Goal: Task Accomplishment & Management: Use online tool/utility

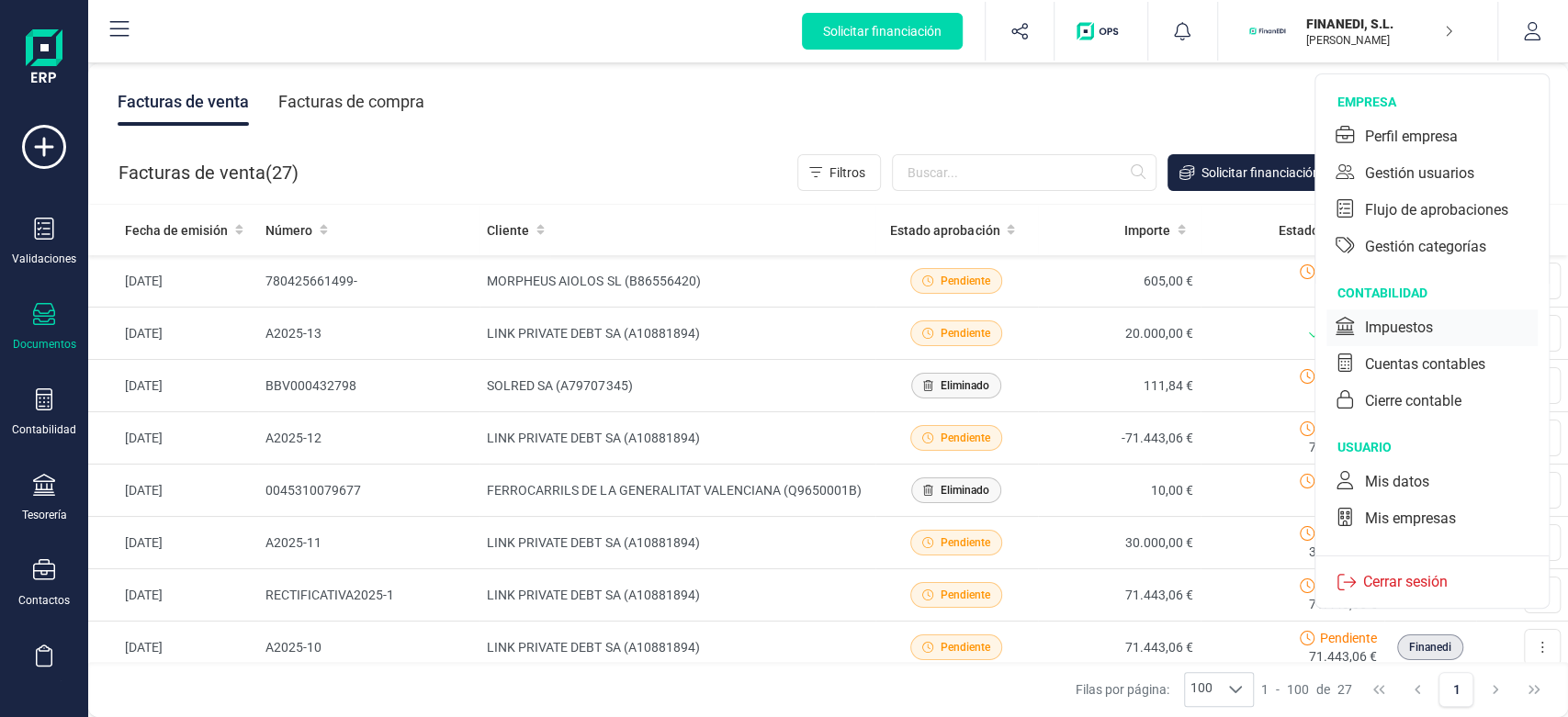
drag, startPoint x: 1446, startPoint y: 324, endPoint x: 946, endPoint y: 294, distance: 500.9
click at [1446, 323] on div "Impuestos" at bounding box center [1431, 327] width 211 height 37
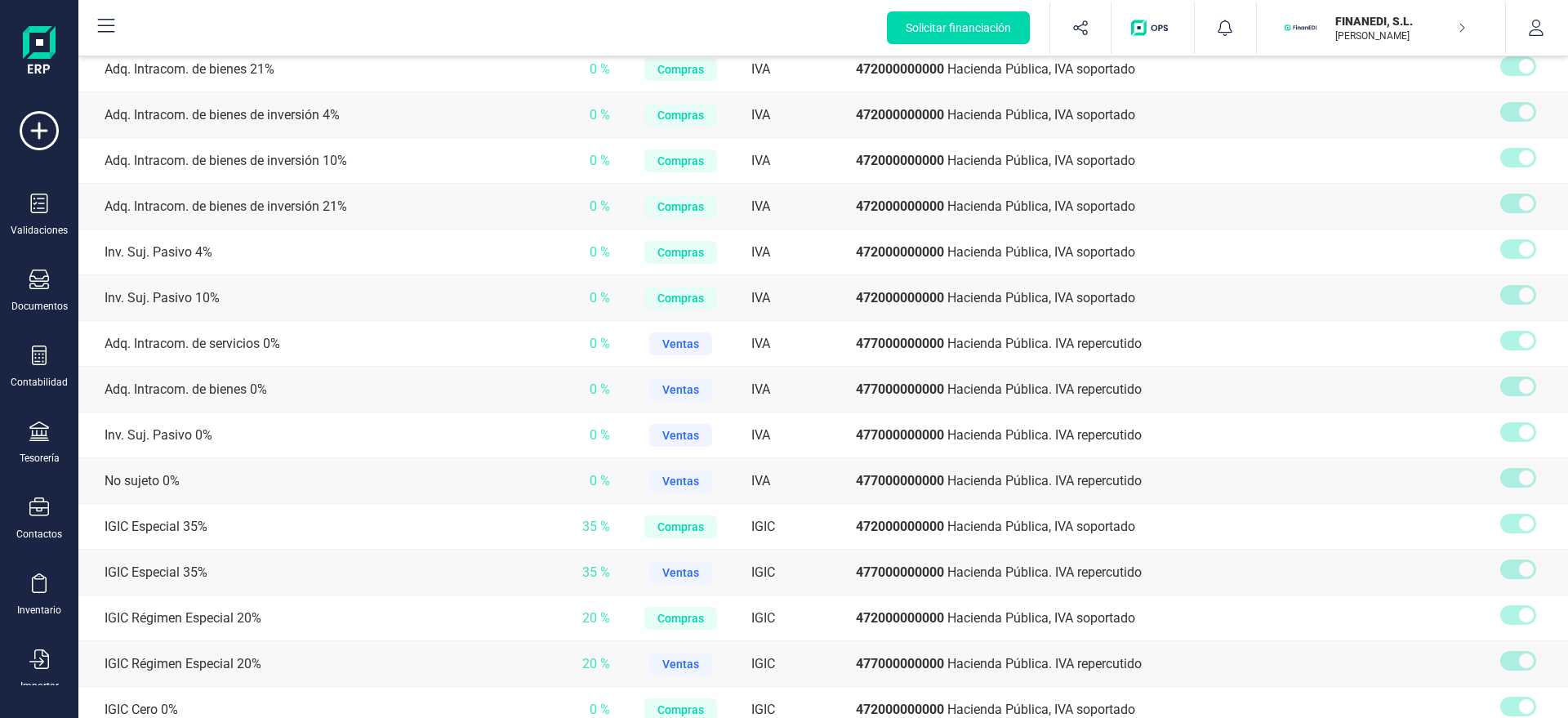
scroll to position [1458, 0]
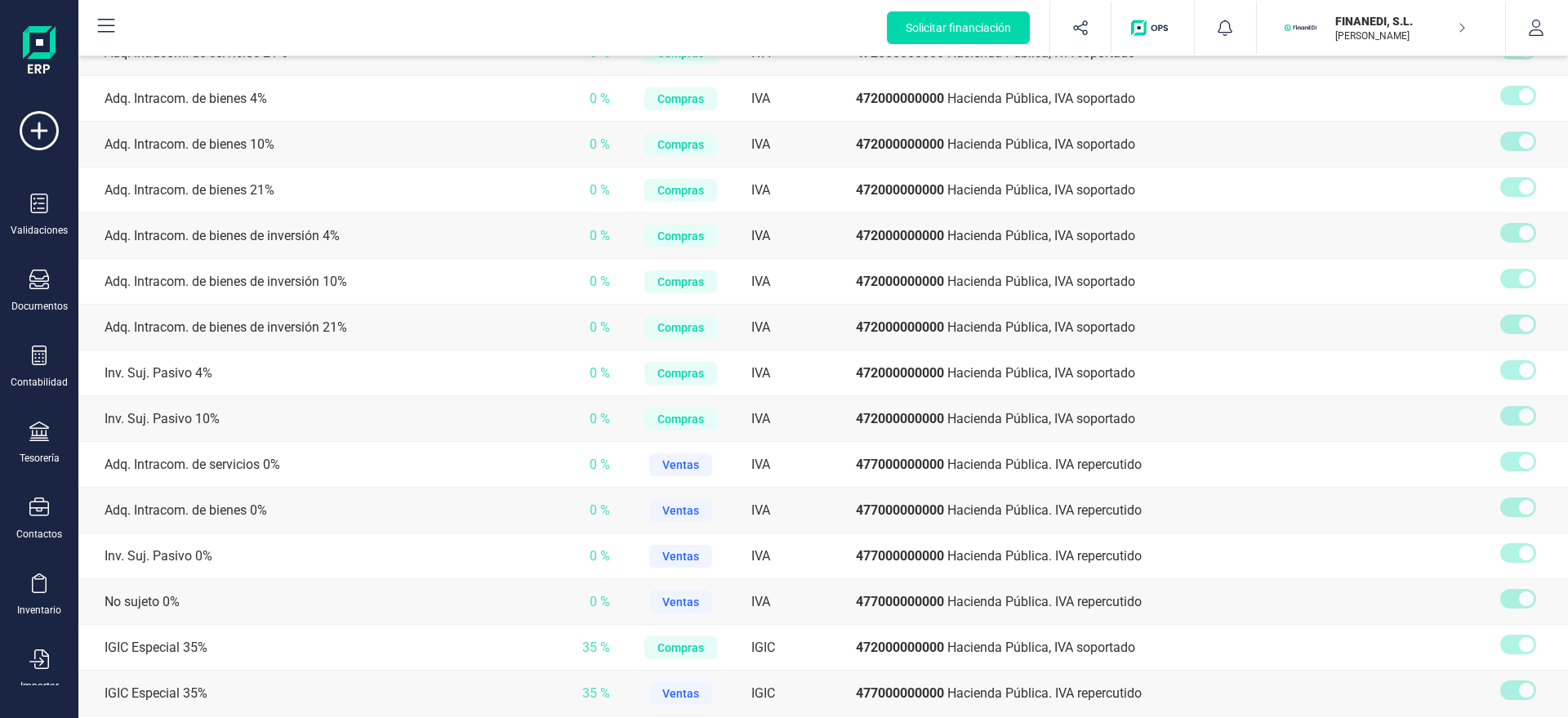
click at [554, 396] on td "0 %" at bounding box center [583, 418] width 66 height 46
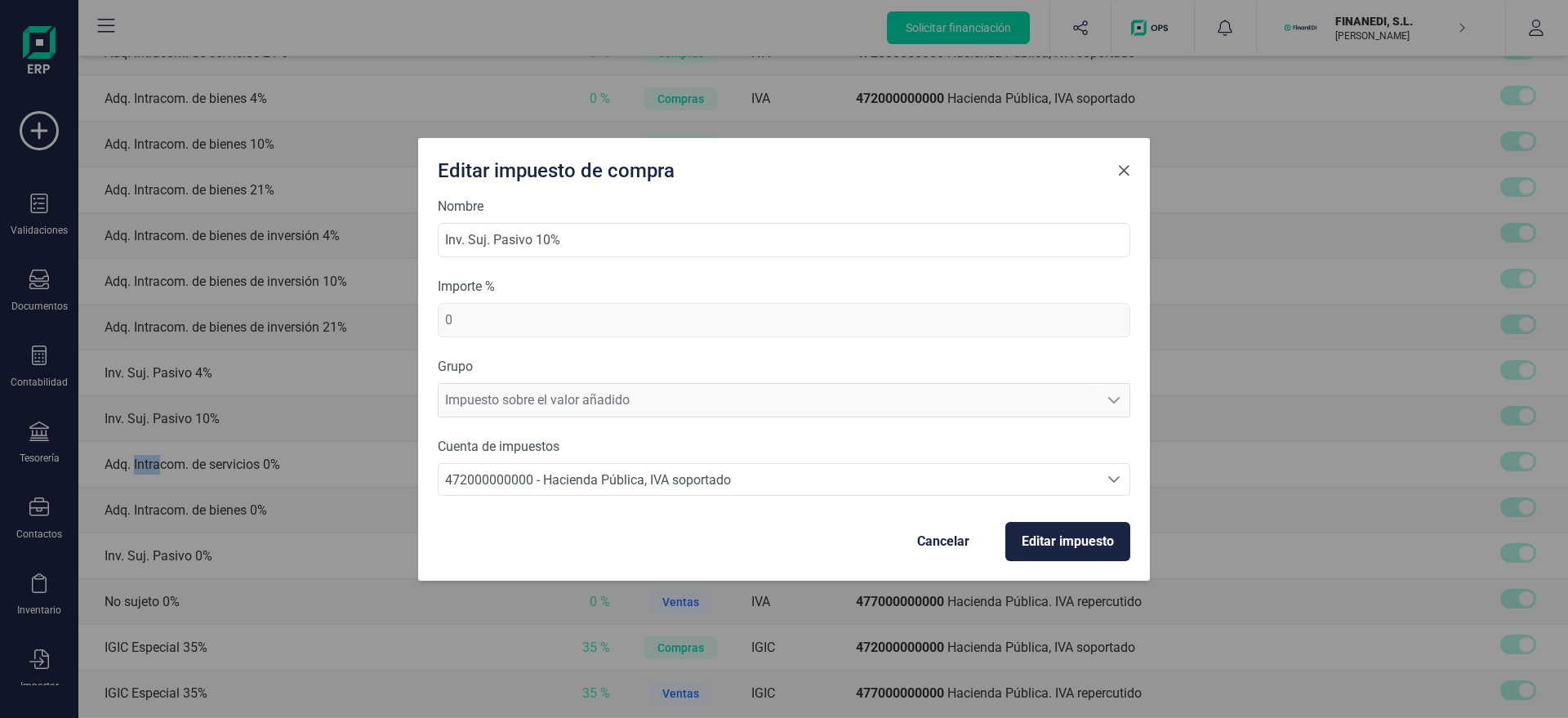
click at [1124, 181] on button "Close" at bounding box center [1123, 170] width 26 height 26
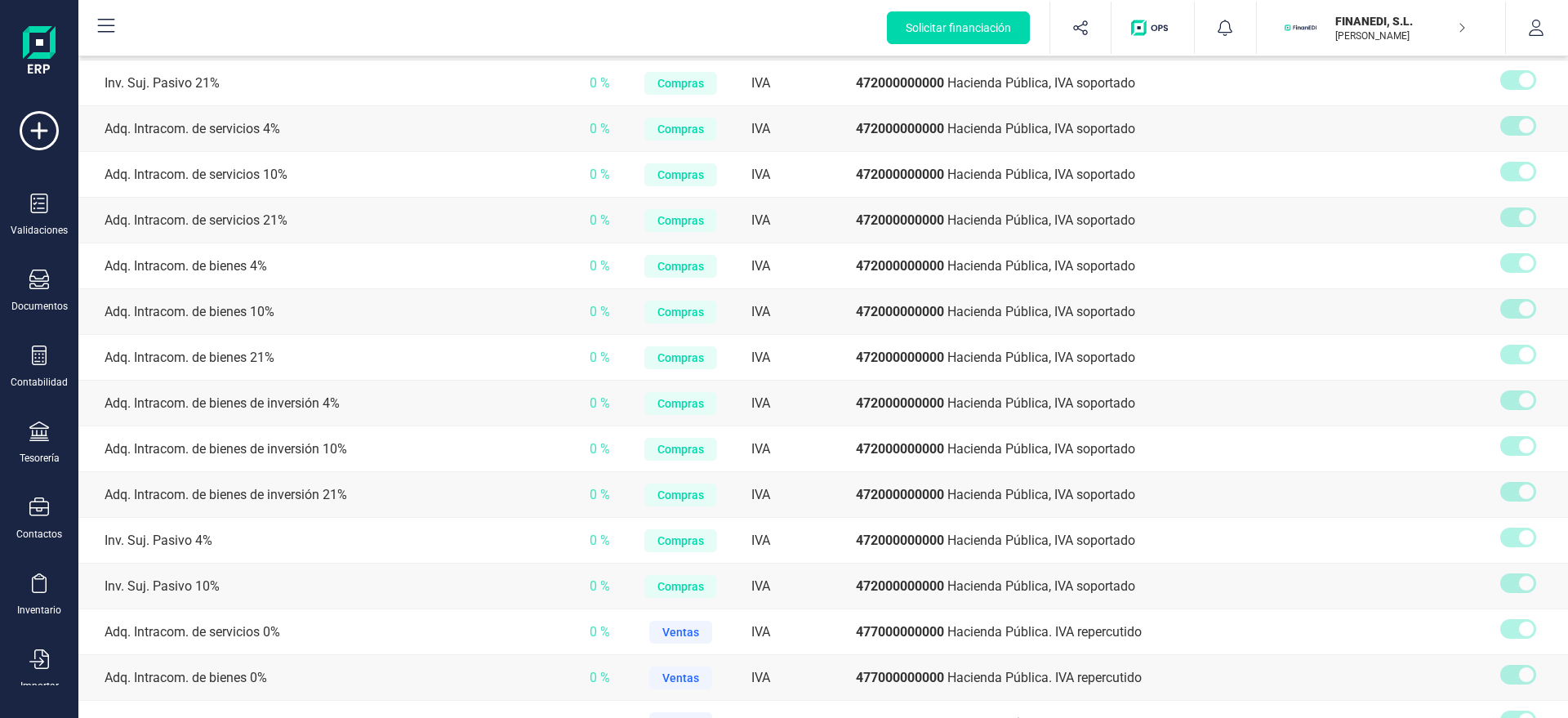
scroll to position [1327, 0]
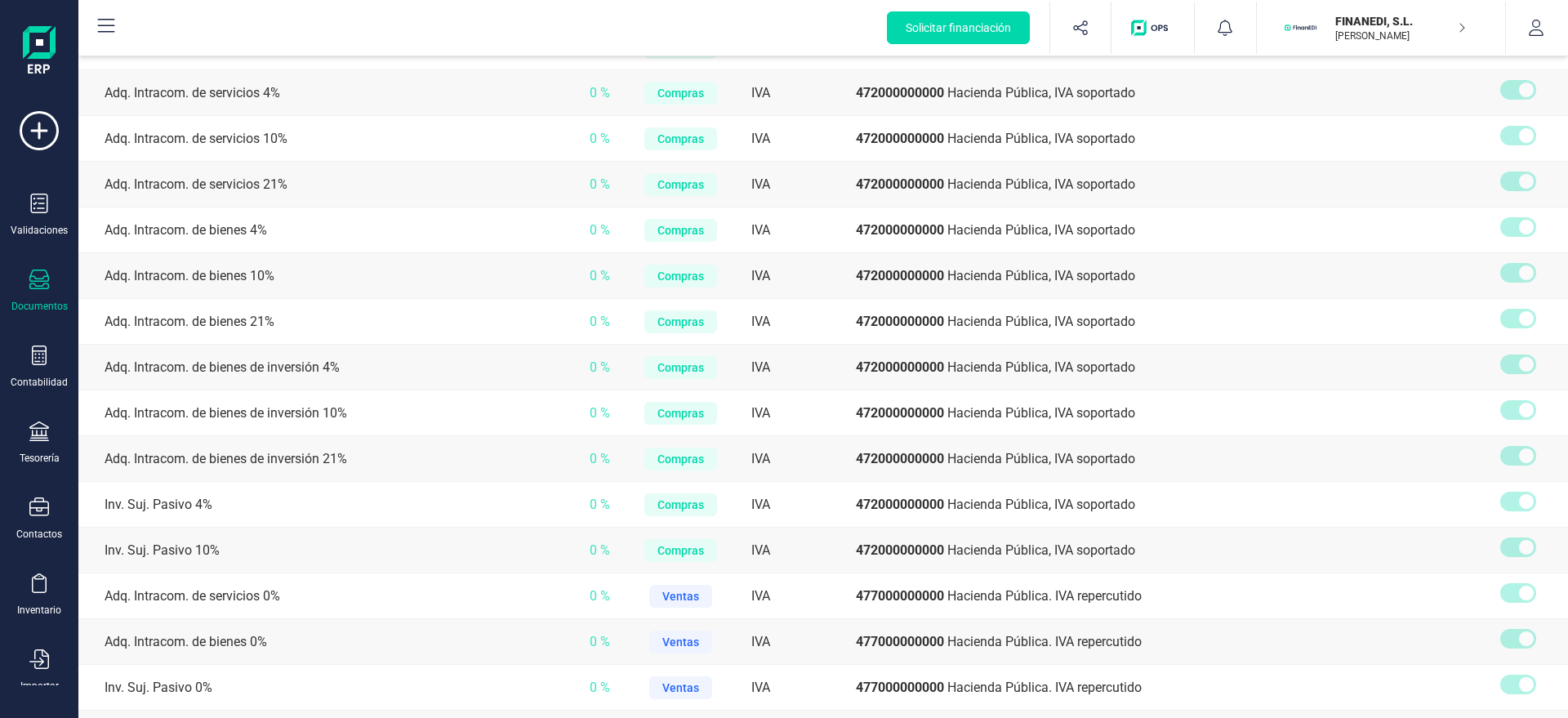
click at [47, 290] on div at bounding box center [39, 281] width 20 height 23
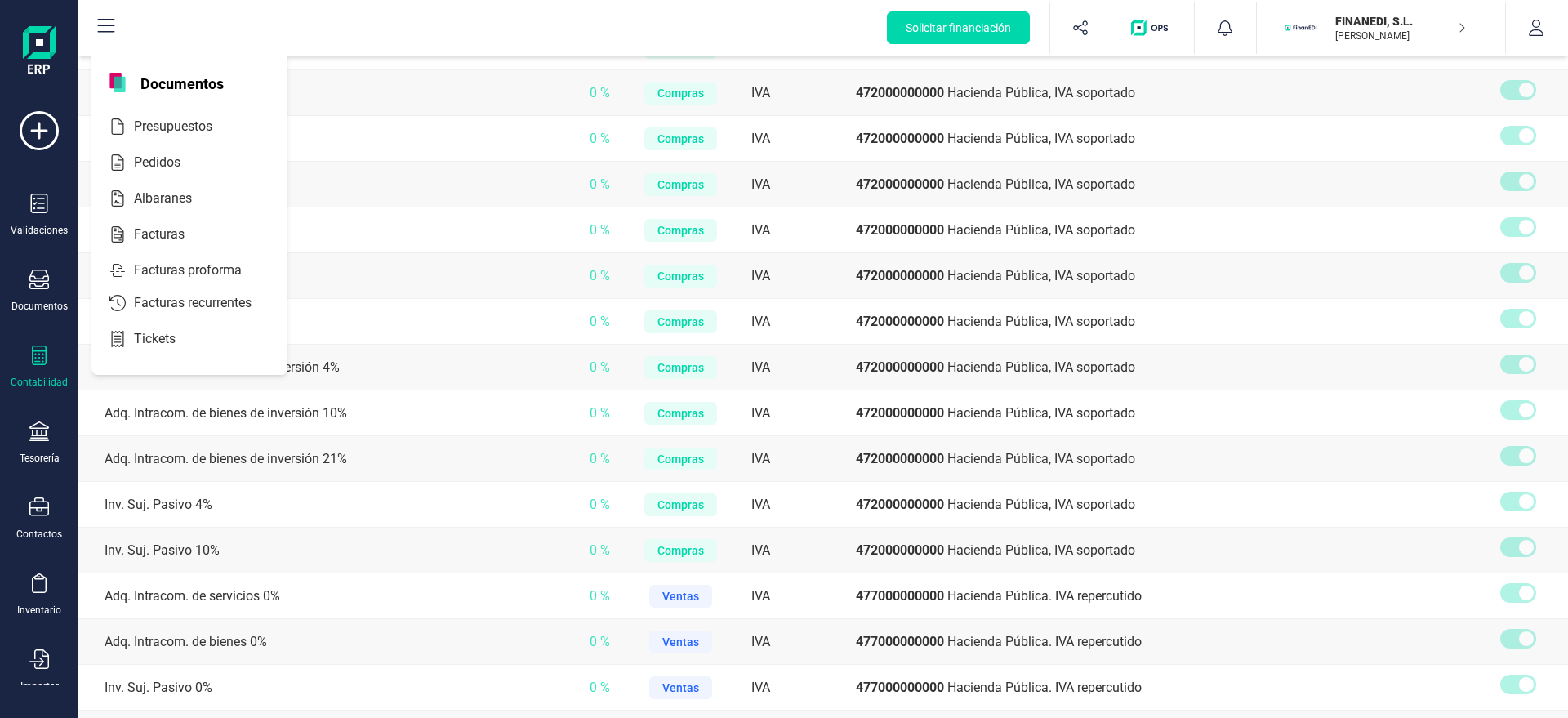
click at [42, 361] on icon at bounding box center [39, 356] width 20 height 20
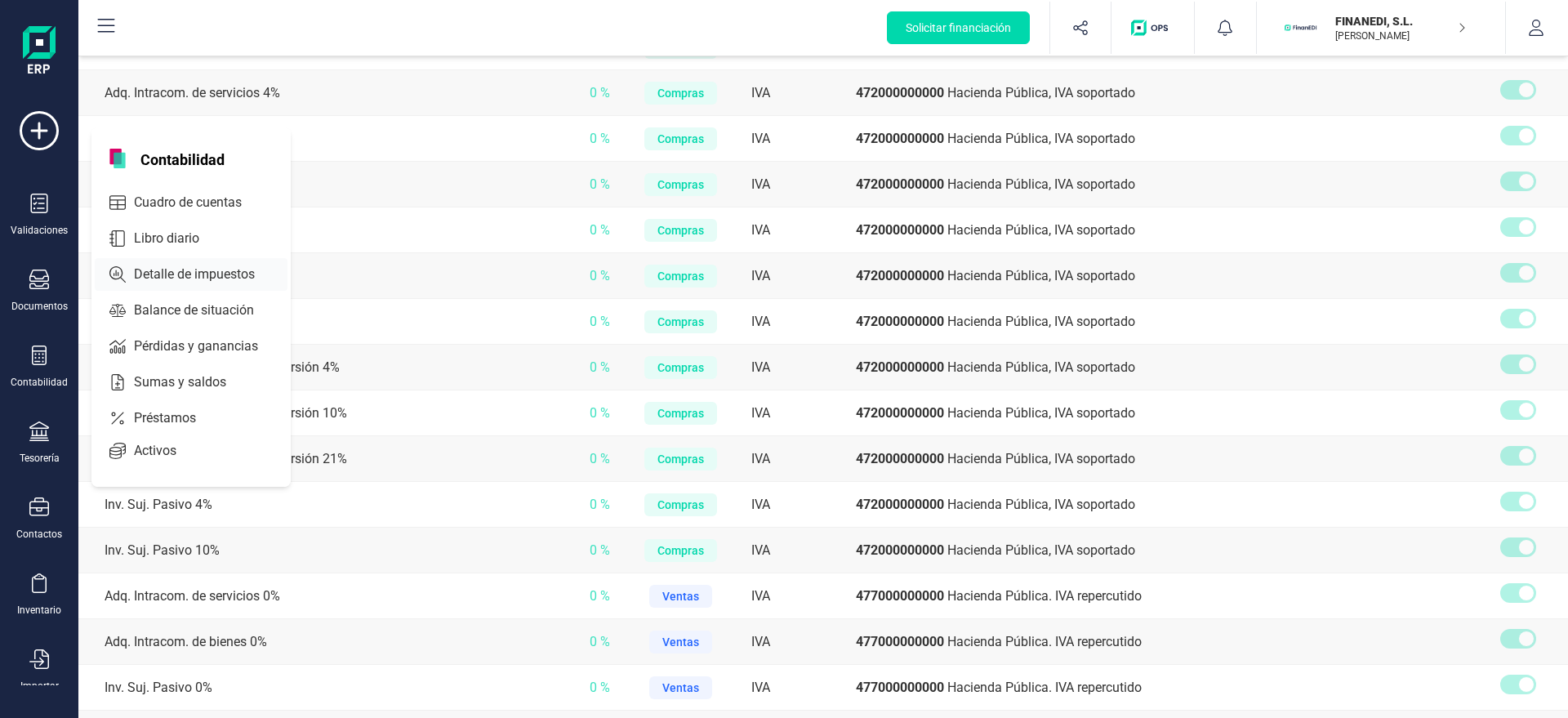
click at [151, 268] on span "Detalle de impuestos" at bounding box center [206, 275] width 157 height 20
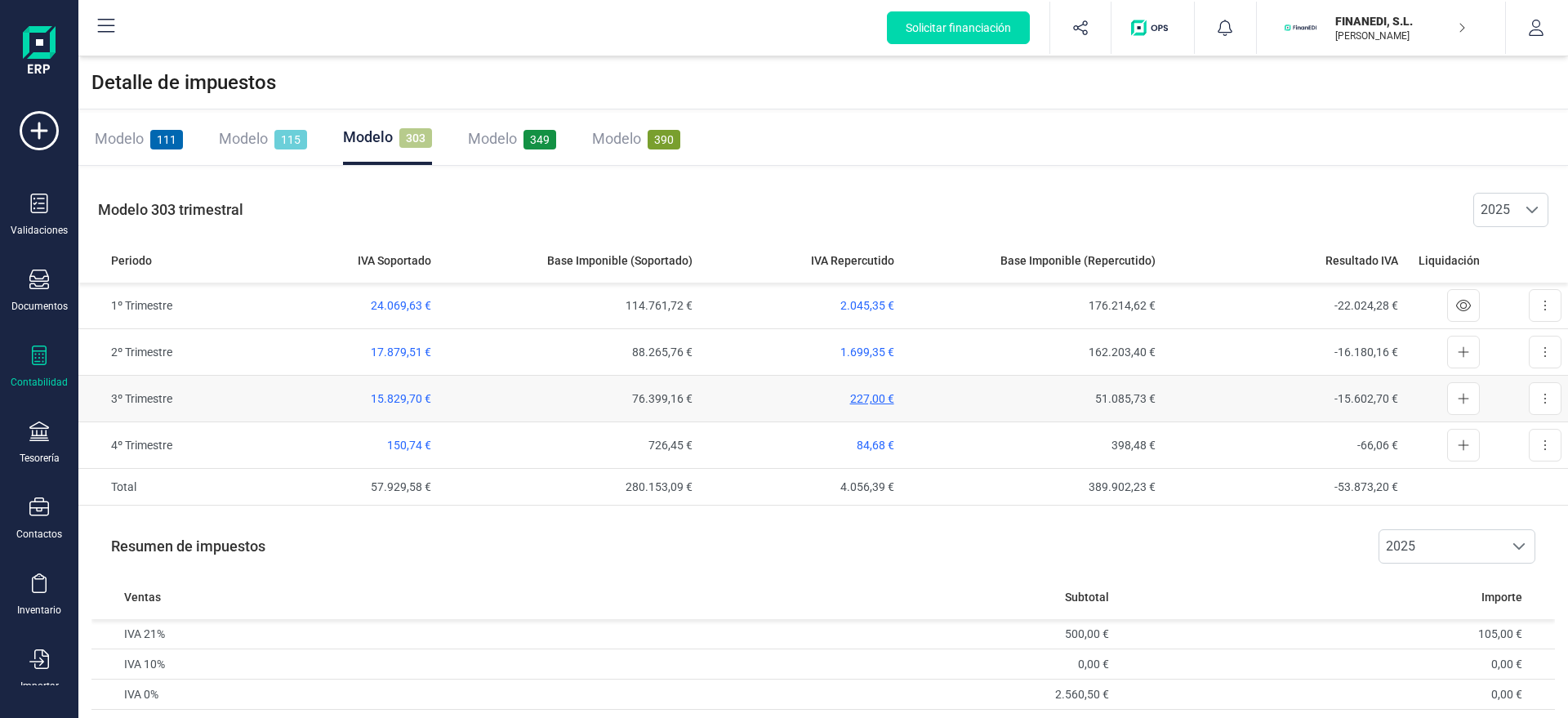
click at [855, 394] on span "227,00 €" at bounding box center [871, 398] width 44 height 13
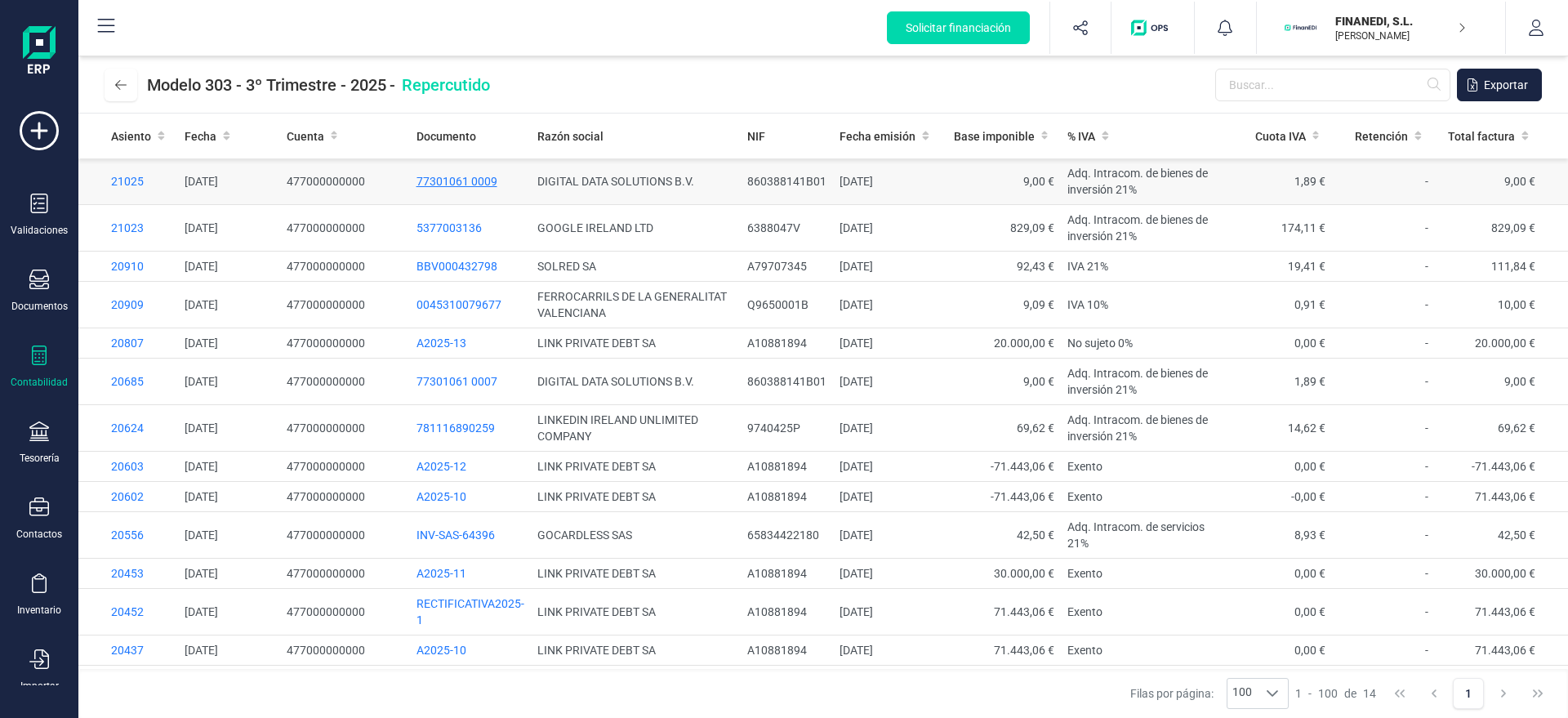
click at [448, 178] on span "77301061 0009" at bounding box center [457, 182] width 81 height 13
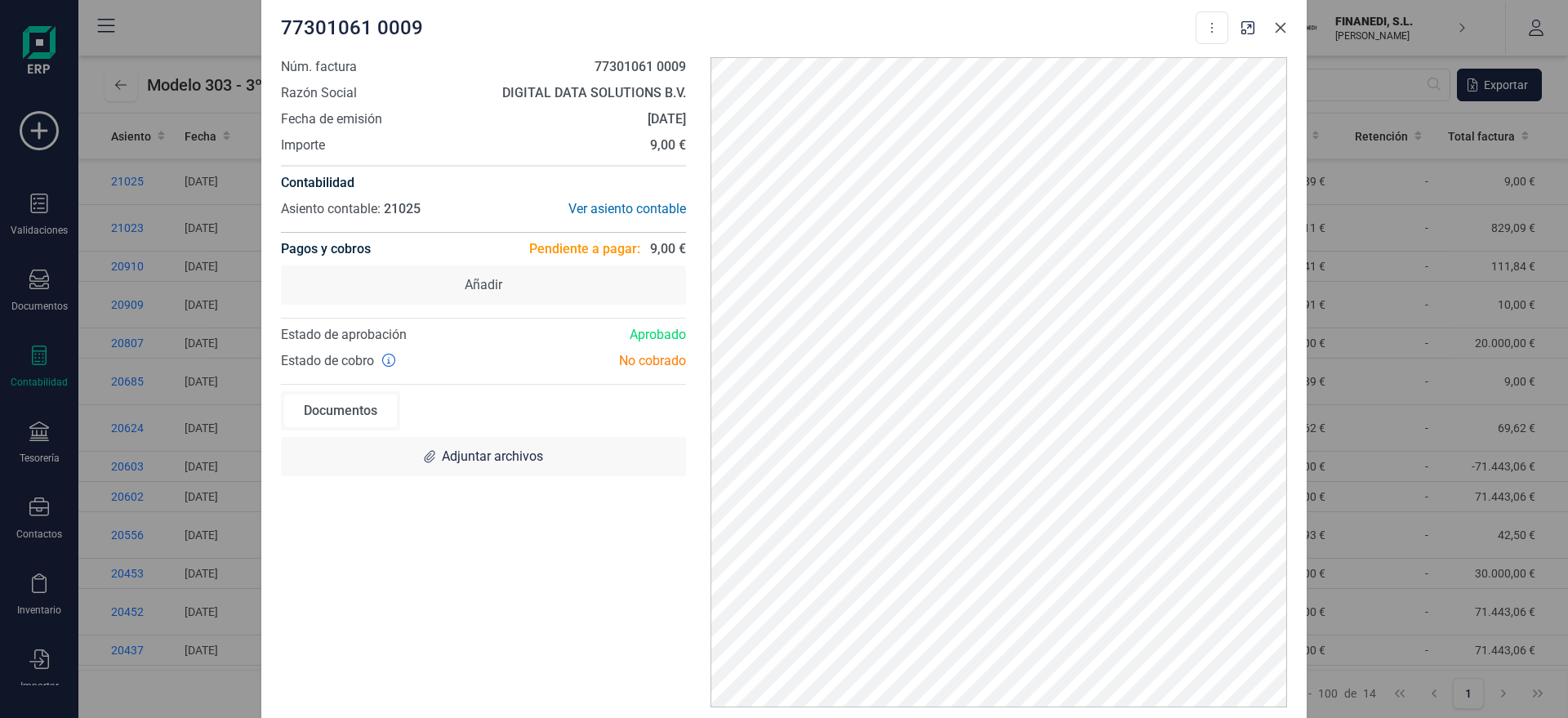
click at [1287, 27] on button "Close" at bounding box center [1280, 27] width 26 height 26
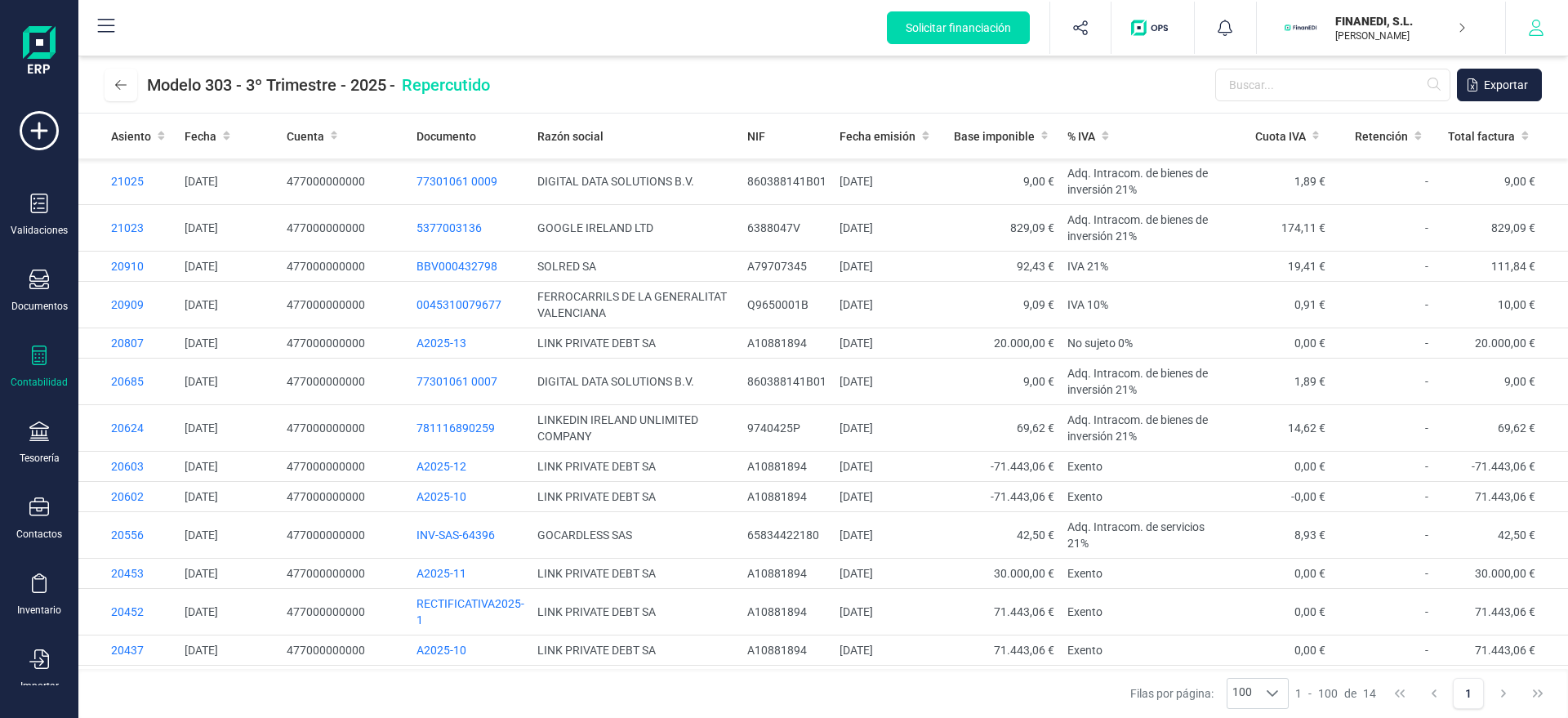
click at [1393, 28] on button "button" at bounding box center [1536, 27] width 62 height 52
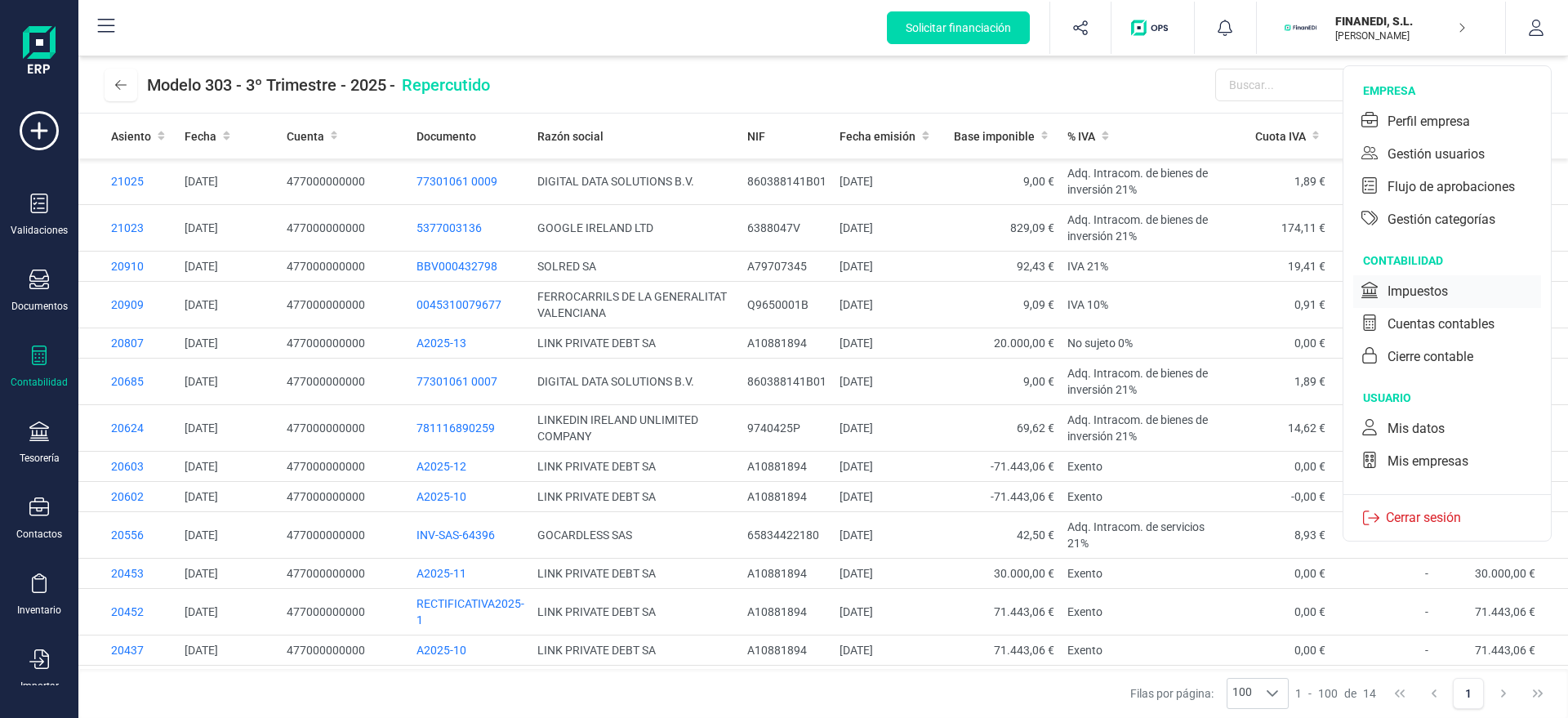
click at [1393, 275] on div "Impuestos" at bounding box center [1446, 291] width 187 height 32
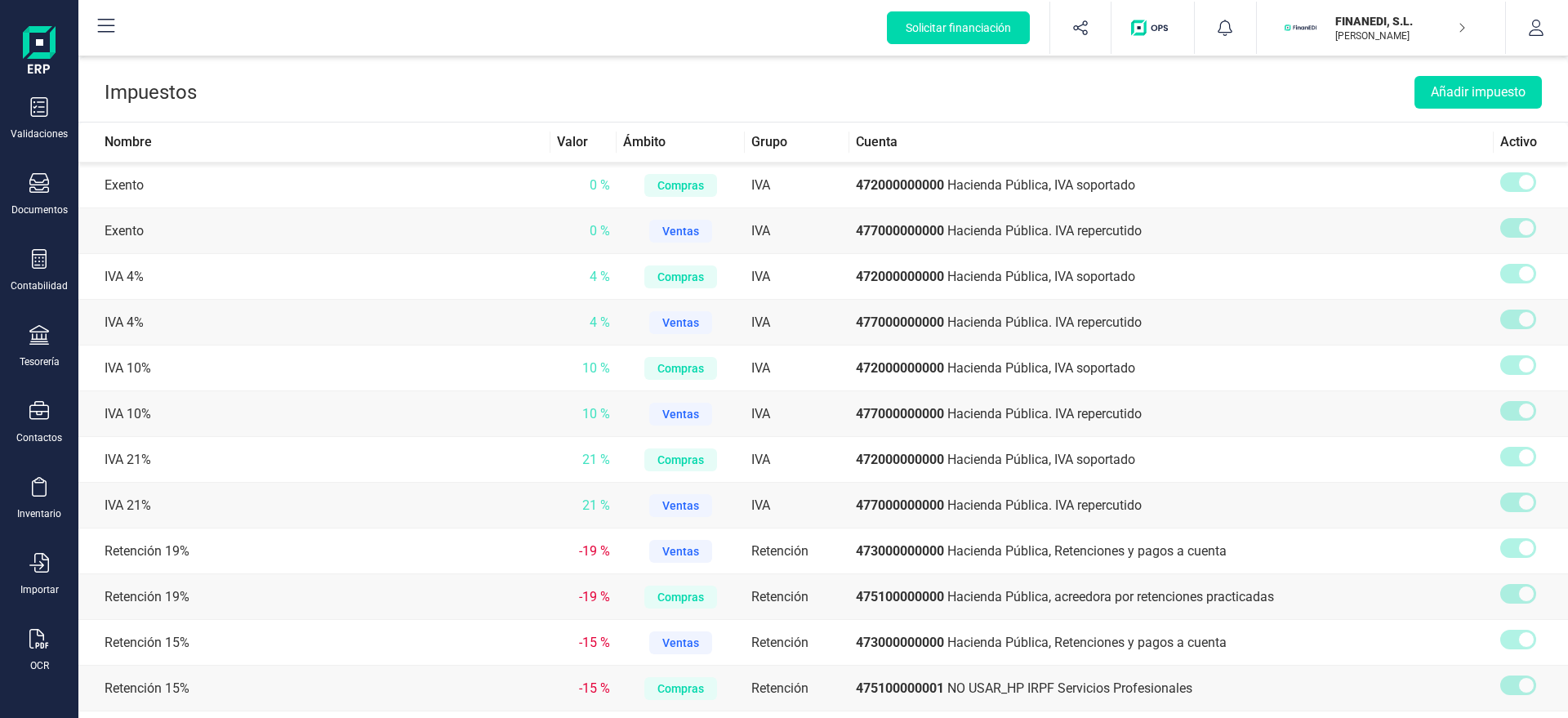
click at [687, 90] on header "Impuestos Añadir impuesto" at bounding box center [823, 89] width 1490 height 66
click at [50, 344] on div "Tesorería" at bounding box center [39, 347] width 65 height 43
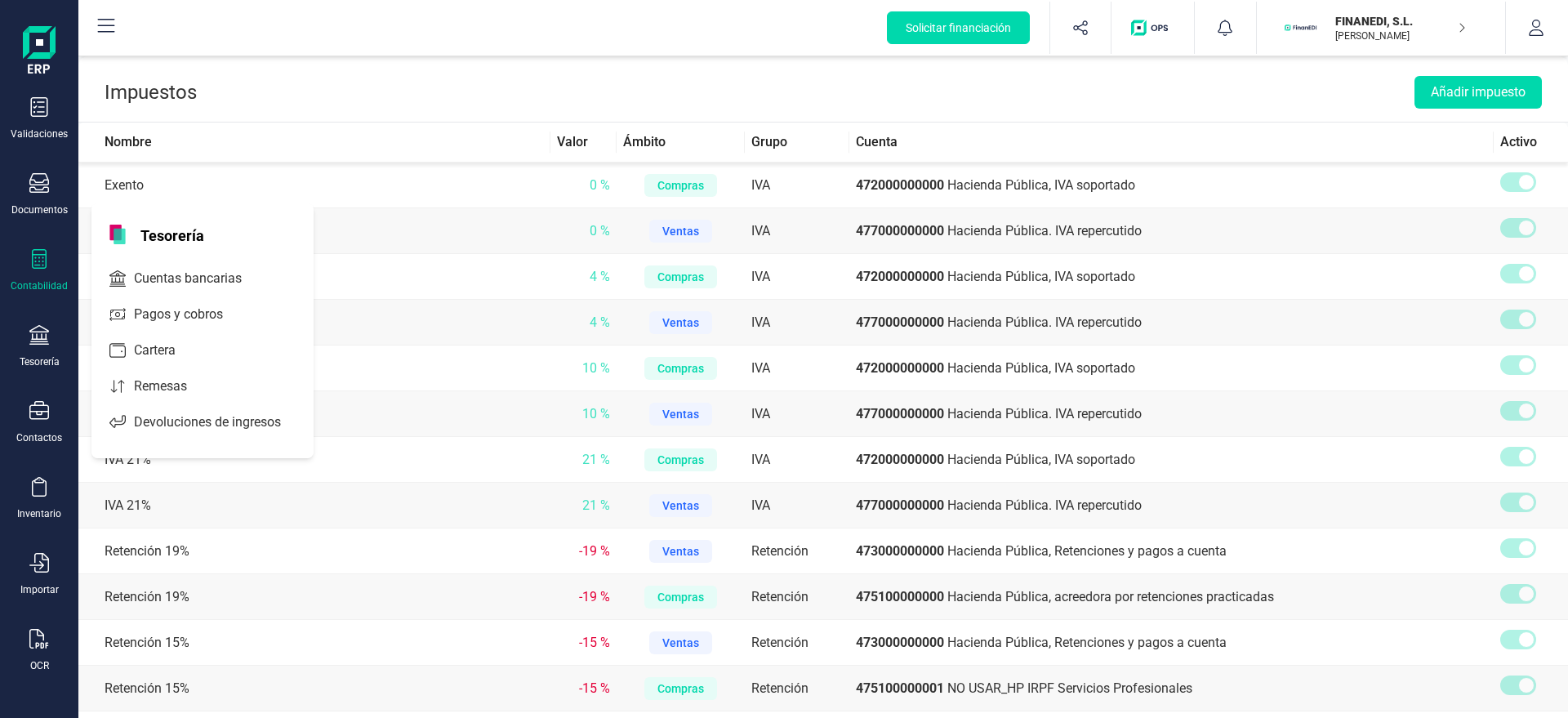
click at [60, 277] on div "Contabilidad" at bounding box center [39, 271] width 65 height 43
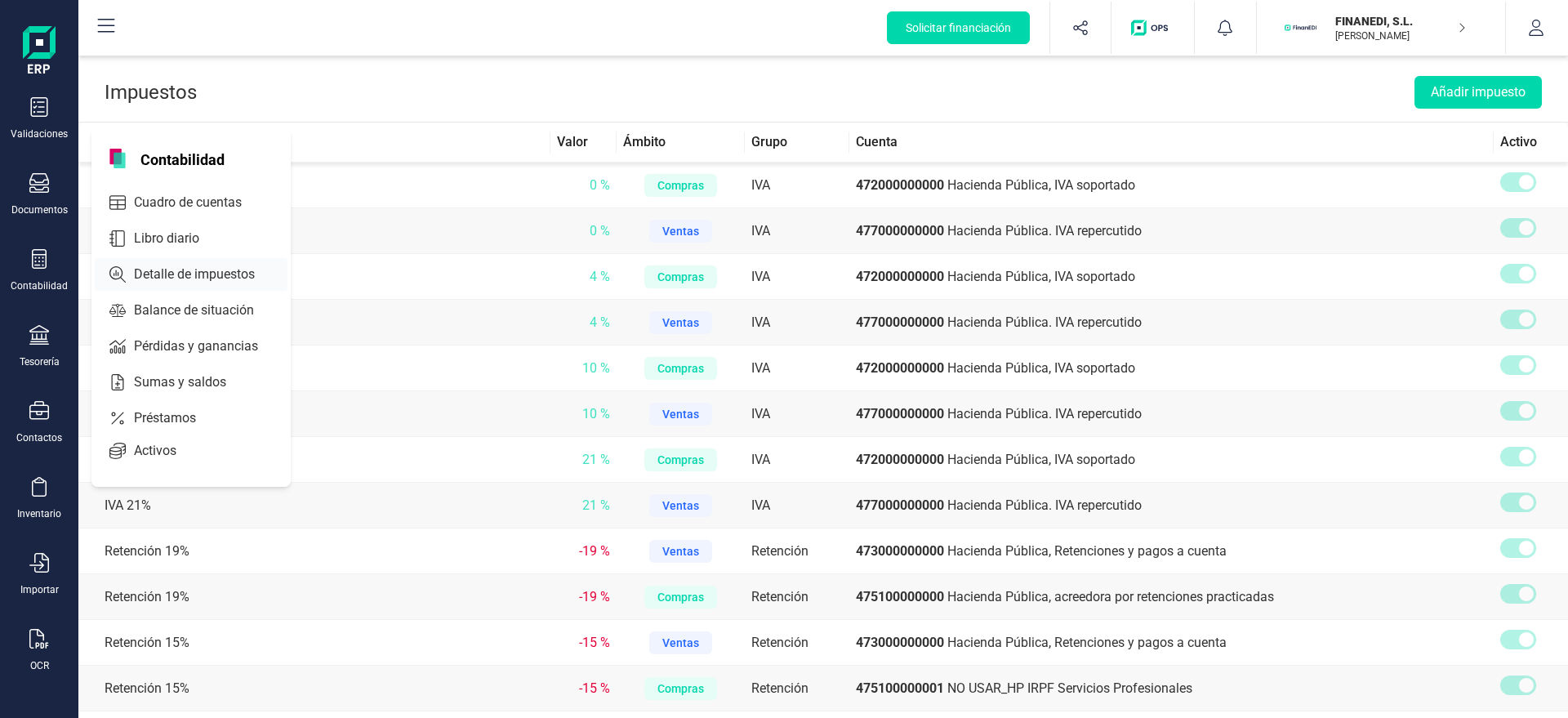
click at [112, 230] on icon at bounding box center [117, 238] width 17 height 17
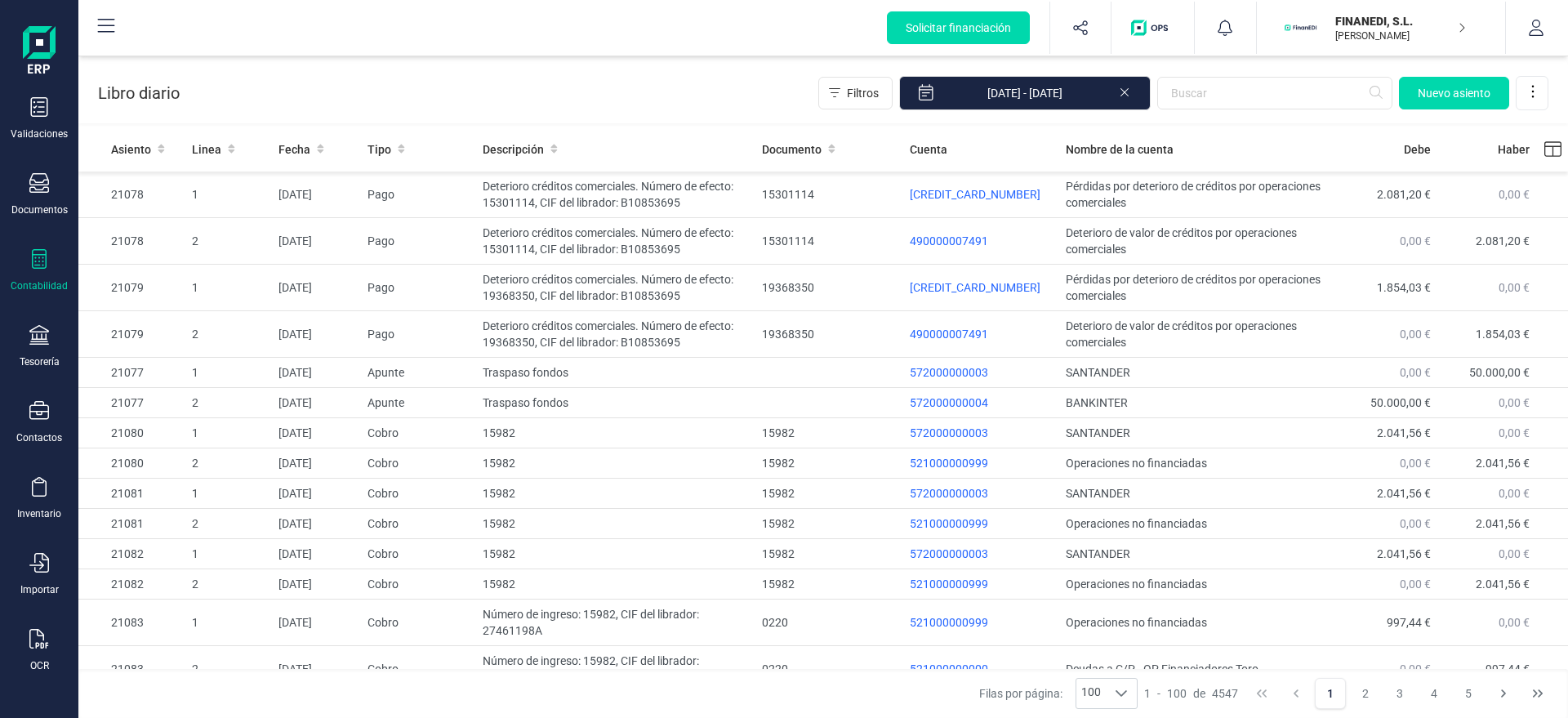
click at [22, 221] on div "Validaciones Documentos Documentos Presupuestos Pedidos Albaranes Facturas Fact…" at bounding box center [39, 350] width 65 height 671
click at [24, 213] on div "Documentos" at bounding box center [40, 210] width 57 height 13
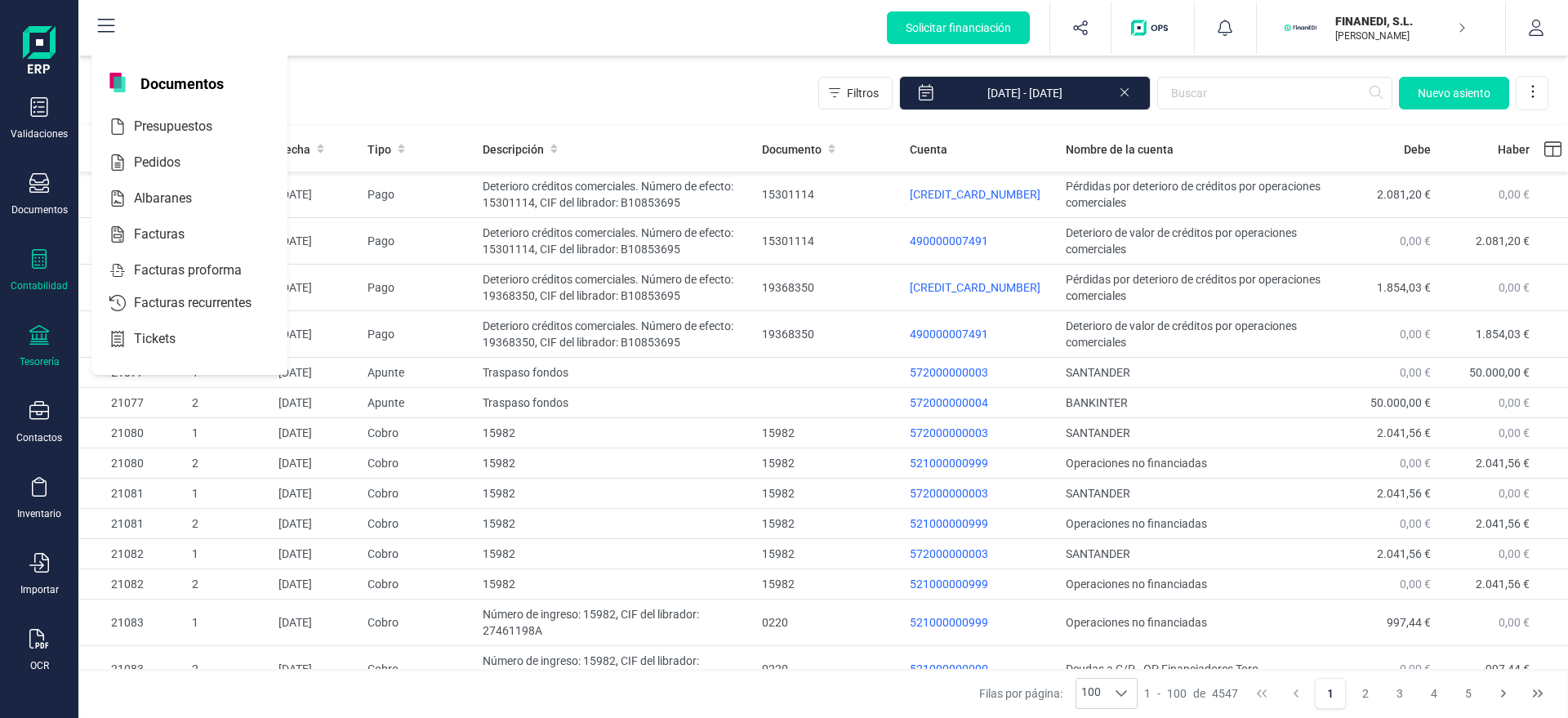
click at [42, 355] on div "Tesorería" at bounding box center [40, 361] width 40 height 13
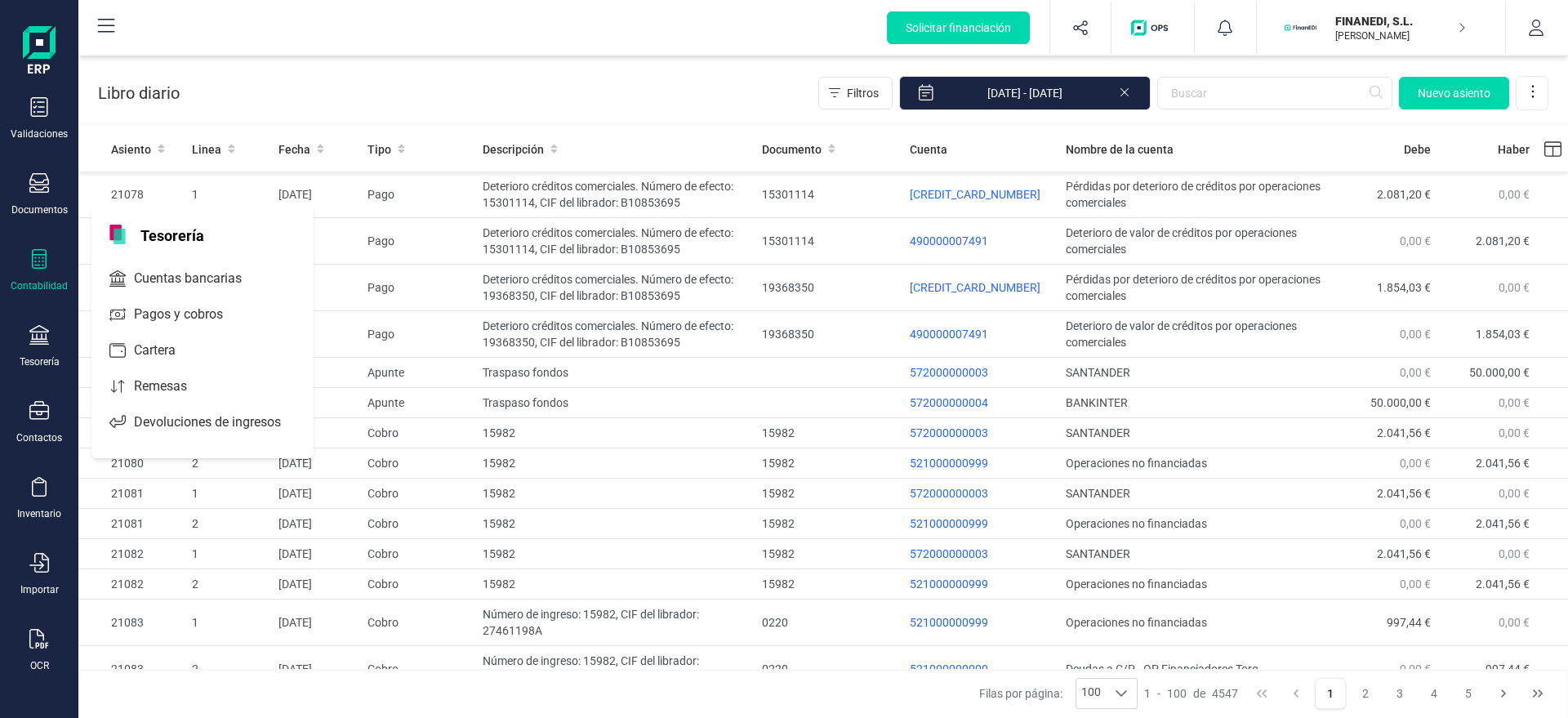
click at [49, 260] on div "Contabilidad" at bounding box center [39, 271] width 65 height 43
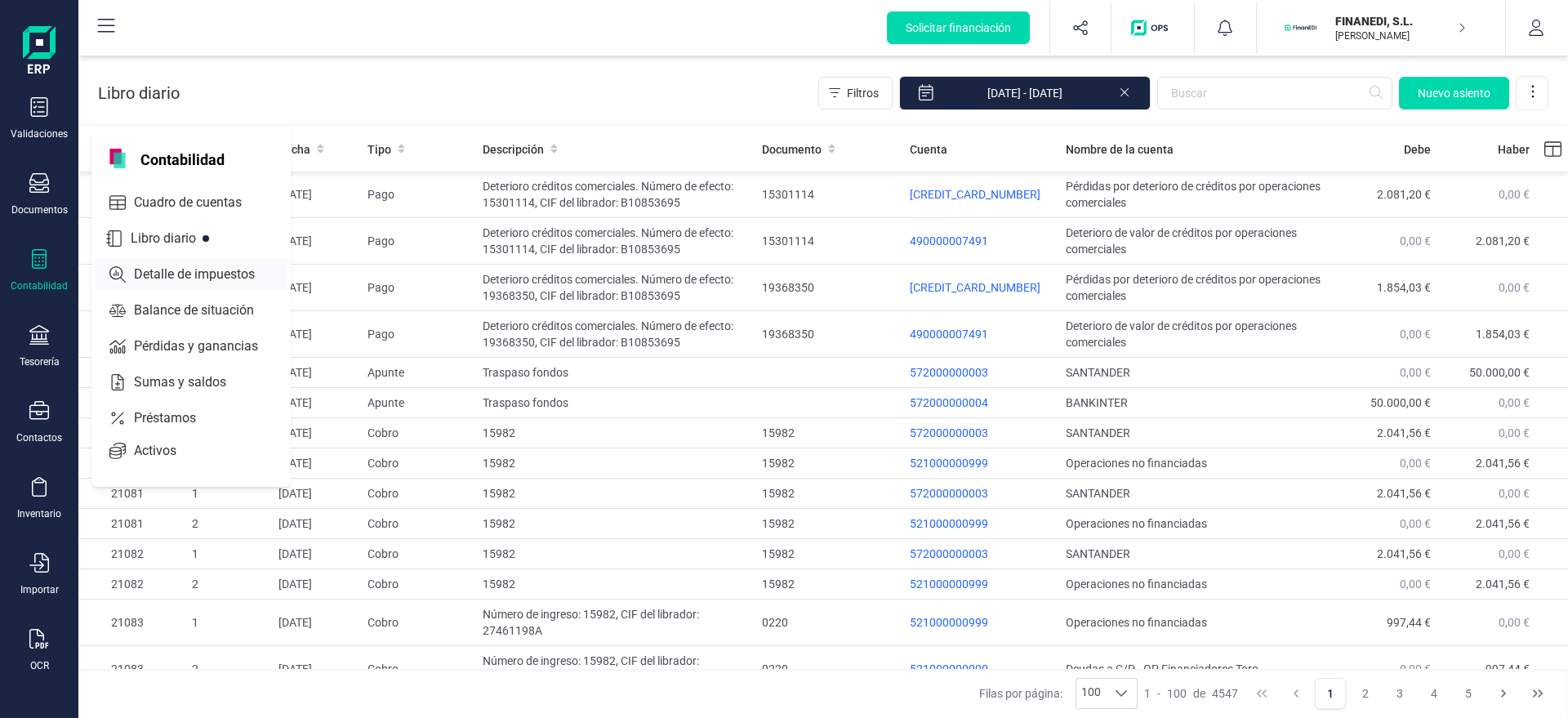
click at [149, 268] on span "Detalle de impuestos" at bounding box center [206, 275] width 157 height 20
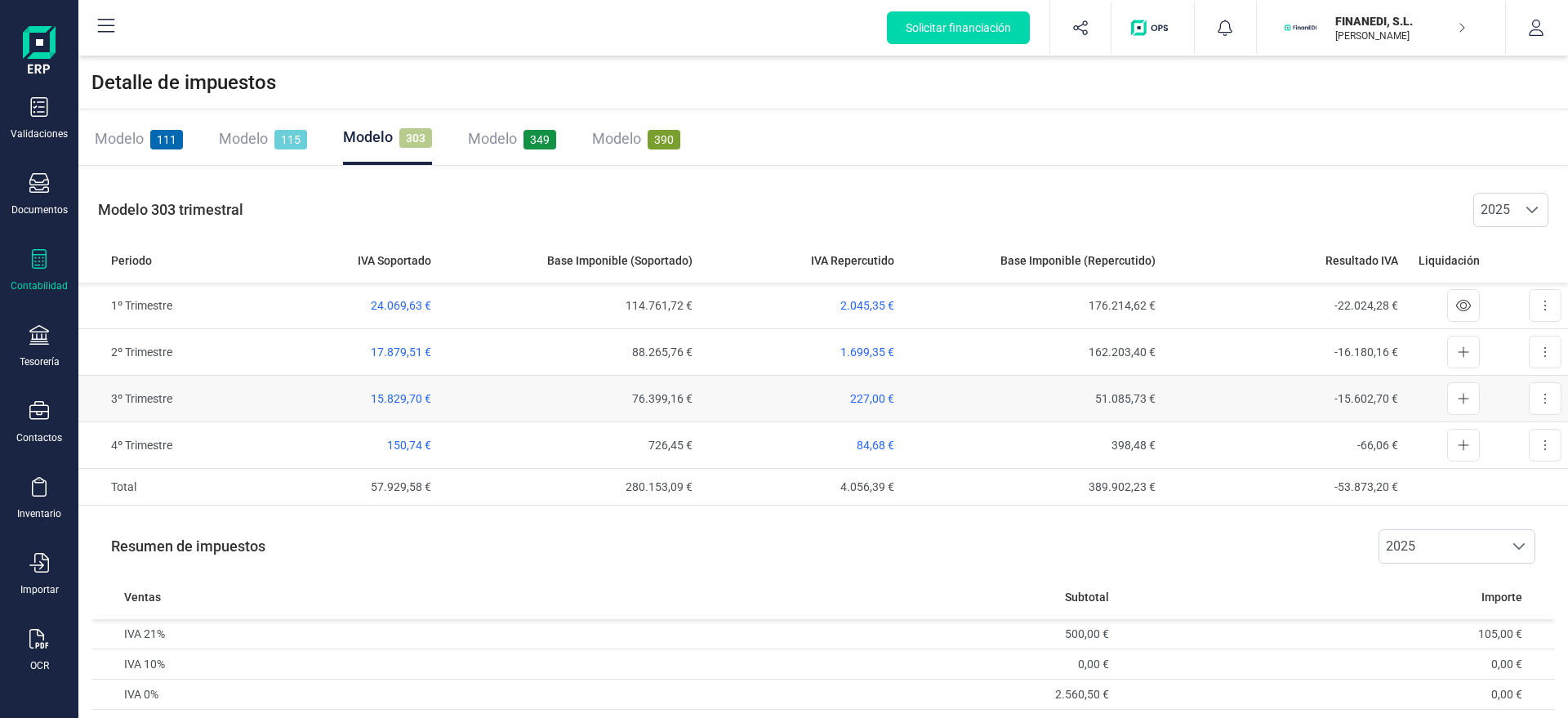
click at [856, 406] on td "227,00 €" at bounding box center [800, 399] width 202 height 47
click at [856, 401] on span "227,00 €" at bounding box center [871, 398] width 44 height 13
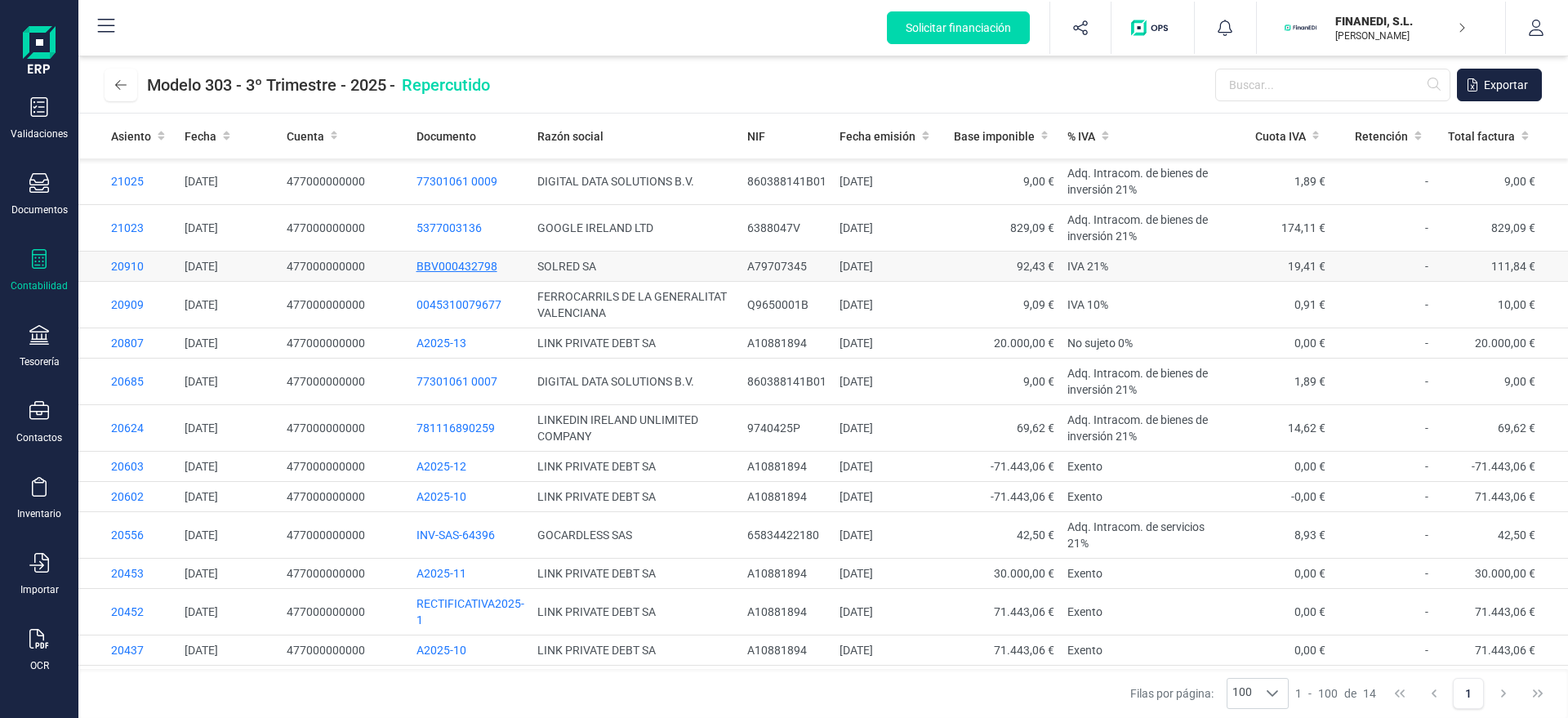
click at [459, 265] on span "BBV000432798" at bounding box center [457, 267] width 81 height 13
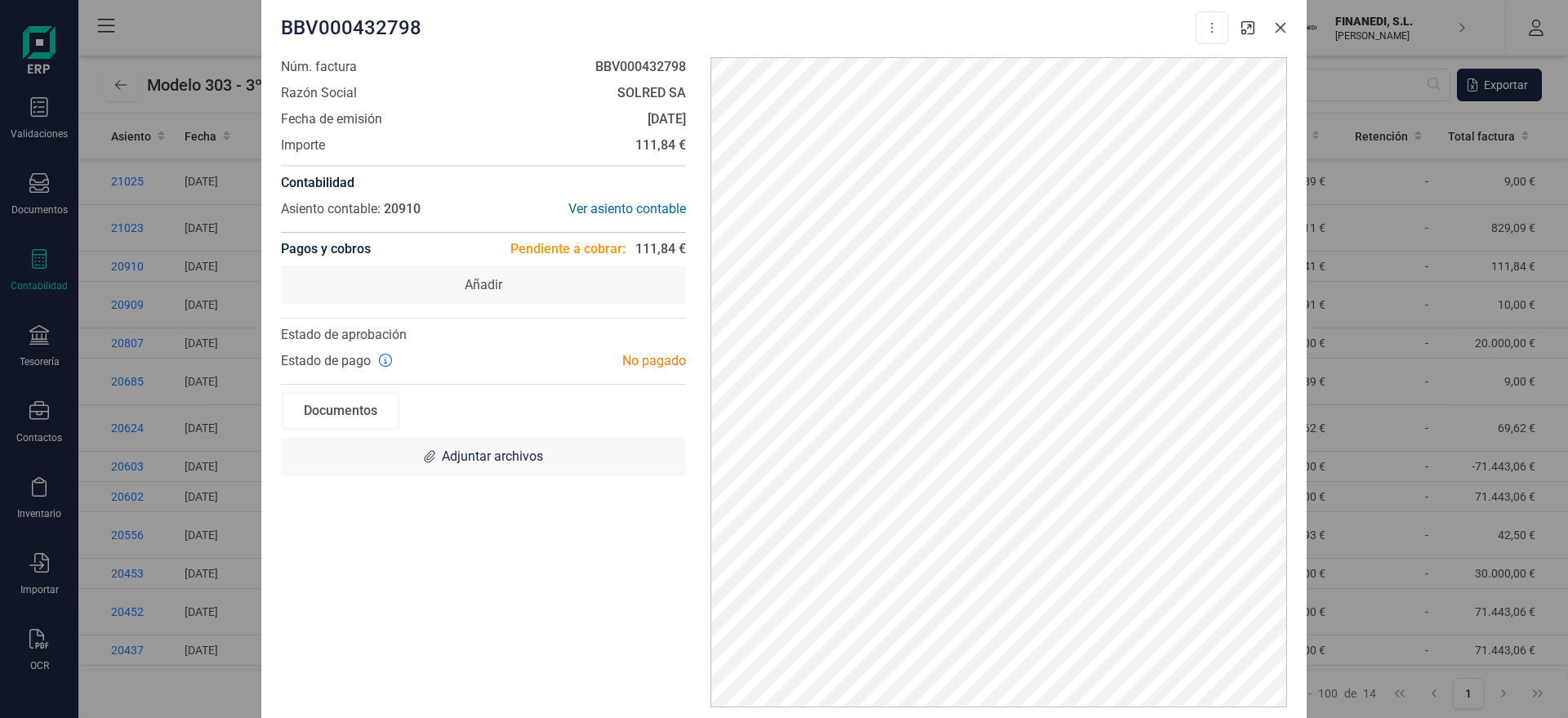
click at [1276, 26] on icon "Close" at bounding box center [1281, 27] width 13 height 13
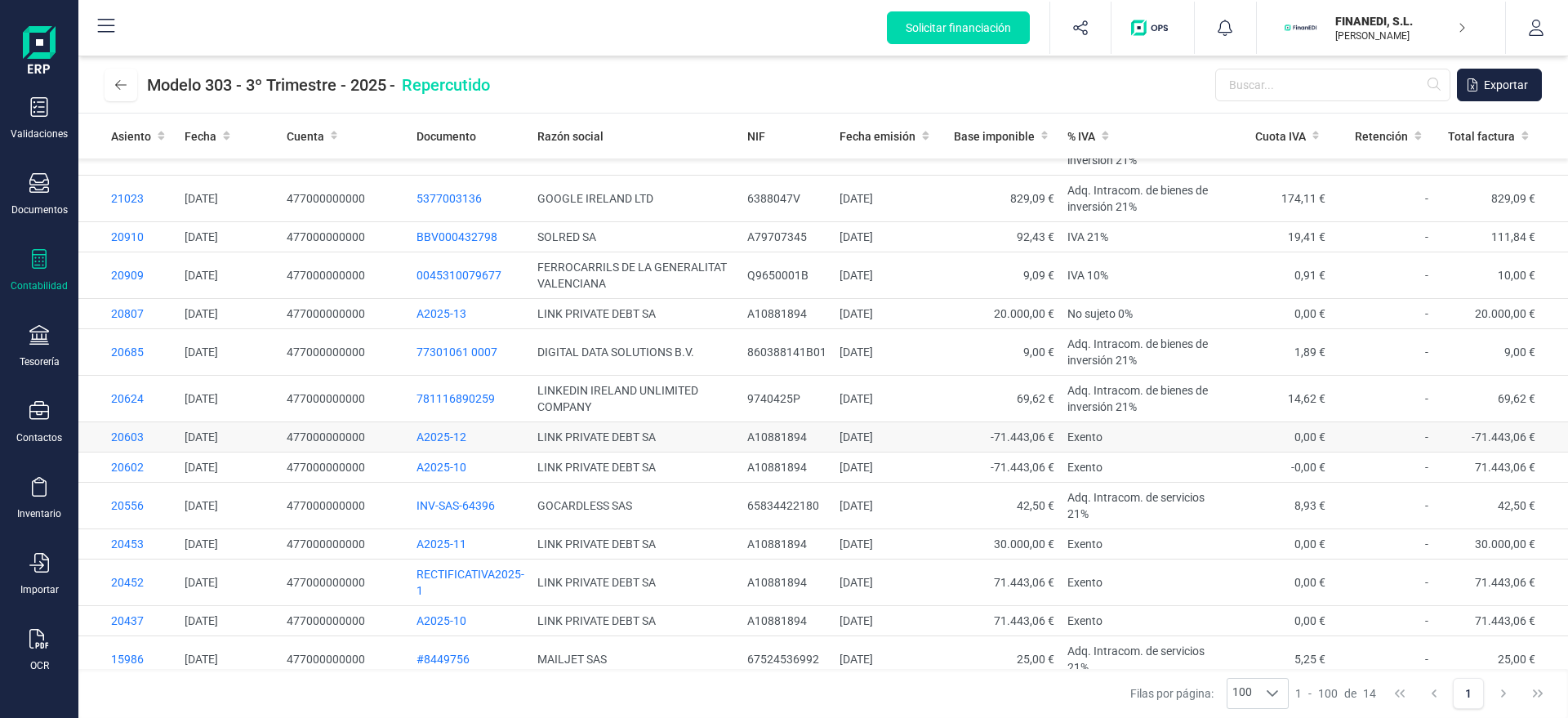
scroll to position [43, 0]
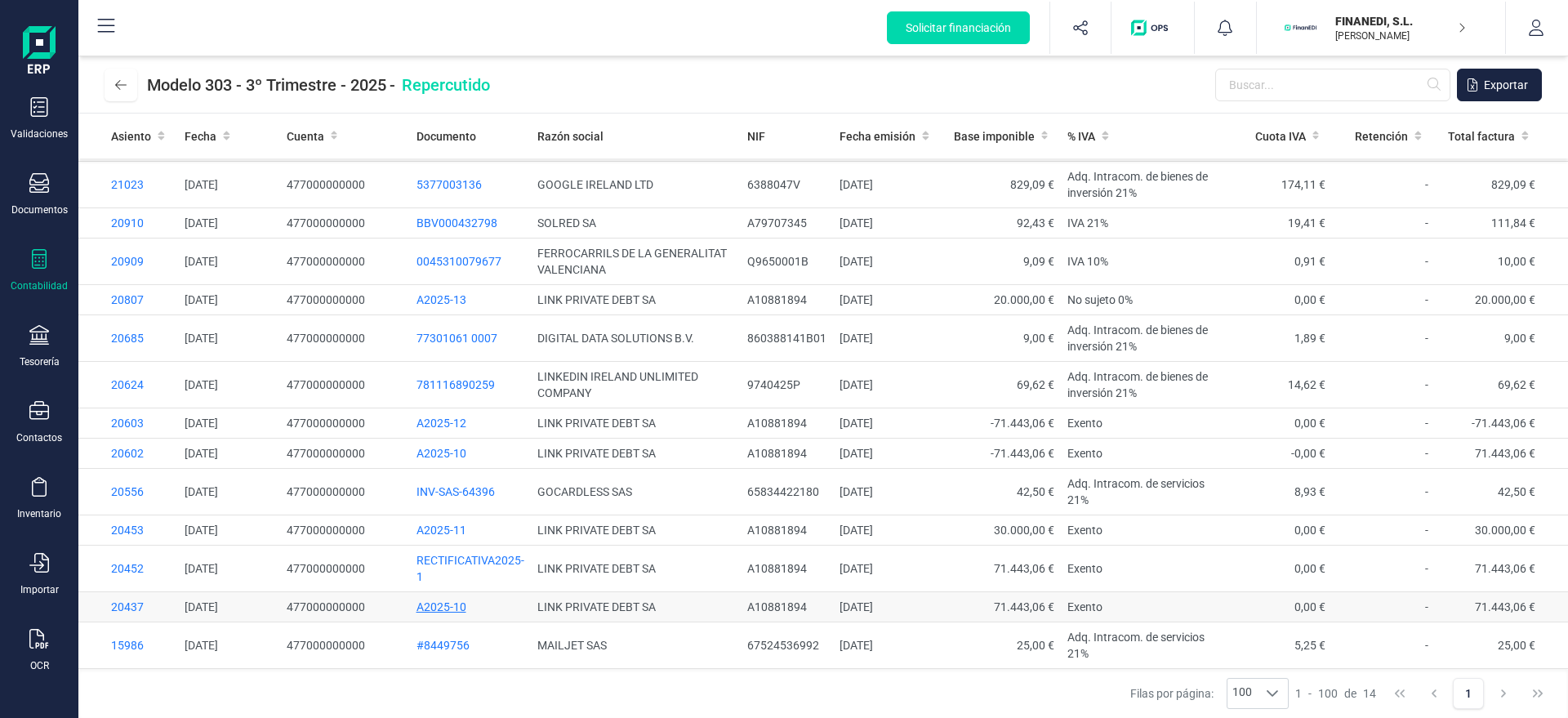
click at [442, 608] on span "A2025-10" at bounding box center [442, 606] width 50 height 13
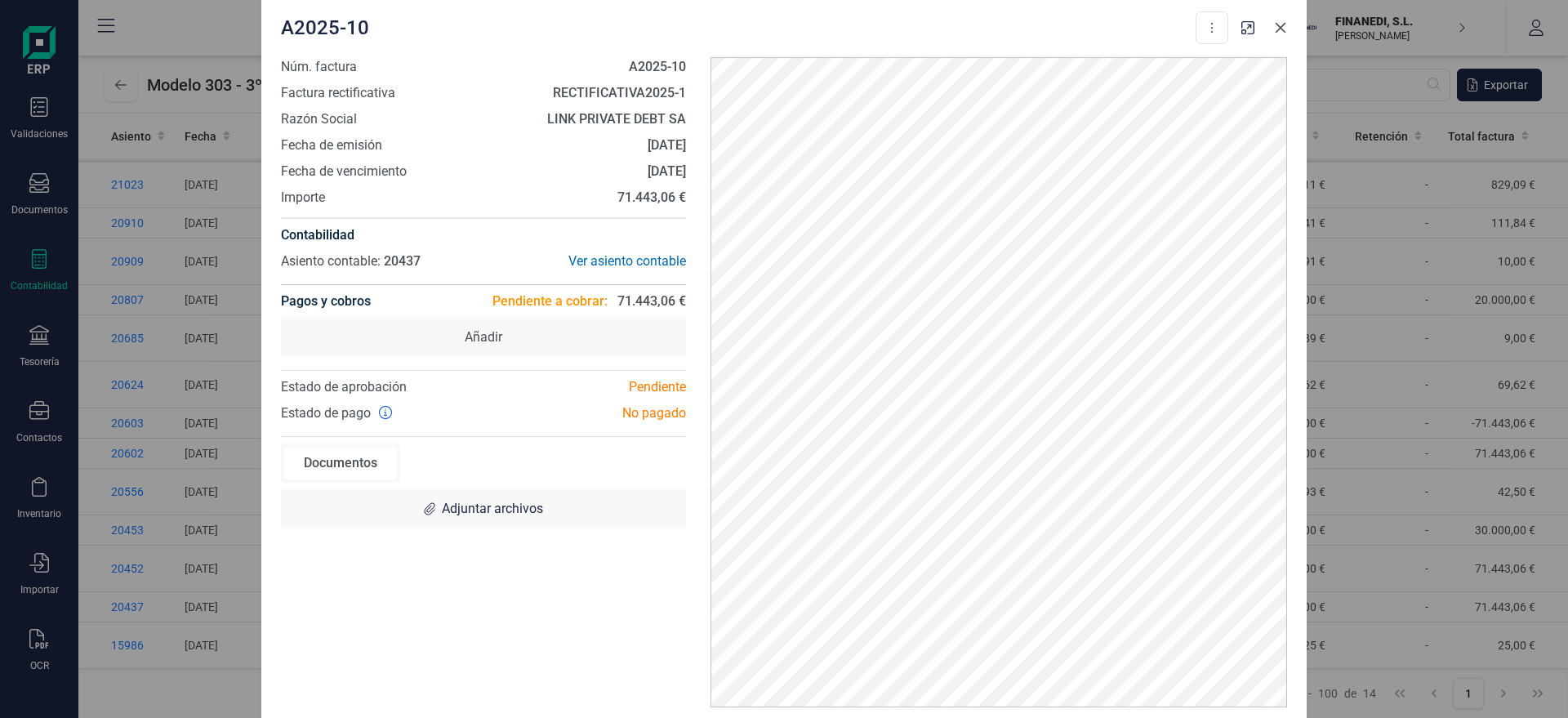
click at [1282, 32] on icon "Close" at bounding box center [1281, 27] width 13 height 13
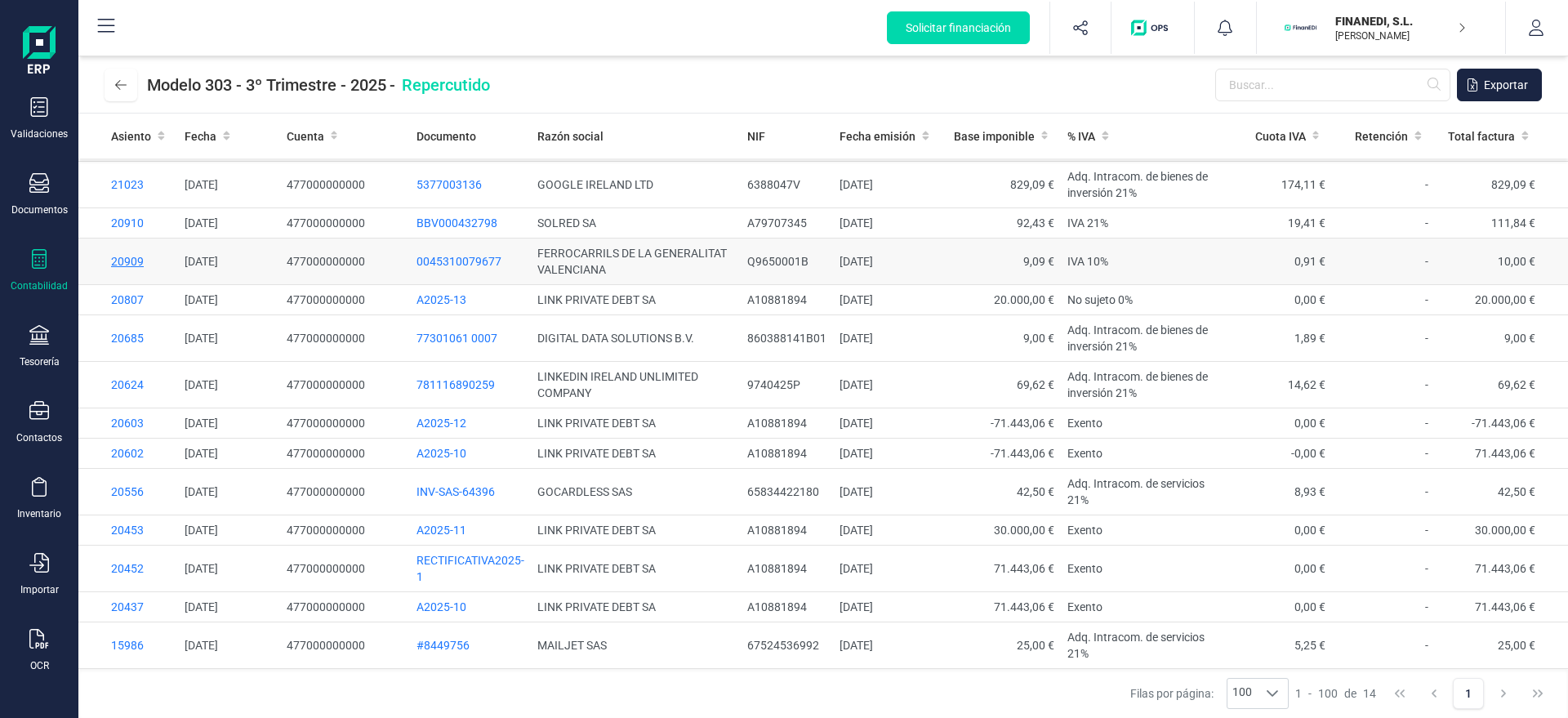
click at [126, 264] on span "20909" at bounding box center [127, 262] width 32 height 13
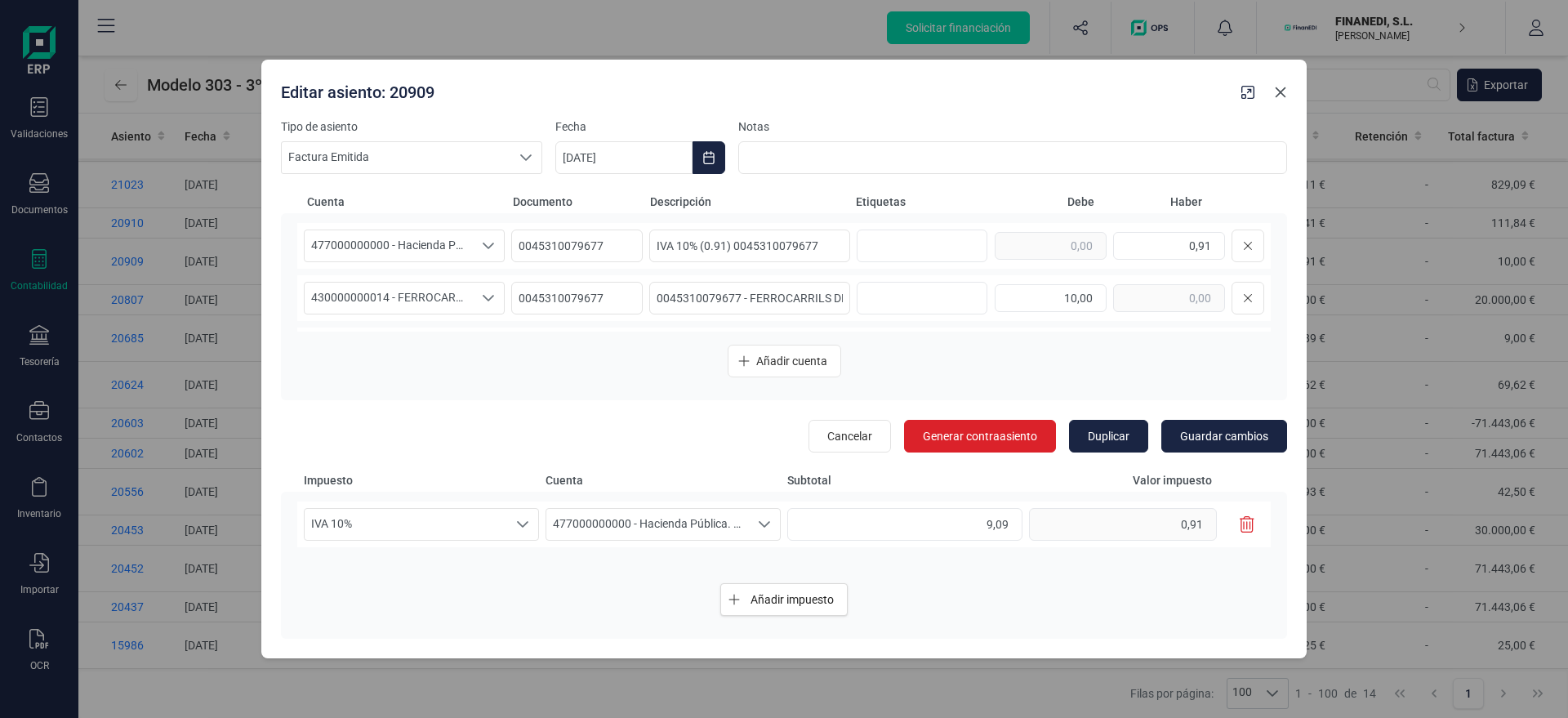
drag, startPoint x: 1282, startPoint y: 86, endPoint x: 1219, endPoint y: 107, distance: 66.4
click at [1281, 86] on icon "Close" at bounding box center [1281, 92] width 13 height 13
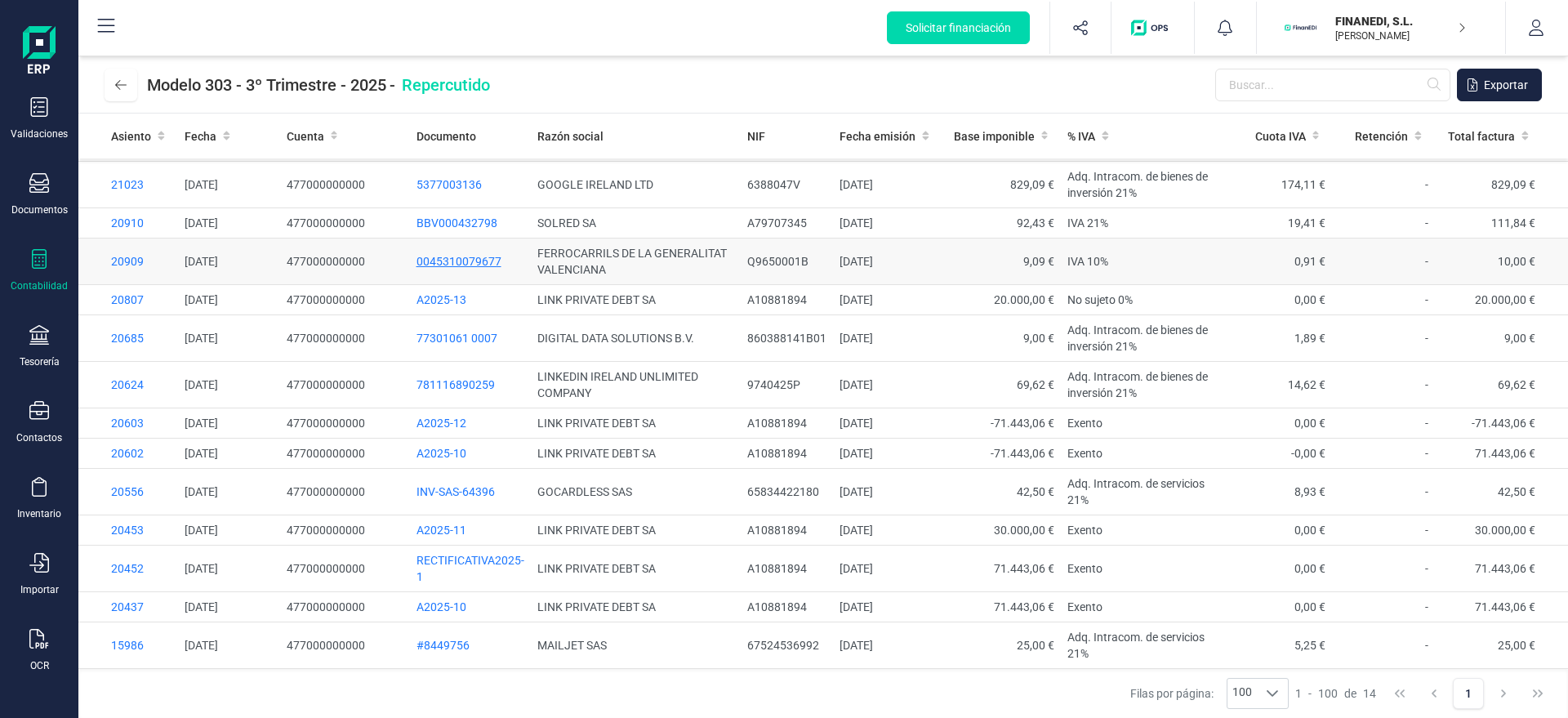
click at [453, 260] on span "0045310079677" at bounding box center [459, 262] width 85 height 13
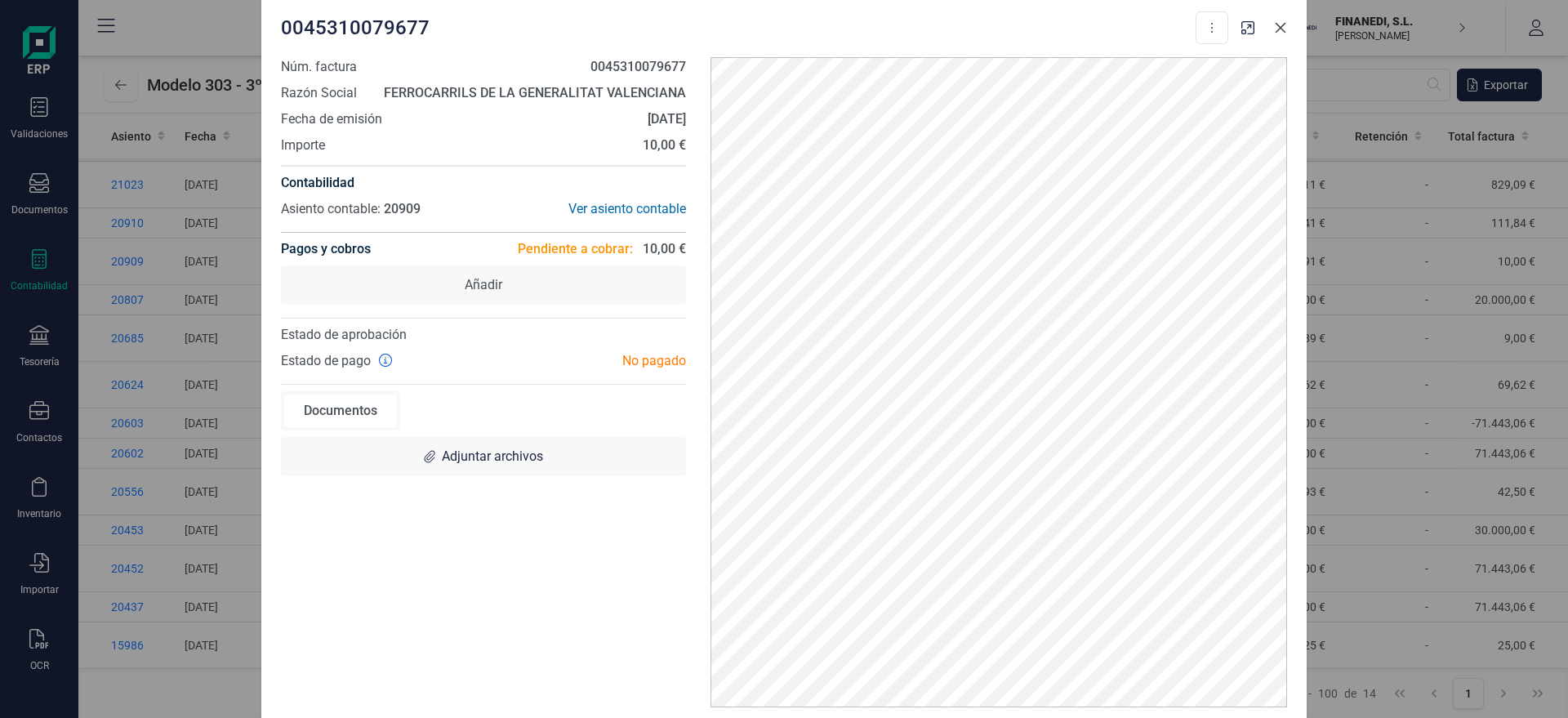
click at [1283, 18] on button "Close" at bounding box center [1280, 27] width 26 height 26
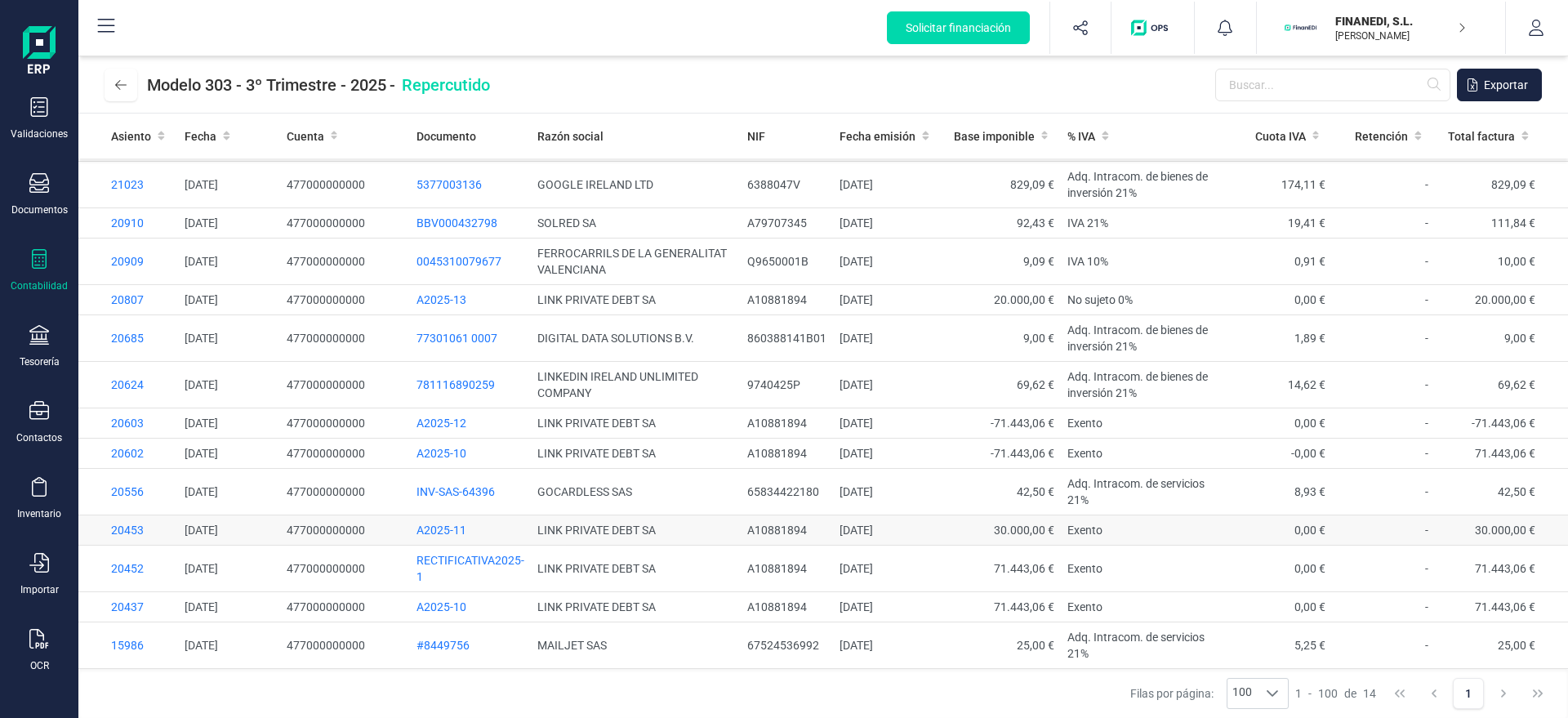
click at [432, 516] on td "A2025-11" at bounding box center [470, 530] width 121 height 30
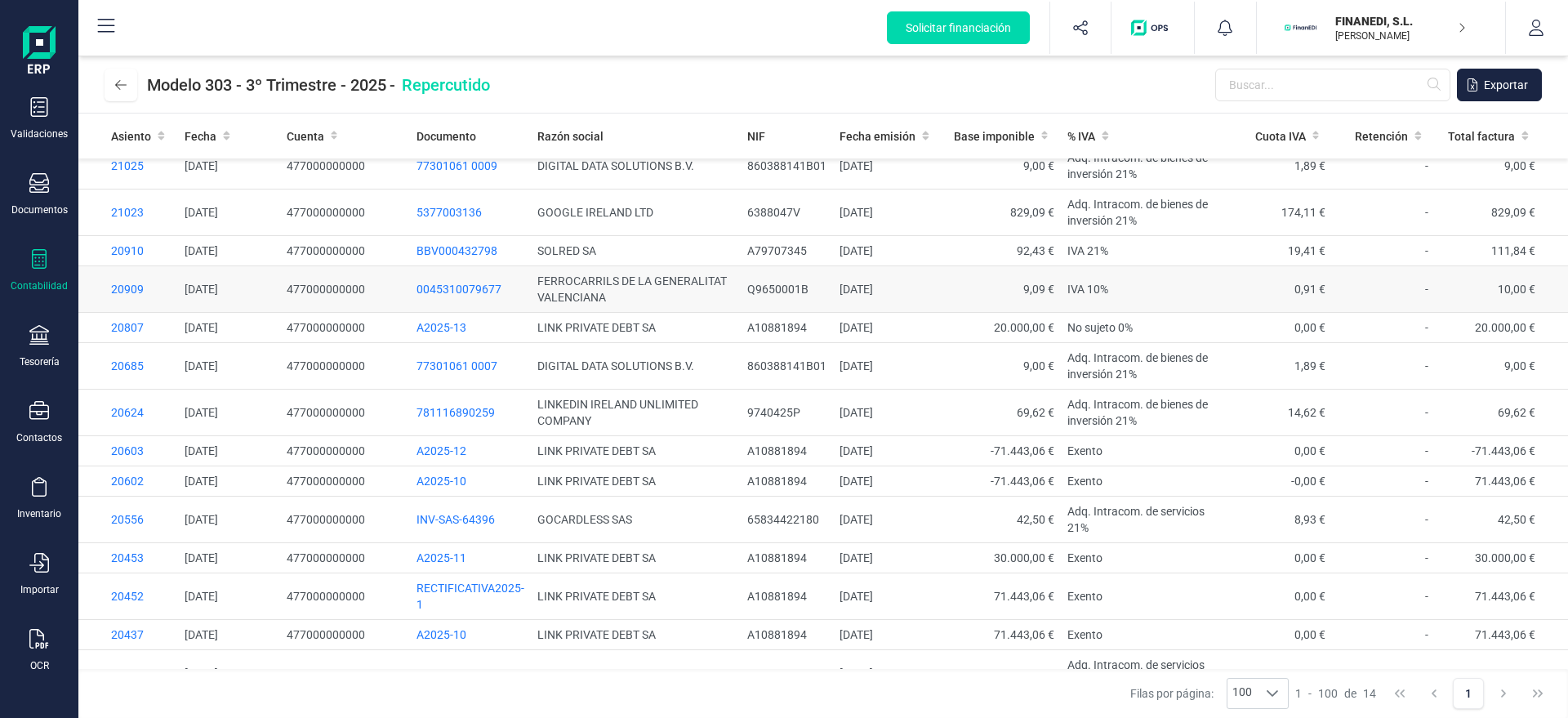
scroll to position [0, 0]
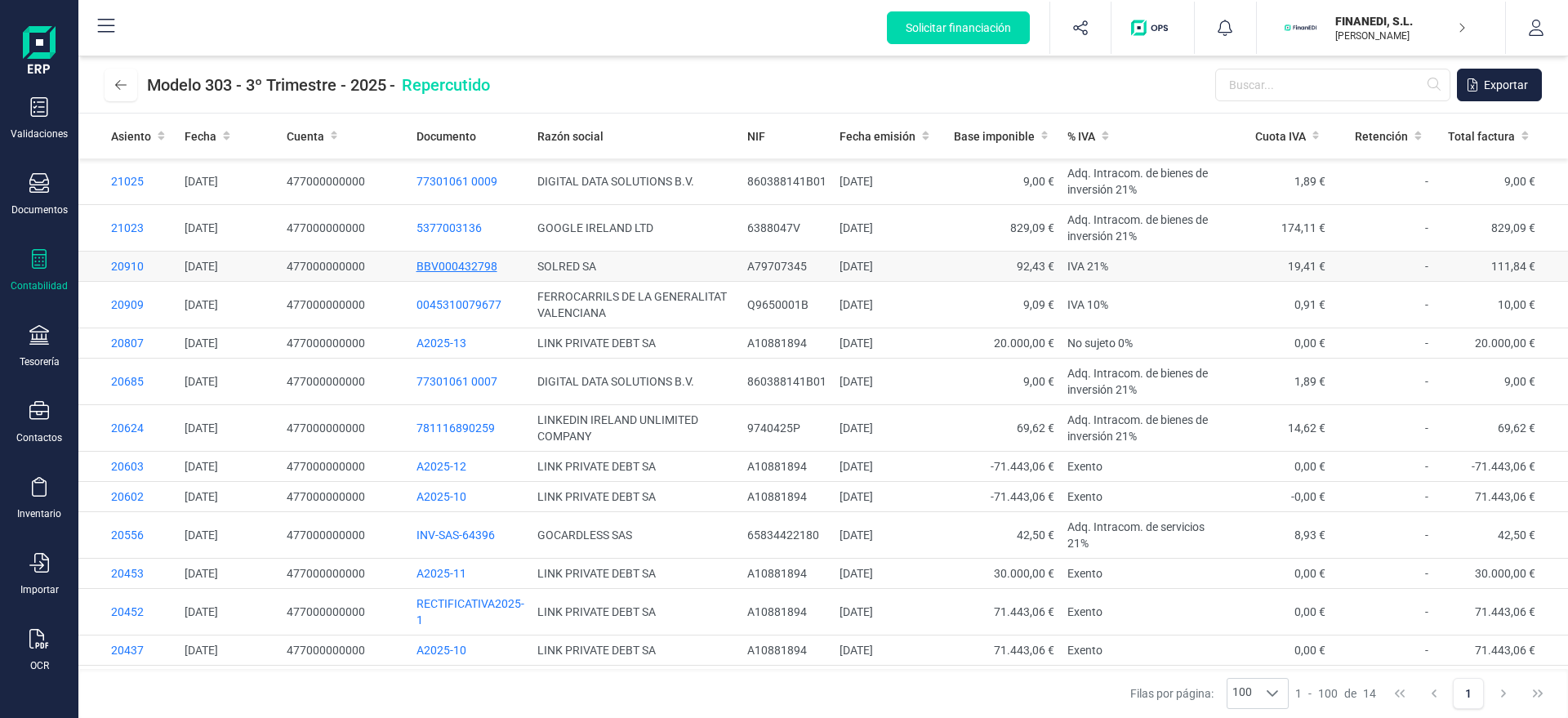
click at [467, 262] on span "BBV000432798" at bounding box center [457, 267] width 81 height 13
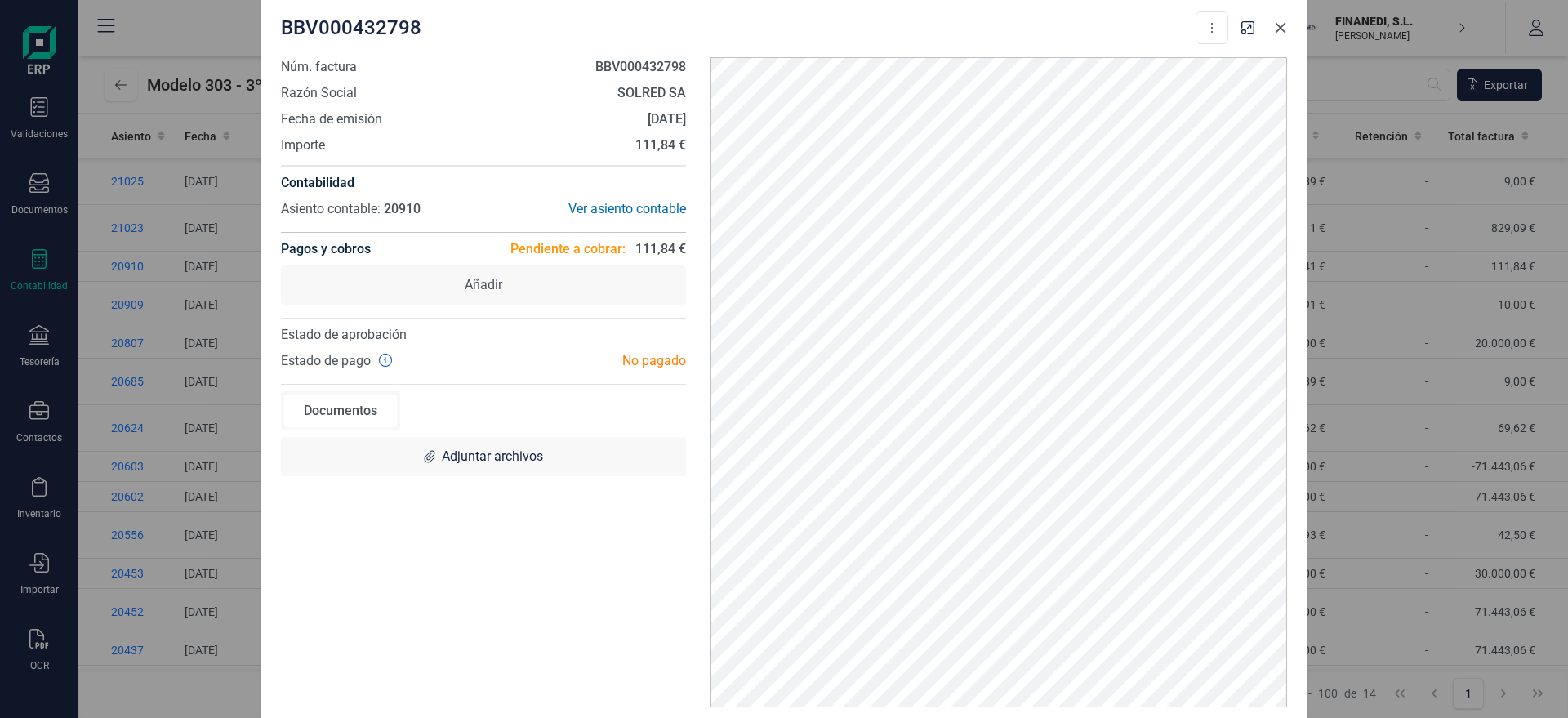
click at [1285, 19] on button "Close" at bounding box center [1280, 27] width 26 height 26
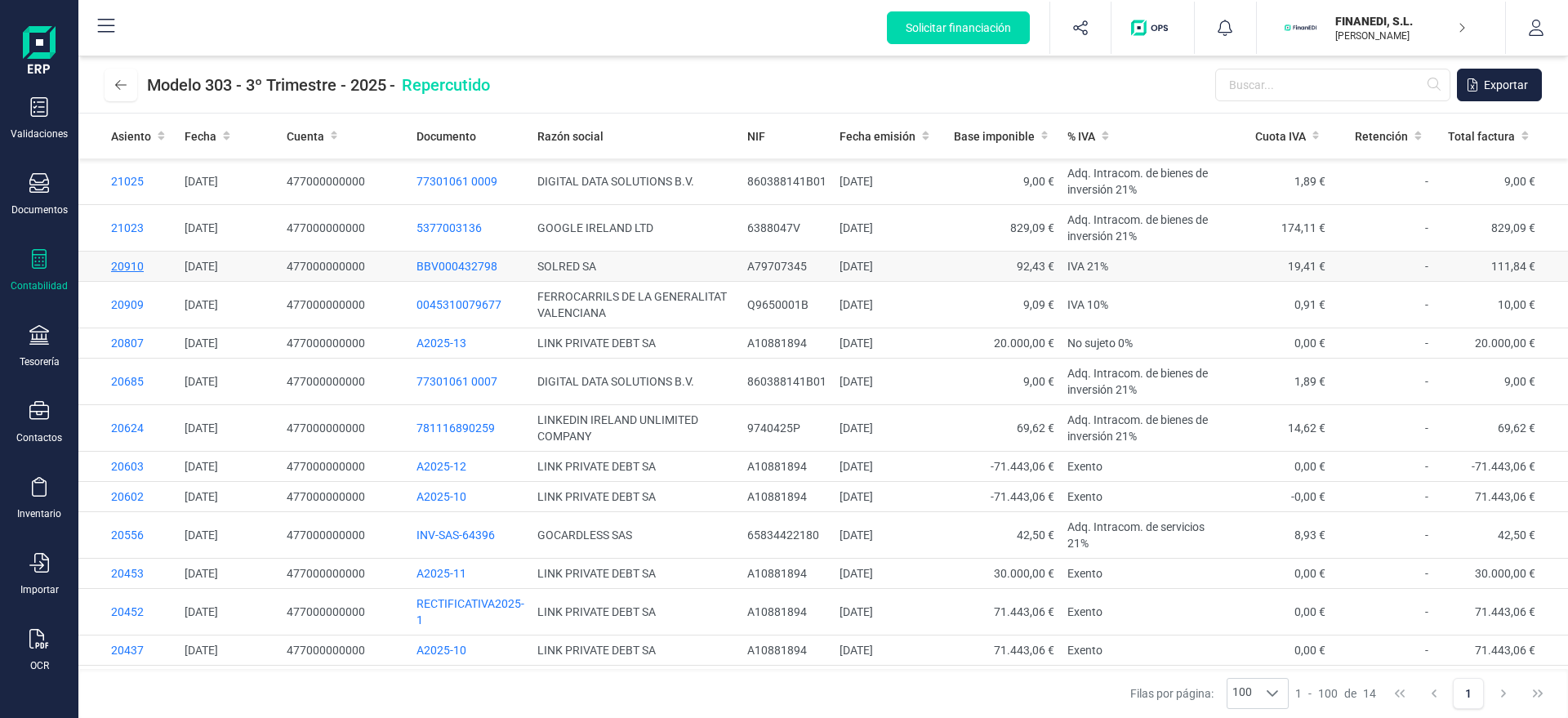
click at [136, 264] on span "20910" at bounding box center [127, 267] width 32 height 13
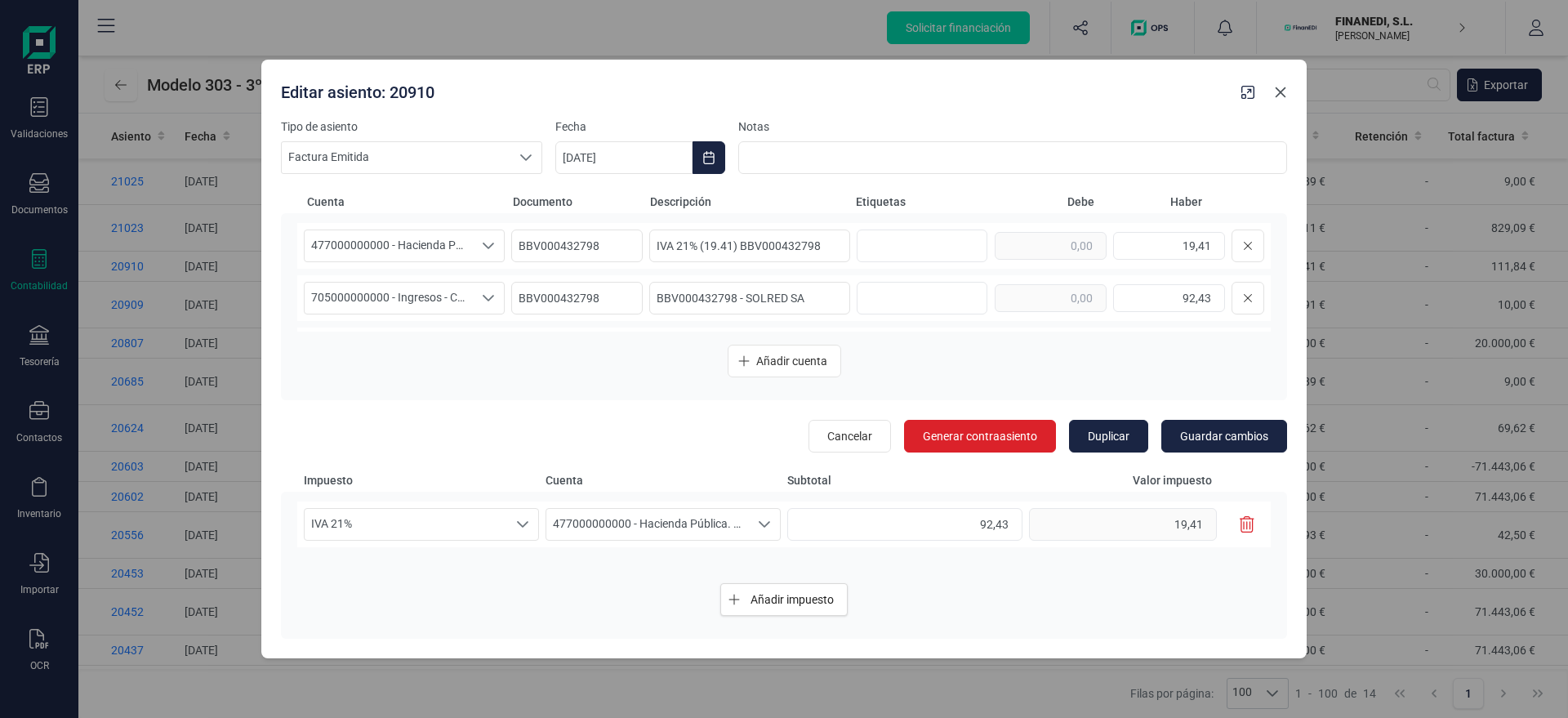
click at [1282, 92] on icon "Close" at bounding box center [1281, 92] width 13 height 13
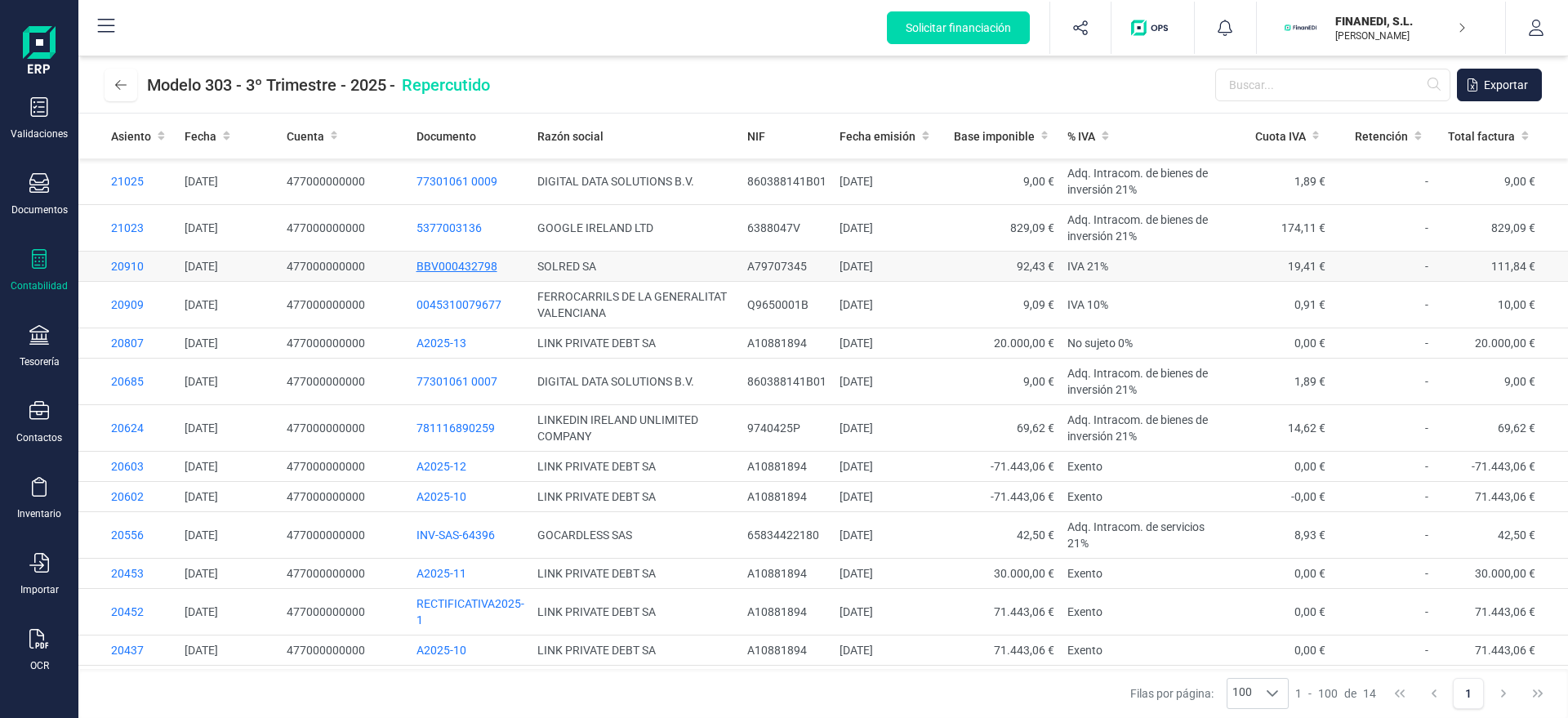
click at [437, 266] on span "BBV000432798" at bounding box center [457, 267] width 81 height 13
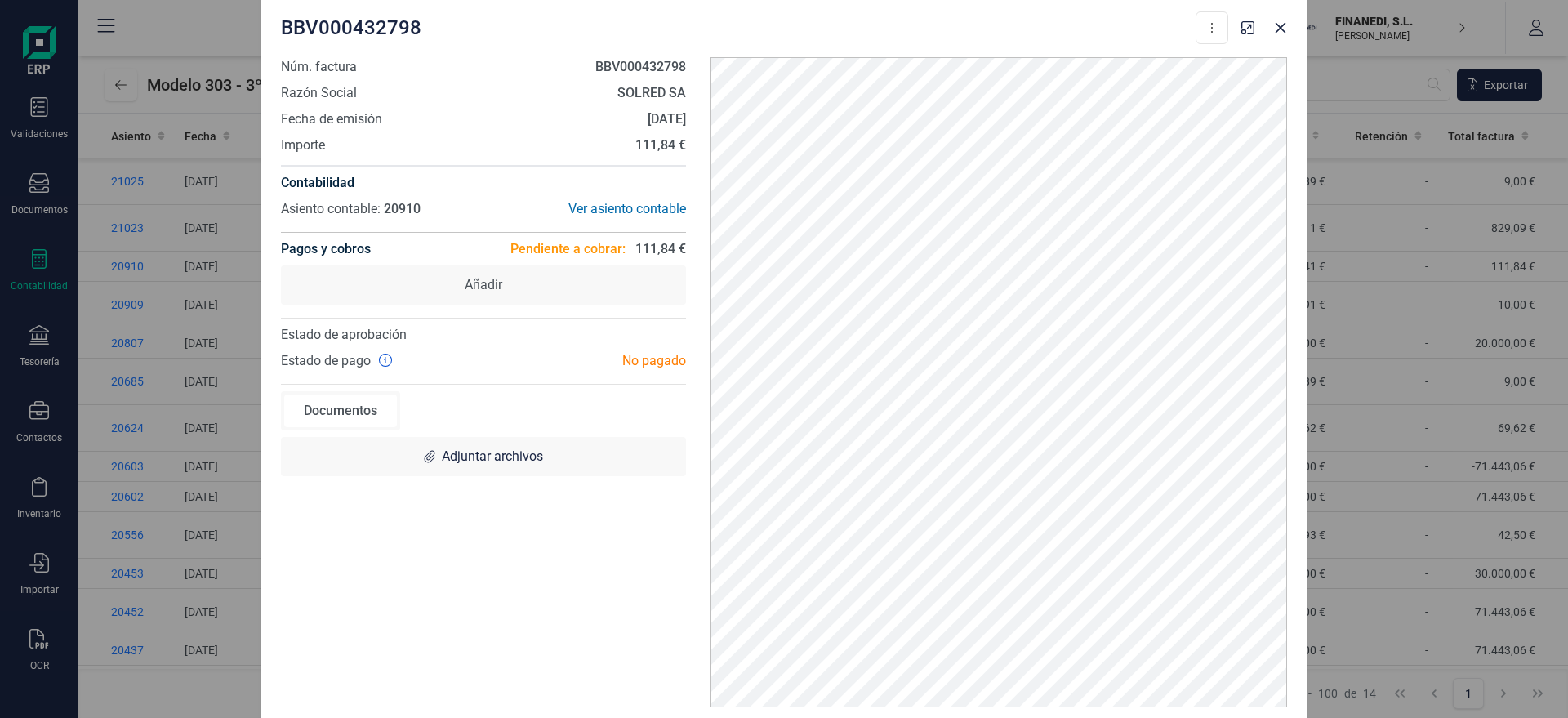
click at [325, 27] on span "BBV000432798" at bounding box center [351, 27] width 141 height 26
click at [637, 67] on strong "BBV000432798" at bounding box center [641, 67] width 91 height 16
copy strong "BBV000432798"
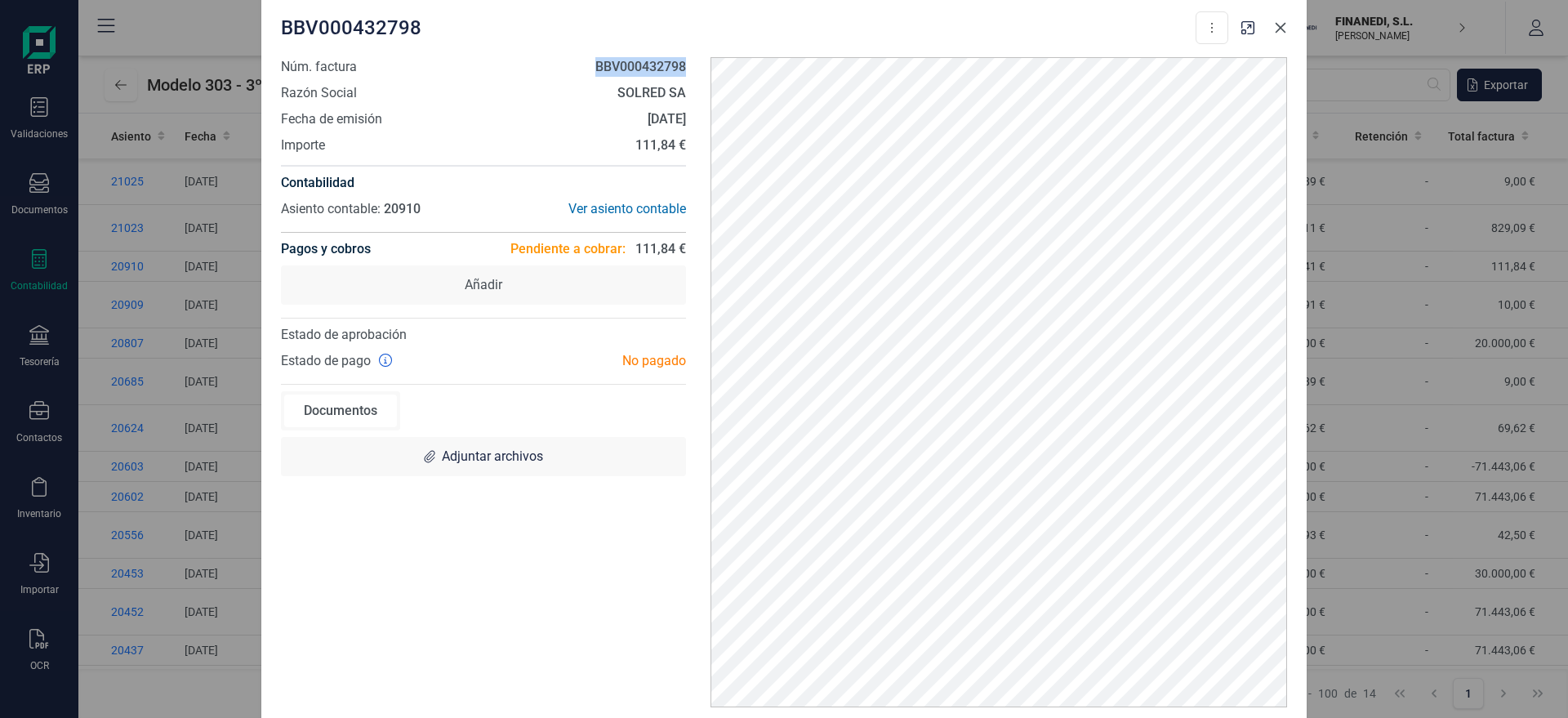
drag, startPoint x: 1274, startPoint y: 28, endPoint x: 617, endPoint y: 86, distance: 659.6
click at [1266, 28] on div at bounding box center [1264, 22] width 59 height 36
click at [22, 264] on div "BBV000432798 Descargar documento Crear factura rectificativa Marcar como cobrad…" at bounding box center [784, 359] width 1568 height 718
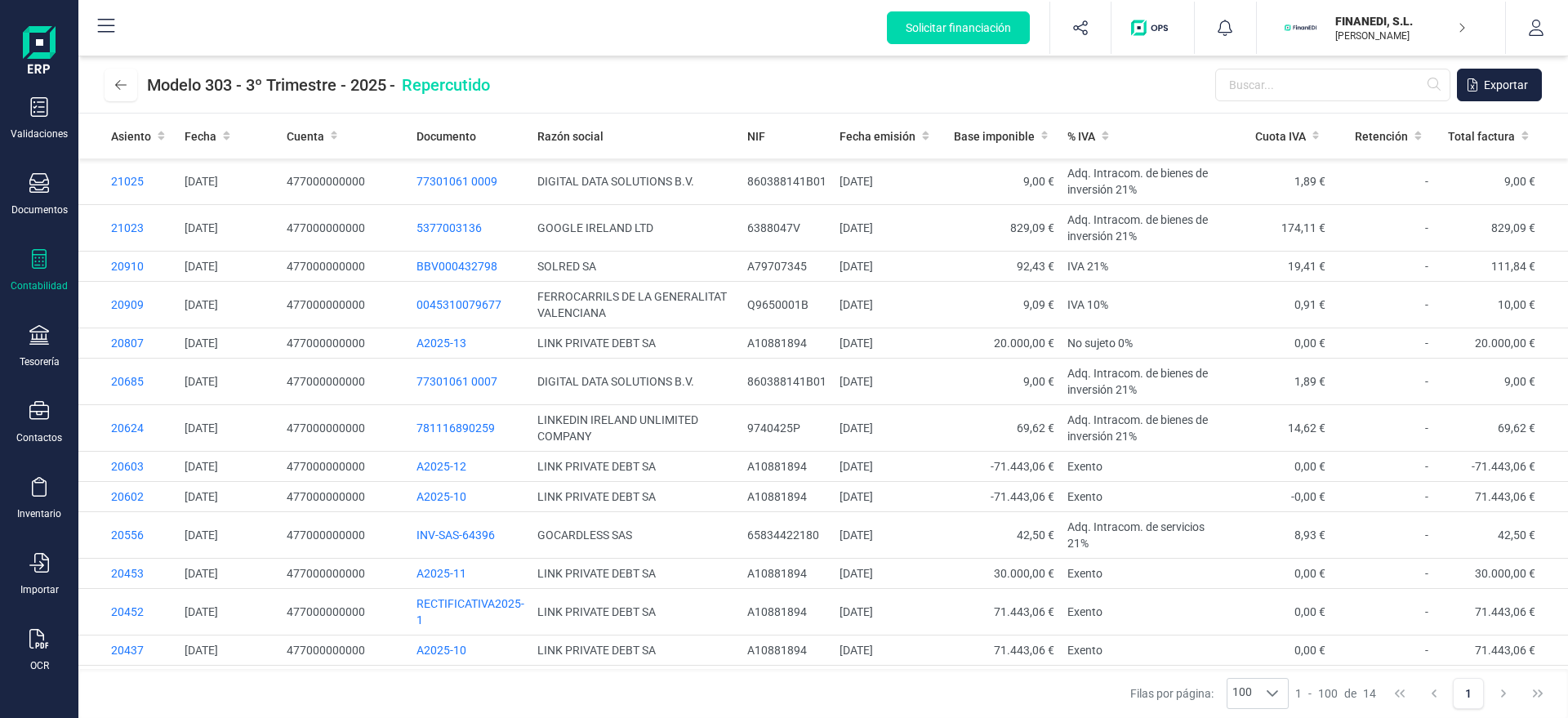
click at [32, 266] on icon at bounding box center [39, 259] width 15 height 20
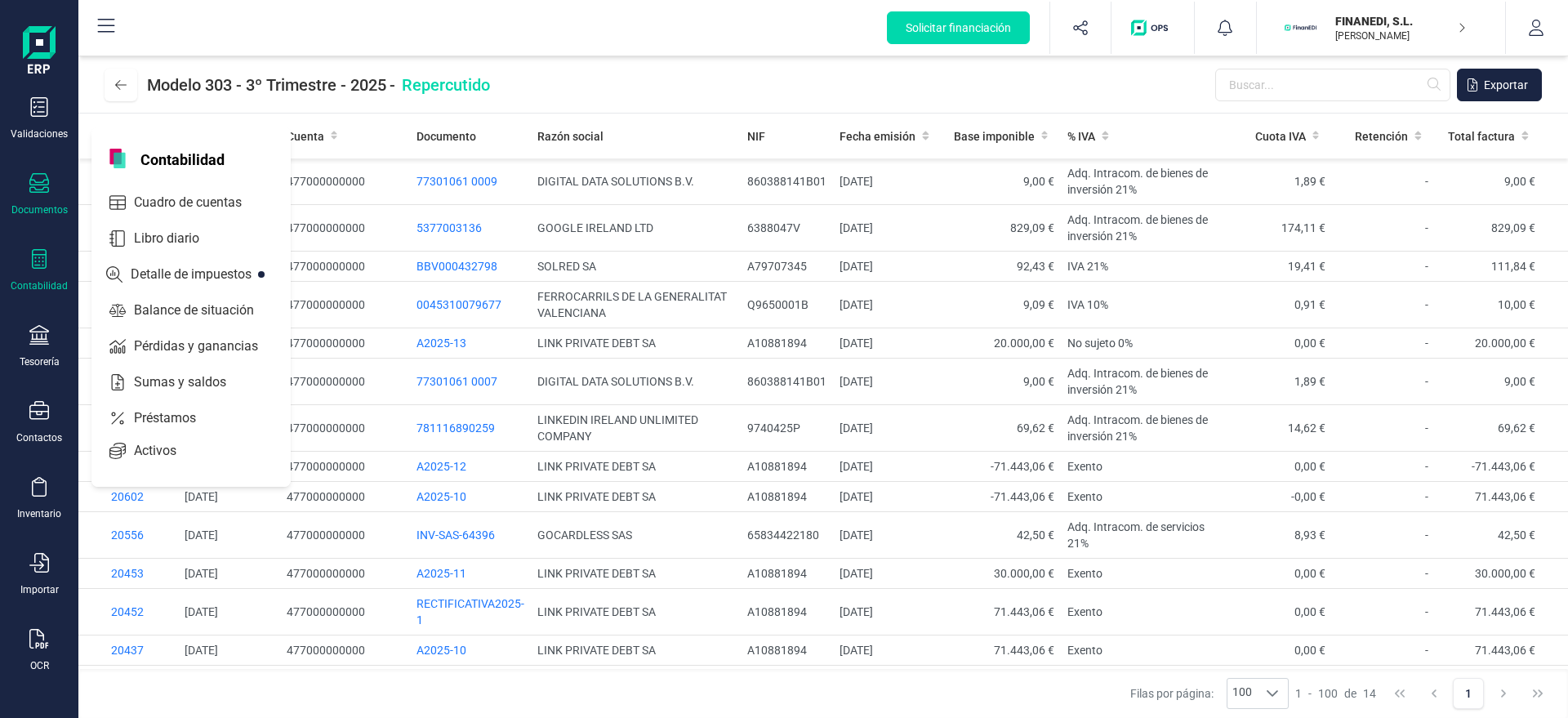
click at [32, 190] on icon at bounding box center [39, 183] width 20 height 20
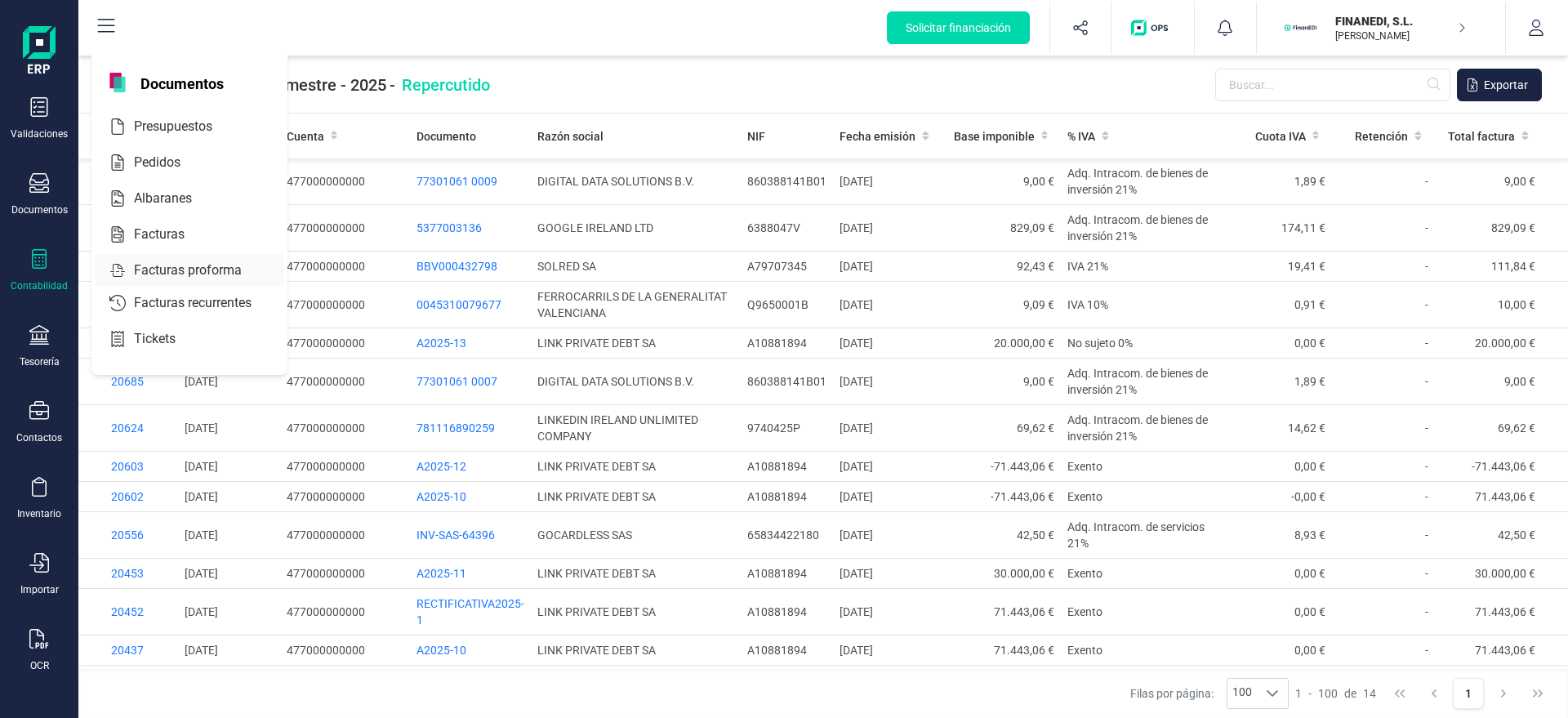
drag, startPoint x: 165, startPoint y: 240, endPoint x: 220, endPoint y: 228, distance: 56.3
click at [165, 238] on span "Facturas" at bounding box center [171, 235] width 87 height 20
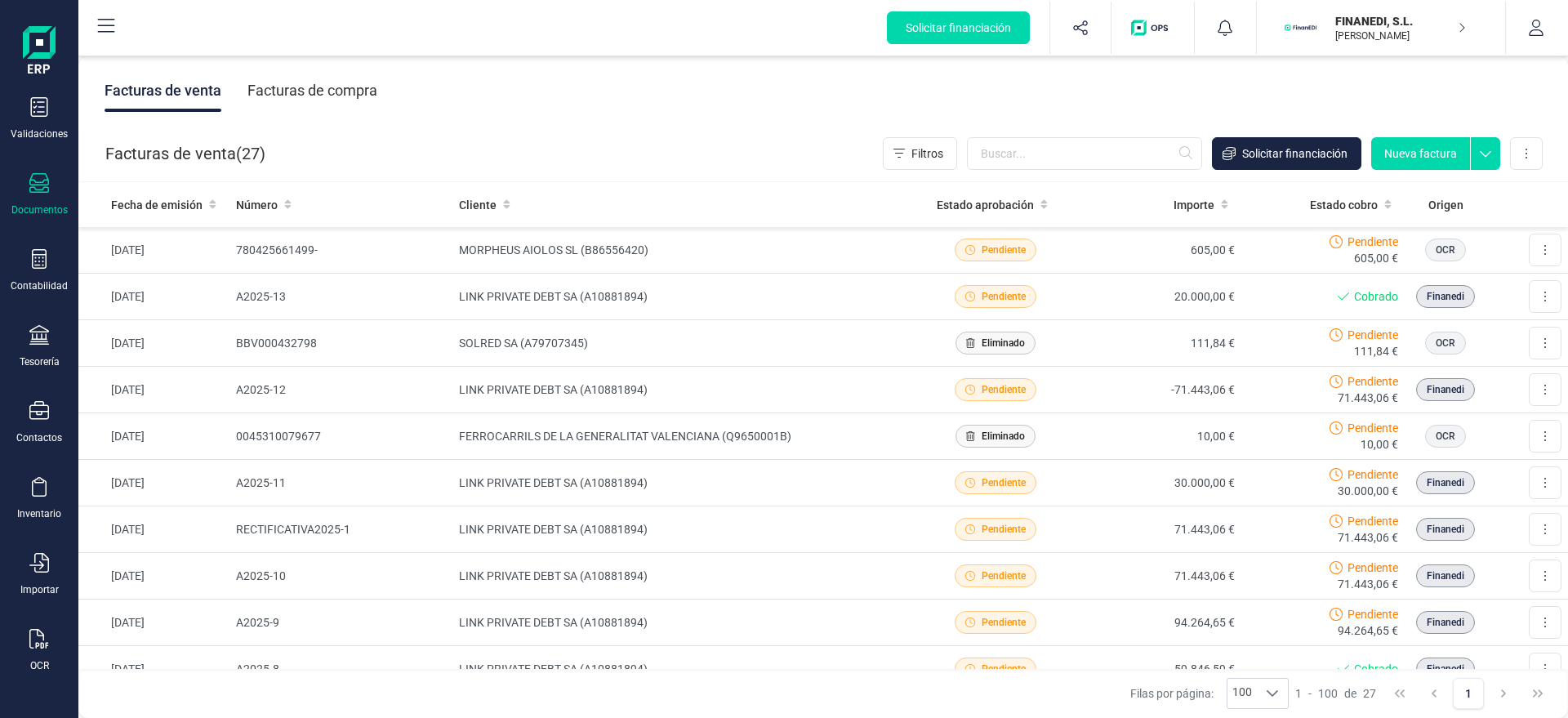
click at [1030, 170] on div "Facturas de venta ( 27 ) Filtros Solicitar financiación Nueva factura Importar …" at bounding box center [824, 153] width 1490 height 56
click at [1024, 147] on input "text" at bounding box center [1084, 153] width 235 height 32
paste input "BBV000432798"
type input "BBV000432798"
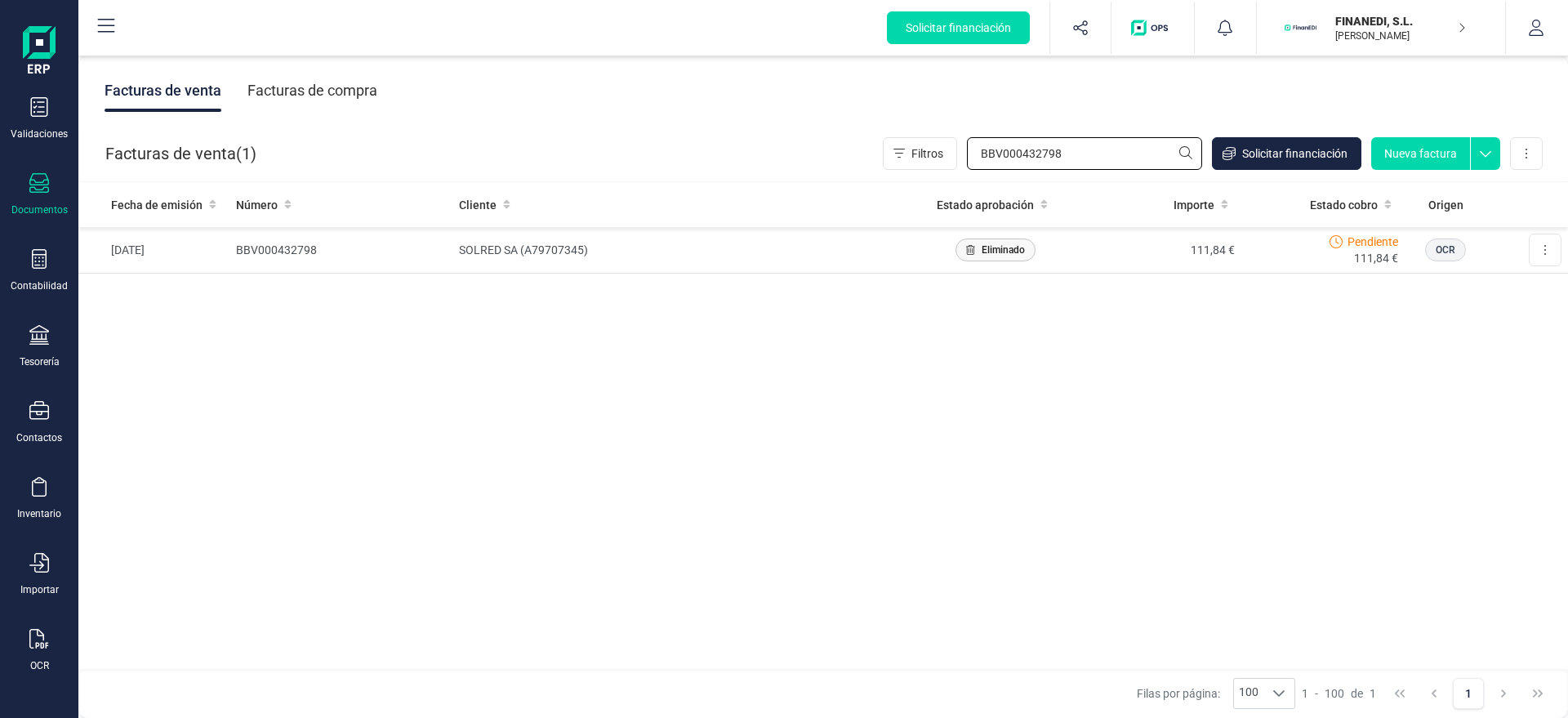
click at [1143, 152] on input "BBV000432798" at bounding box center [1084, 153] width 235 height 32
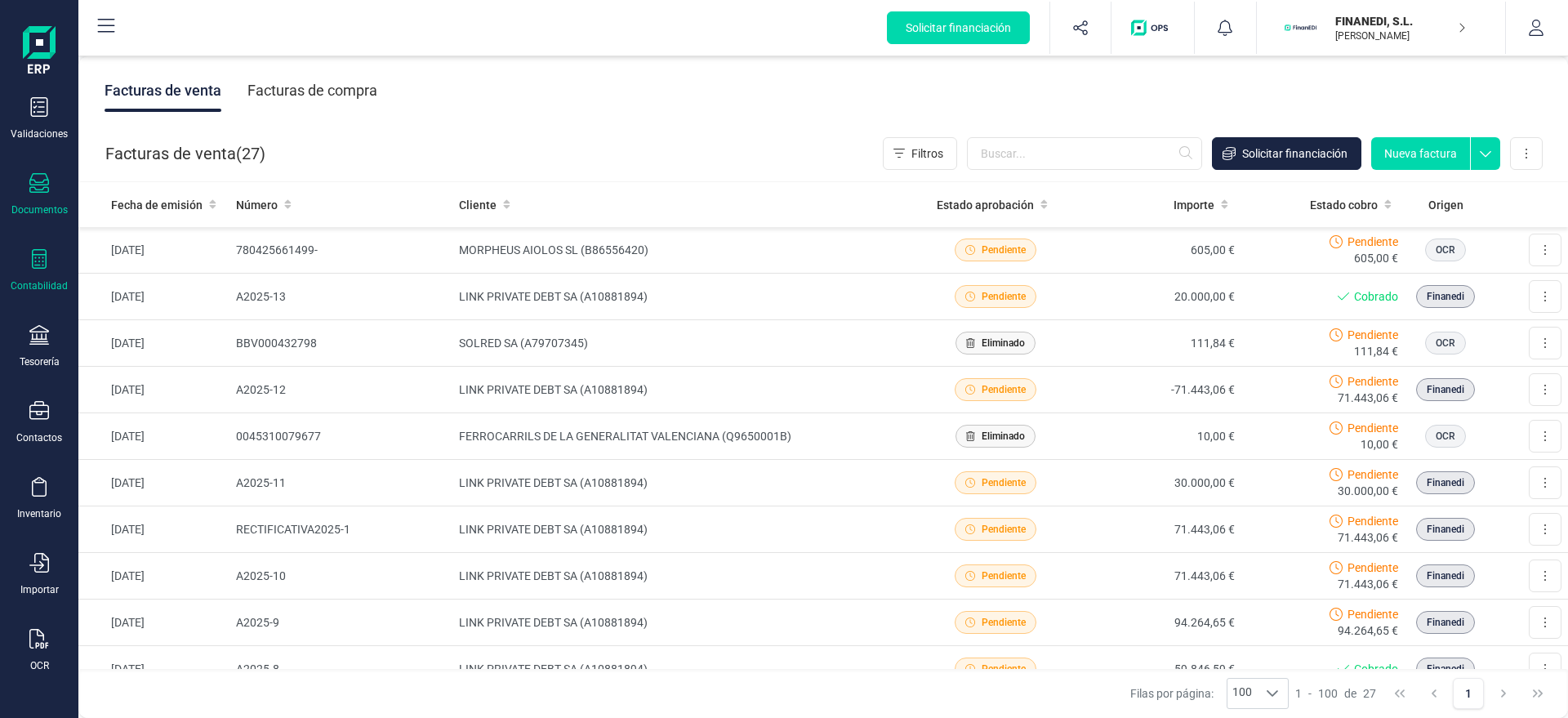
click at [39, 257] on icon at bounding box center [39, 259] width 15 height 20
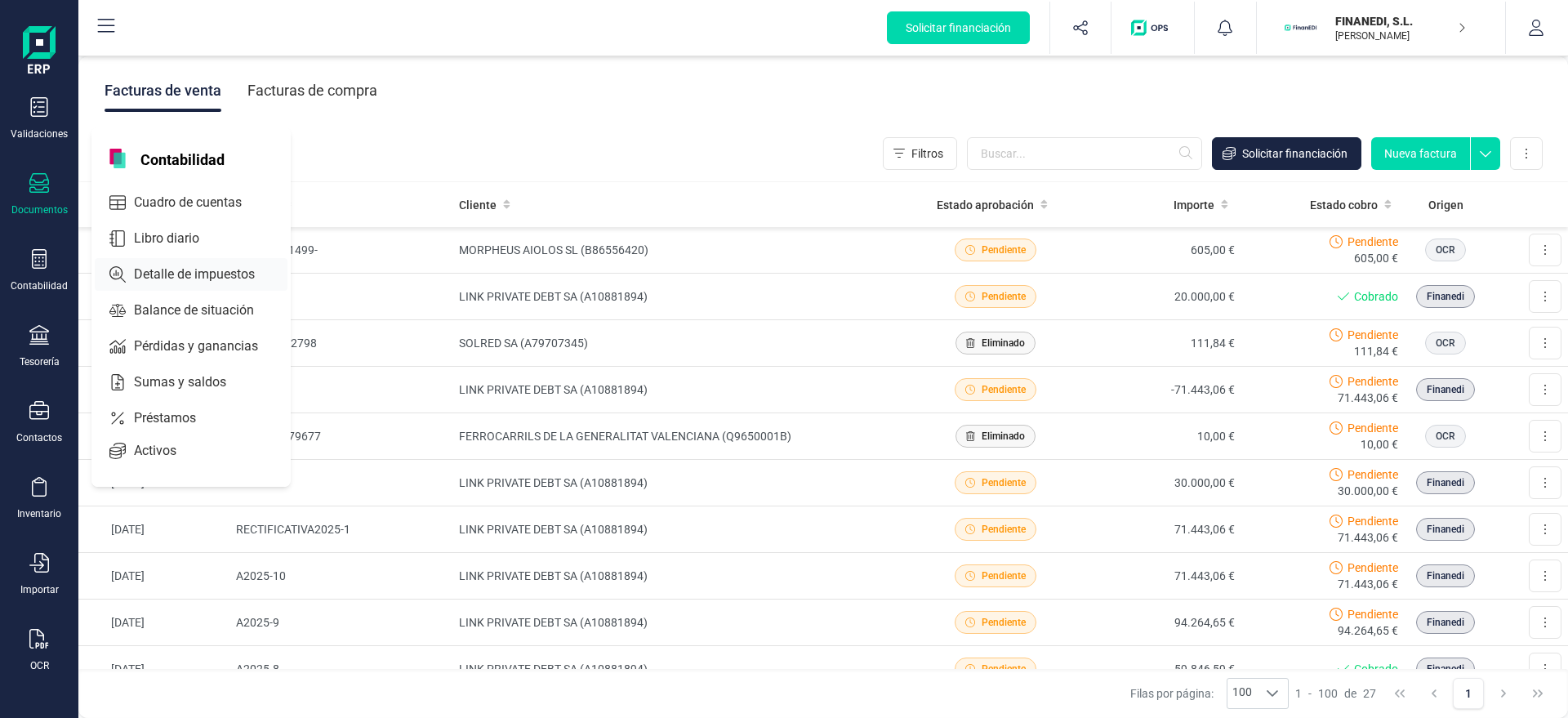
click at [145, 268] on span "Detalle de impuestos" at bounding box center [206, 275] width 157 height 20
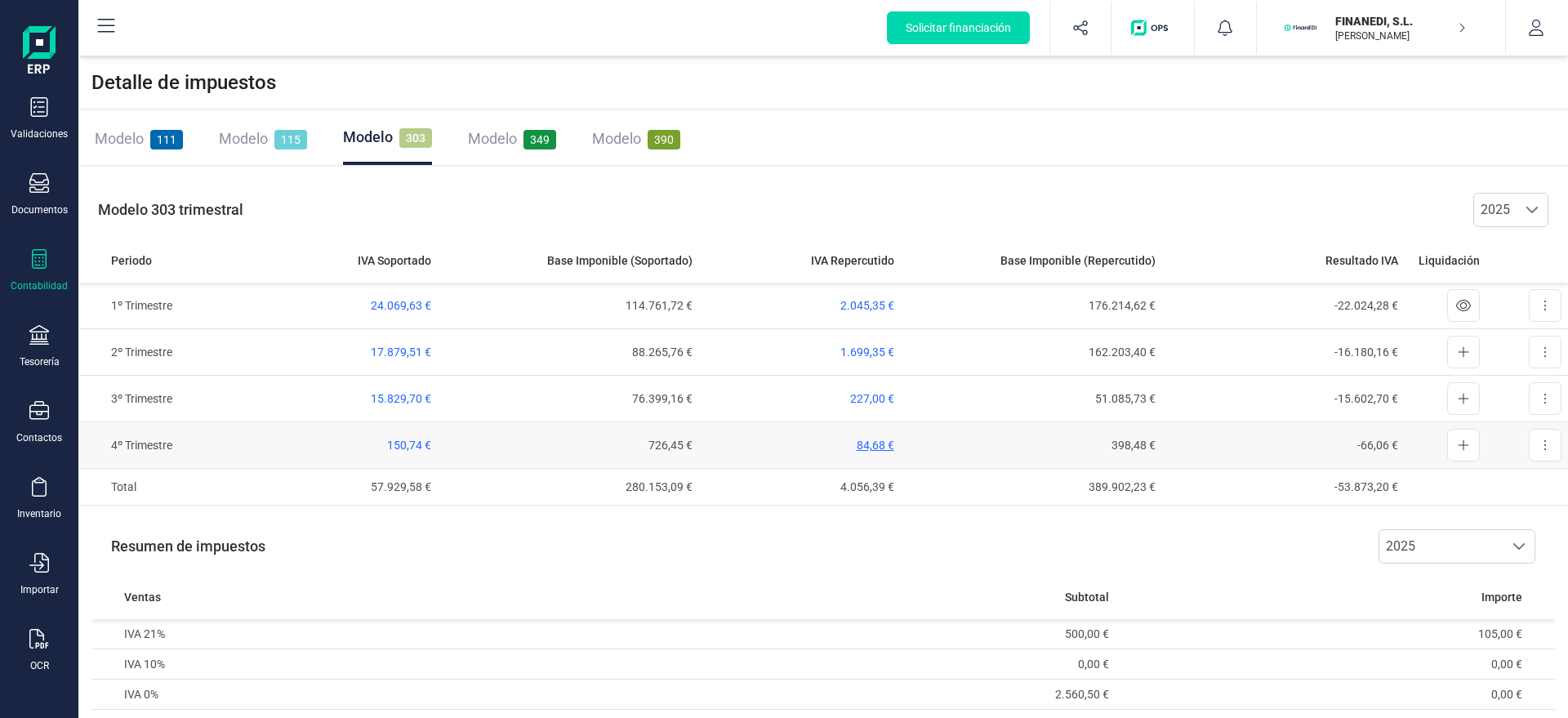
click at [866, 446] on span "84,68 €" at bounding box center [875, 445] width 37 height 13
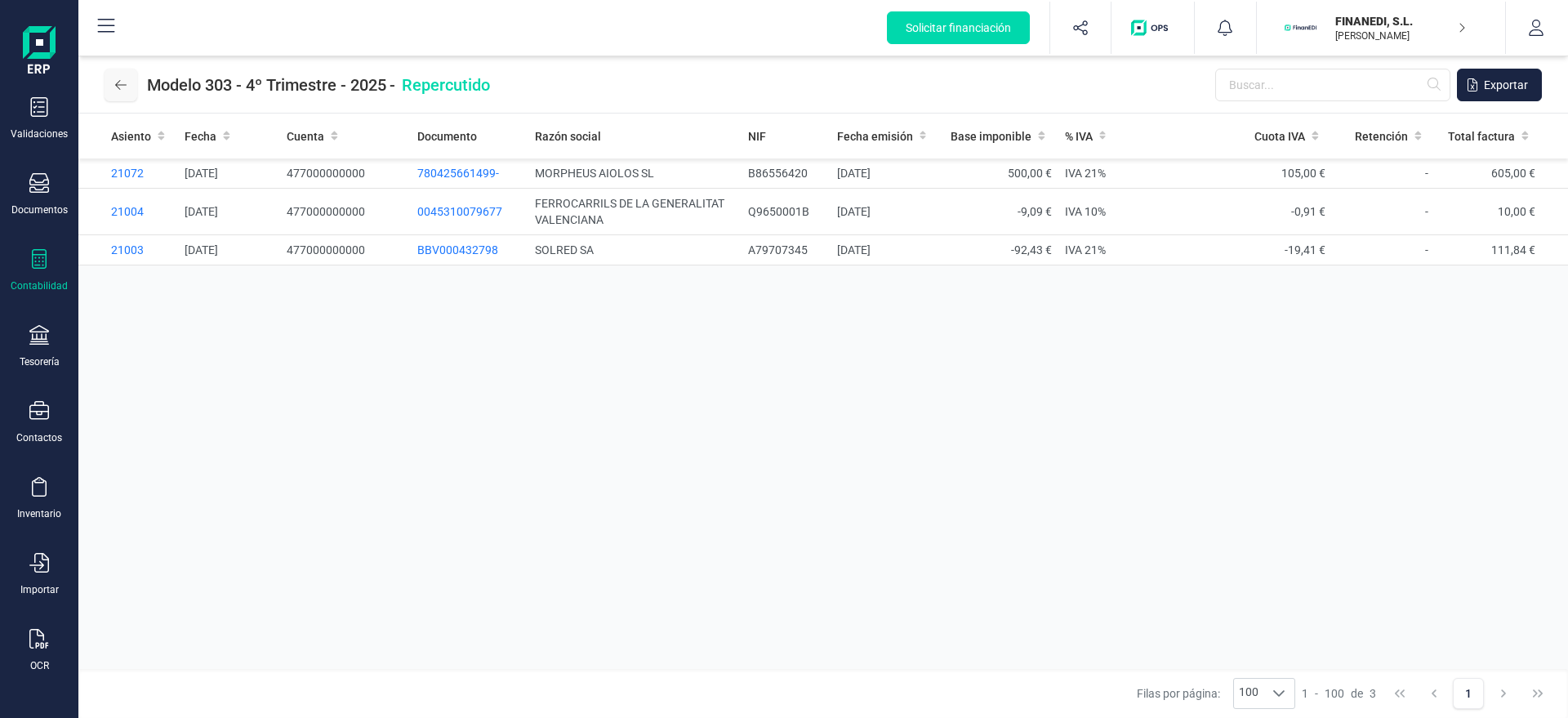
click at [113, 78] on button at bounding box center [120, 84] width 32 height 32
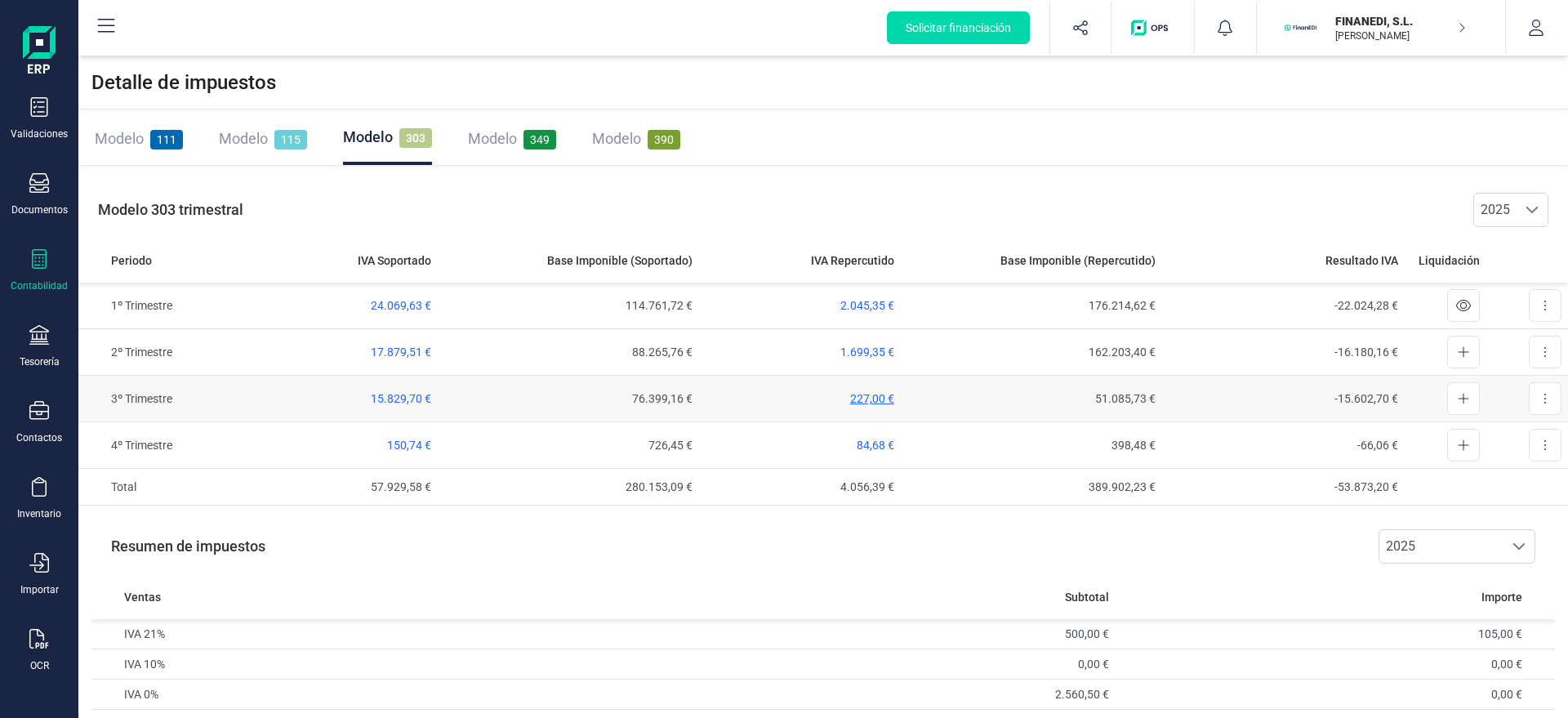
click at [852, 396] on span "227,00 €" at bounding box center [871, 398] width 44 height 13
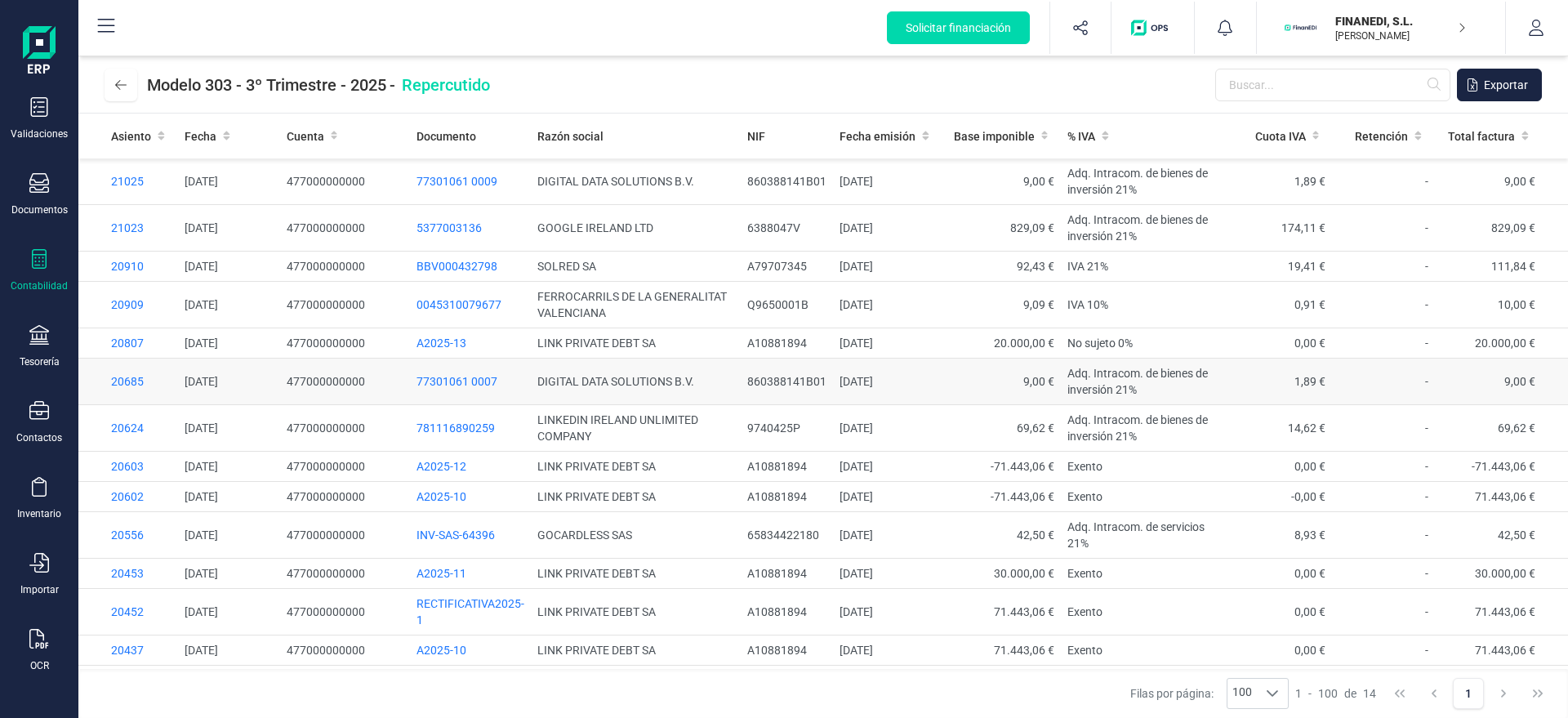
scroll to position [43, 0]
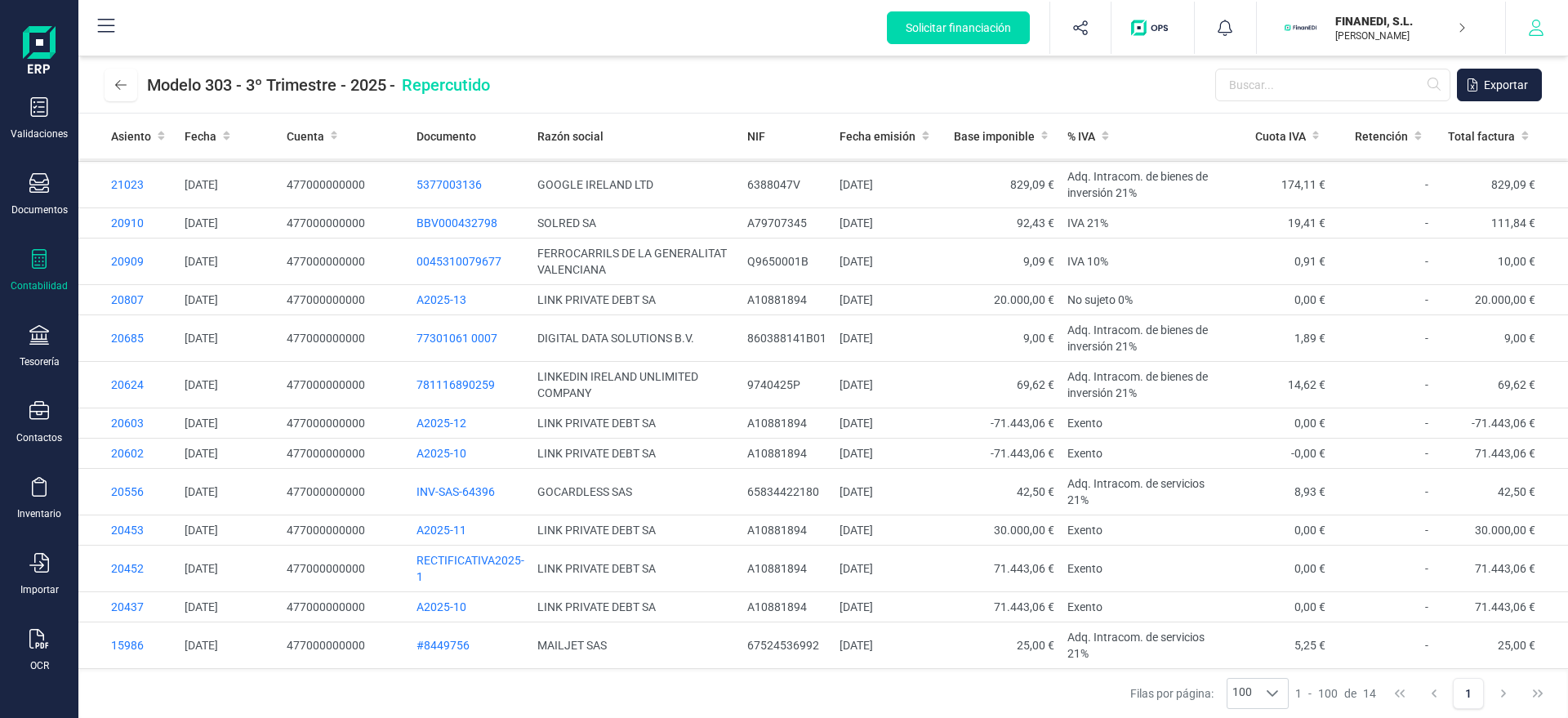
click at [1393, 42] on button "button" at bounding box center [1536, 27] width 62 height 52
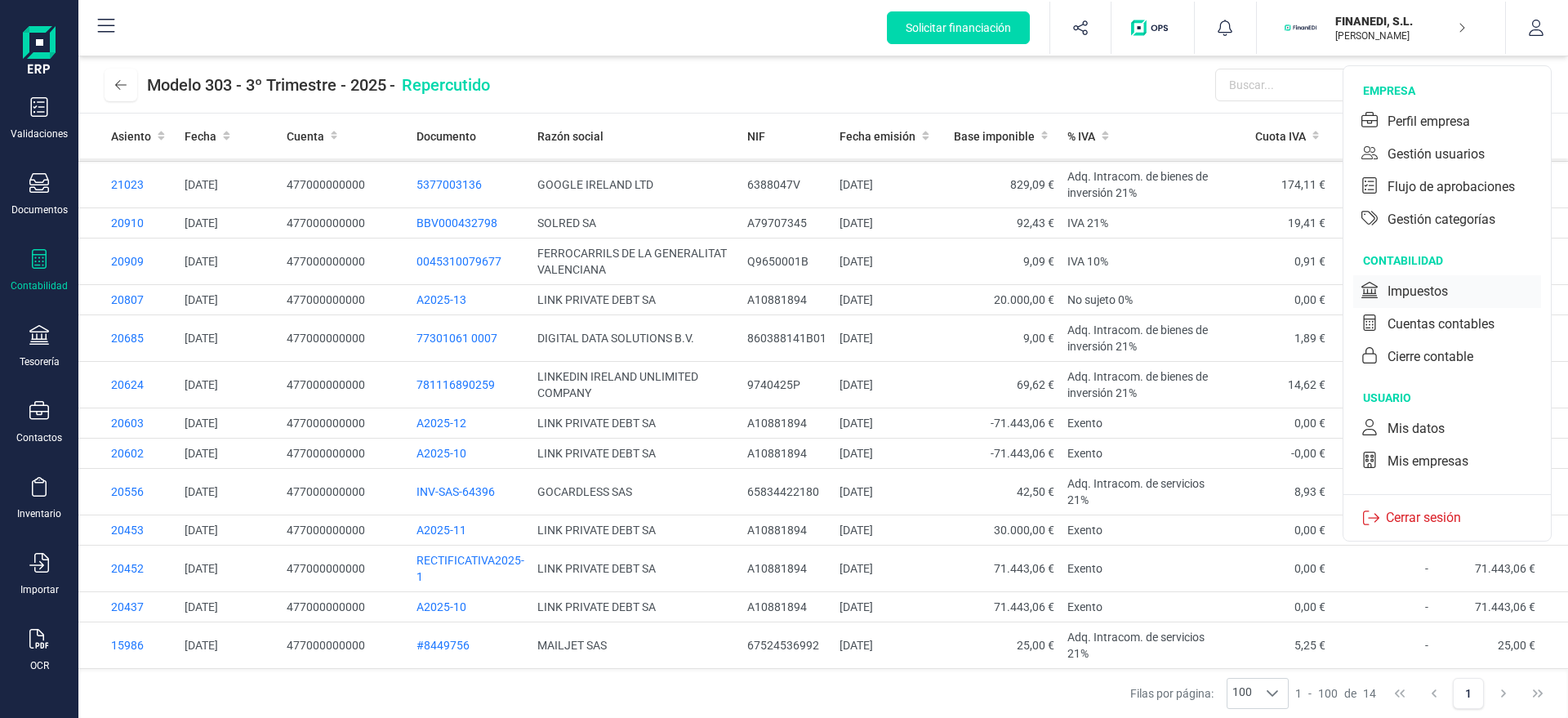
click at [1393, 290] on div "Impuestos" at bounding box center [1417, 292] width 61 height 20
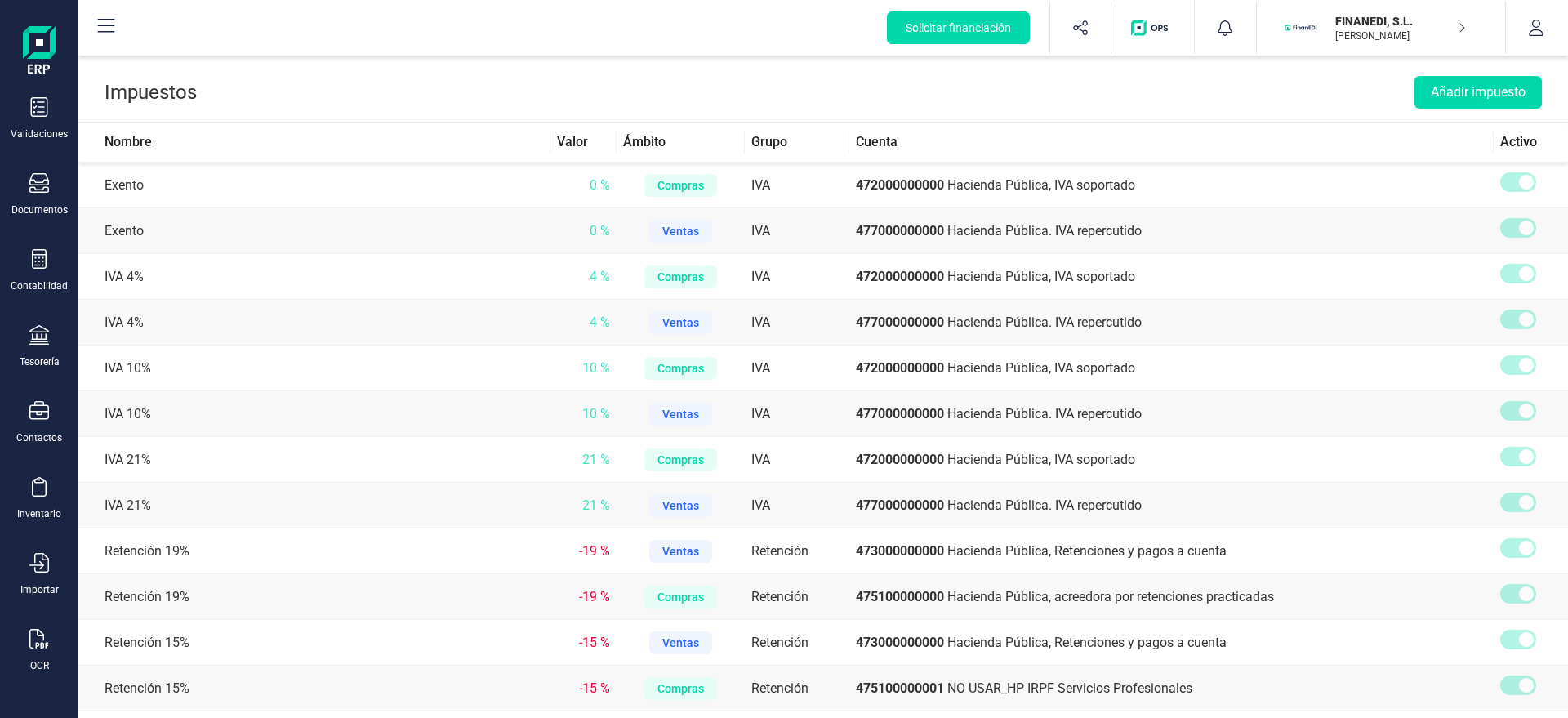
click at [687, 76] on header "Impuestos Añadir impuesto" at bounding box center [823, 89] width 1490 height 66
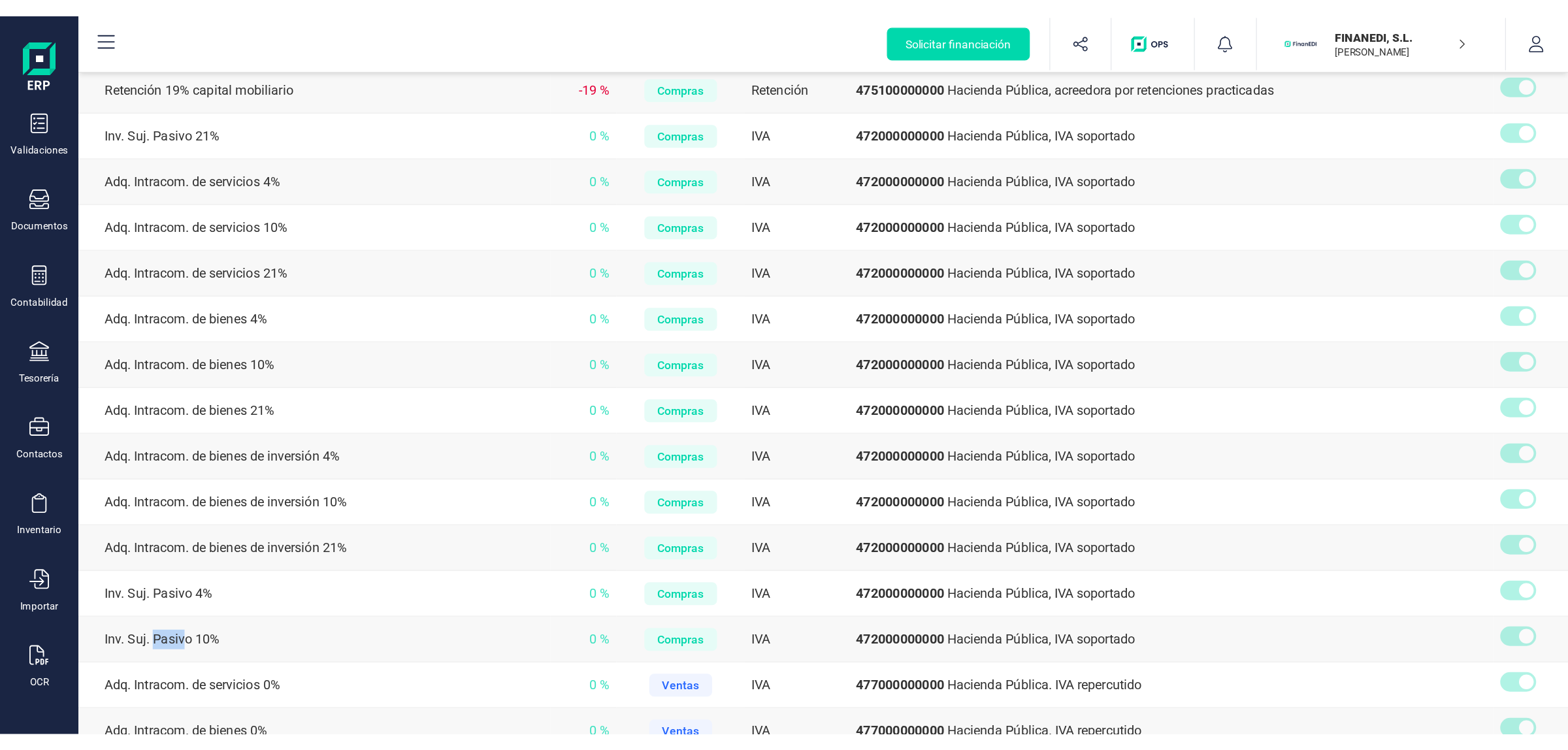
scroll to position [1249, 0]
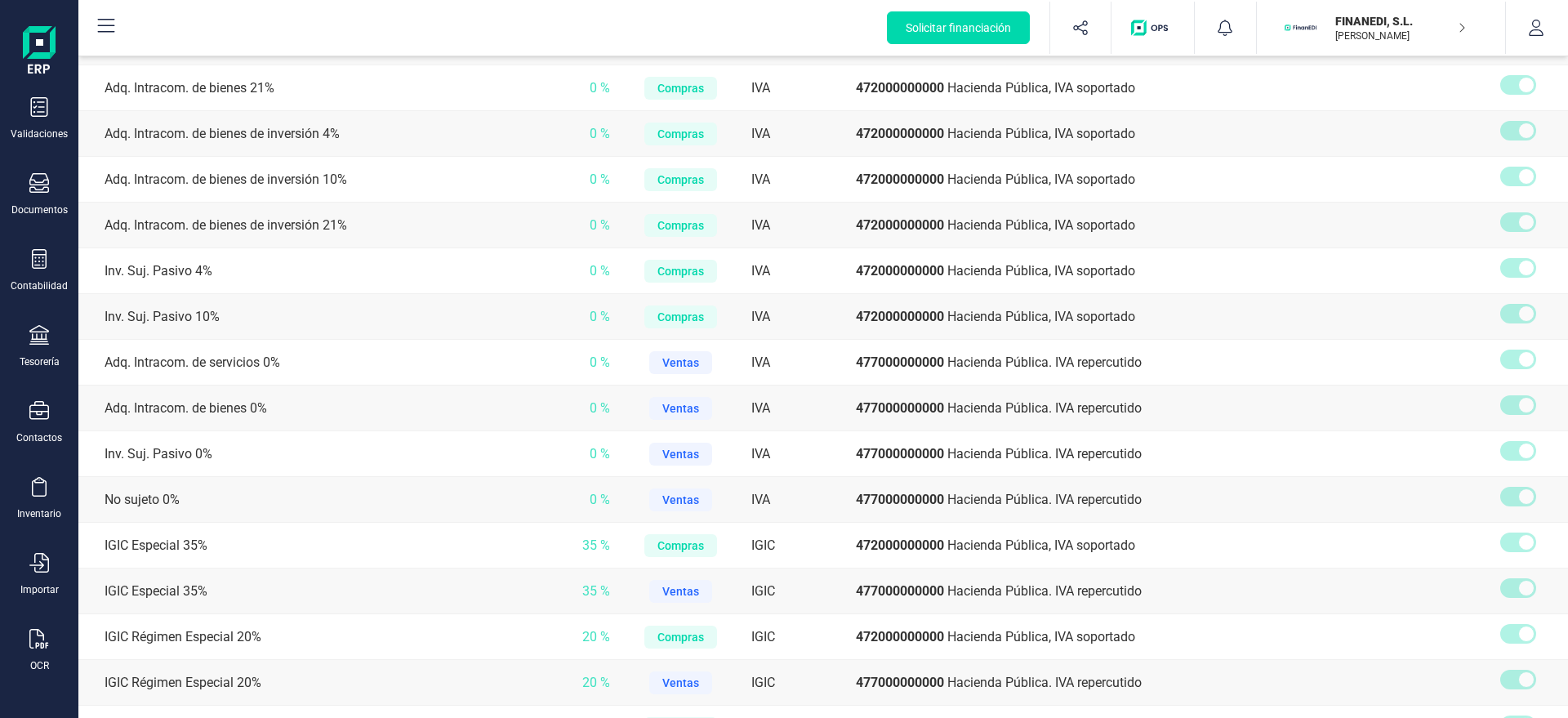
click at [181, 361] on td "Adq. Intracom. de servicios 0%" at bounding box center [314, 362] width 472 height 46
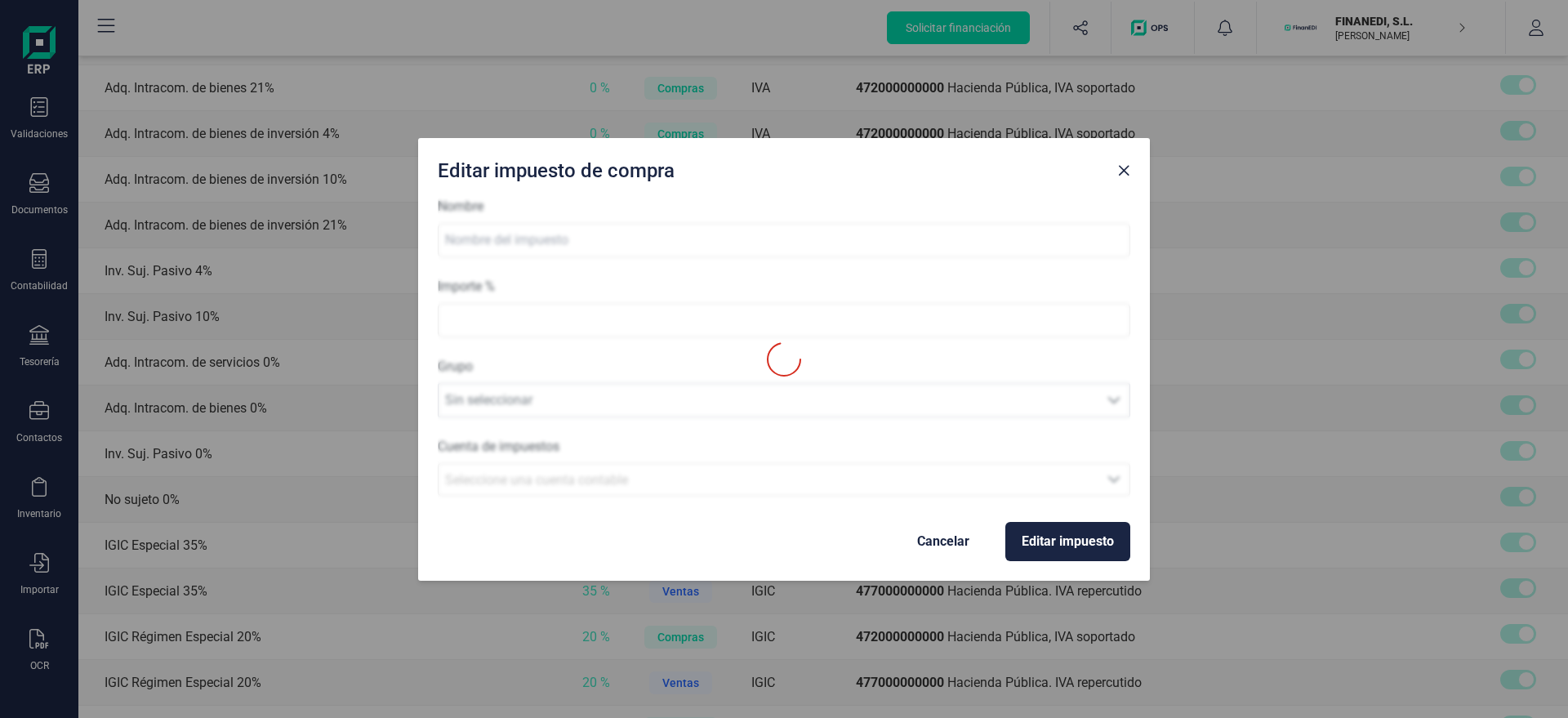
type input "Adq. Intracom. de servicios 0%"
drag, startPoint x: 948, startPoint y: 545, endPoint x: 925, endPoint y: 538, distance: 24.0
click at [942, 542] on span "Cancelar" at bounding box center [943, 541] width 52 height 20
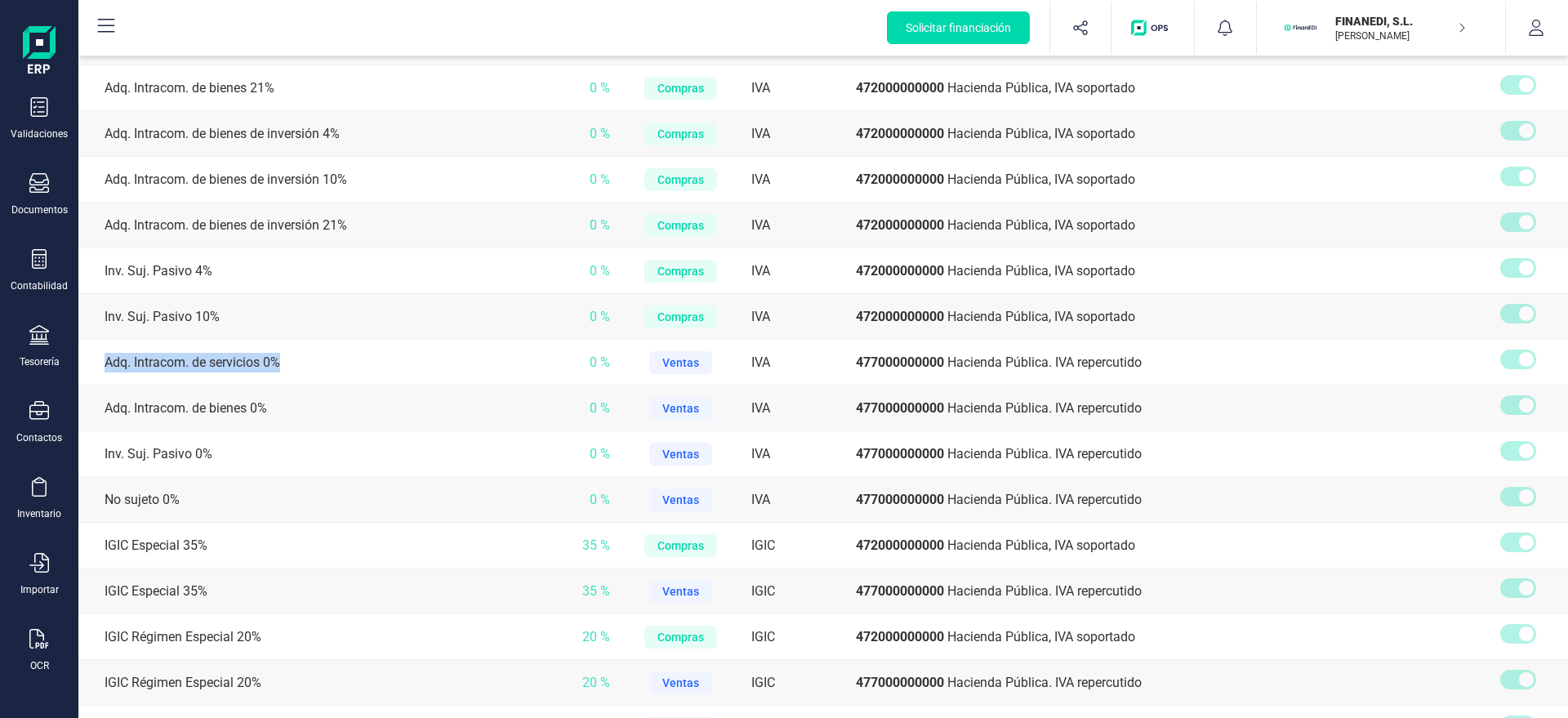
drag, startPoint x: 287, startPoint y: 367, endPoint x: 105, endPoint y: 365, distance: 182.0
click at [105, 365] on td "Adq. Intracom. de servicios 0%" at bounding box center [314, 362] width 472 height 46
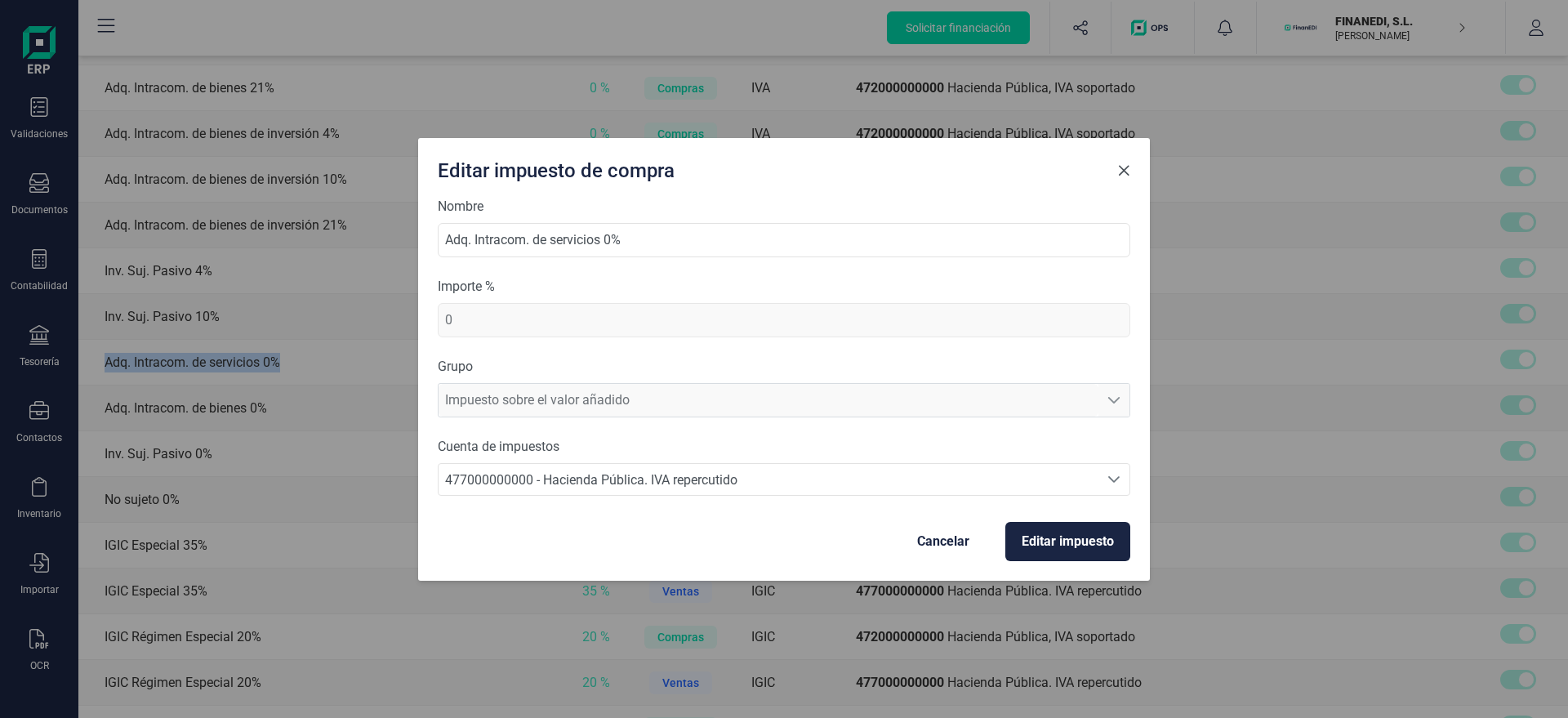
copy td "Adq. Intracom. de servicios 0%"
click at [532, 635] on div "Editar impuesto de compra Nombre Adq. Intracom. de servicios 0% Importe % 0 Gru…" at bounding box center [784, 359] width 1568 height 718
click at [1121, 170] on span "Close" at bounding box center [1124, 171] width 13 height 13
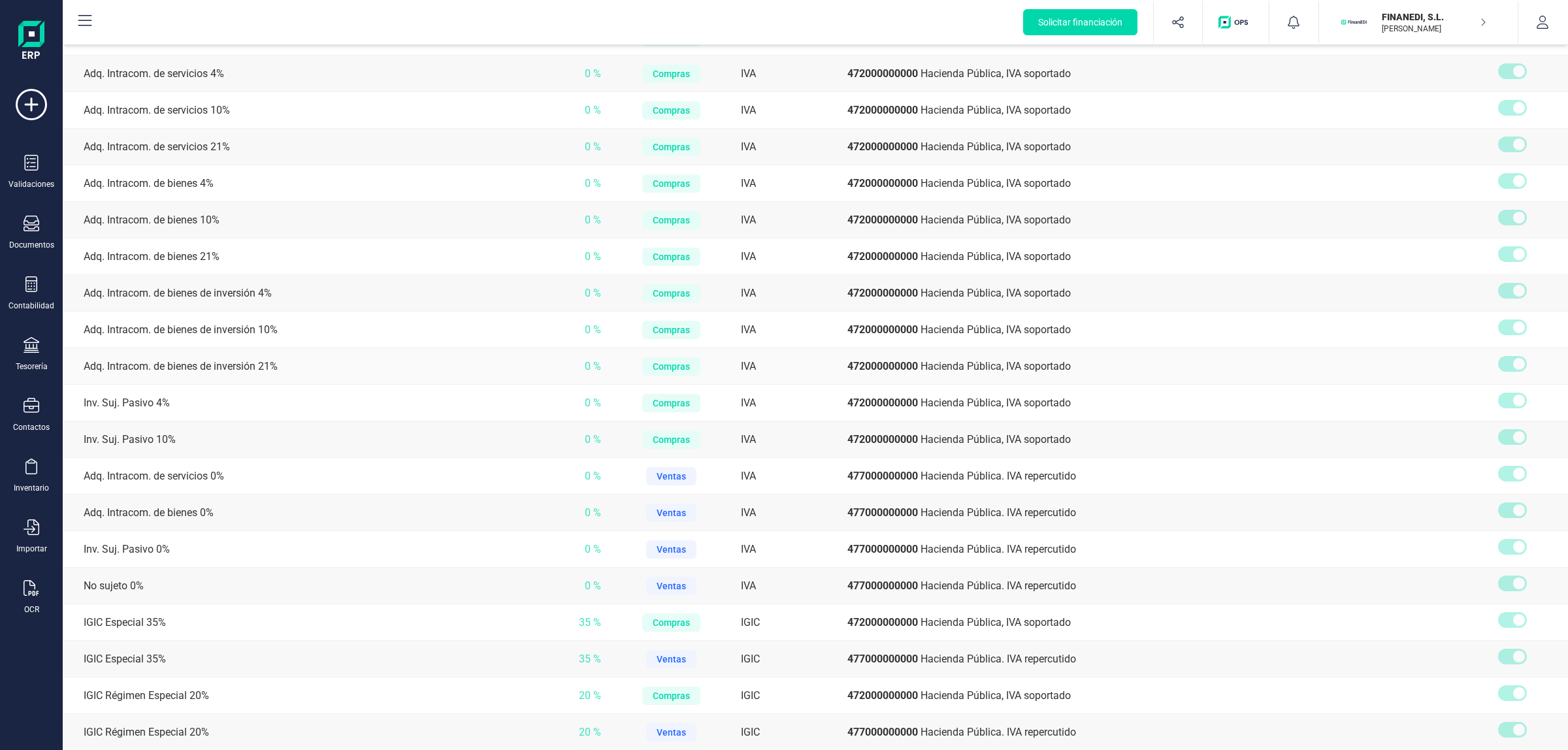
scroll to position [1144, 0]
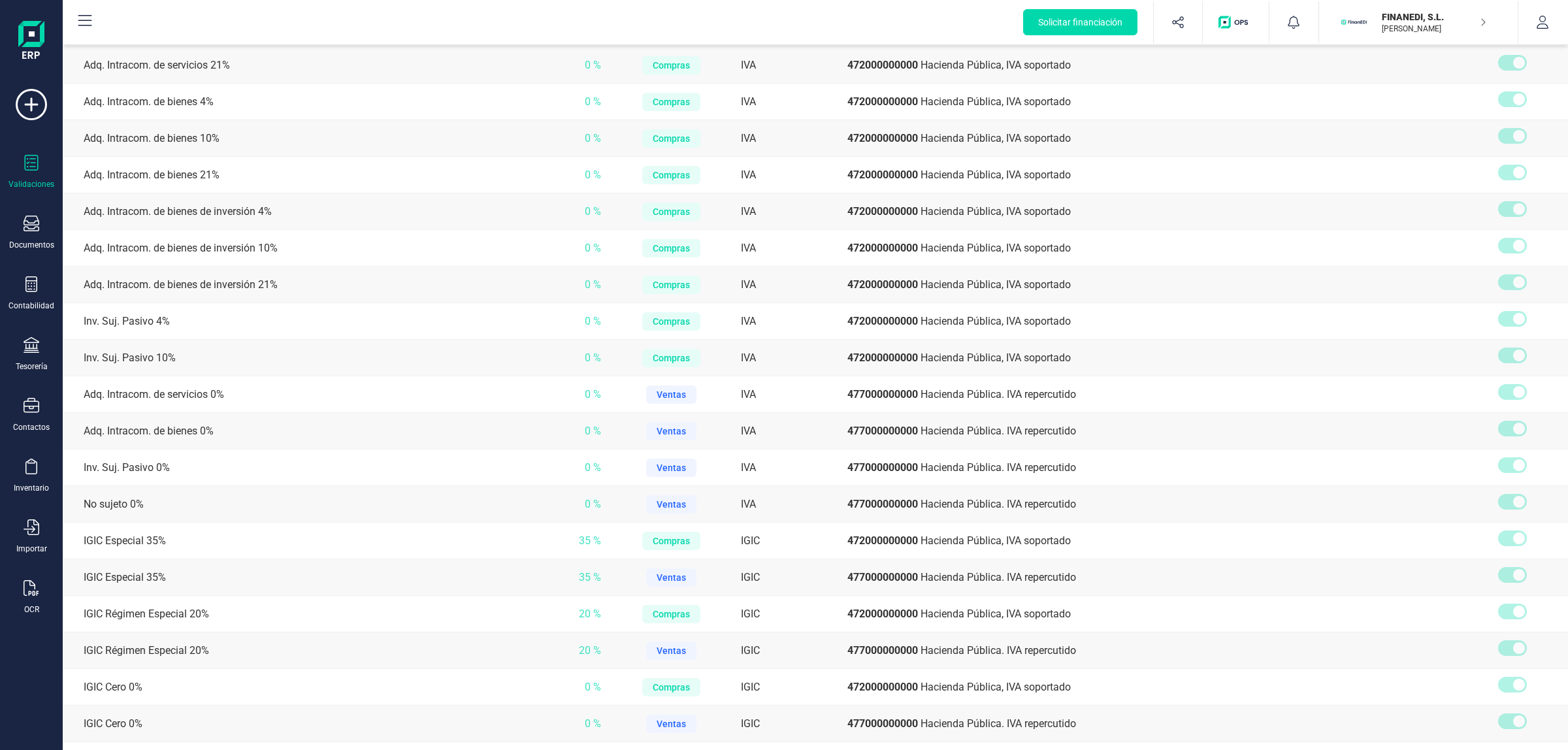
click at [21, 155] on div "Validaciones" at bounding box center [31, 172] width 52 height 35
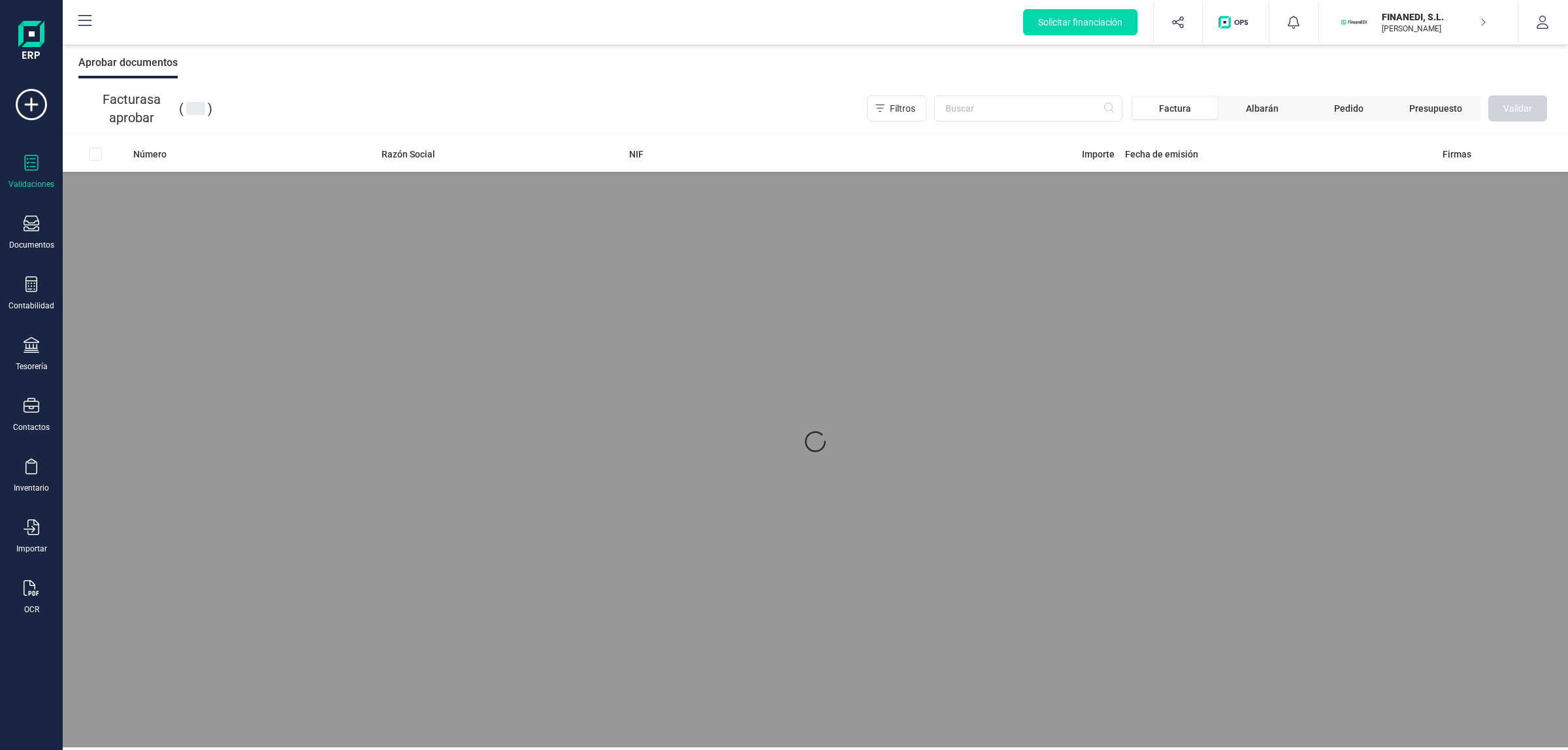
scroll to position [3, 0]
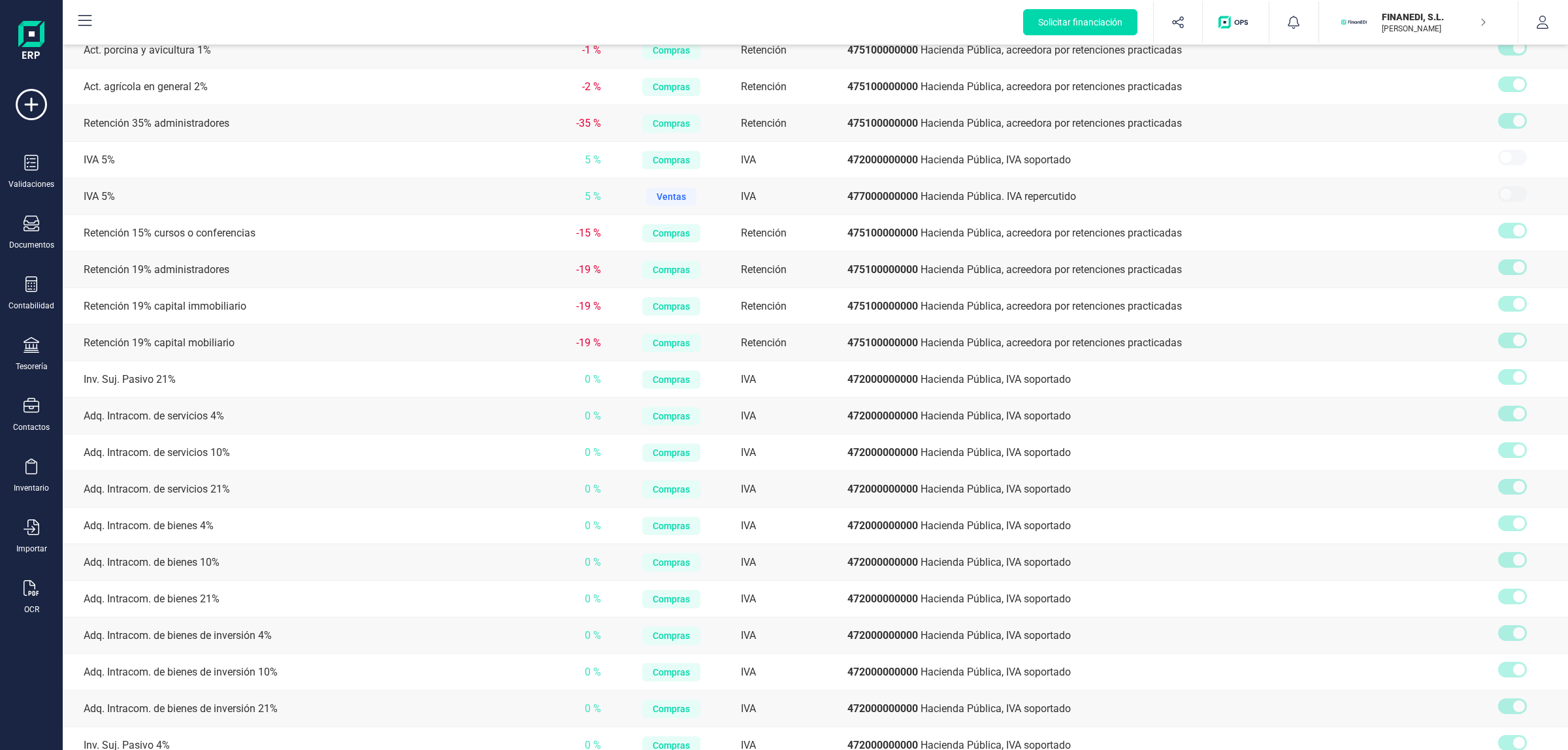
scroll to position [735, 0]
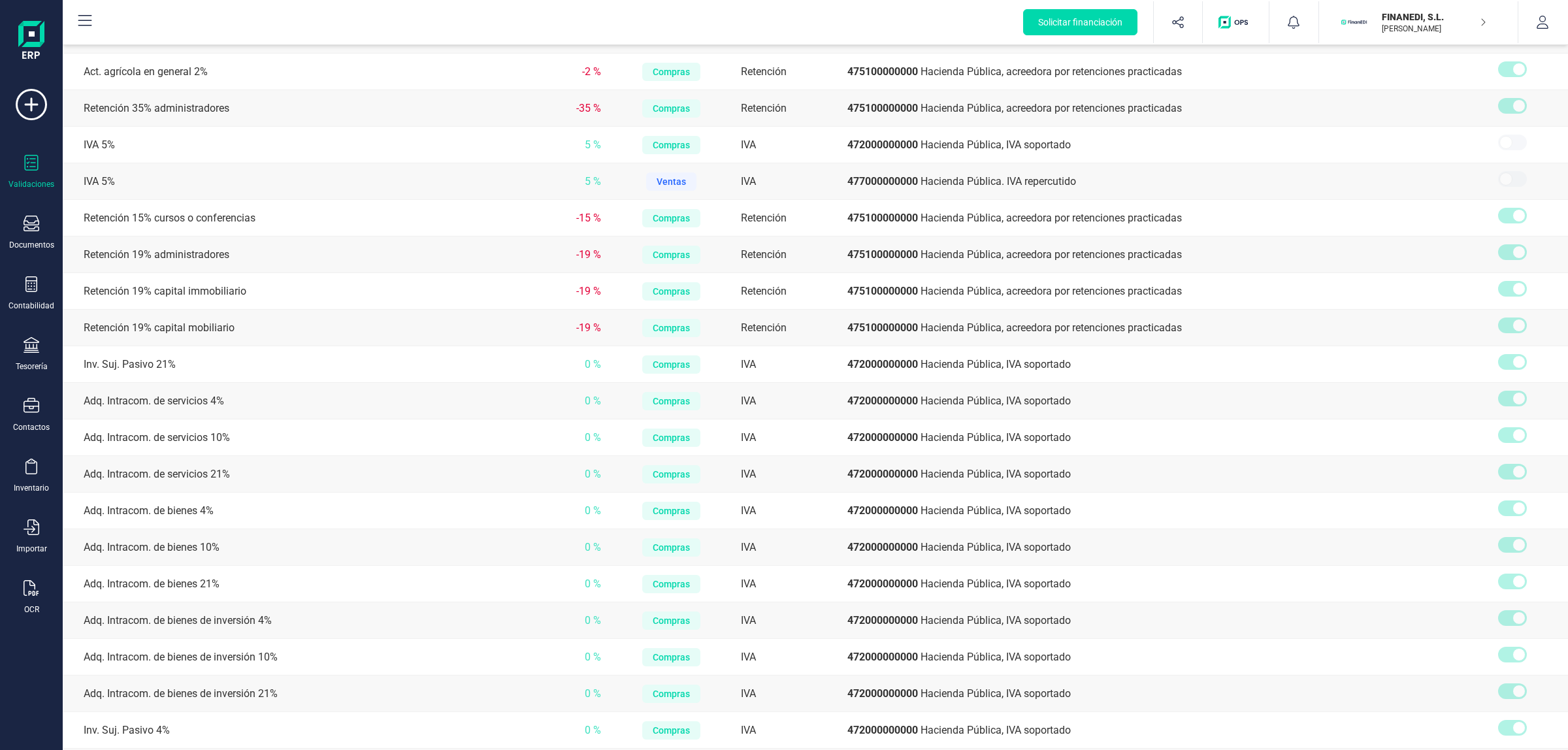
click at [34, 159] on icon at bounding box center [31, 163] width 16 height 16
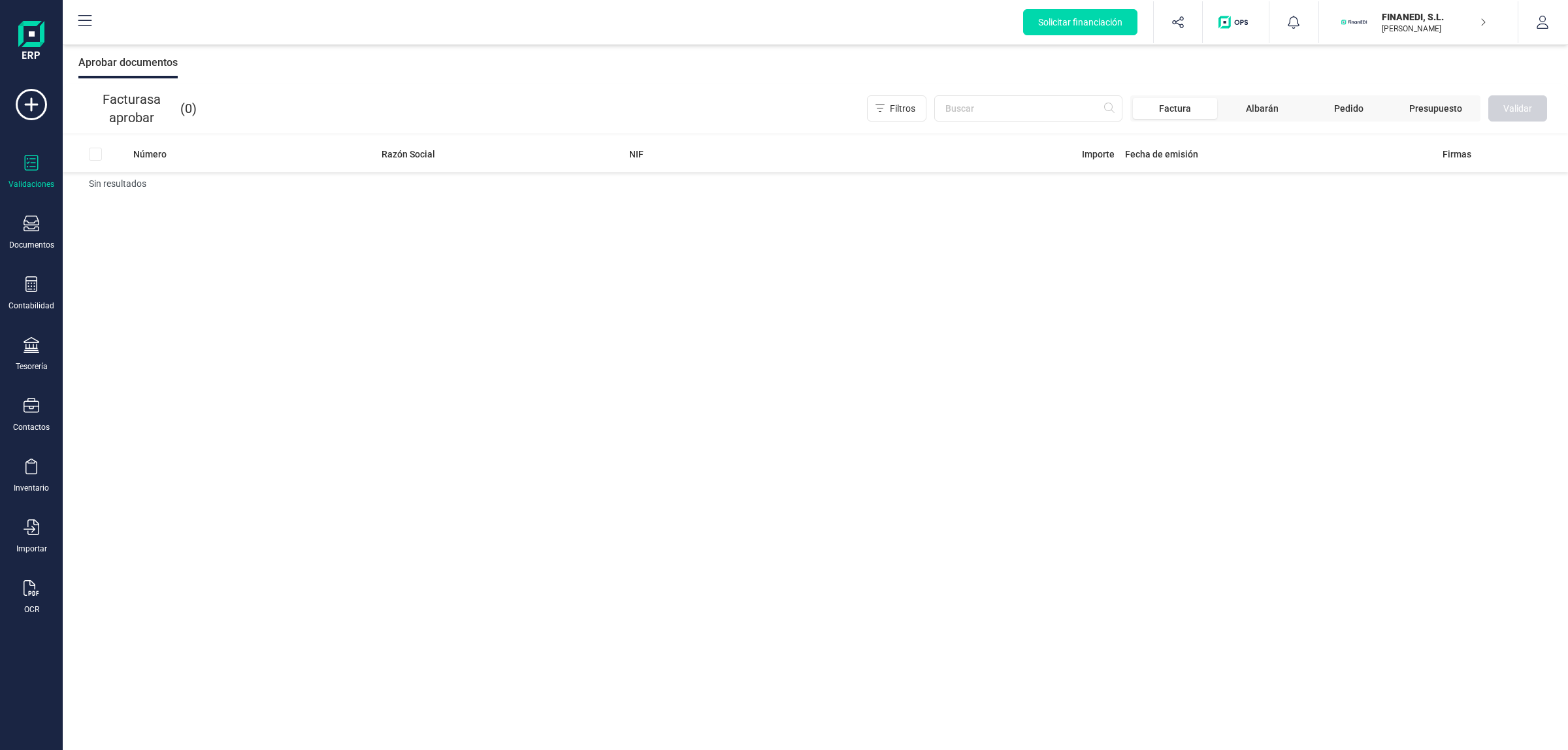
scroll to position [3, 0]
click at [570, 66] on div "Aceptar cesiones Autorizar financiación Aprobar documentos" at bounding box center [815, 63] width 1505 height 42
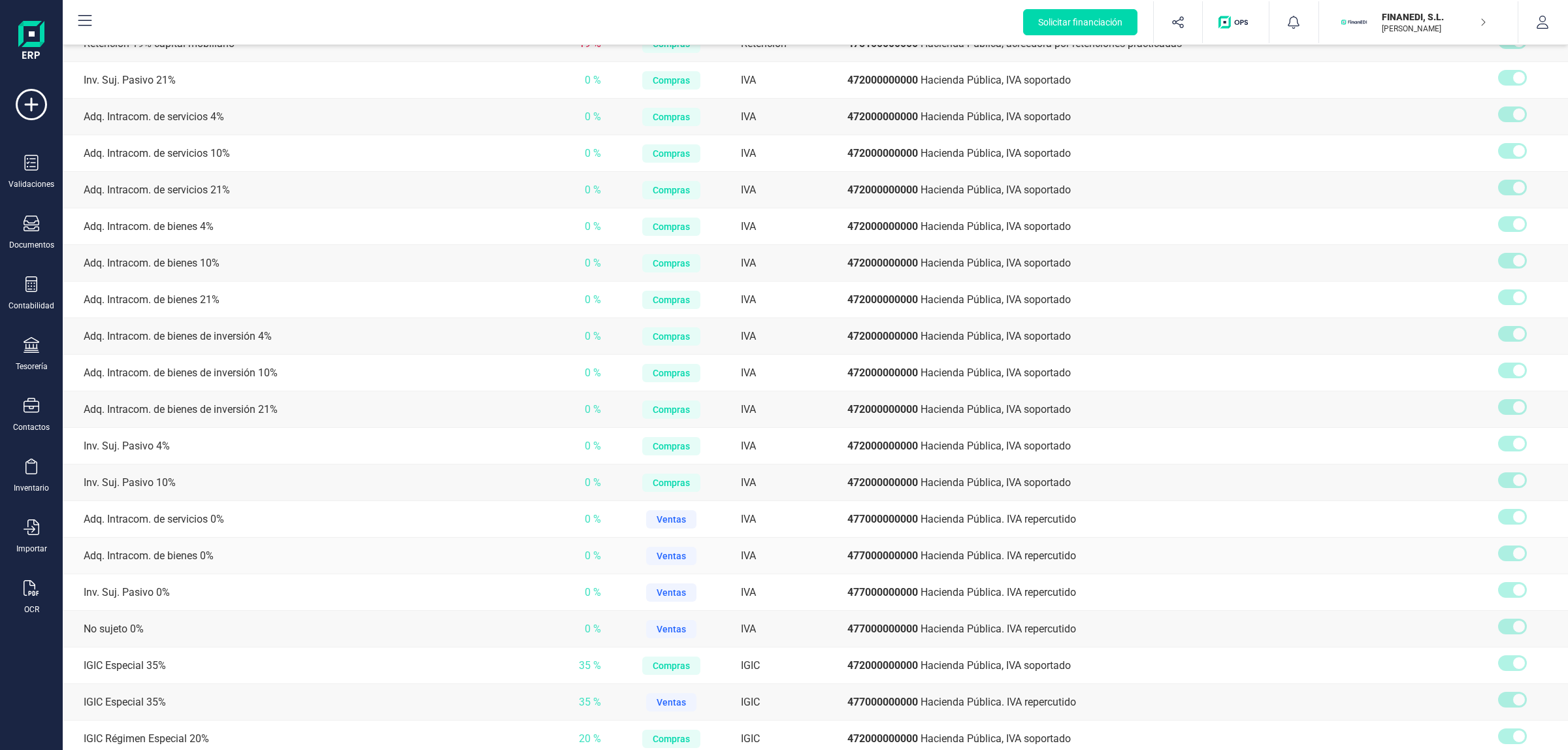
scroll to position [1144, 0]
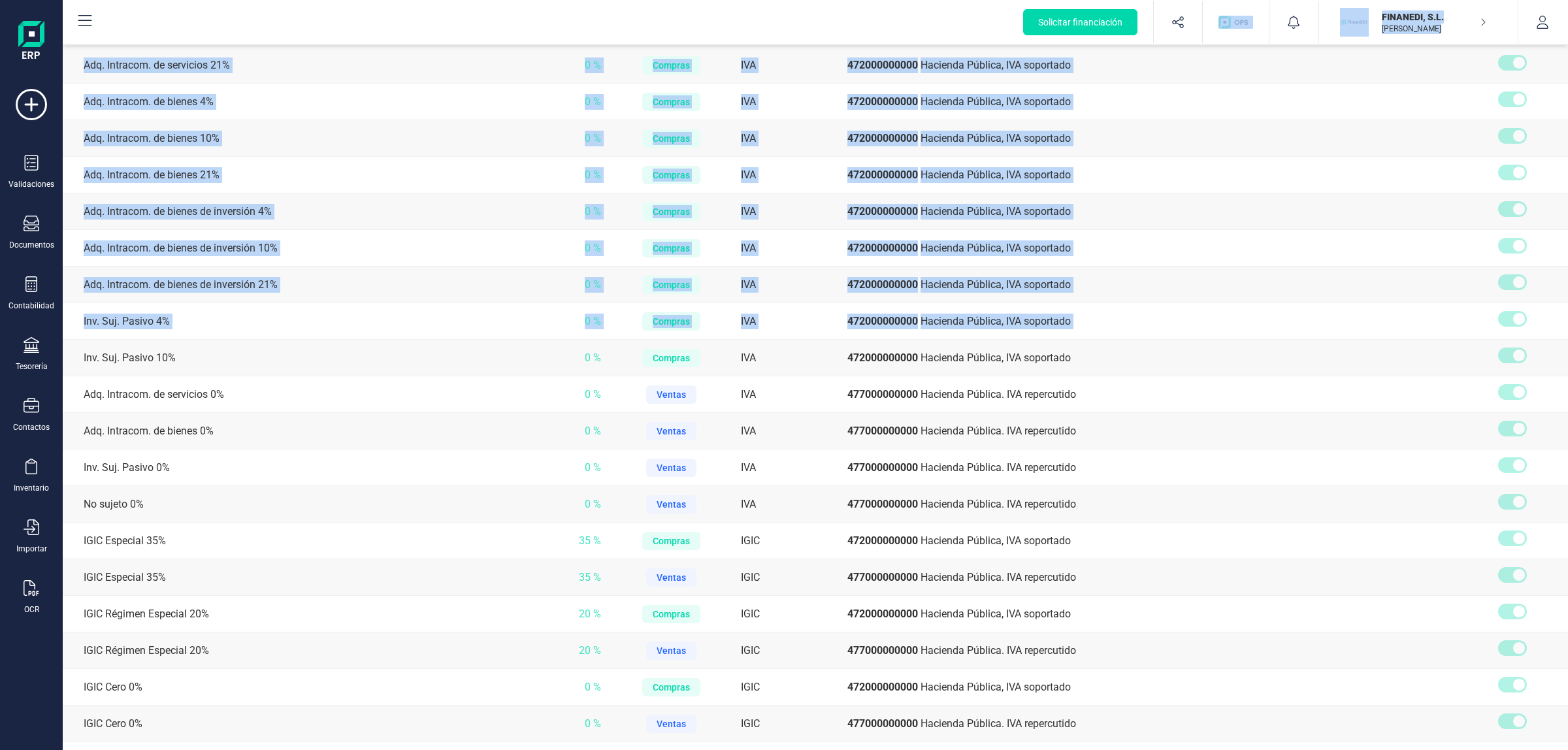
drag, startPoint x: 85, startPoint y: 351, endPoint x: 34, endPoint y: 688, distance: 340.8
click at [41, 510] on div "Solicitar financiación Validaciones Documentos Documentos Presupuestos Pedidos …" at bounding box center [784, 375] width 1568 height 750
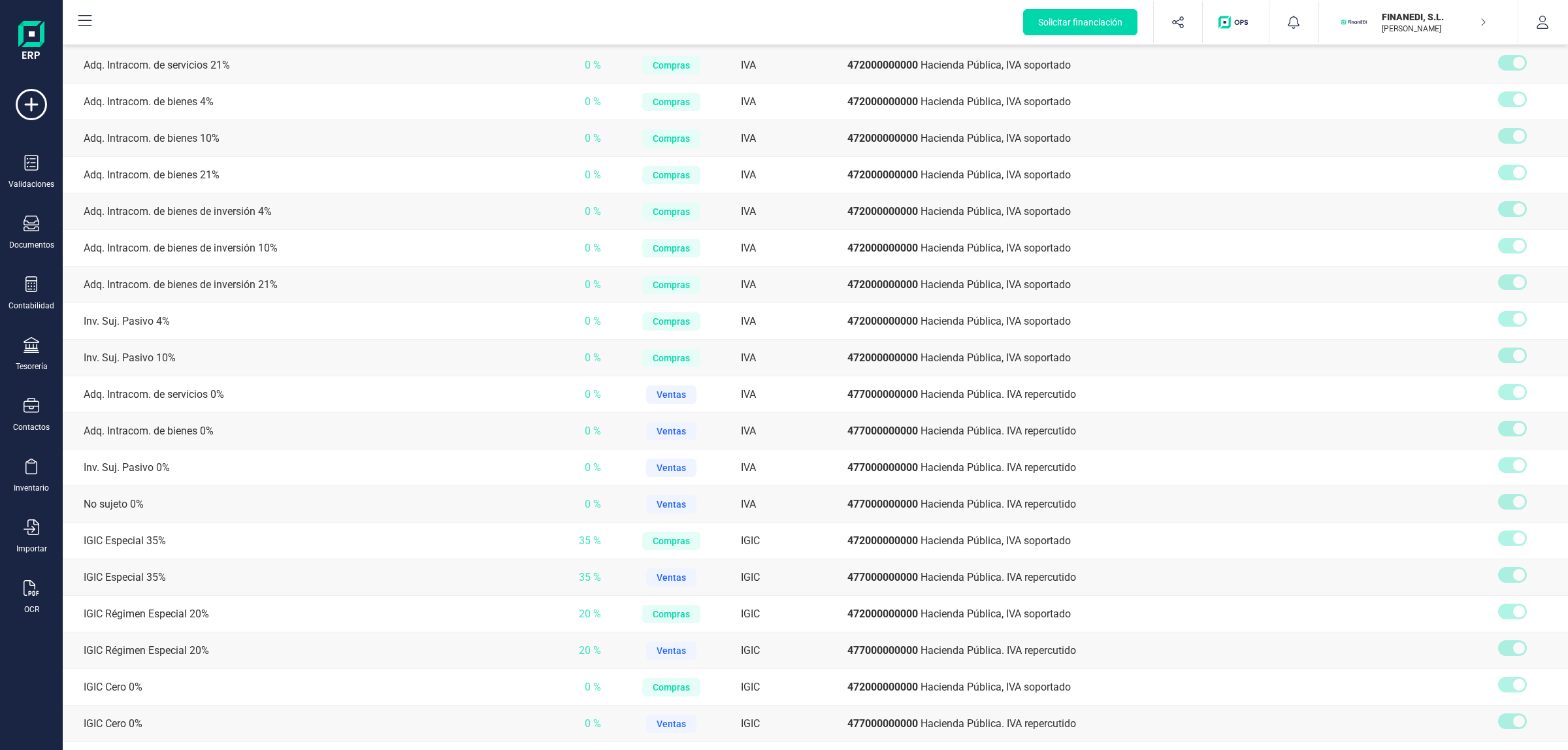
click at [33, 510] on div "Solicitar financiación Validaciones Documentos Documentos Presupuestos Pedidos …" at bounding box center [31, 393] width 52 height 661
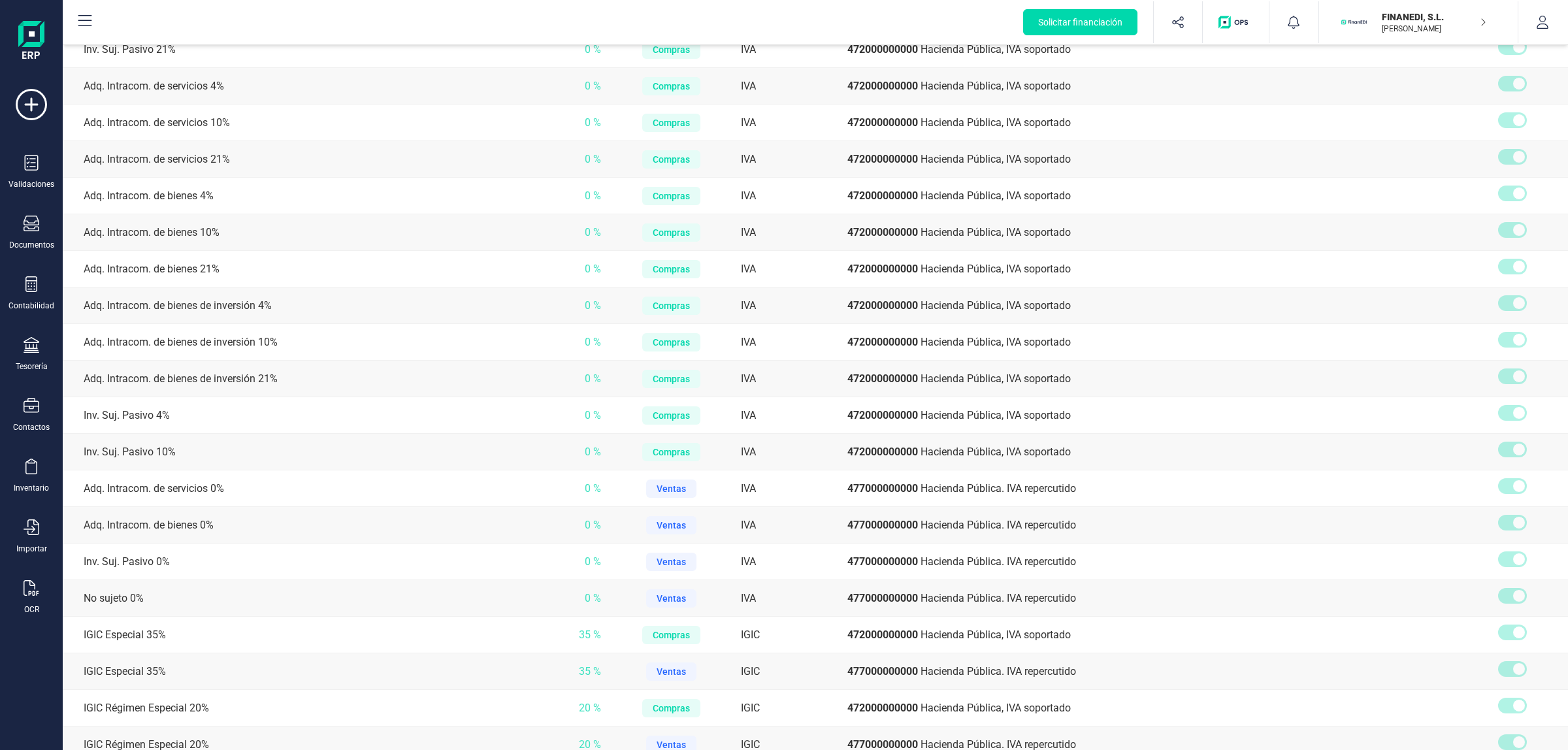
scroll to position [1062, 0]
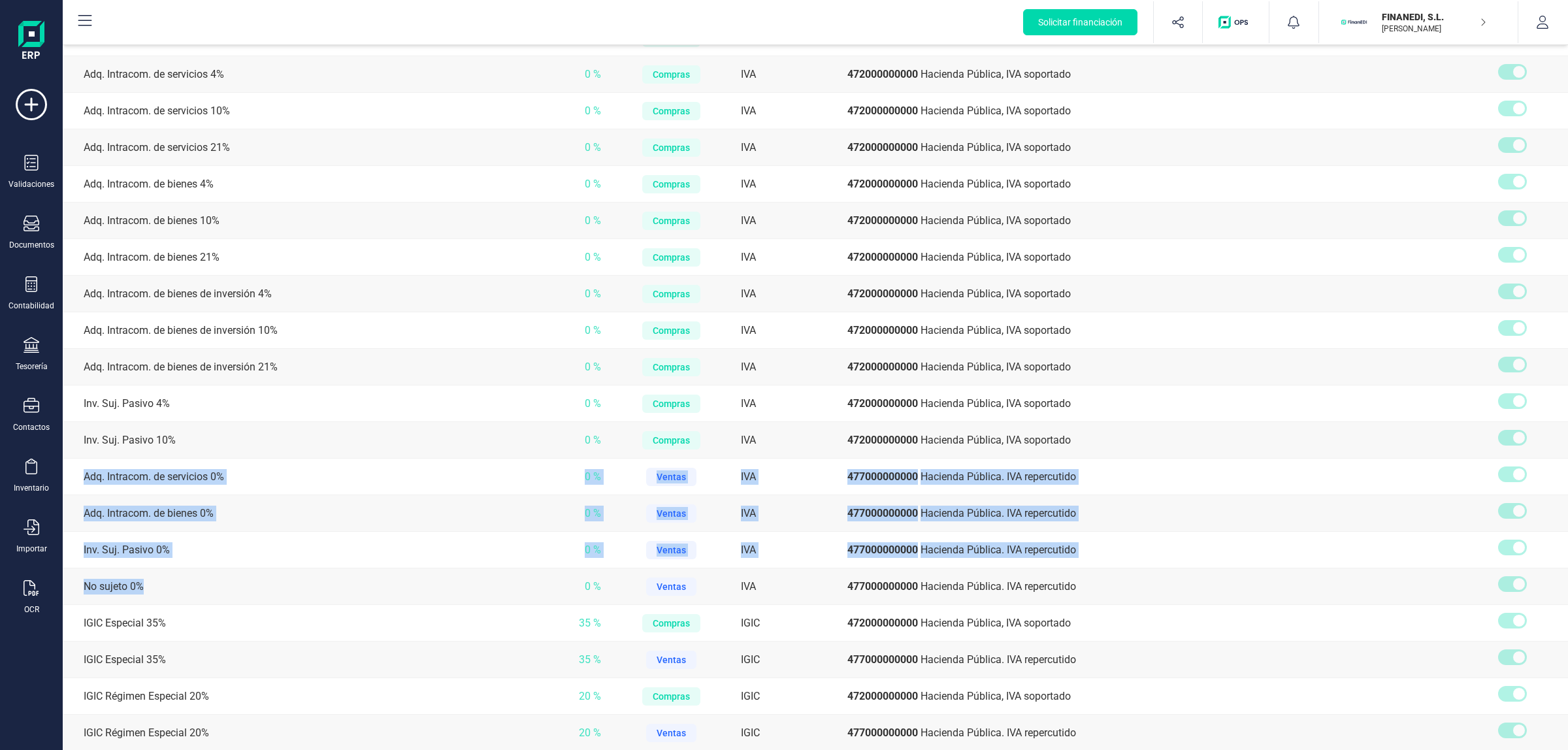
drag, startPoint x: 387, startPoint y: 573, endPoint x: 85, endPoint y: 472, distance: 318.4
click at [85, 472] on tbody "Exento 0 % Compras IVA 472000000000 Hacienda Pública, IVA soportado Exento 0 % …" at bounding box center [815, 93] width 1505 height 2049
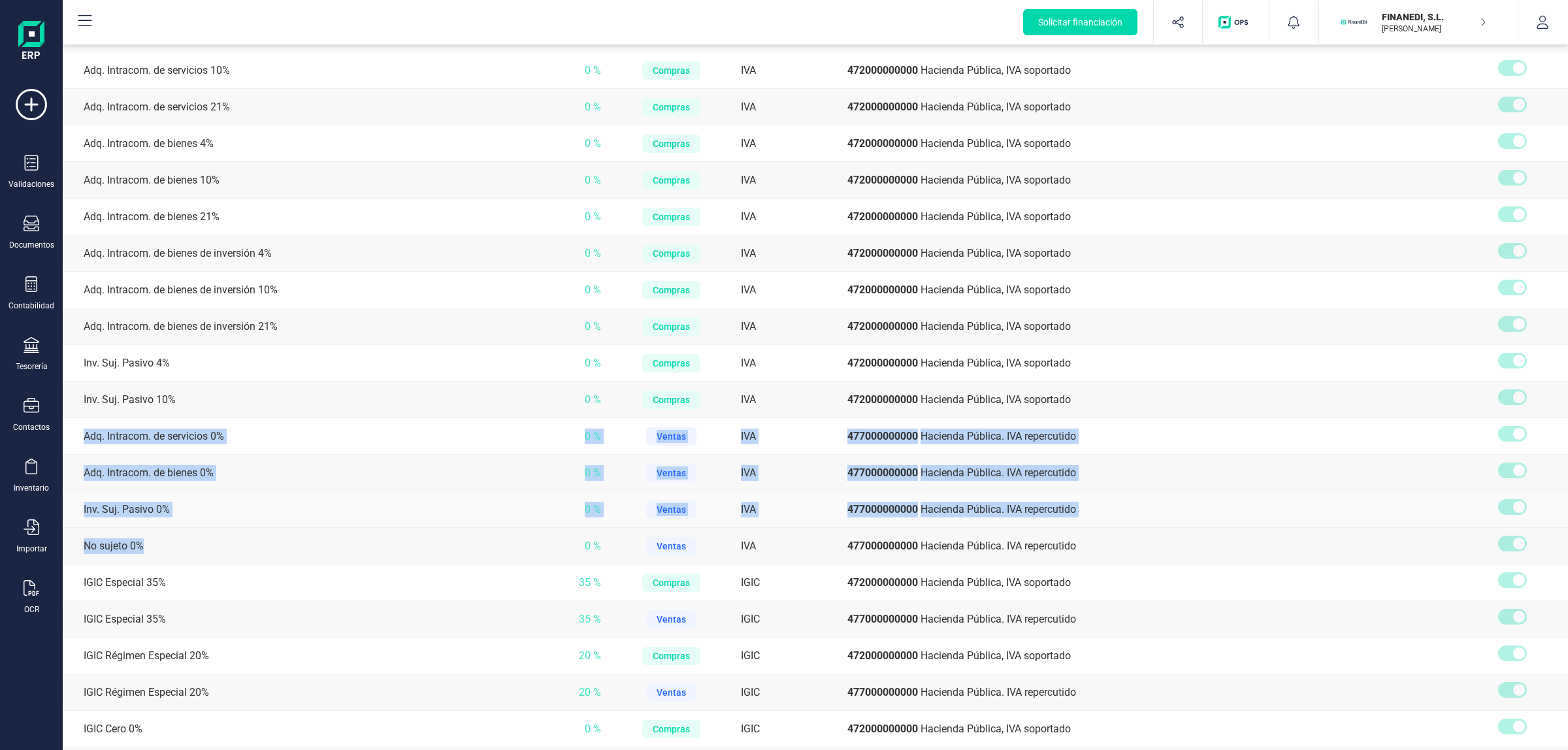
scroll to position [1143, 0]
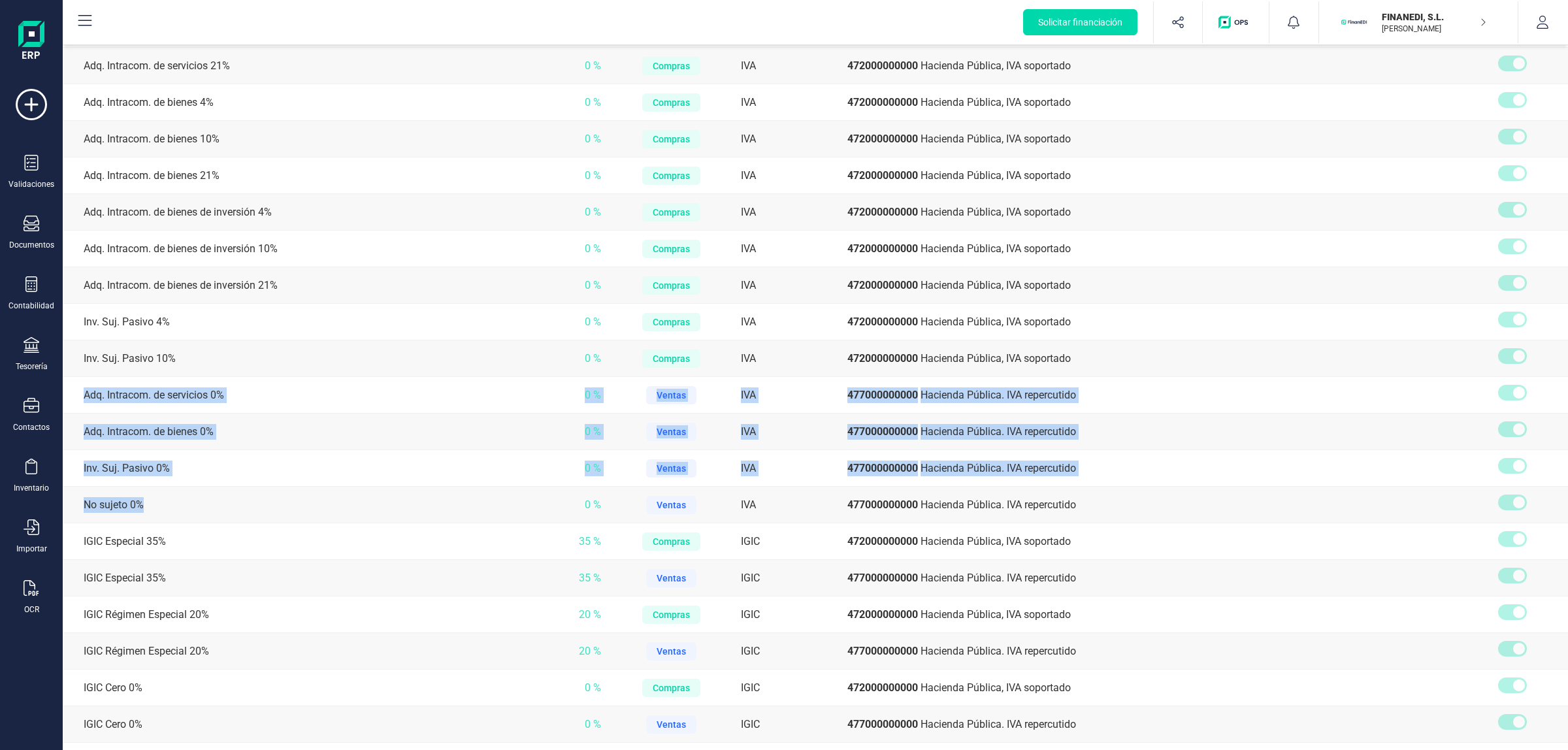
click at [81, 389] on td "Adq. Intracom. de servicios 0%" at bounding box center [301, 395] width 477 height 37
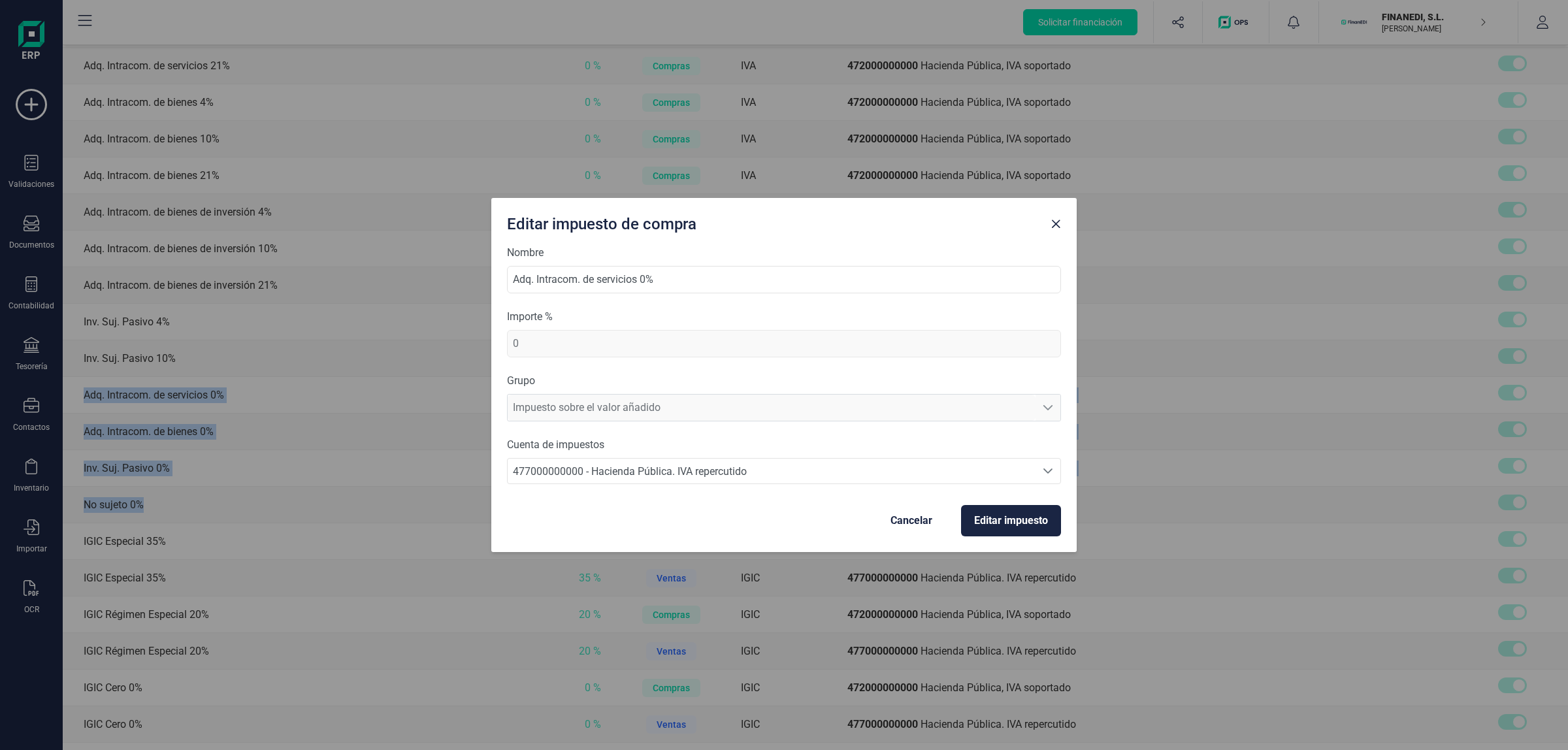
click at [904, 510] on span "Cancelar" at bounding box center [911, 521] width 42 height 16
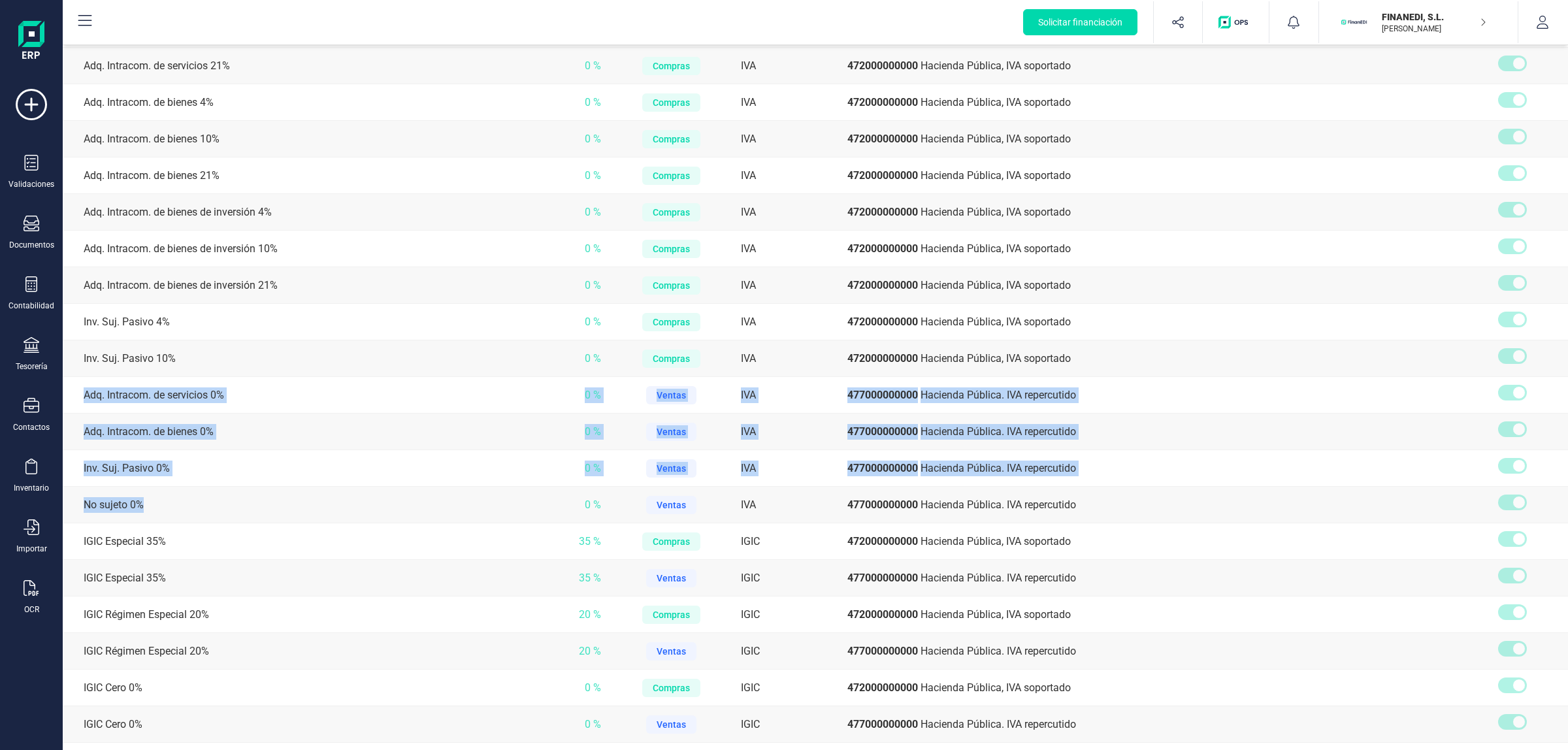
click at [416, 450] on td "Inv. Suj. Pasivo 0%" at bounding box center [301, 468] width 477 height 37
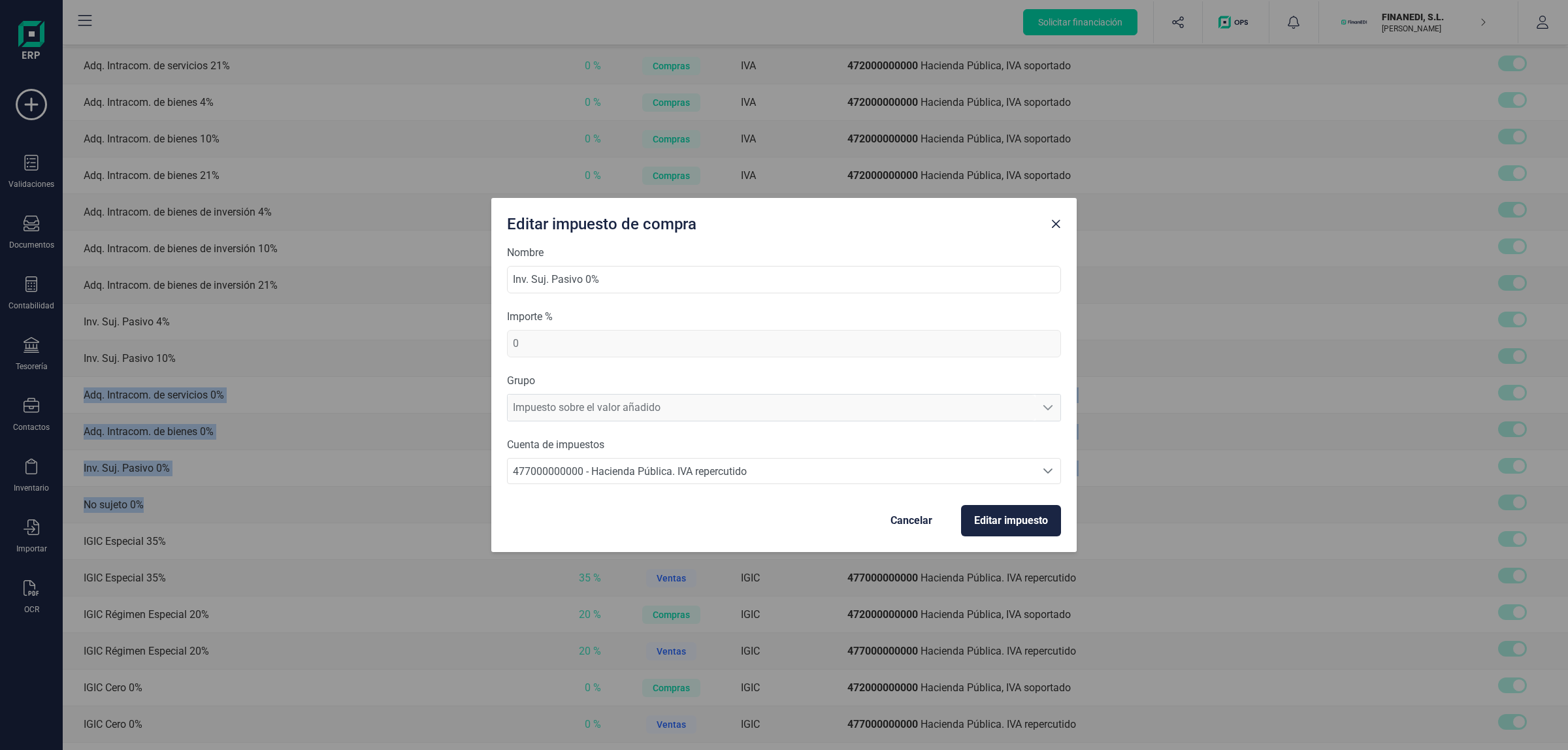
click at [913, 510] on span "Cancelar" at bounding box center [911, 521] width 42 height 16
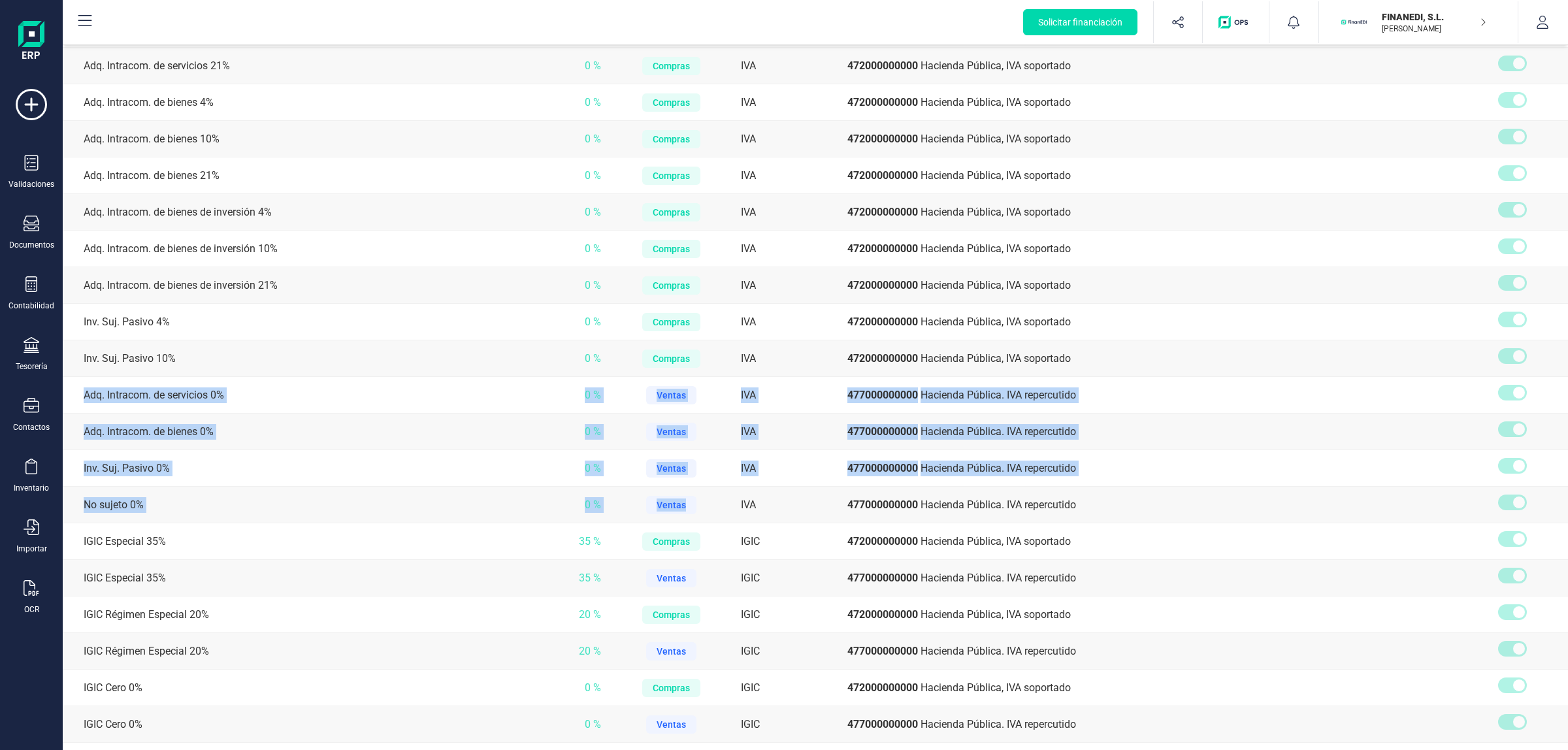
drag, startPoint x: 697, startPoint y: 504, endPoint x: 82, endPoint y: 381, distance: 627.2
click at [82, 380] on tbody "Exento 0 % Compras IVA 472000000000 Hacienda Pública, IVA soportado Exento 0 % …" at bounding box center [815, 11] width 1505 height 2049
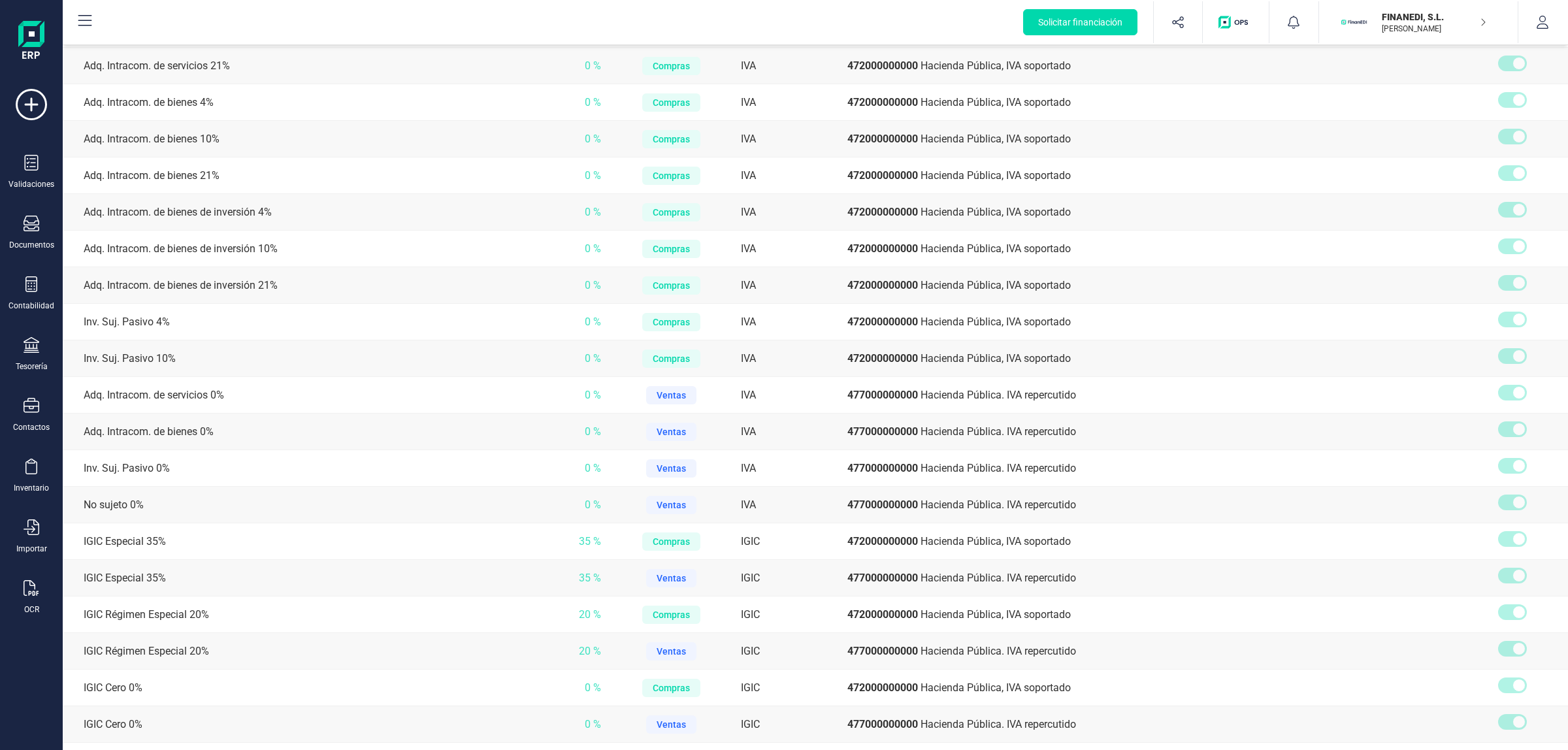
click at [45, 510] on div "Solicitar financiación Validaciones Documentos Documentos Presupuestos Pedidos …" at bounding box center [31, 393] width 52 height 661
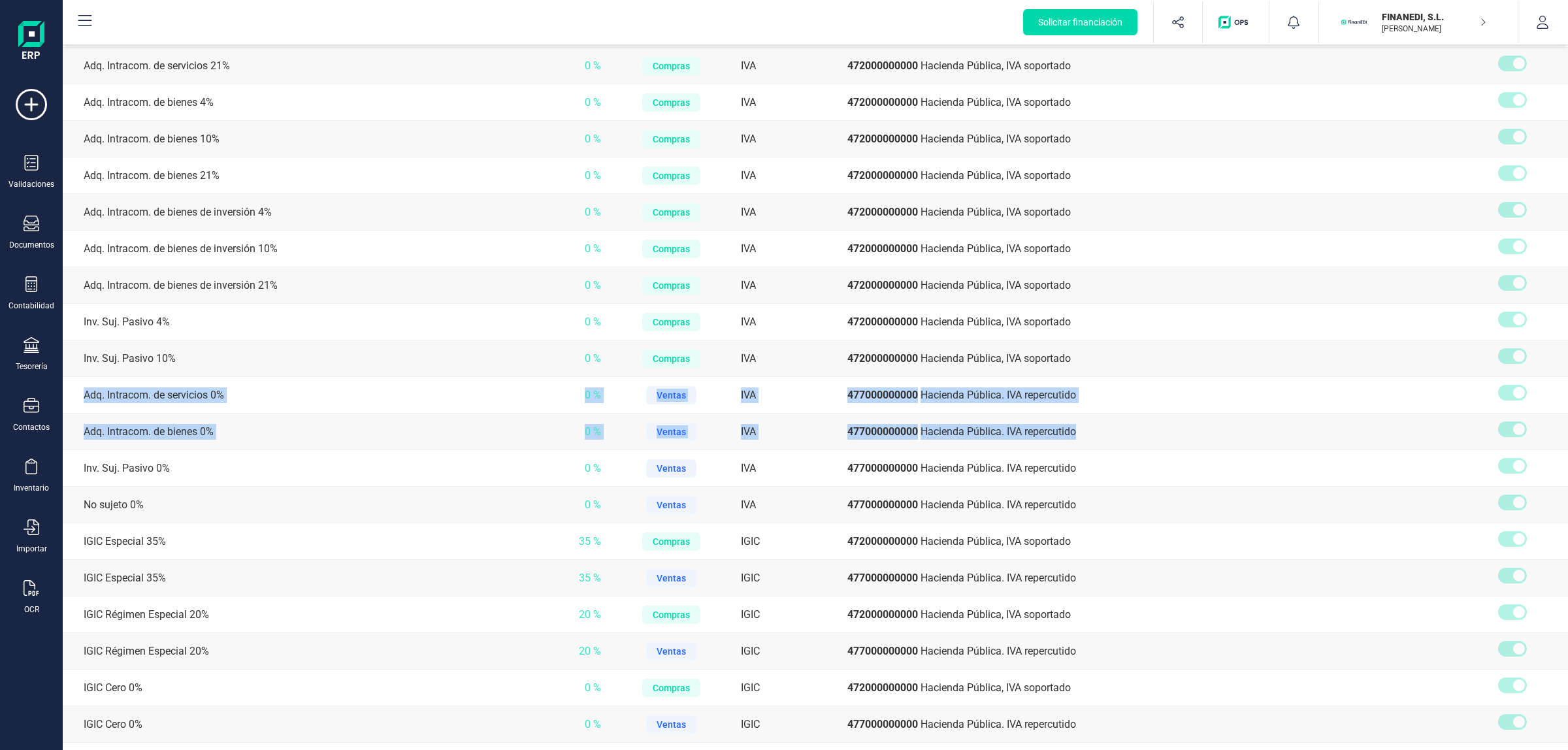
drag, startPoint x: 69, startPoint y: 379, endPoint x: 1131, endPoint y: 430, distance: 1063.2
click at [1115, 428] on tbody "Exento 0 % Compras IVA 472000000000 Hacienda Pública, IVA soportado Exento 0 % …" at bounding box center [815, 11] width 1505 height 2049
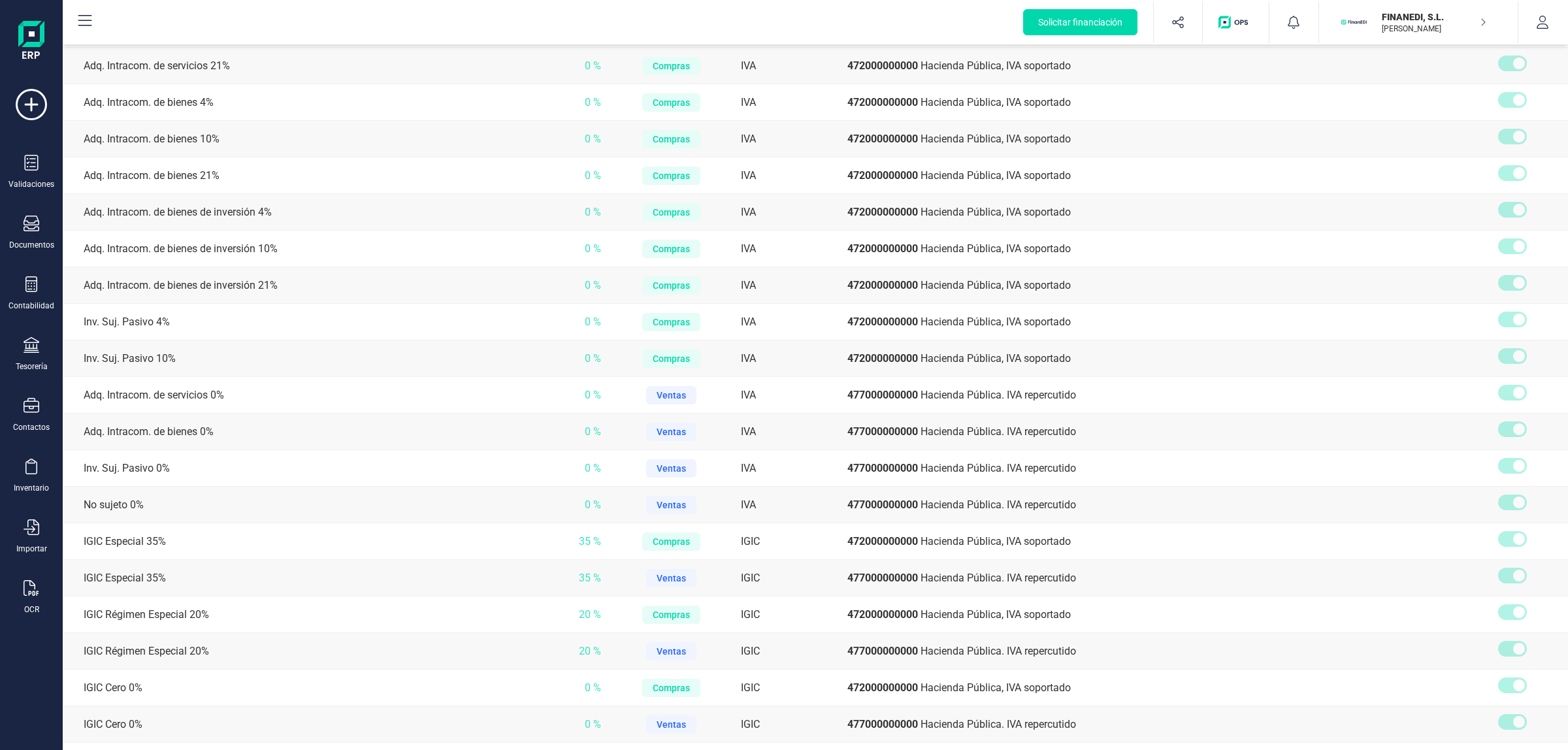
click at [44, 510] on div "Solicitar financiación Validaciones Documentos Documentos Presupuestos Pedidos …" at bounding box center [31, 393] width 52 height 661
click at [27, 102] on icon at bounding box center [31, 104] width 31 height 31
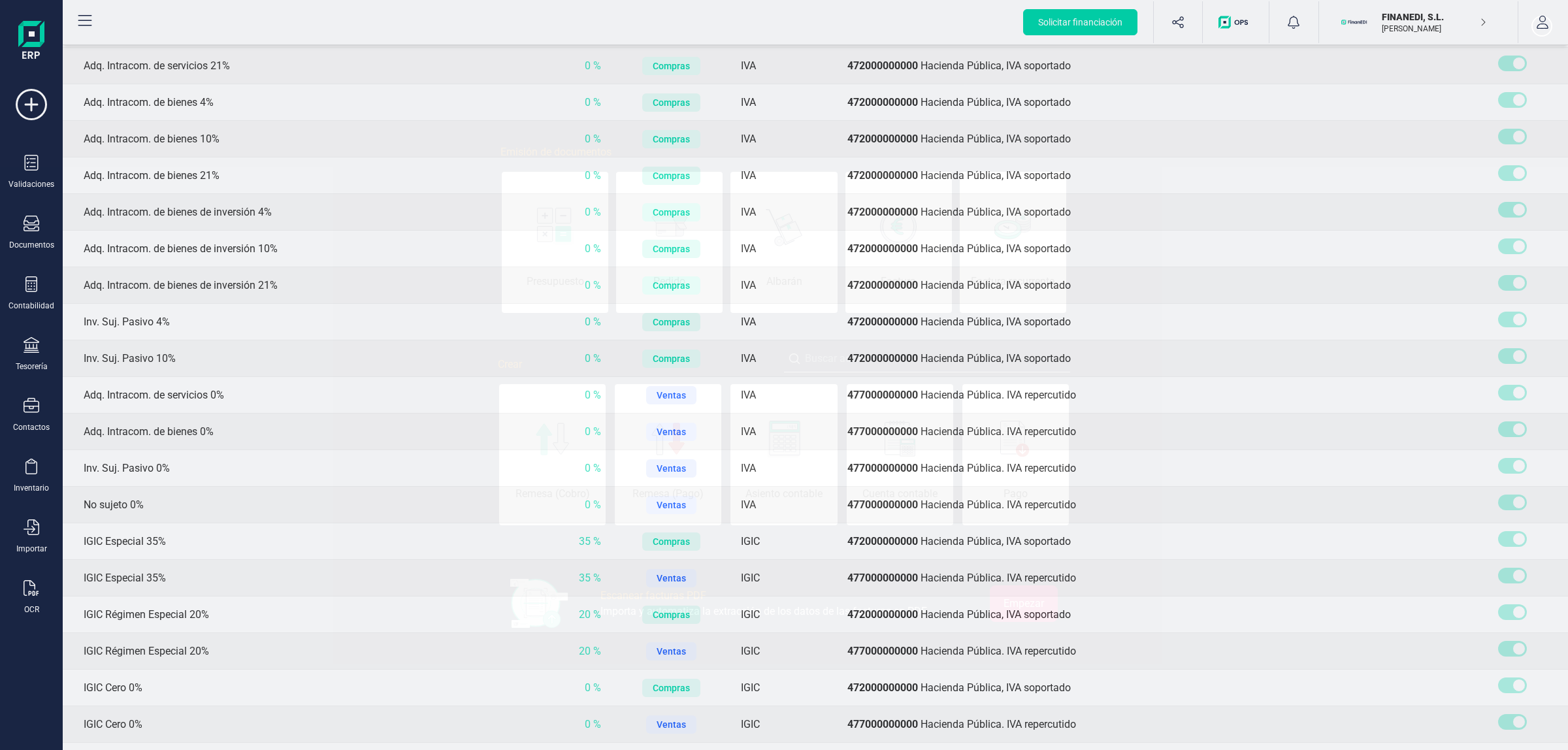
scroll to position [0, 65]
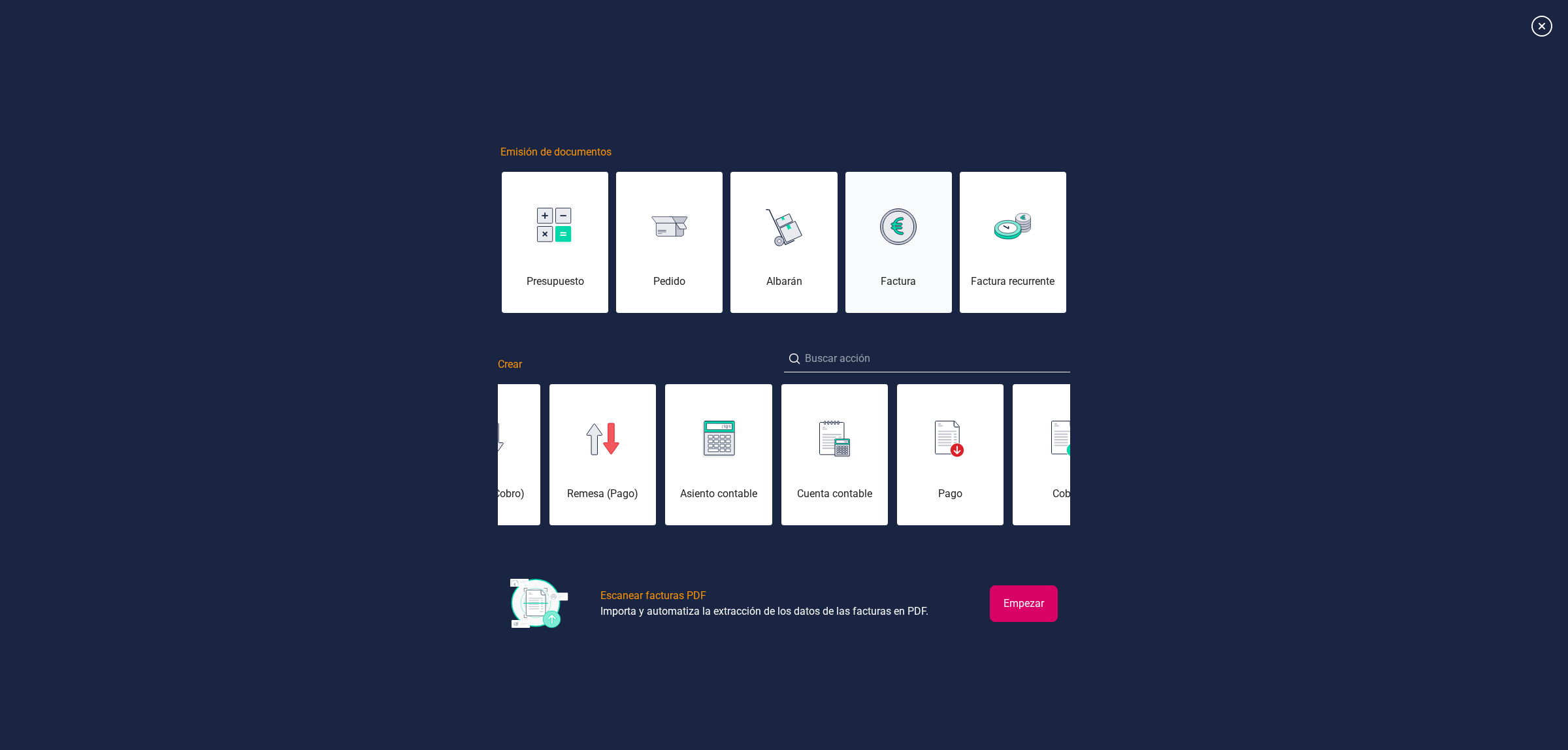
click at [935, 231] on div at bounding box center [899, 226] width 107 height 31
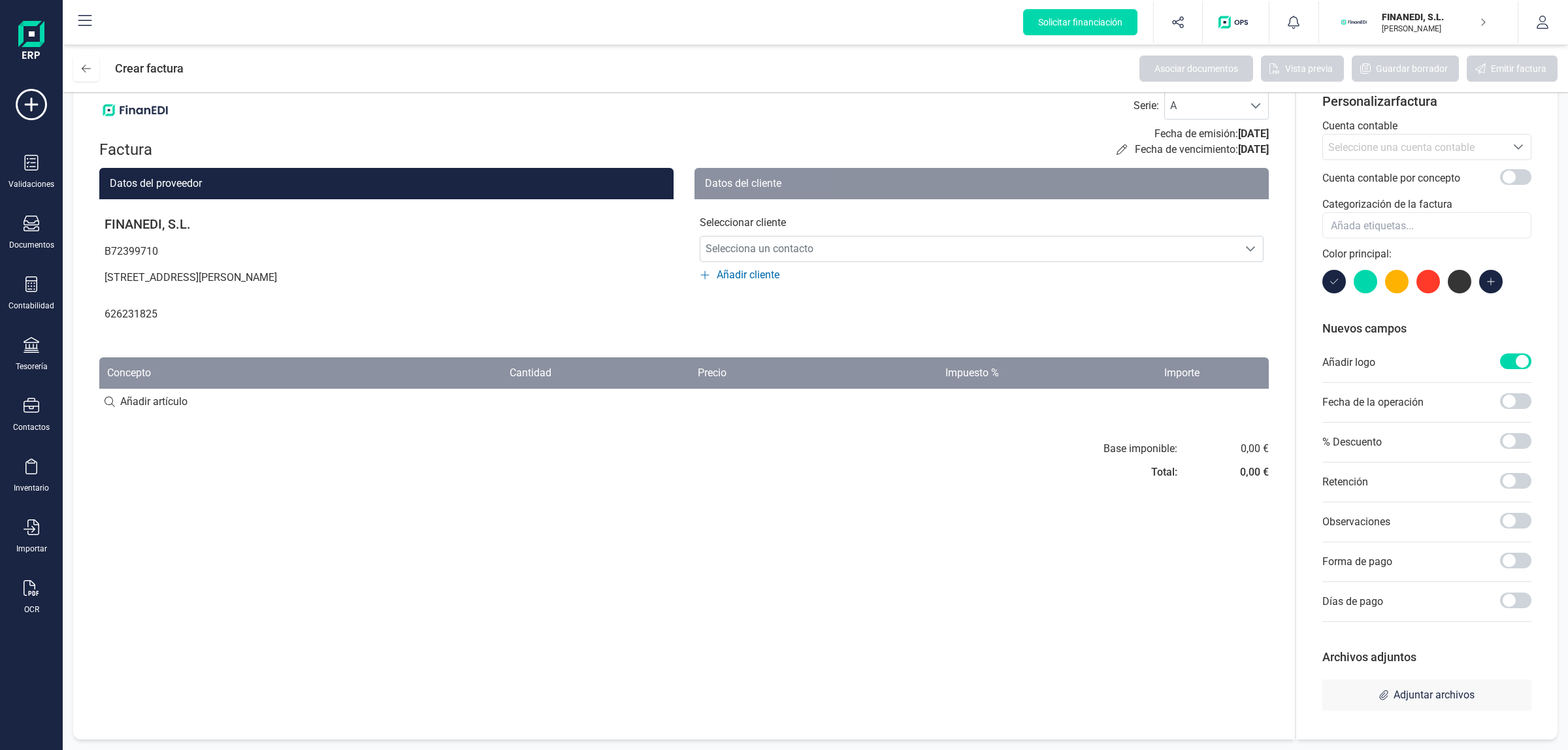
scroll to position [37, 0]
drag, startPoint x: 281, startPoint y: 383, endPoint x: 256, endPoint y: 394, distance: 27.3
click at [280, 383] on th "Concepto" at bounding box center [216, 373] width 234 height 31
click at [246, 394] on input at bounding box center [684, 401] width 1169 height 26
type input "rt"
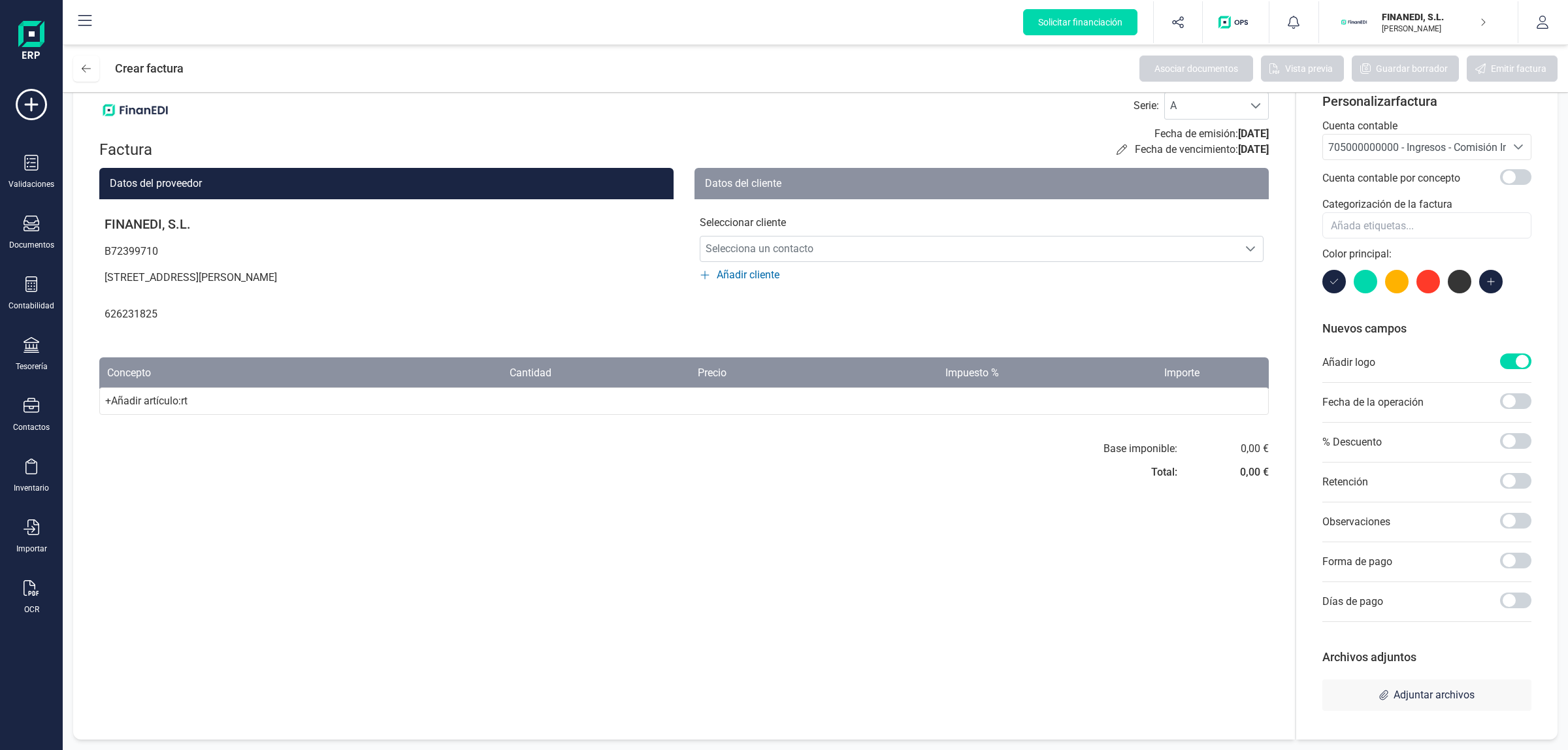
click at [219, 403] on div "+ Añadir artículo : rt" at bounding box center [684, 401] width 1169 height 27
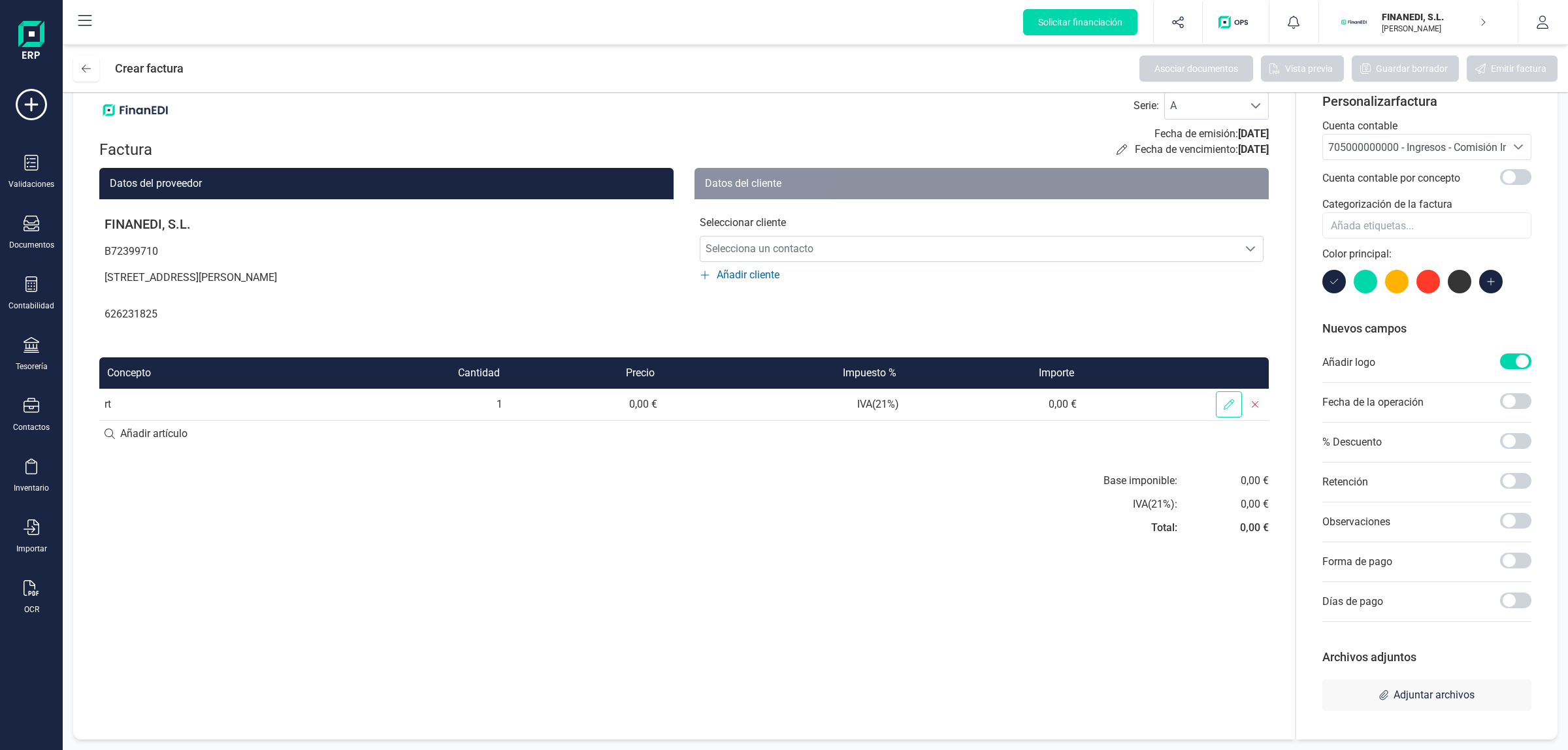
click at [1115, 407] on span at bounding box center [1229, 404] width 26 height 26
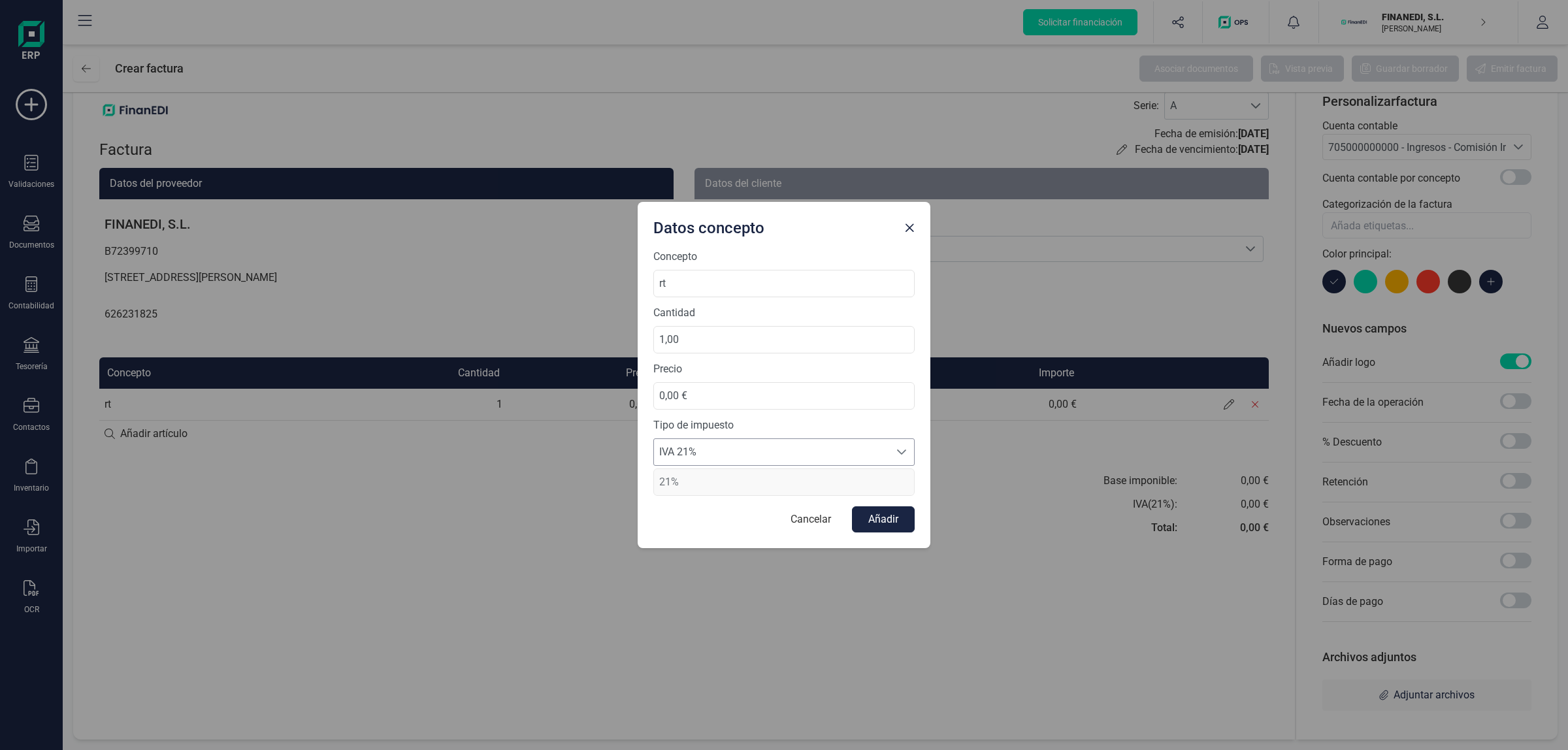
click at [756, 458] on span "IVA 21%" at bounding box center [771, 452] width 235 height 26
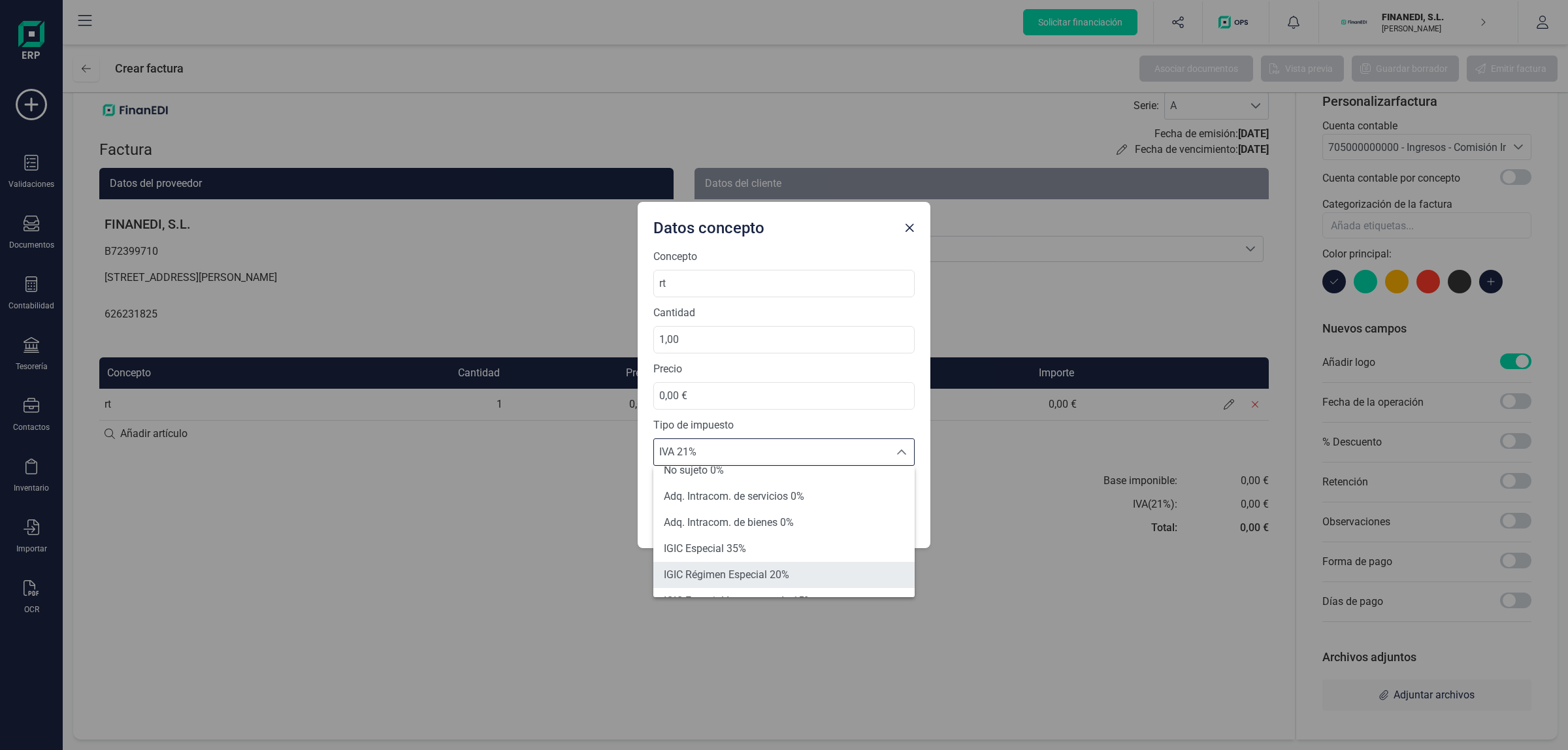
scroll to position [108, 0]
click at [805, 510] on li "Adq. Intracom. de servicios 0%" at bounding box center [784, 533] width 261 height 26
type input "0%"
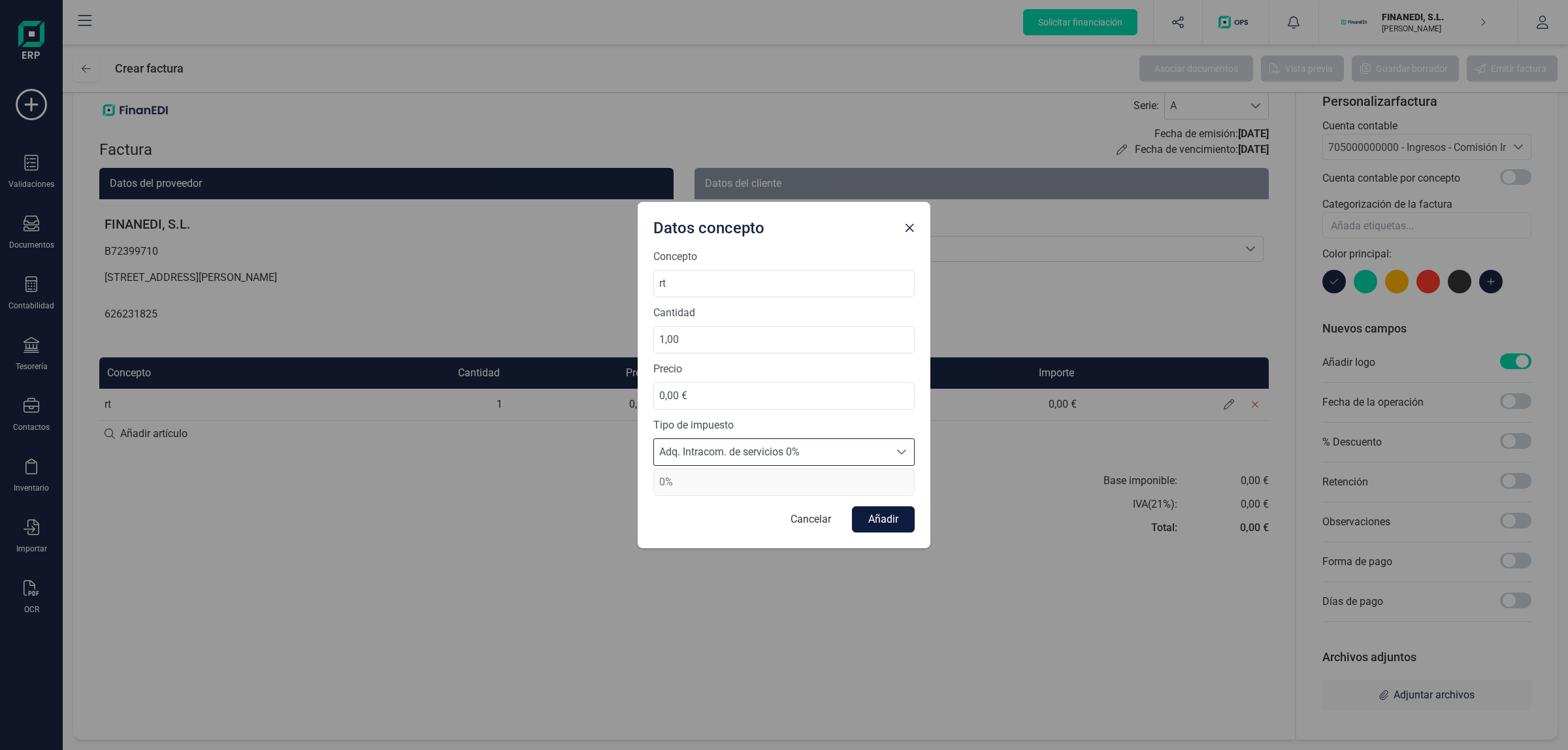
click at [875, 510] on button "Añadir" at bounding box center [883, 519] width 63 height 26
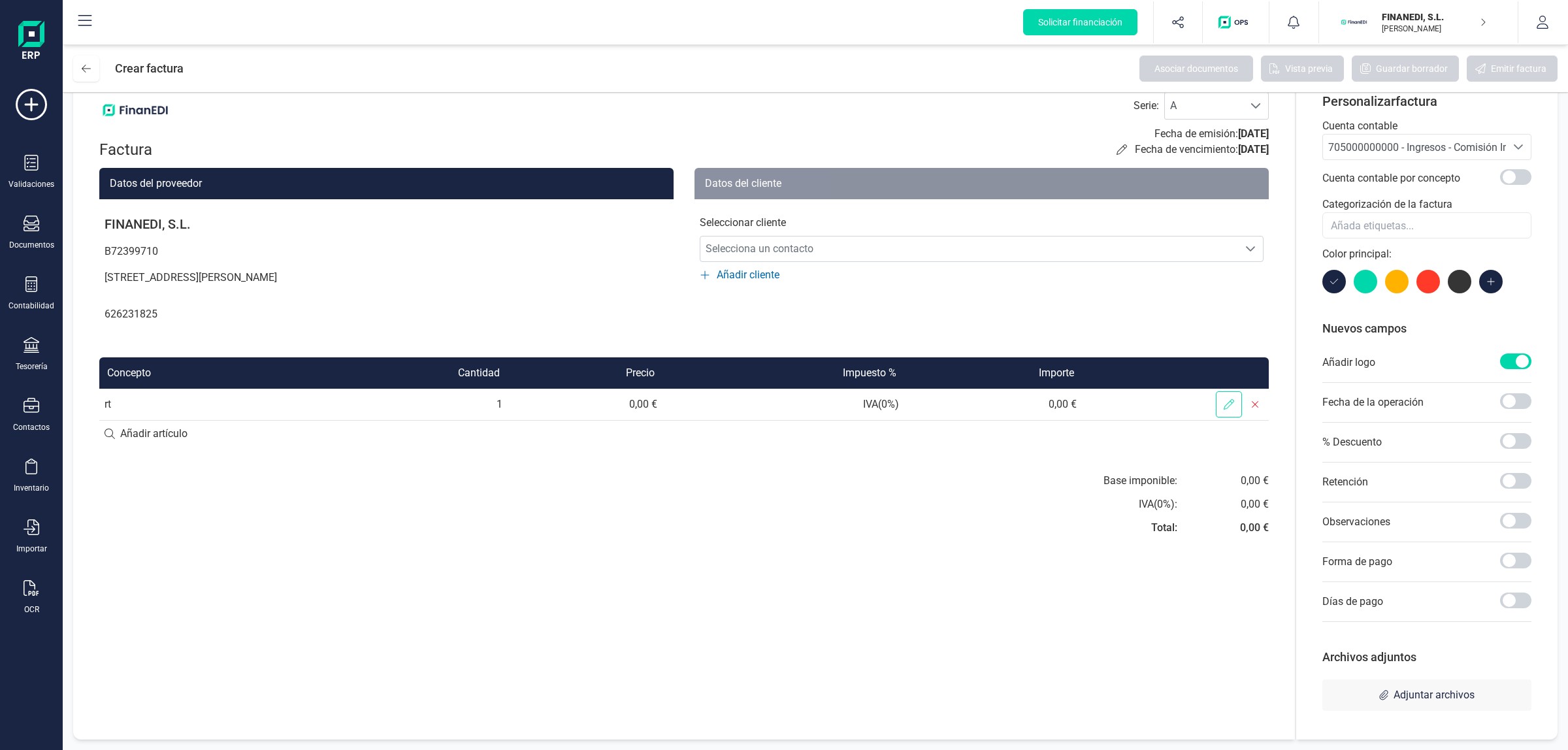
click at [1115, 405] on icon at bounding box center [1229, 405] width 11 height 11
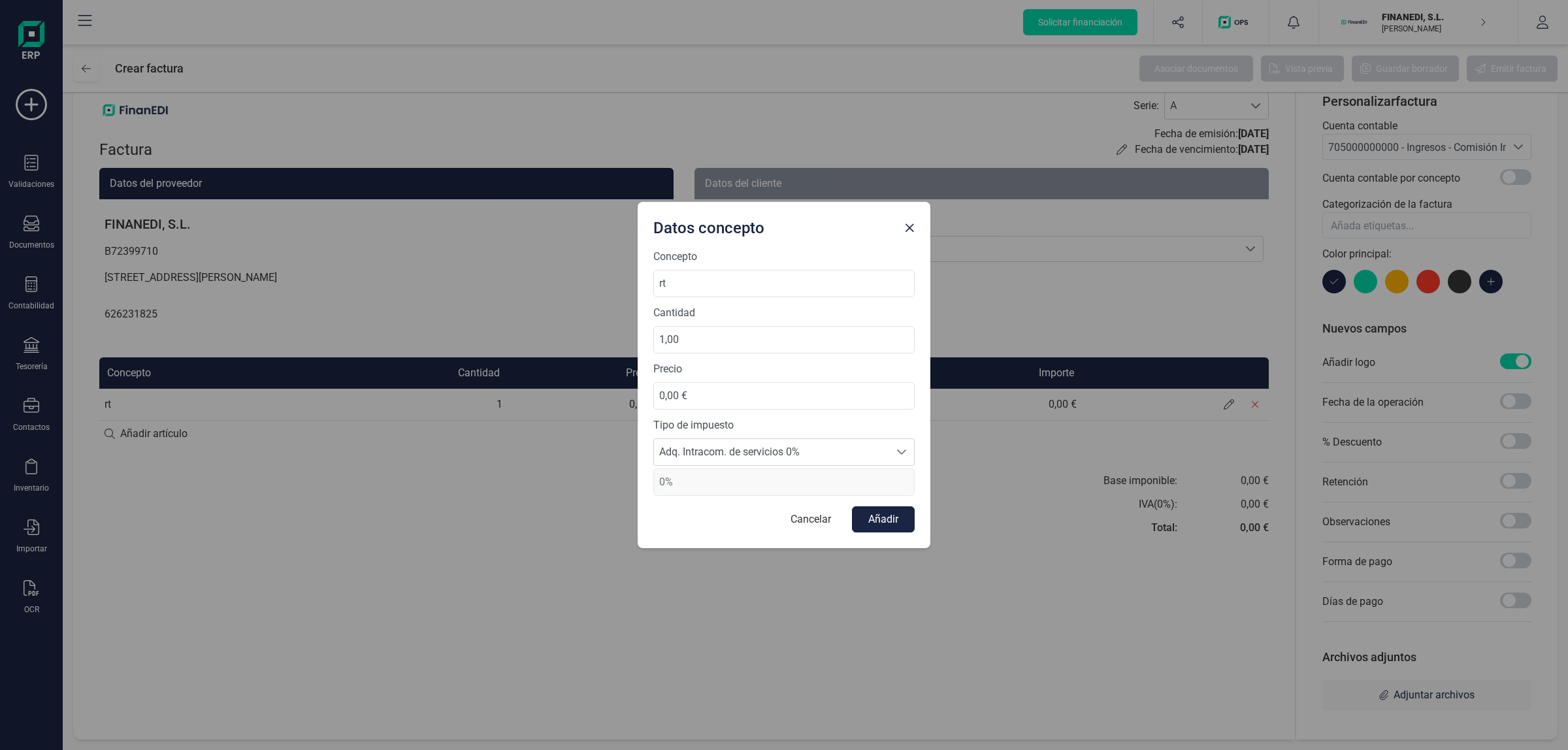
drag, startPoint x: 645, startPoint y: 382, endPoint x: 621, endPoint y: 383, distance: 24.0
click at [609, 386] on div "Datos concepto Concepto rt Cantidad 1,00 Precio 0,00 € Tipo de impuesto Adq. In…" at bounding box center [784, 375] width 1568 height 750
drag, startPoint x: 706, startPoint y: 411, endPoint x: 651, endPoint y: 410, distance: 55.0
click at [651, 410] on div "Concepto rt Cantidad 1,00 Precio 0,00 € Tipo de impuesto Adq. Intracom. de serv…" at bounding box center [784, 398] width 293 height 299
type input "8,00 €"
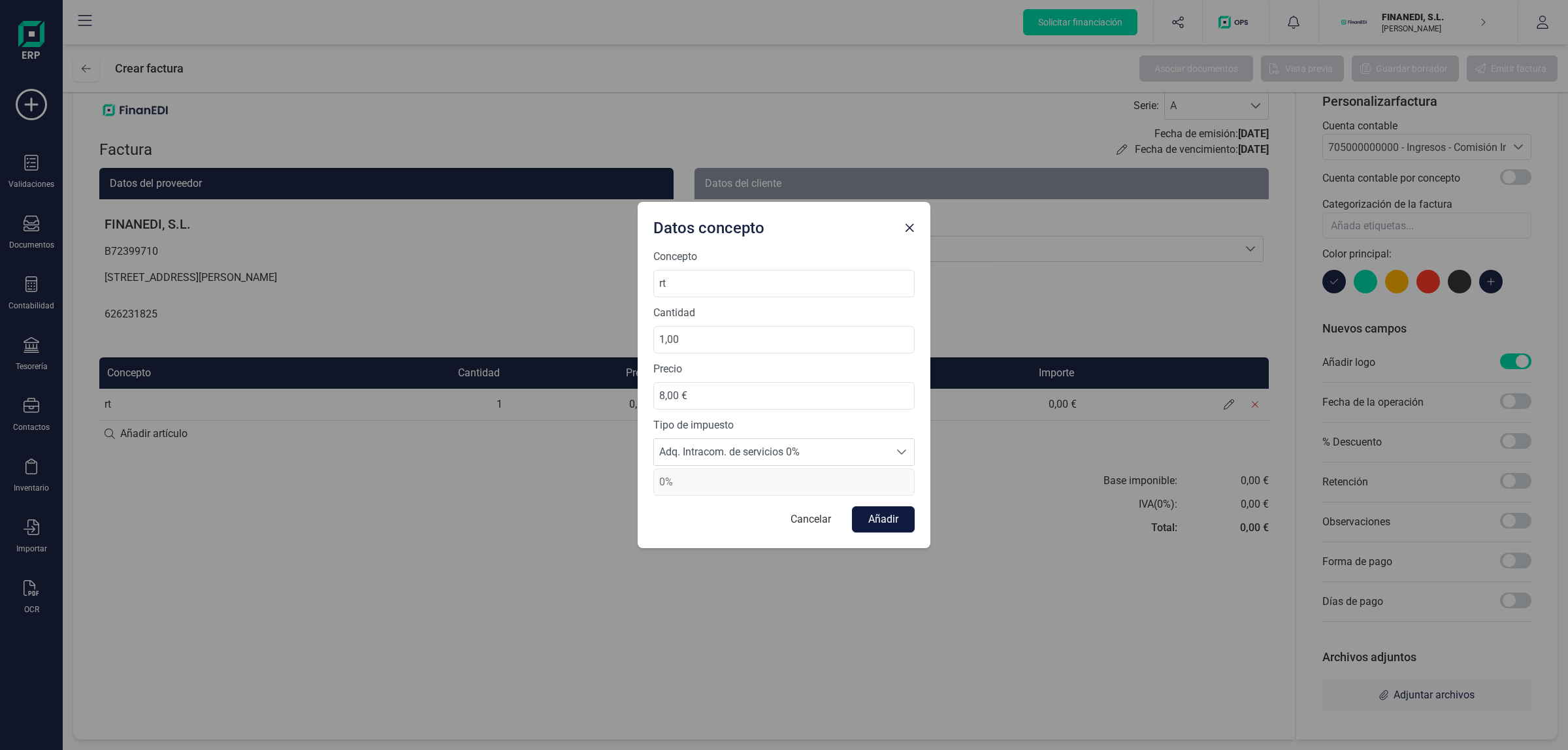
click at [879, 510] on button "Añadir" at bounding box center [883, 519] width 63 height 26
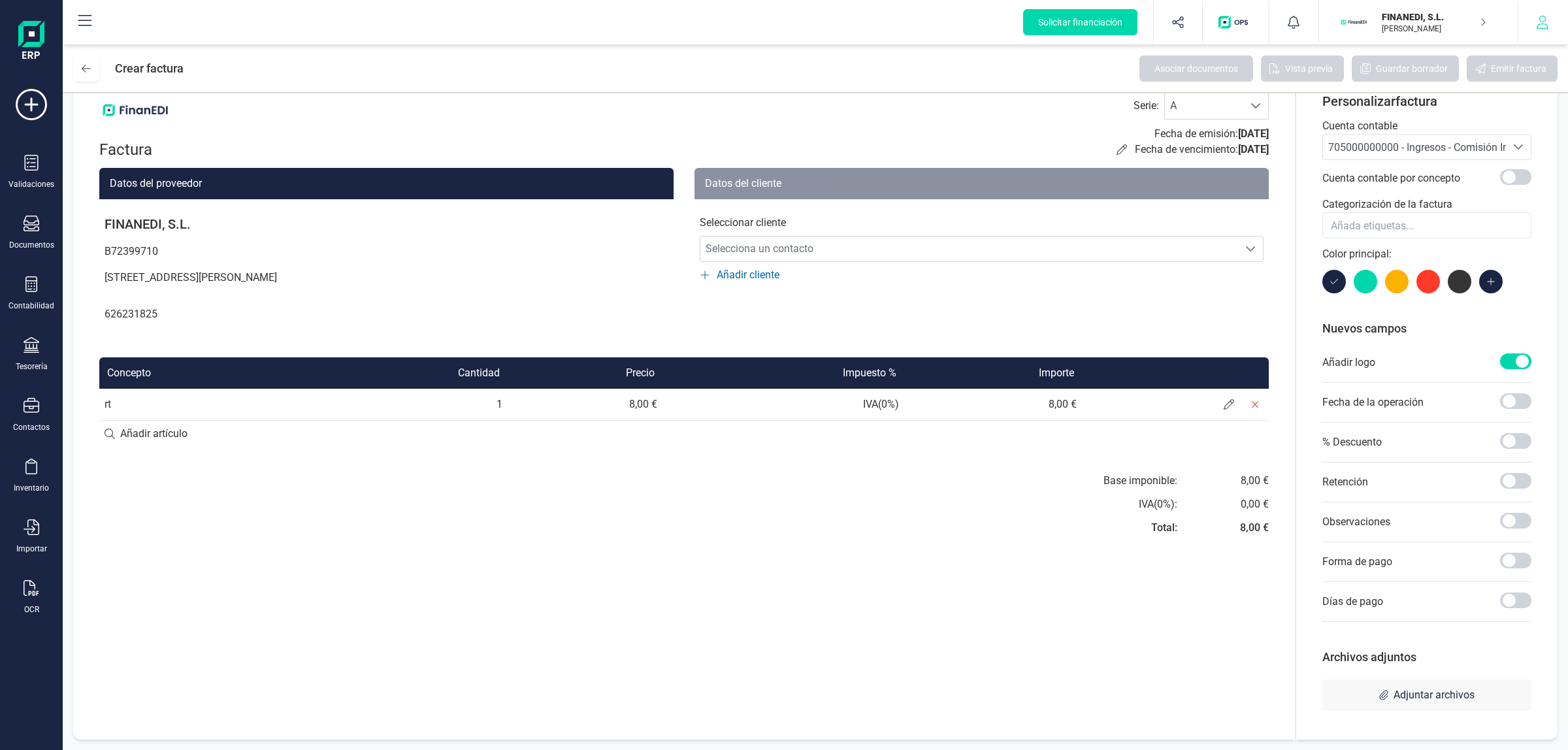
click at [1115, 17] on icon "button" at bounding box center [1543, 23] width 13 height 13
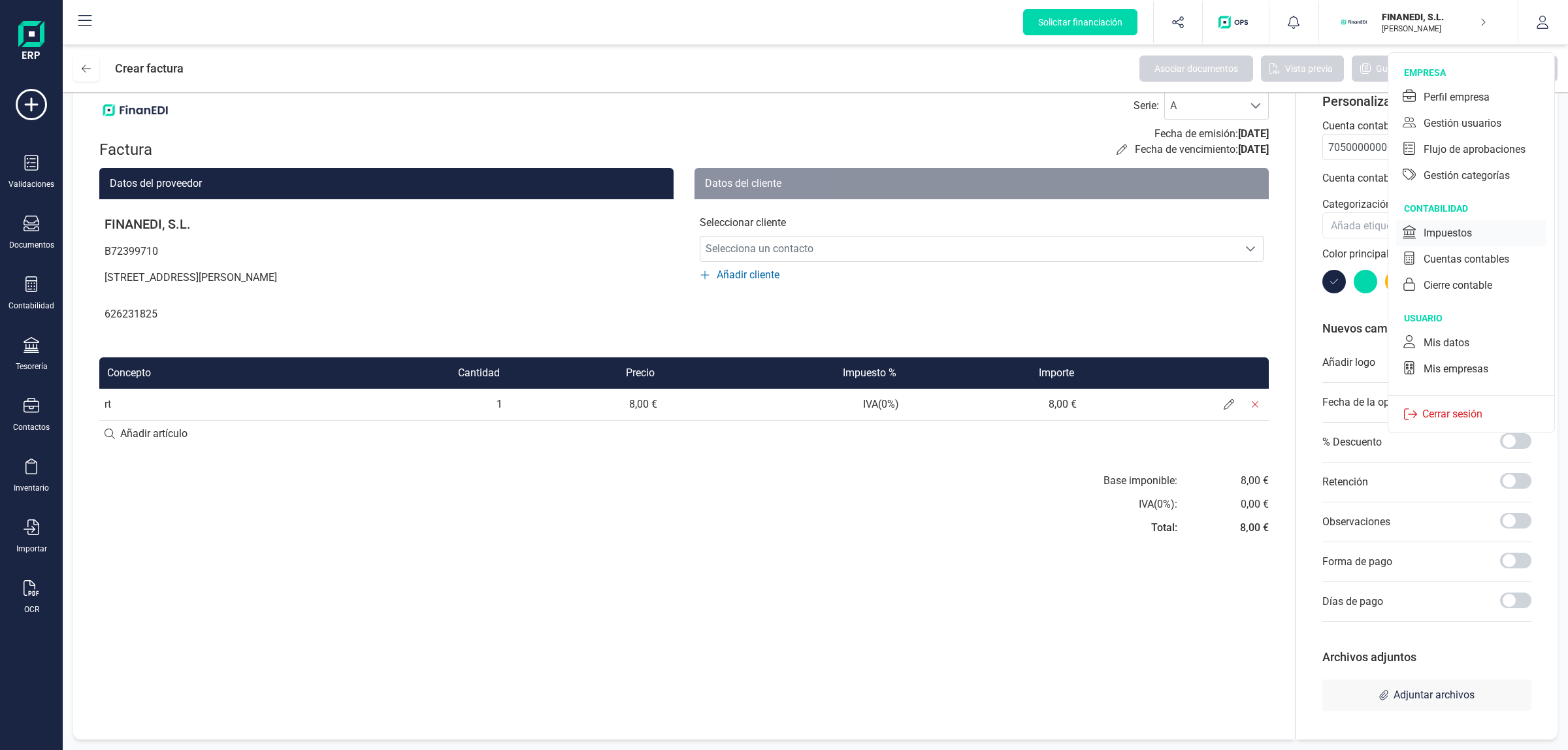
click at [1115, 227] on div "Impuestos" at bounding box center [1471, 233] width 150 height 26
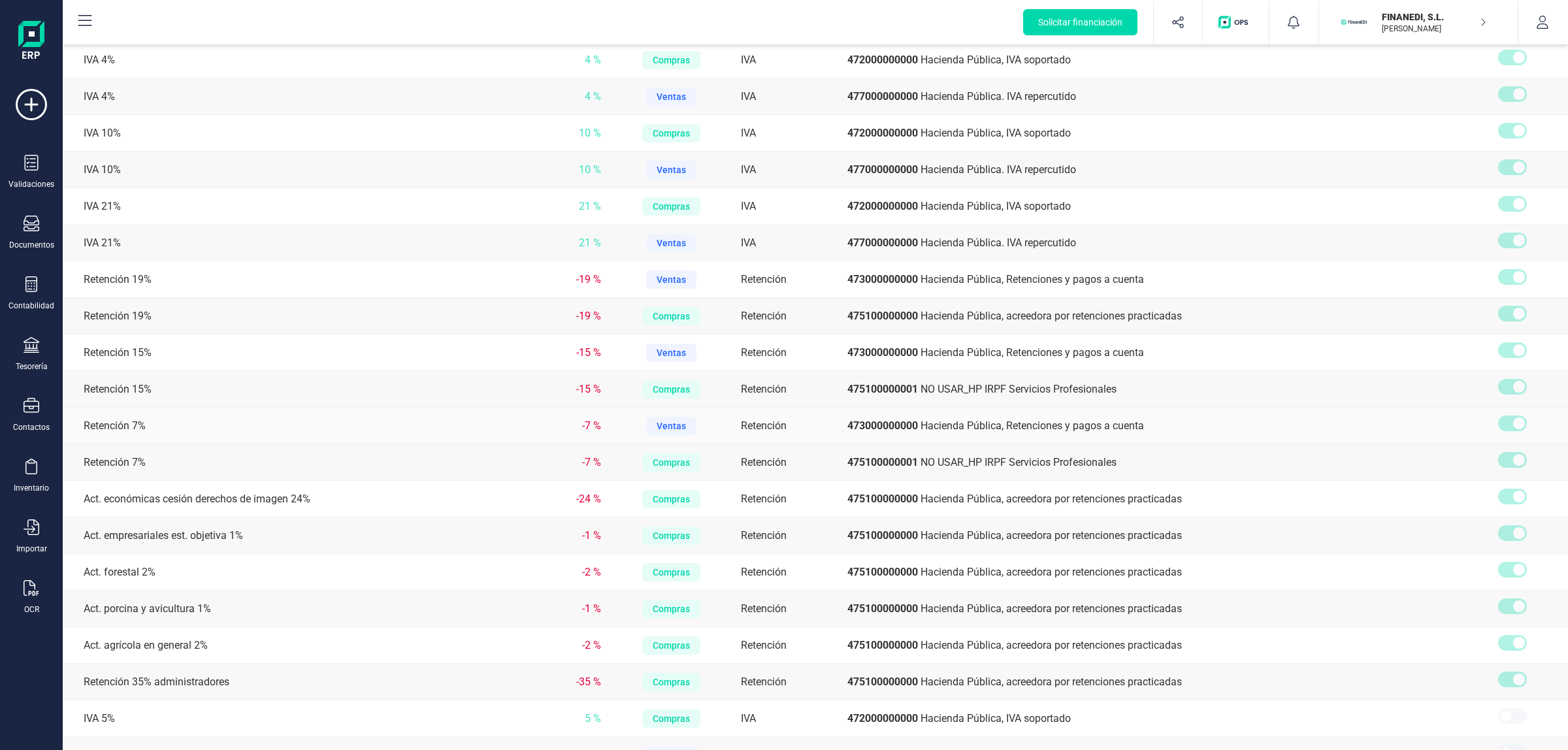
scroll to position [82, 0]
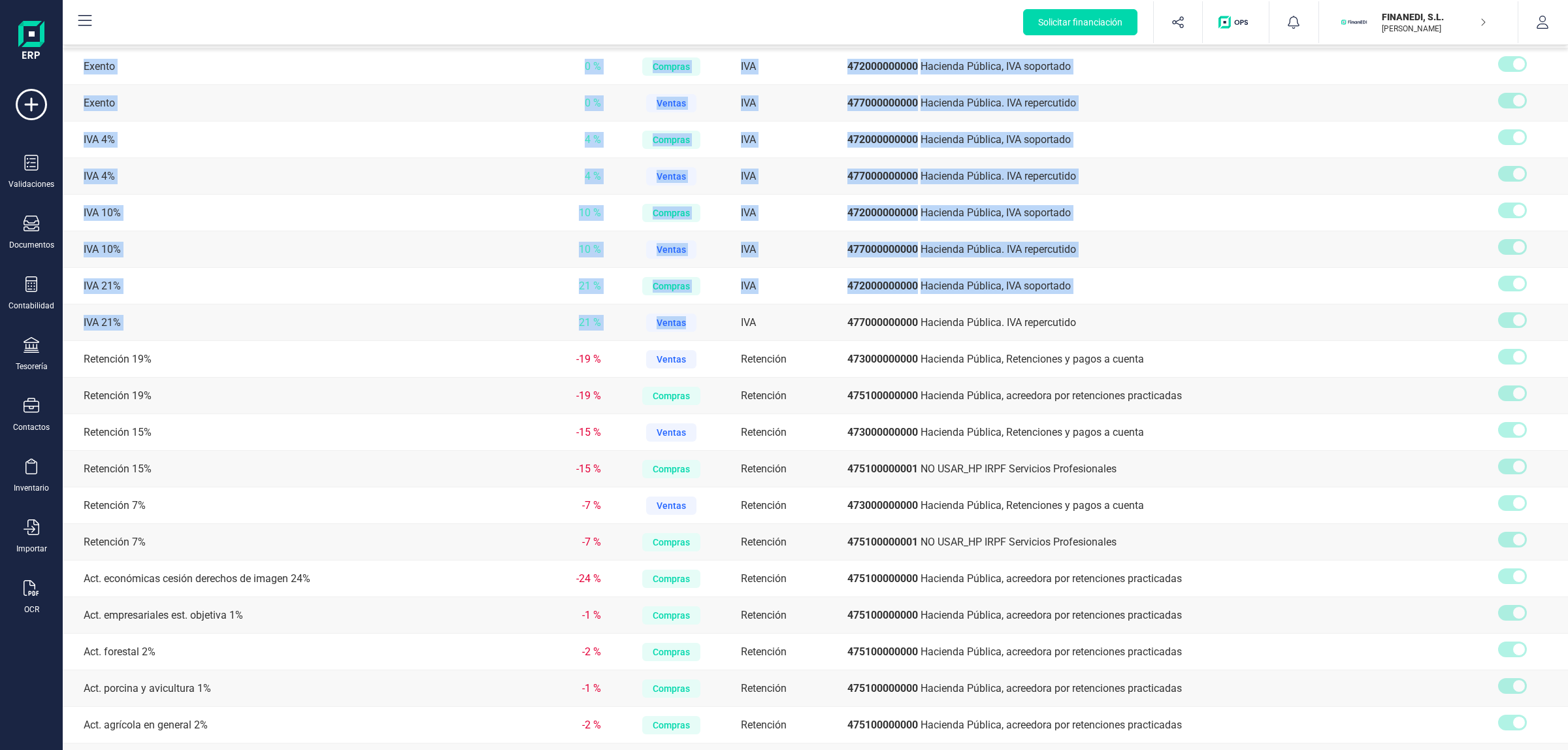
drag, startPoint x: 70, startPoint y: 59, endPoint x: 720, endPoint y: 315, distance: 698.6
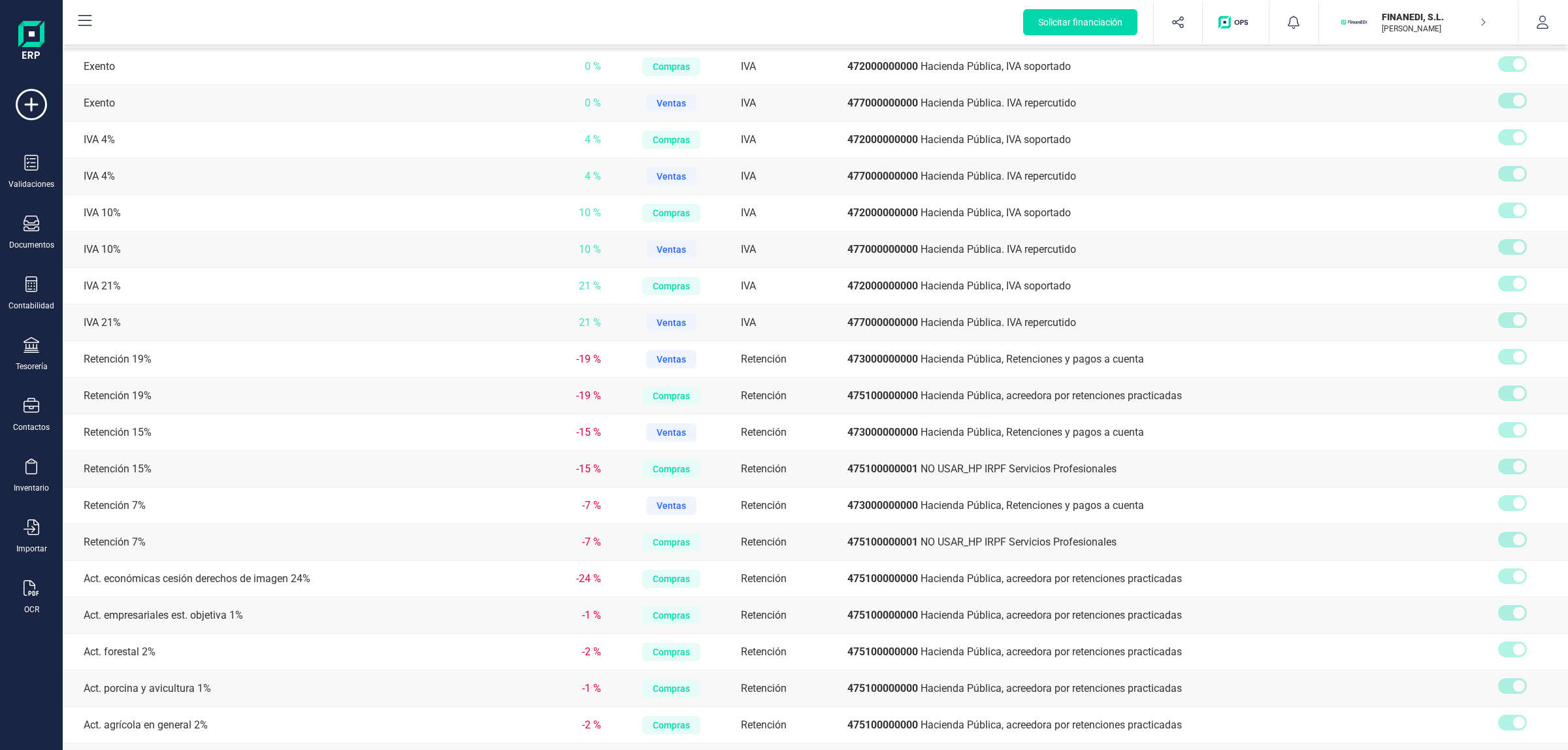
click at [557, 17] on div "Solicitar financiación Importaciones completadas 0 / 0 FINANEDI, S.L. JAVIER DE…" at bounding box center [815, 22] width 1503 height 42
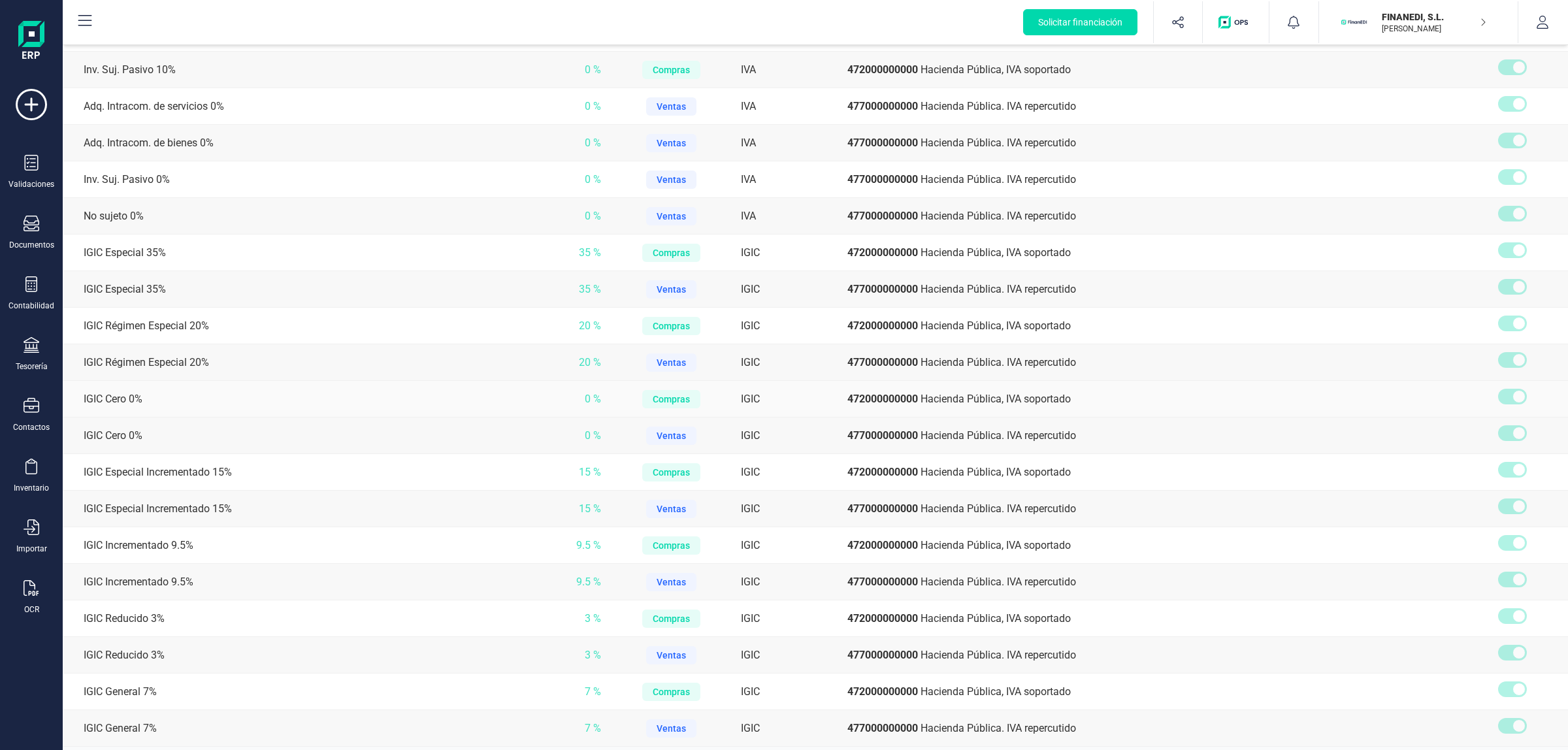
scroll to position [1471, 0]
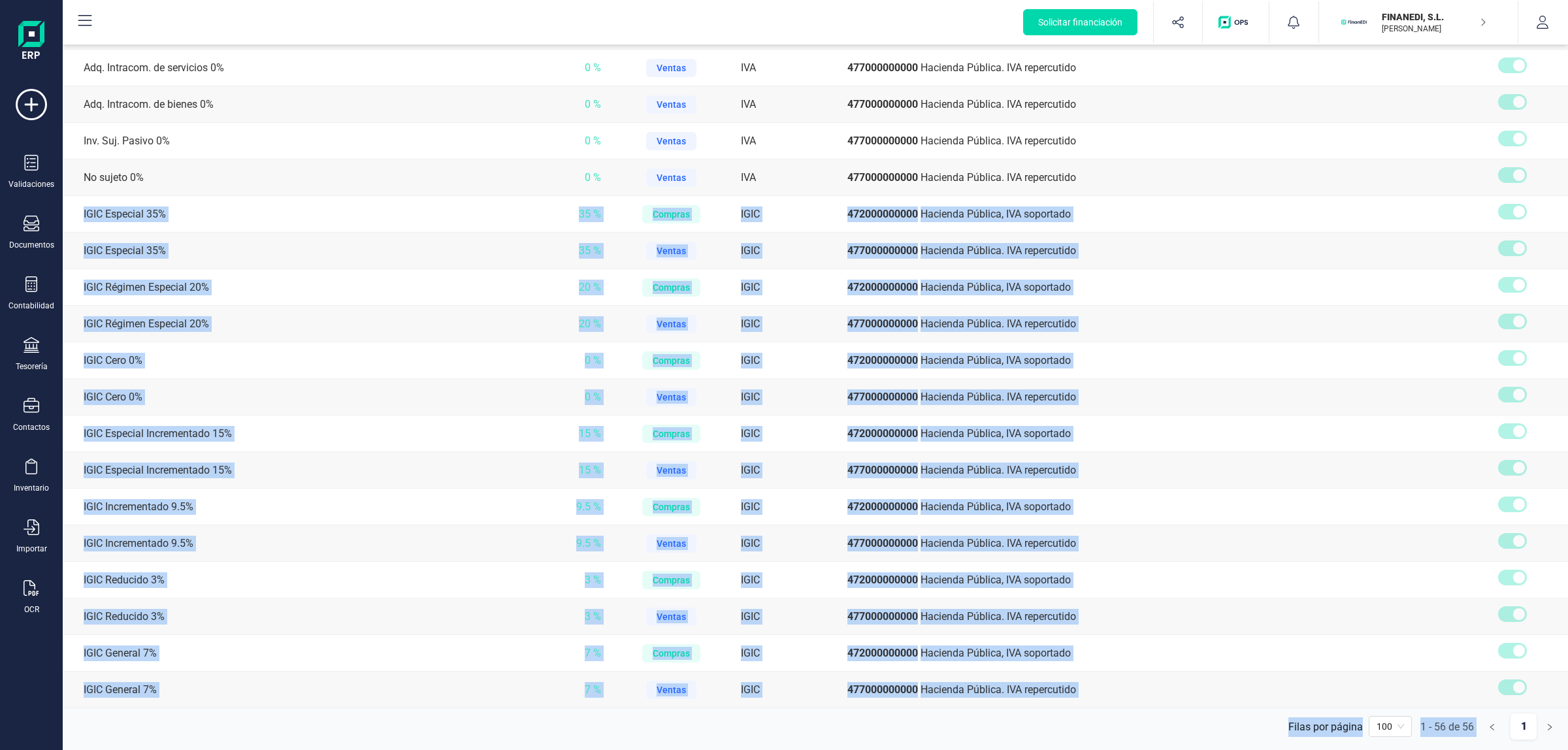
drag, startPoint x: 77, startPoint y: 203, endPoint x: 368, endPoint y: 720, distance: 593.3
click at [375, 510] on ul "Filas por página 1 - 56 de 56 1 100" at bounding box center [815, 726] width 1505 height 37
drag, startPoint x: 79, startPoint y: 205, endPoint x: 696, endPoint y: 709, distance: 796.7
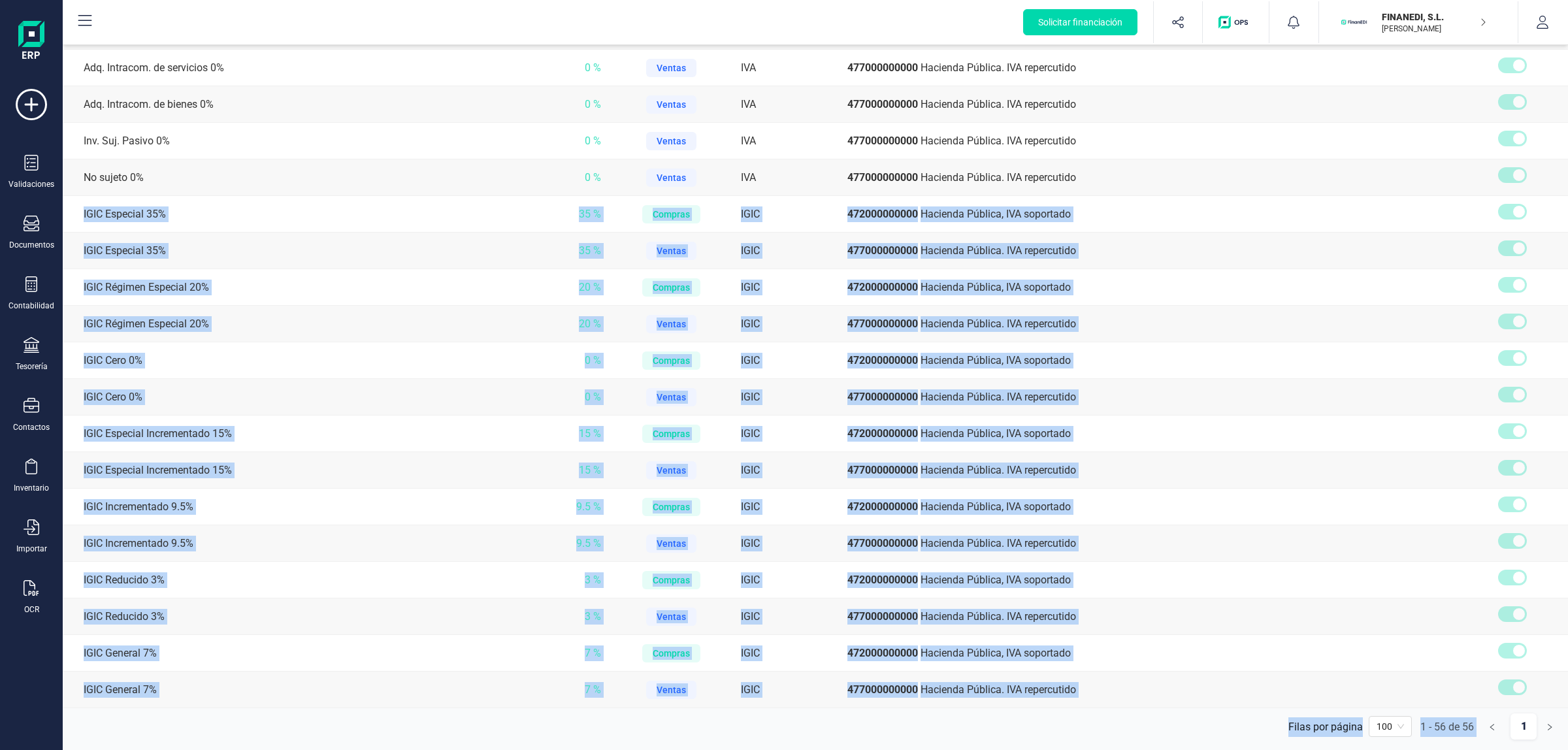
click at [691, 510] on ul "Filas por página 1 - 56 de 56 1 100" at bounding box center [815, 726] width 1505 height 37
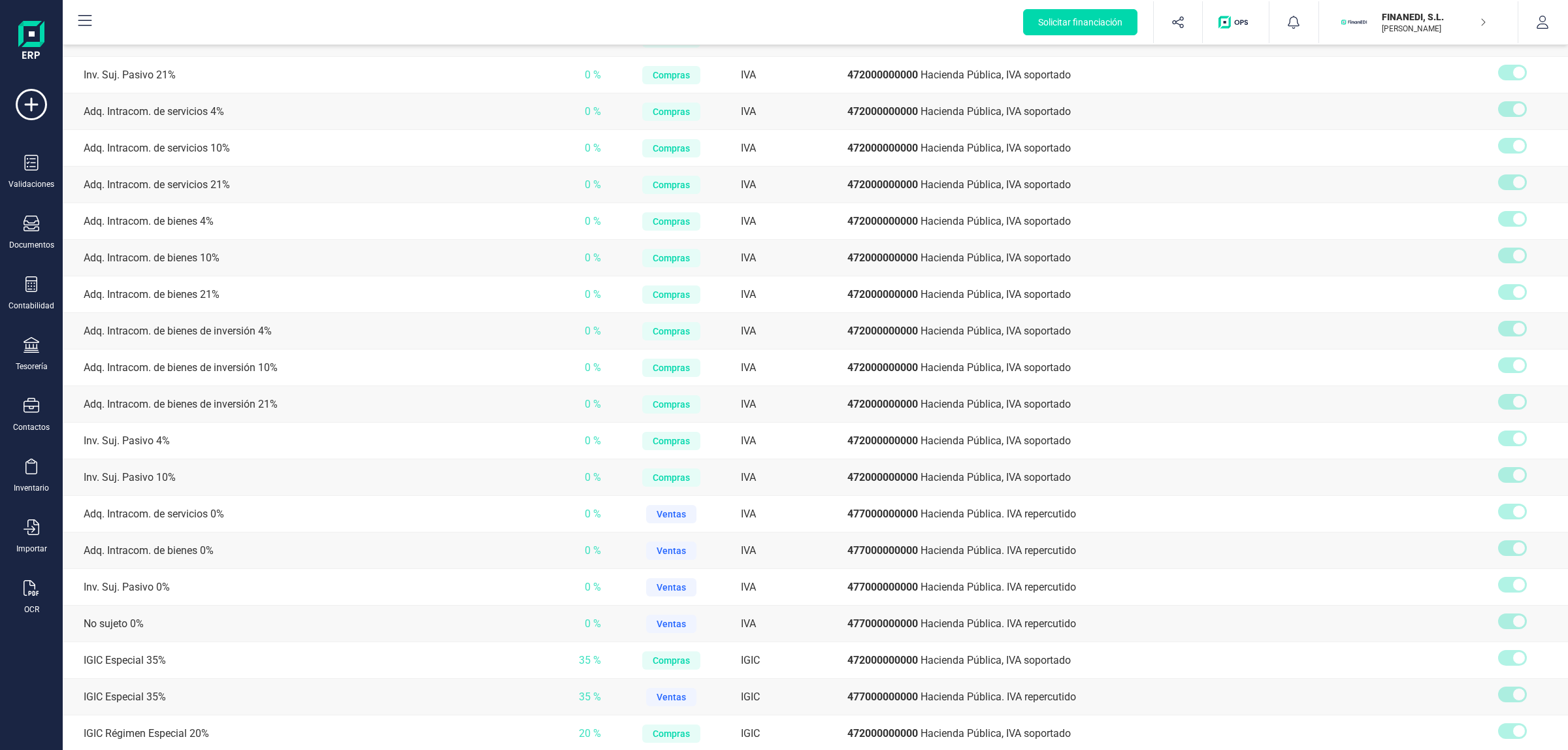
scroll to position [1143, 0]
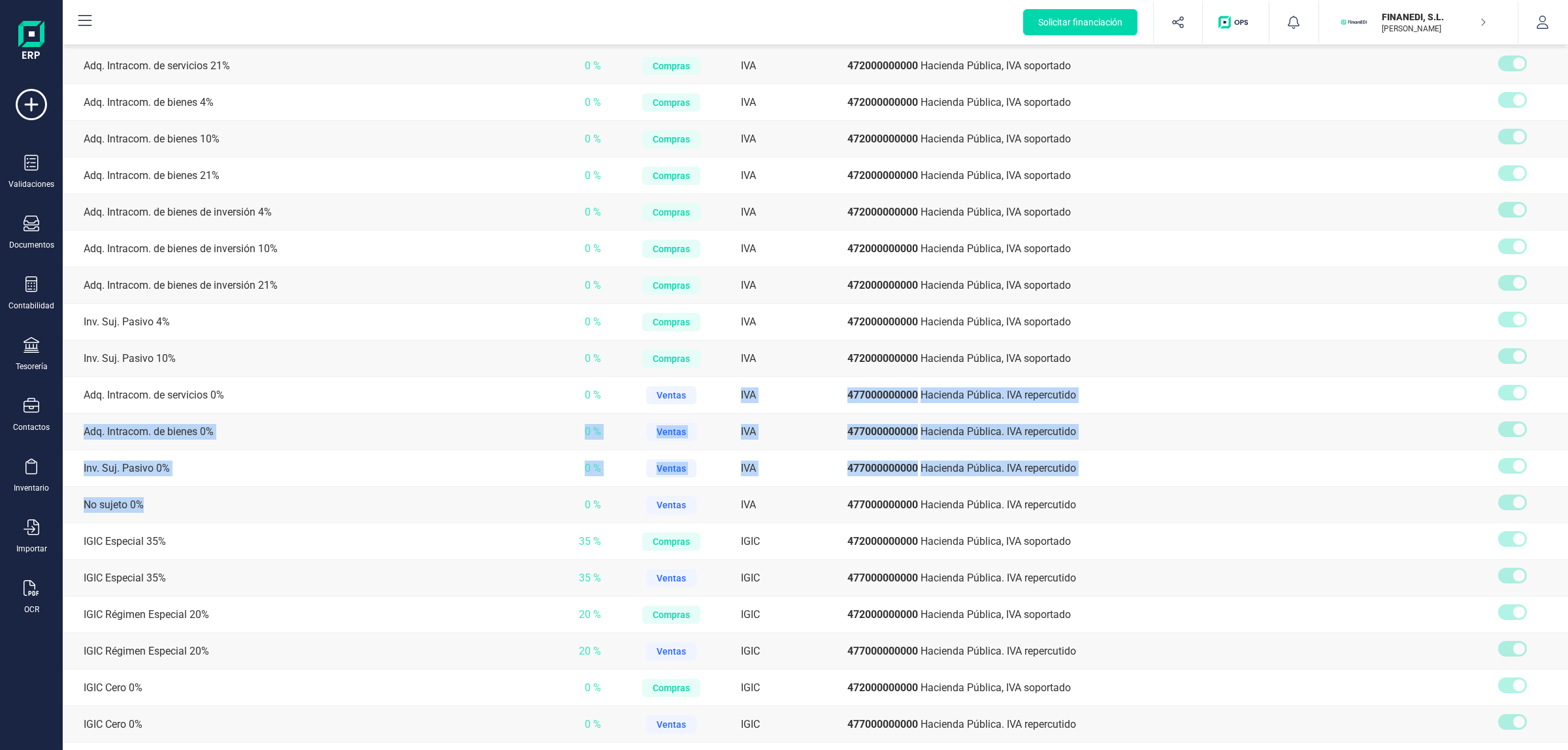
drag, startPoint x: 481, startPoint y: 465, endPoint x: 151, endPoint y: 504, distance: 332.3
click at [151, 504] on tbody "Exento 0 % Compras IVA 472000000000 Hacienda Pública, IVA soportado Exento 0 % …" at bounding box center [815, 11] width 1505 height 2049
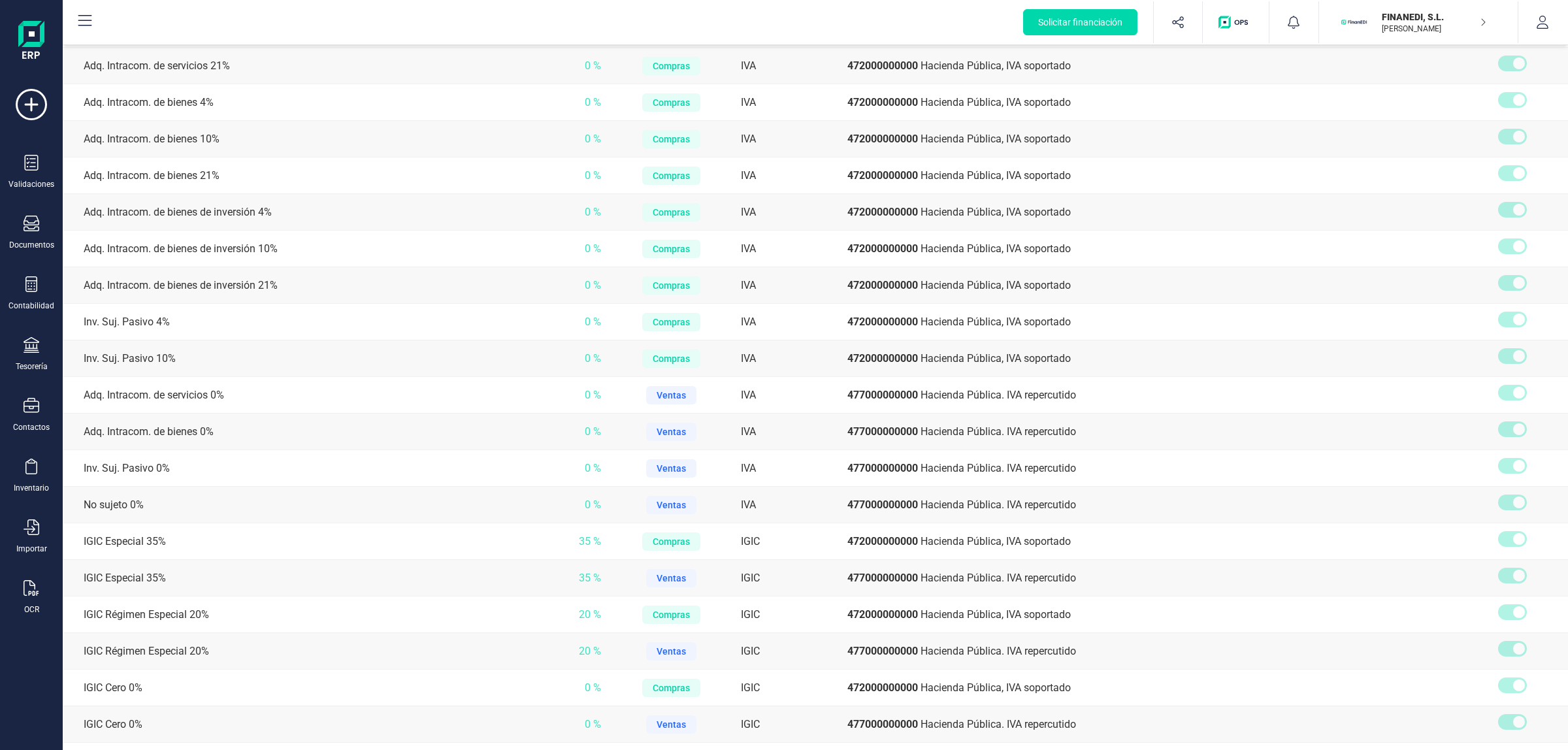
click at [28, 510] on div "Solicitar financiación Validaciones Documentos Documentos Presupuestos Pedidos …" at bounding box center [31, 393] width 52 height 661
click at [30, 394] on div "Validaciones Documentos Documentos Presupuestos Pedidos Albaranes Facturas Fact…" at bounding box center [31, 357] width 52 height 537
click at [35, 406] on icon at bounding box center [31, 406] width 16 height 16
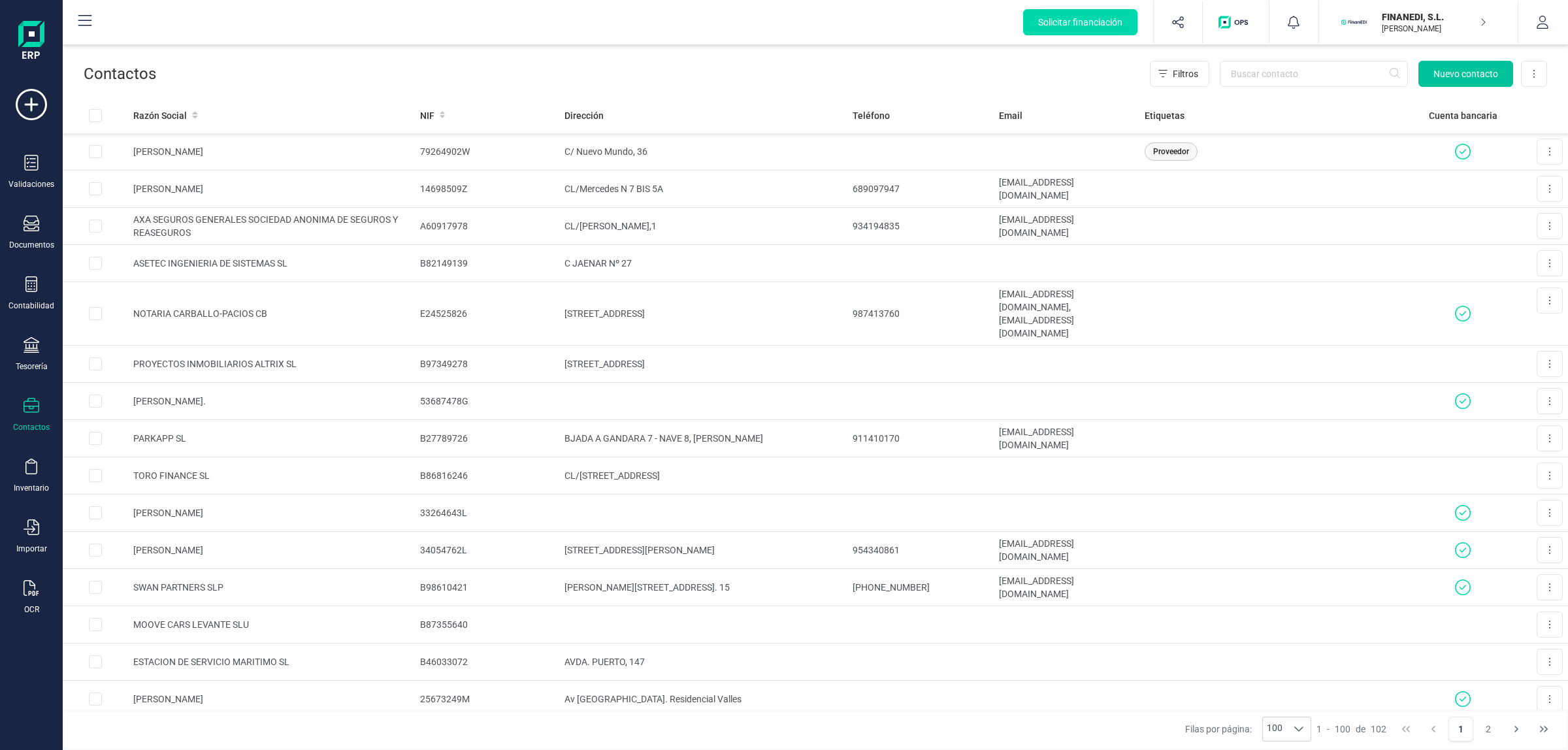
click at [1115, 64] on button "Nuevo contacto" at bounding box center [1466, 73] width 95 height 26
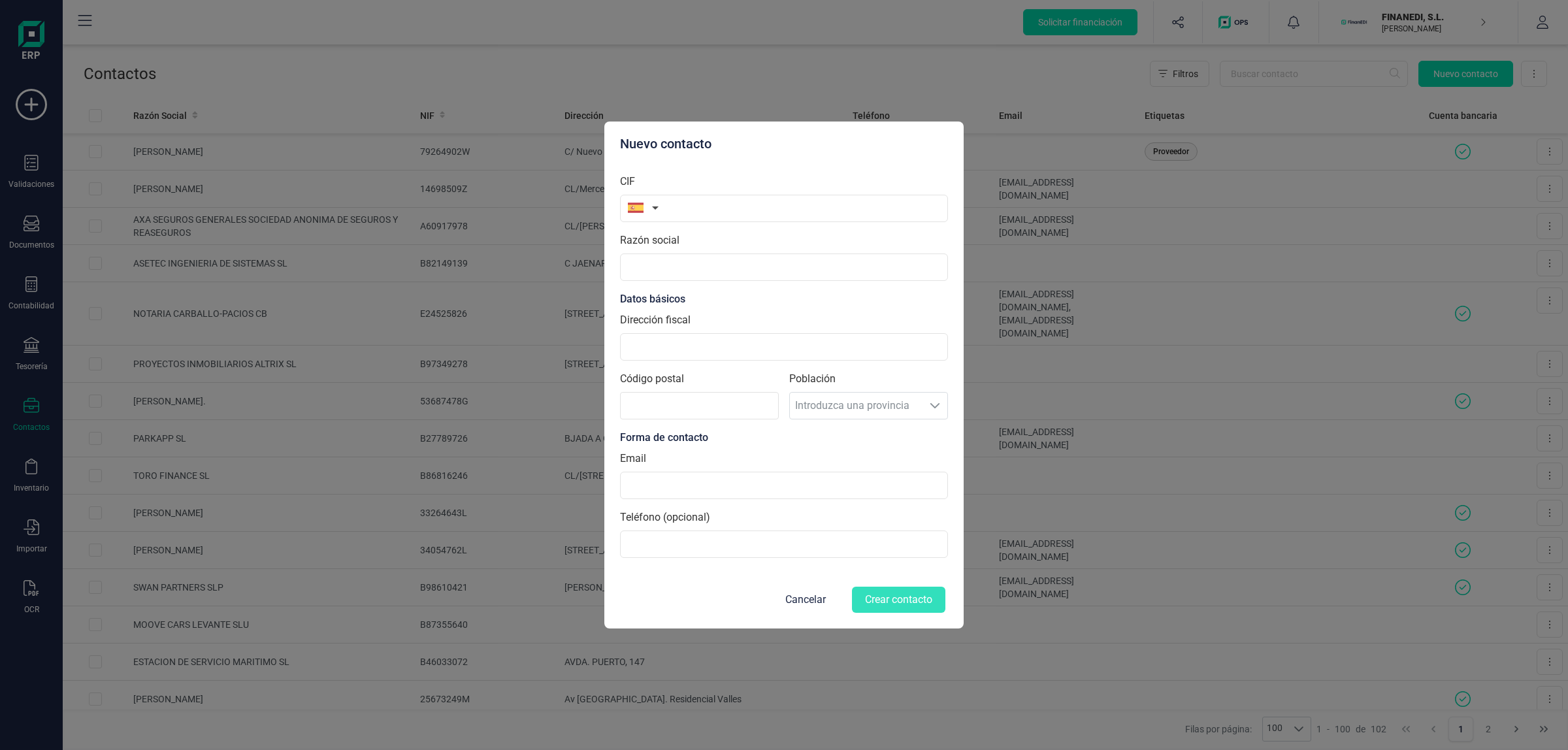
click at [649, 205] on button "button" at bounding box center [641, 207] width 41 height 26
click at [651, 245] on input "text" at bounding box center [714, 245] width 174 height 27
type input "e"
type input "esta"
click at [659, 267] on span "[GEOGRAPHIC_DATA]" at bounding box center [693, 273] width 105 height 16
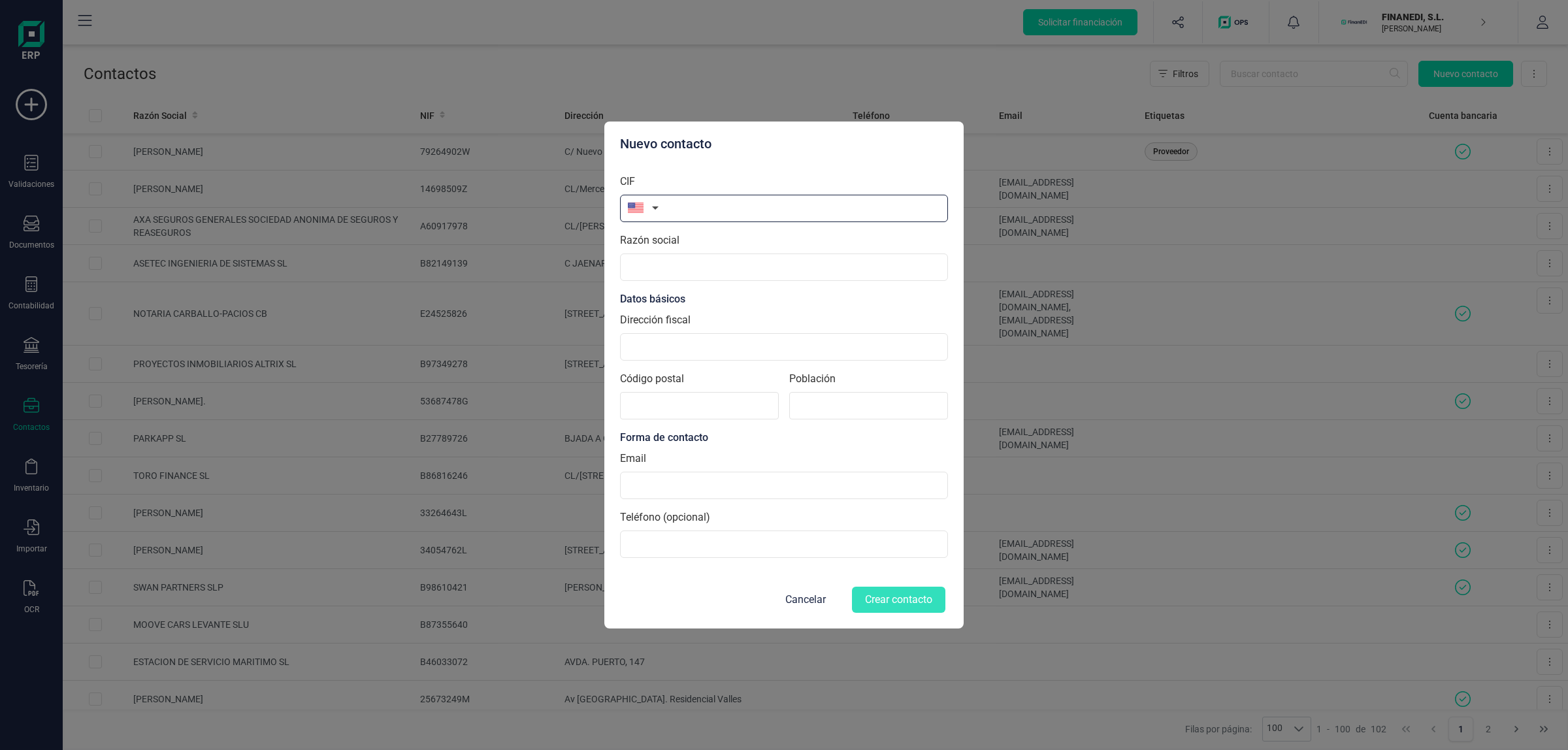
click at [687, 207] on input "text" at bounding box center [784, 208] width 328 height 27
drag, startPoint x: 801, startPoint y: 600, endPoint x: 560, endPoint y: 125, distance: 532.6
click at [801, 510] on button "Cancelar" at bounding box center [806, 599] width 72 height 31
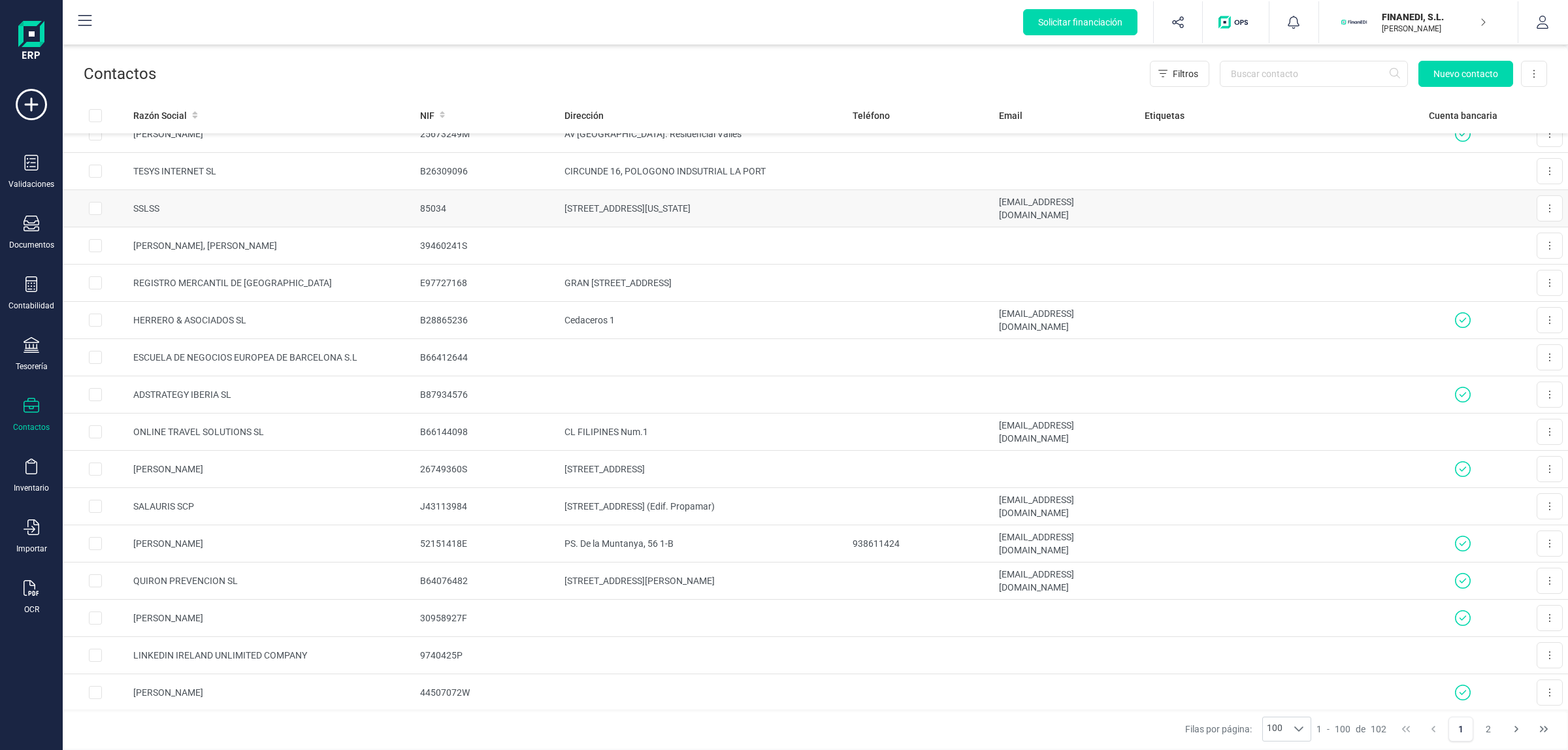
scroll to position [31, 0]
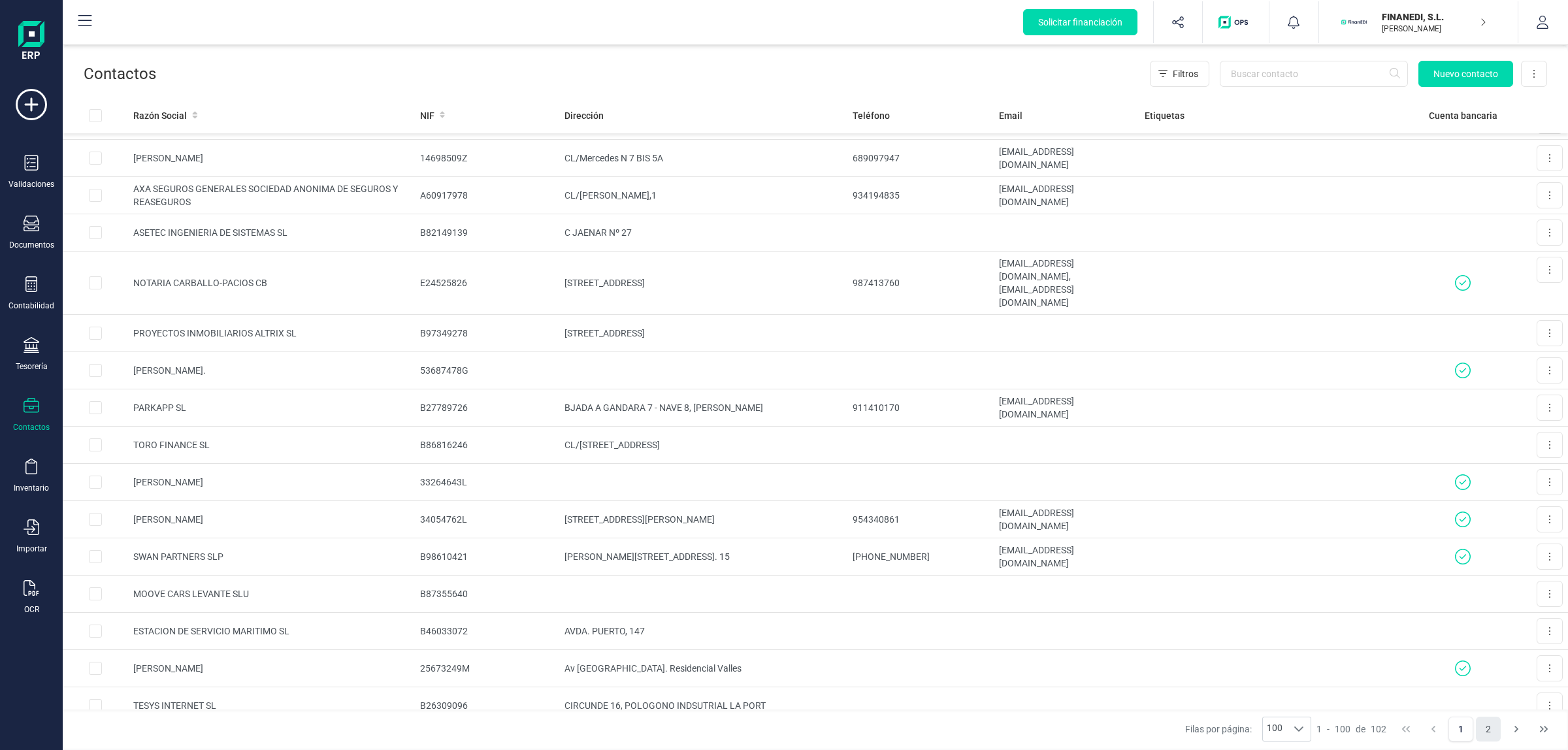
click at [1115, 510] on button "2" at bounding box center [1488, 729] width 25 height 25
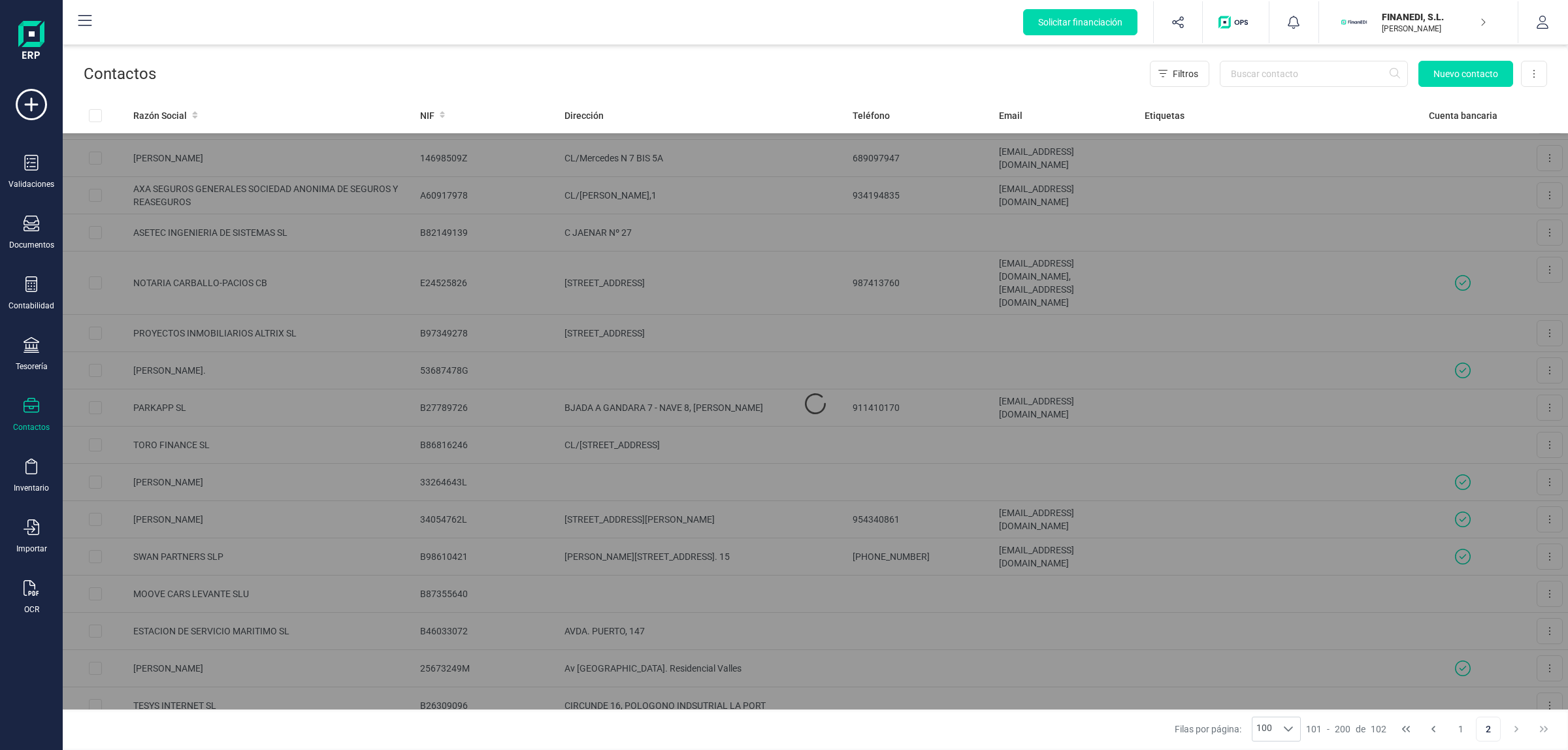
scroll to position [0, 0]
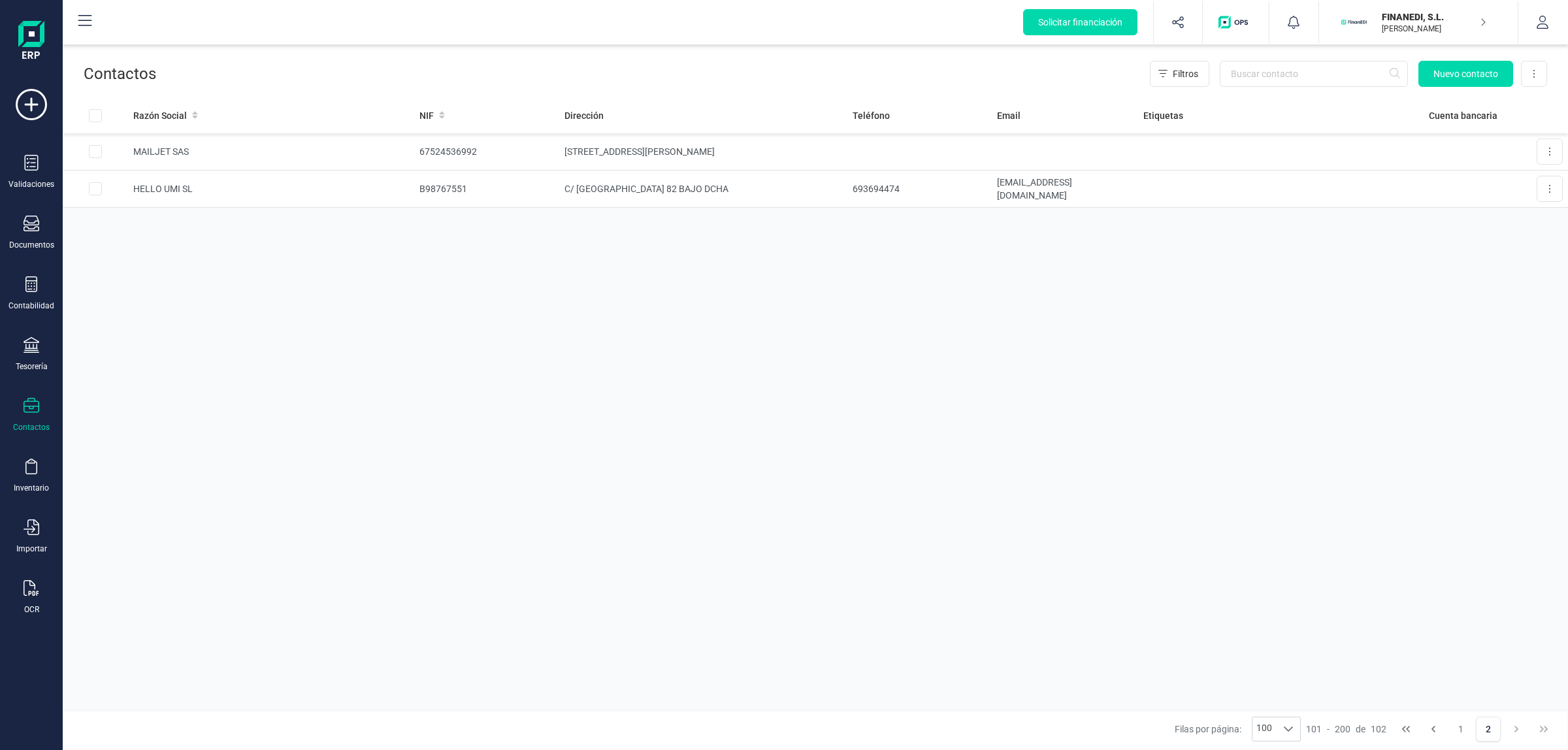
drag, startPoint x: 1403, startPoint y: 30, endPoint x: 1413, endPoint y: 49, distance: 21.5
click at [1115, 31] on p "[PERSON_NAME]" at bounding box center [1434, 29] width 105 height 11
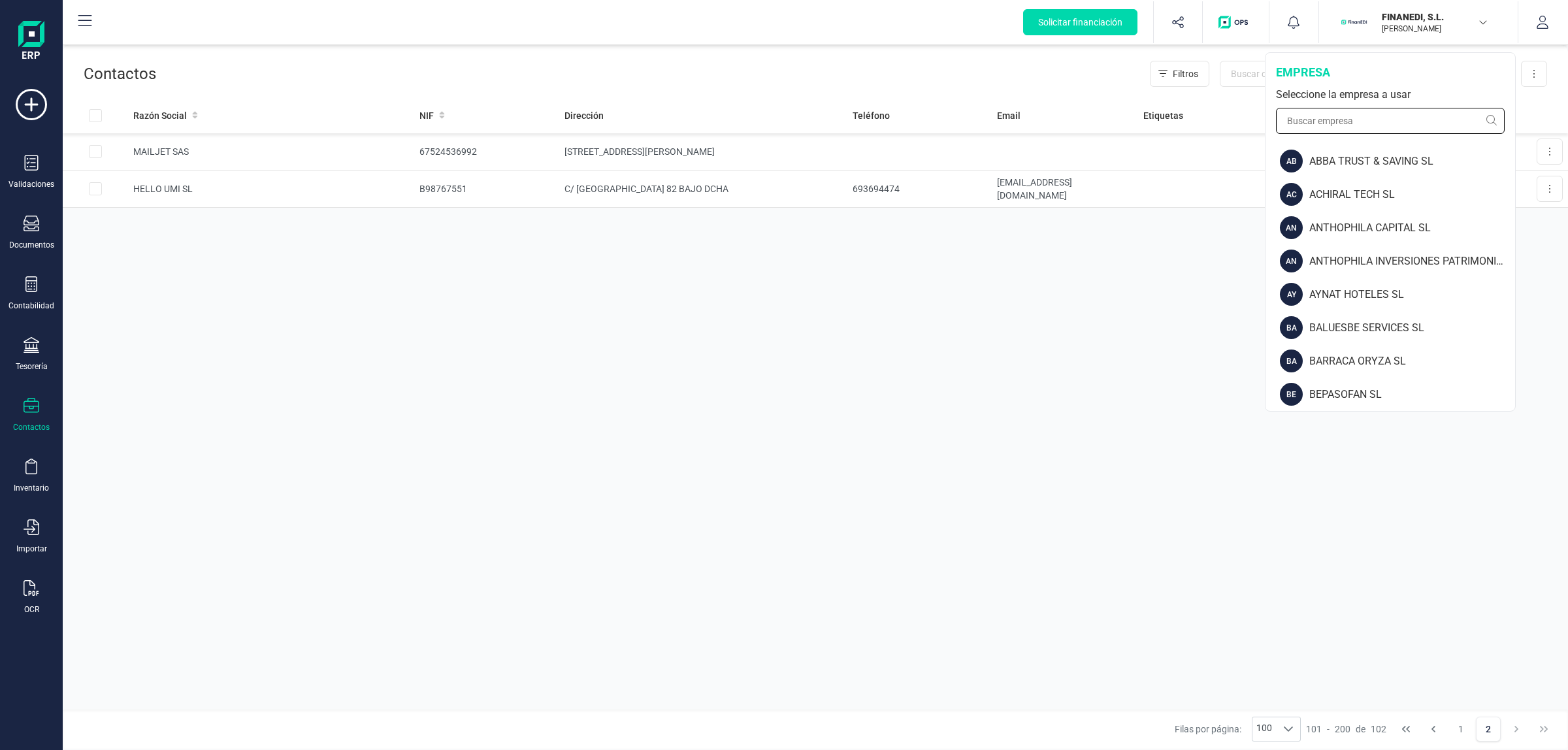
click at [1115, 119] on input "text" at bounding box center [1390, 121] width 229 height 26
click at [1042, 510] on div "Razón Social NIF Dirección Teléfono Email Etiquetas Cuenta bancaria MAILJET SAS…" at bounding box center [815, 403] width 1505 height 612
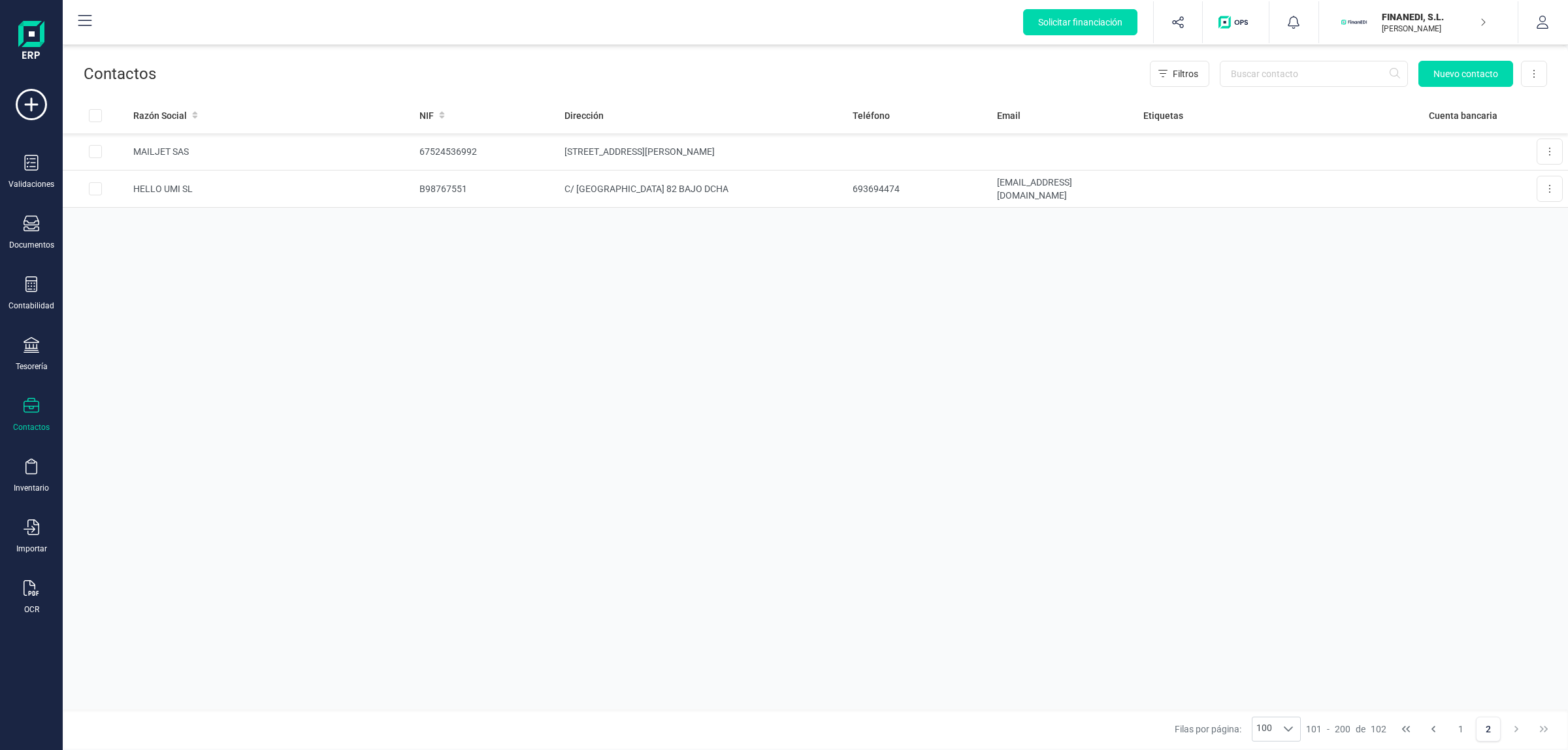
click at [1115, 37] on button "FINANEDI, [PERSON_NAME] DEVELOPER" at bounding box center [1418, 22] width 167 height 42
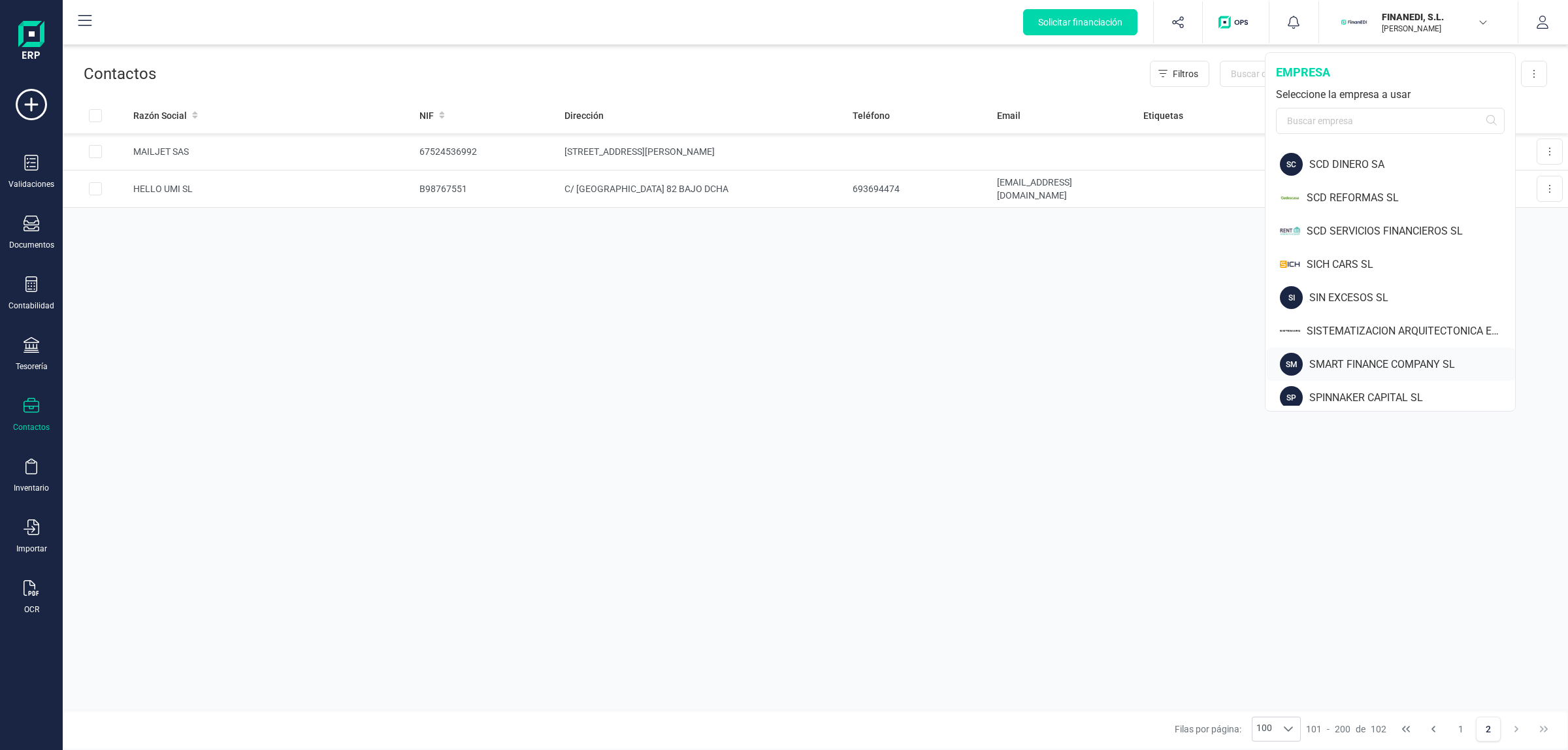
scroll to position [1359, 0]
click at [1115, 331] on div "SISTEMATIZACION ARQUITECTONICA EN REFORMAS SL" at bounding box center [1411, 335] width 209 height 16
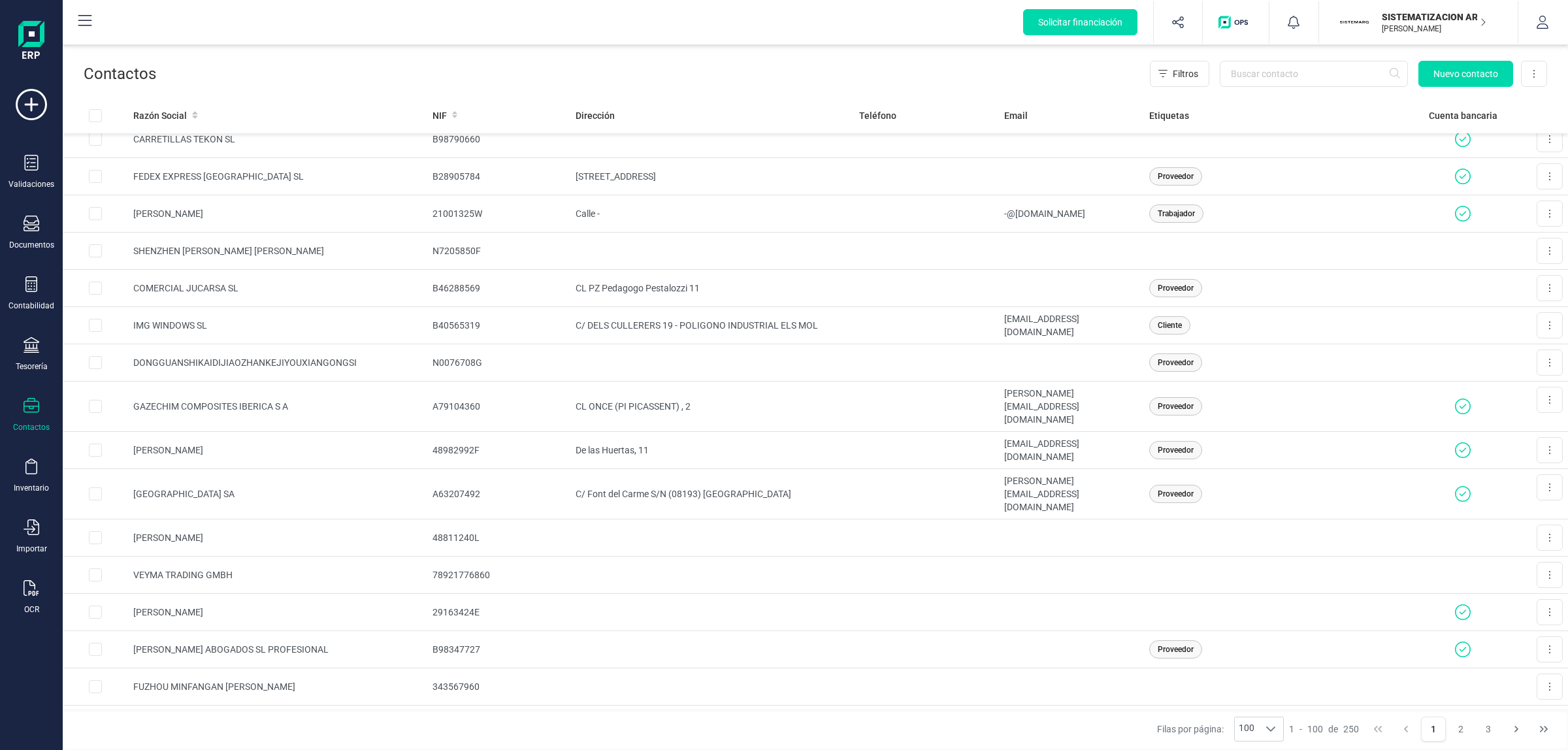
scroll to position [163, 0]
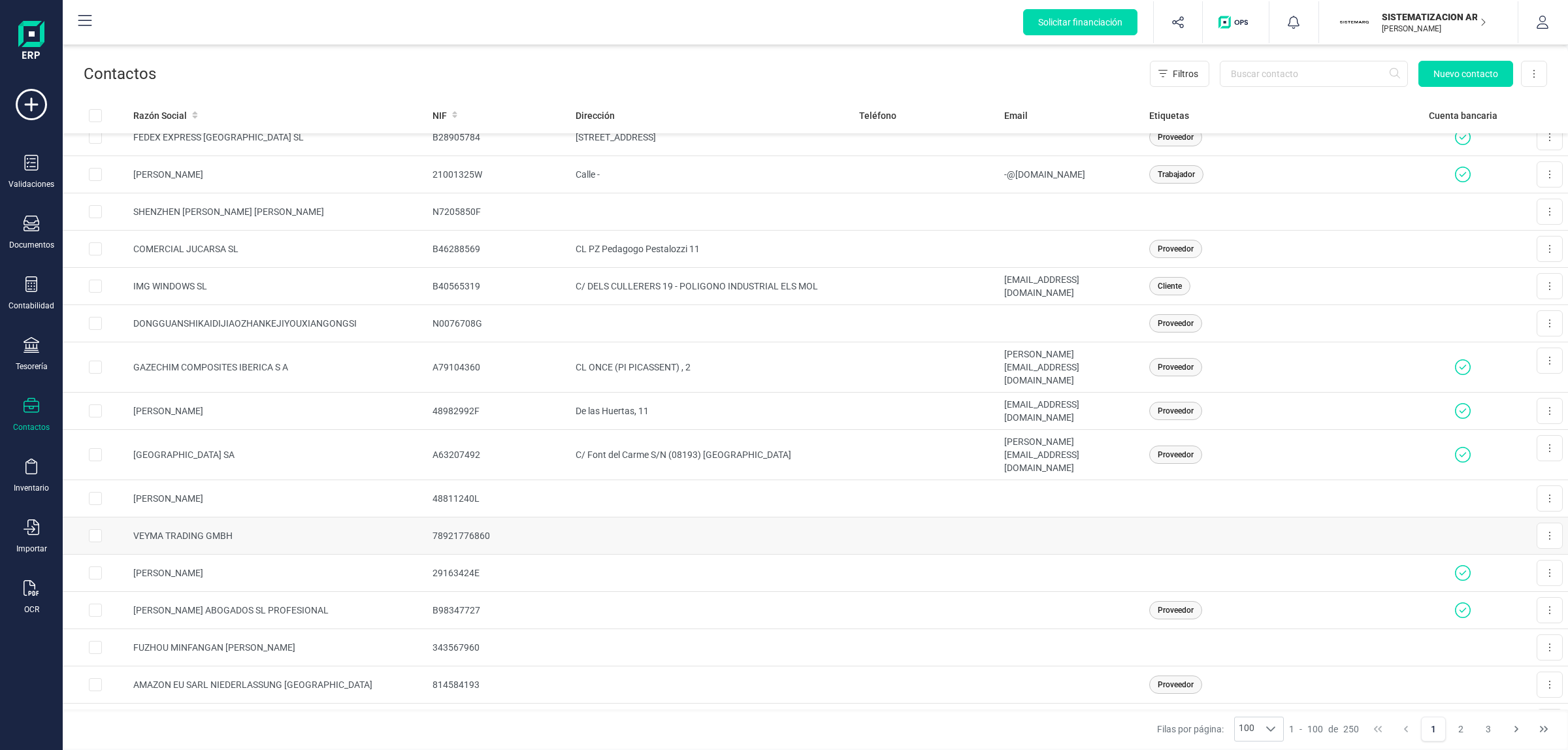
click at [404, 510] on td "VEYMA TRADING GMBH" at bounding box center [277, 536] width 299 height 37
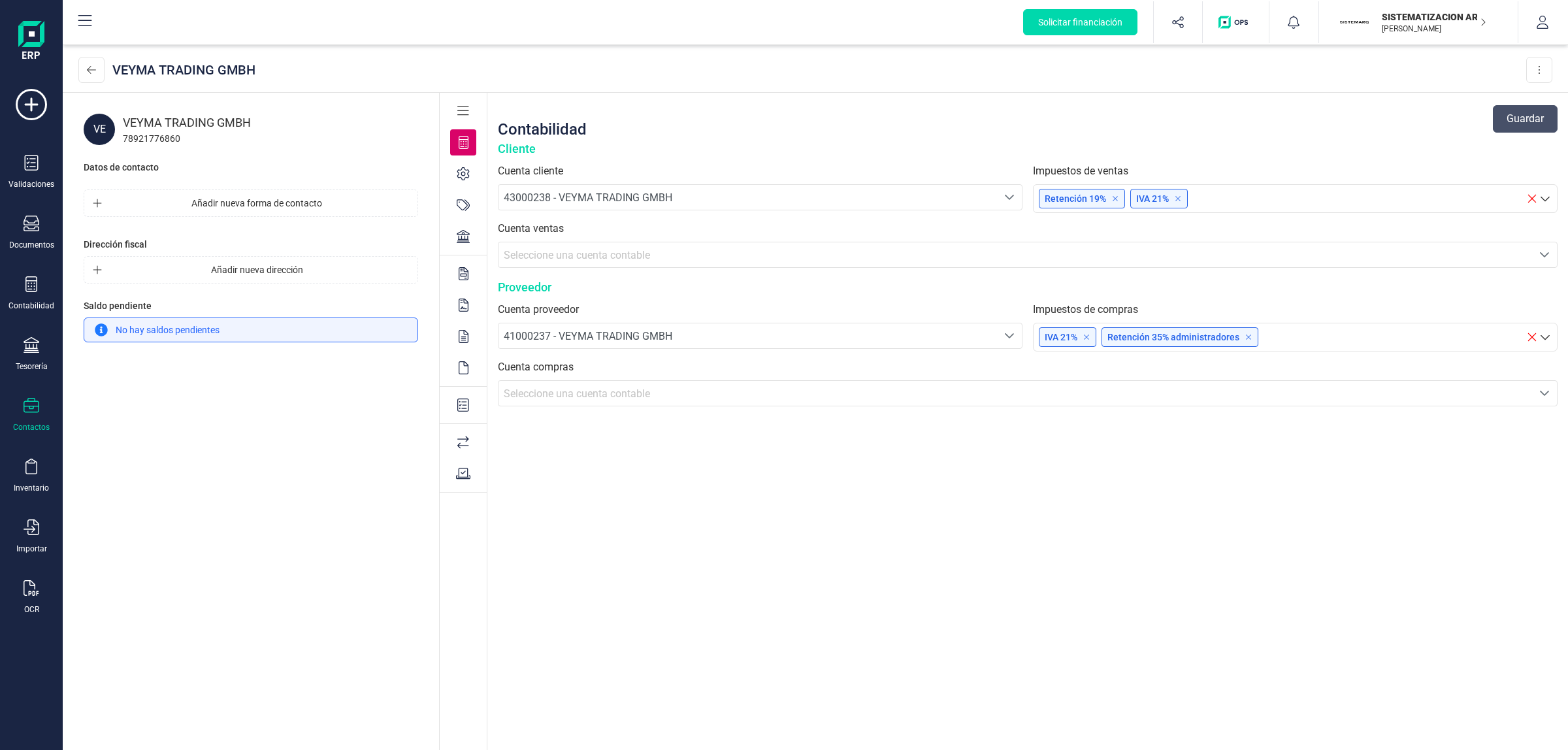
click at [175, 115] on div "VEYMA TRADING GMBH" at bounding box center [270, 123] width 295 height 18
click at [82, 64] on button at bounding box center [91, 69] width 26 height 26
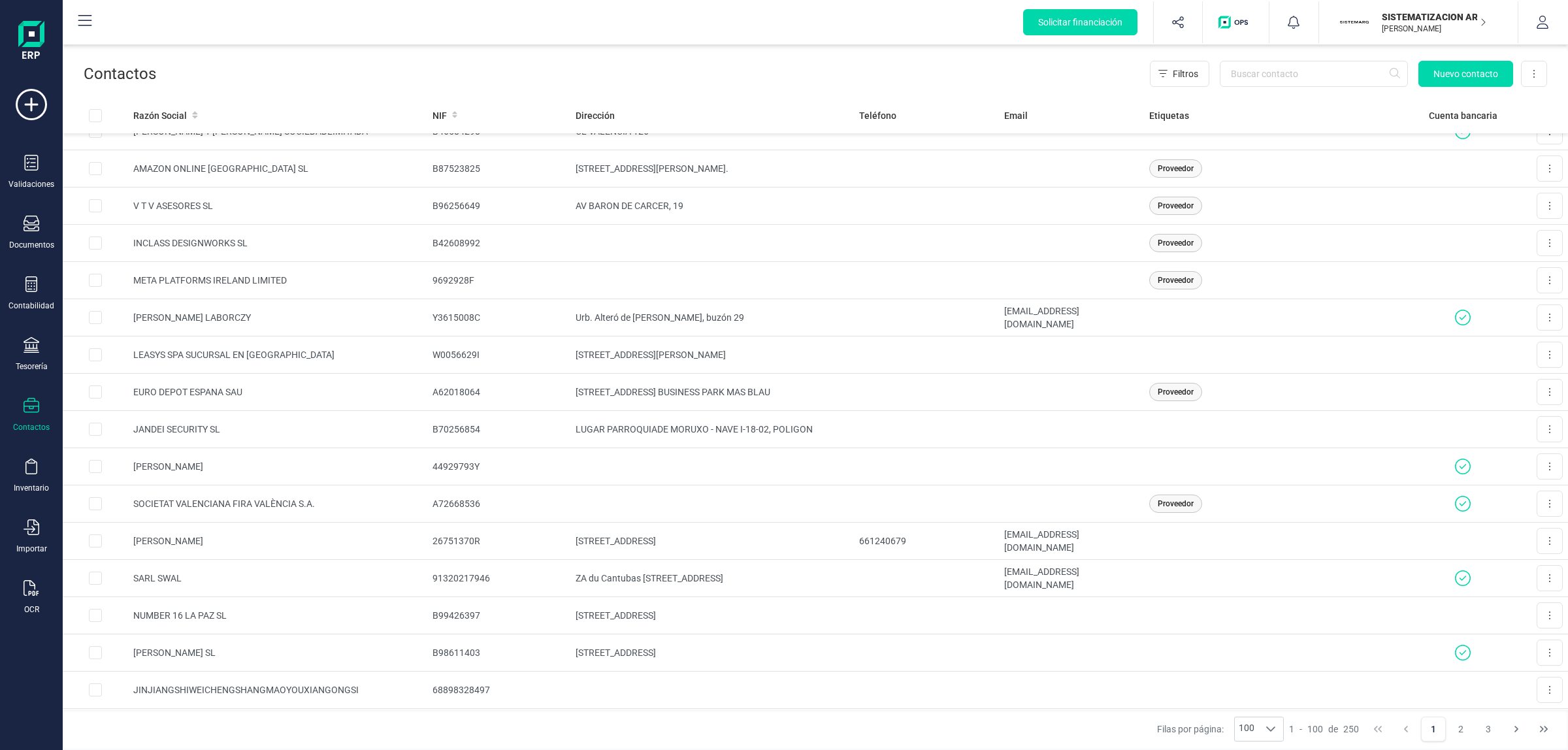
scroll to position [2451, 0]
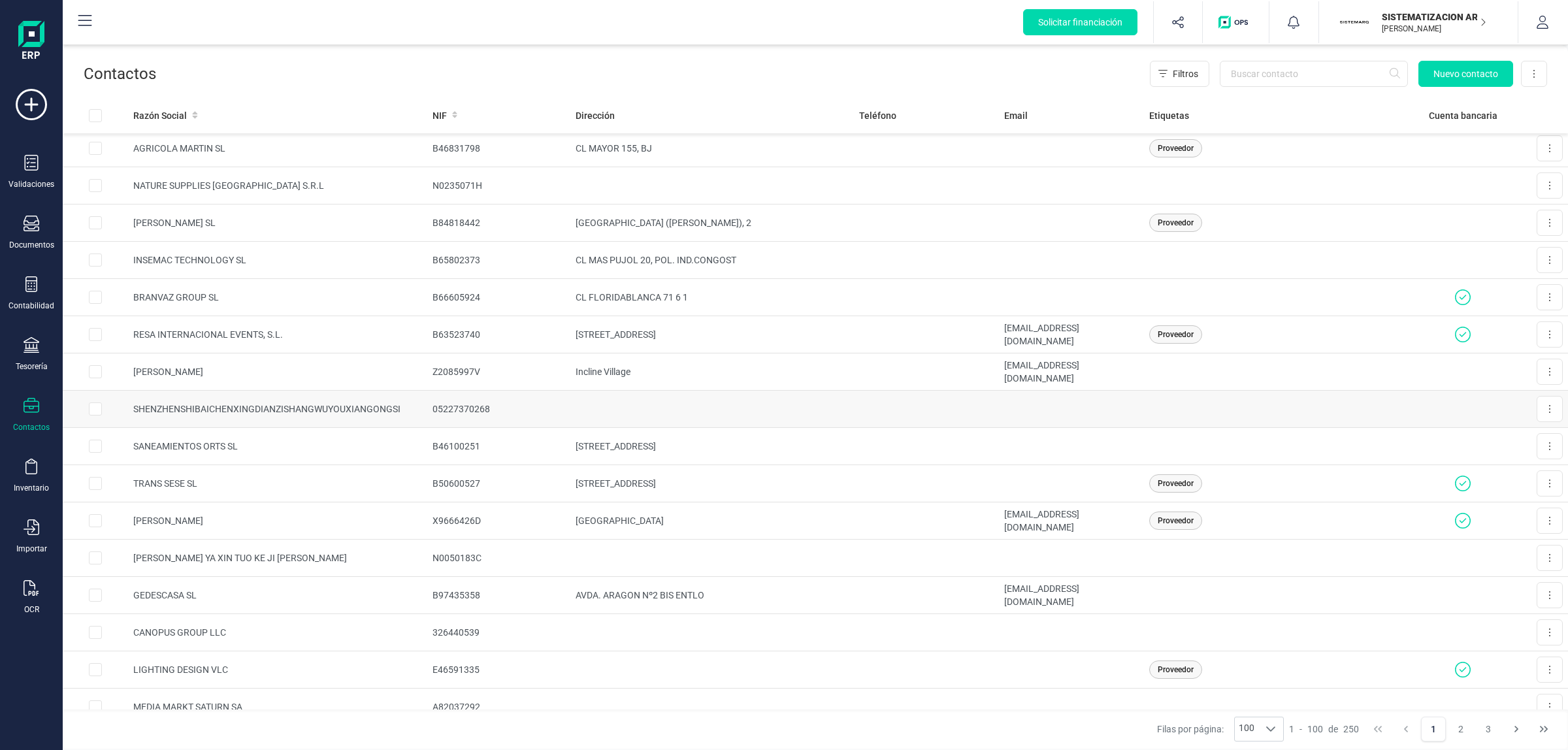
click at [445, 399] on td "05227370268" at bounding box center [499, 409] width 143 height 37
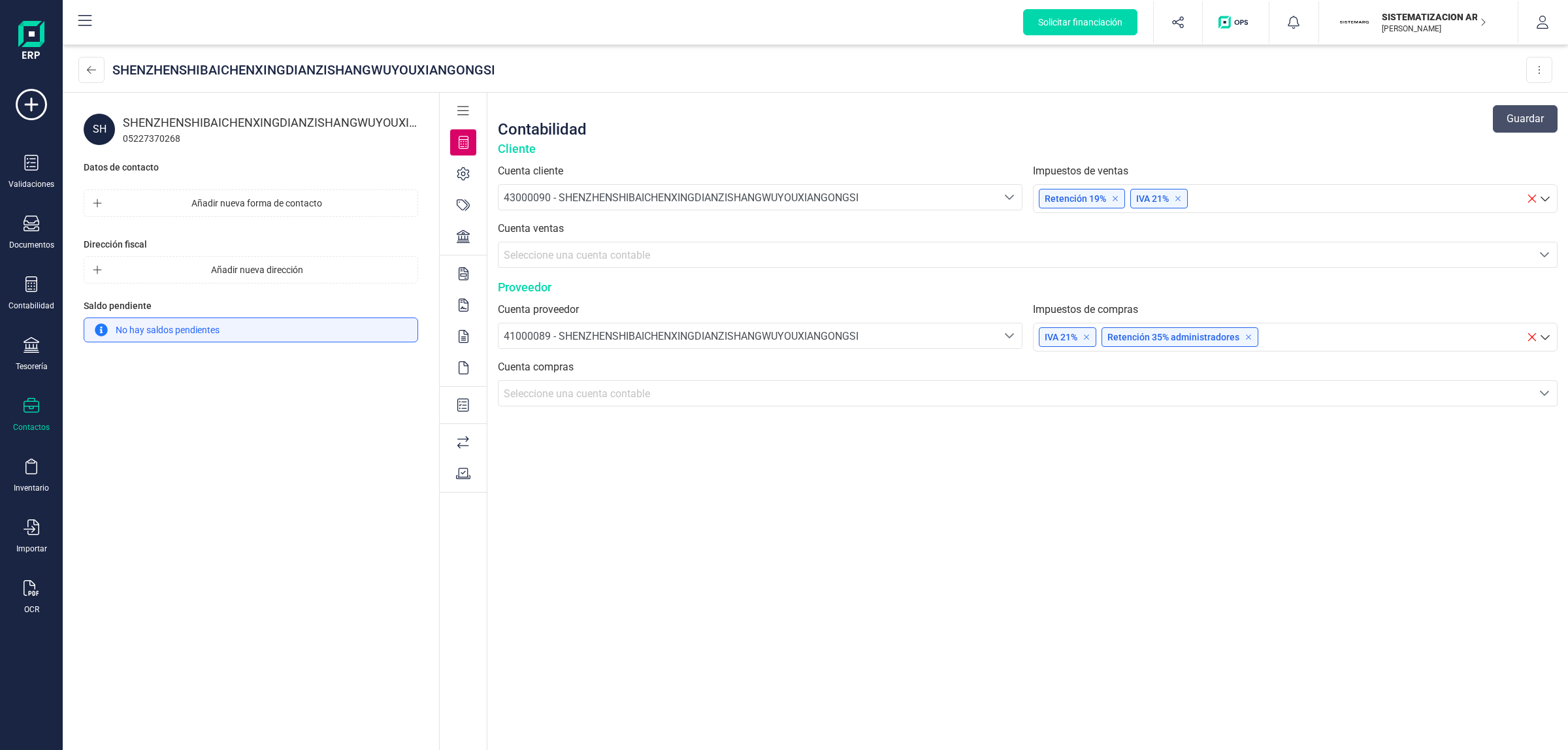
click at [252, 115] on div "SHENZHENSHIBAICHENXINGDIANZISHANGWUYOUXIANGONGSI" at bounding box center [270, 123] width 295 height 18
click at [251, 117] on div "SHENZHENSHIBAICHENXINGDIANZISHANGWUYOUXIANGONGSI" at bounding box center [270, 123] width 295 height 18
click at [269, 76] on div "SHENZHENSHIBAICHENXINGDIANZISHANGWUYOUXIANGONGSI" at bounding box center [304, 69] width 383 height 18
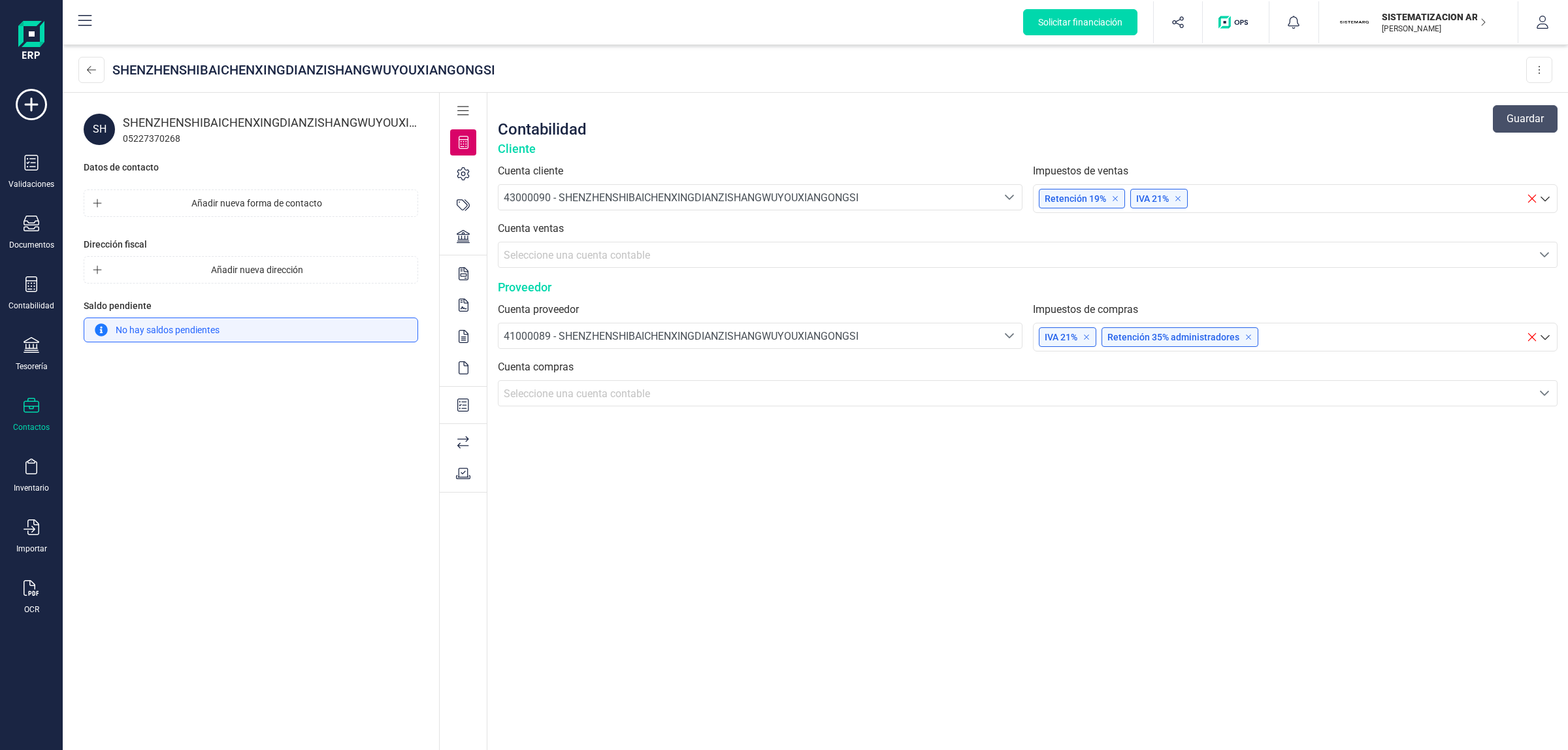
click at [291, 123] on div "SHENZHENSHIBAICHENXINGDIANZISHANGWUYOUXIANGONGSI" at bounding box center [270, 123] width 295 height 18
click at [138, 132] on div "05227370268" at bounding box center [270, 139] width 295 height 13
drag, startPoint x: 158, startPoint y: 66, endPoint x: 433, endPoint y: 59, distance: 275.1
click at [421, 61] on div "SHENZHENSHIBAICHENXINGDIANZISHANGWUYOUXIANGONGSI" at bounding box center [304, 69] width 383 height 18
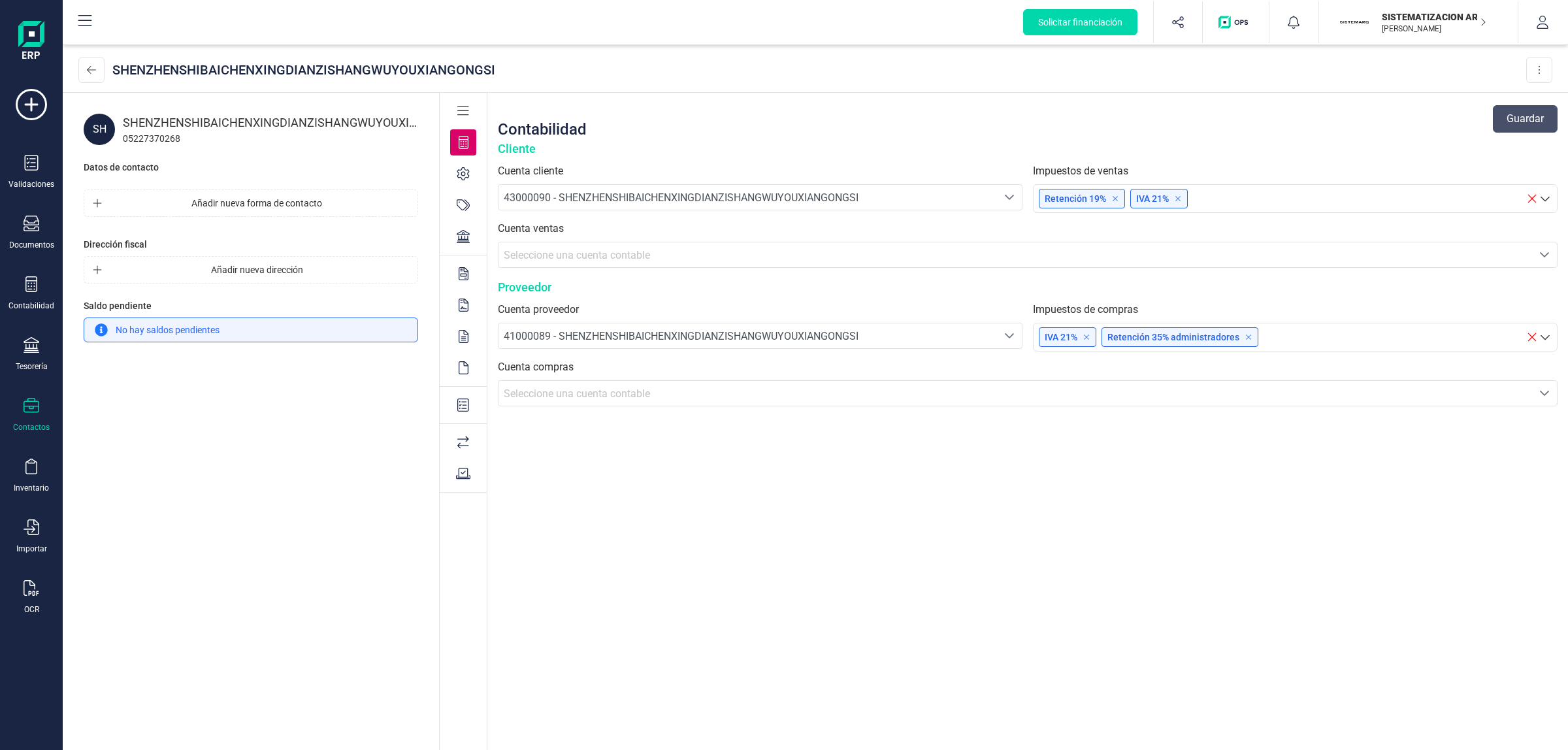
click at [439, 59] on div "SHENZHENSHIBAICHENXINGDIANZISHANGWUYOUXIANGONGSI" at bounding box center [797, 69] width 1437 height 31
click at [461, 284] on div at bounding box center [463, 273] width 26 height 26
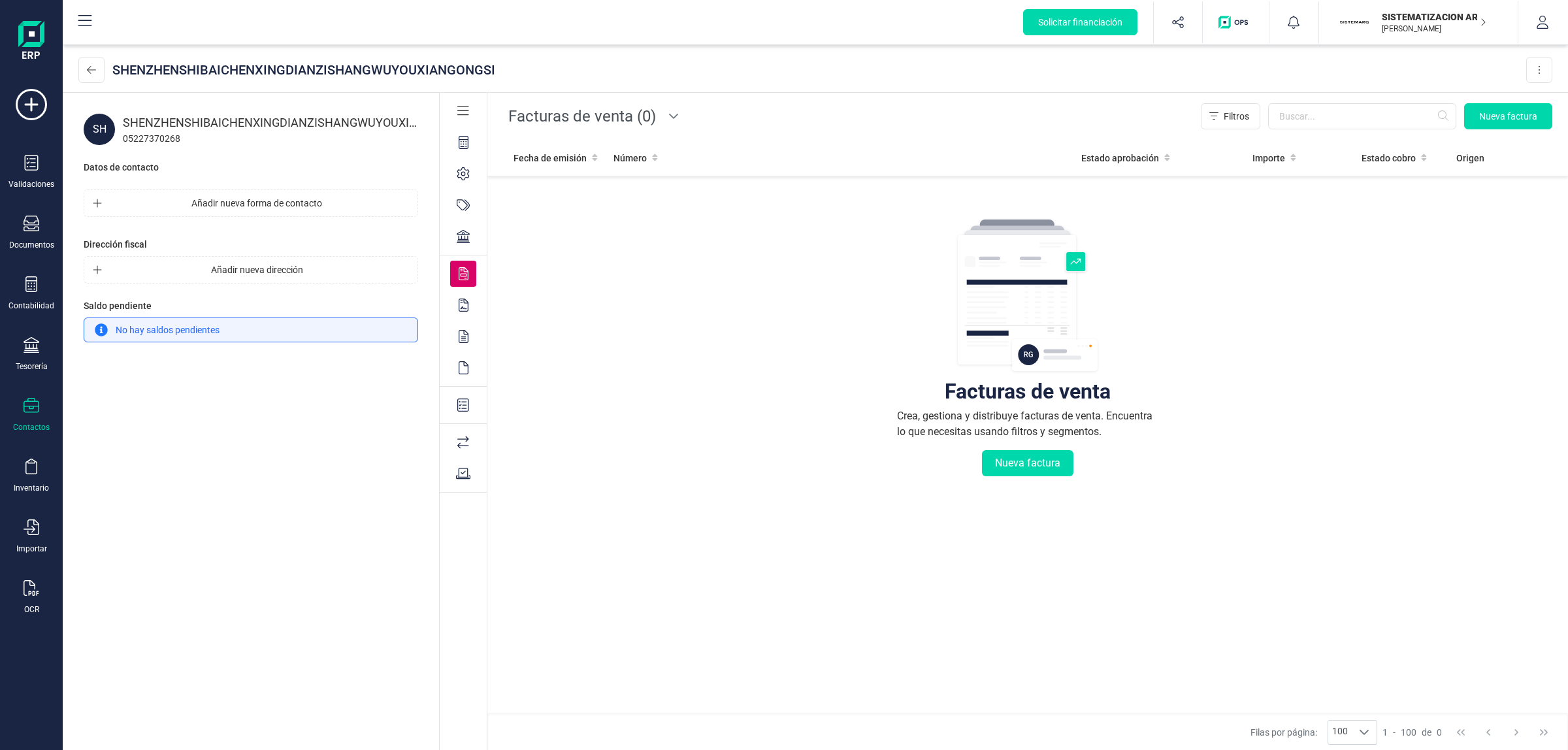
drag, startPoint x: 571, startPoint y: 117, endPoint x: 572, endPoint y: 131, distance: 14.0
click at [571, 118] on span "Facturas de venta (0)" at bounding box center [582, 116] width 158 height 31
click at [583, 183] on span "Facturas de compra (0)" at bounding box center [567, 177] width 108 height 16
click at [593, 113] on span "Facturas de compra (0)" at bounding box center [590, 116] width 173 height 31
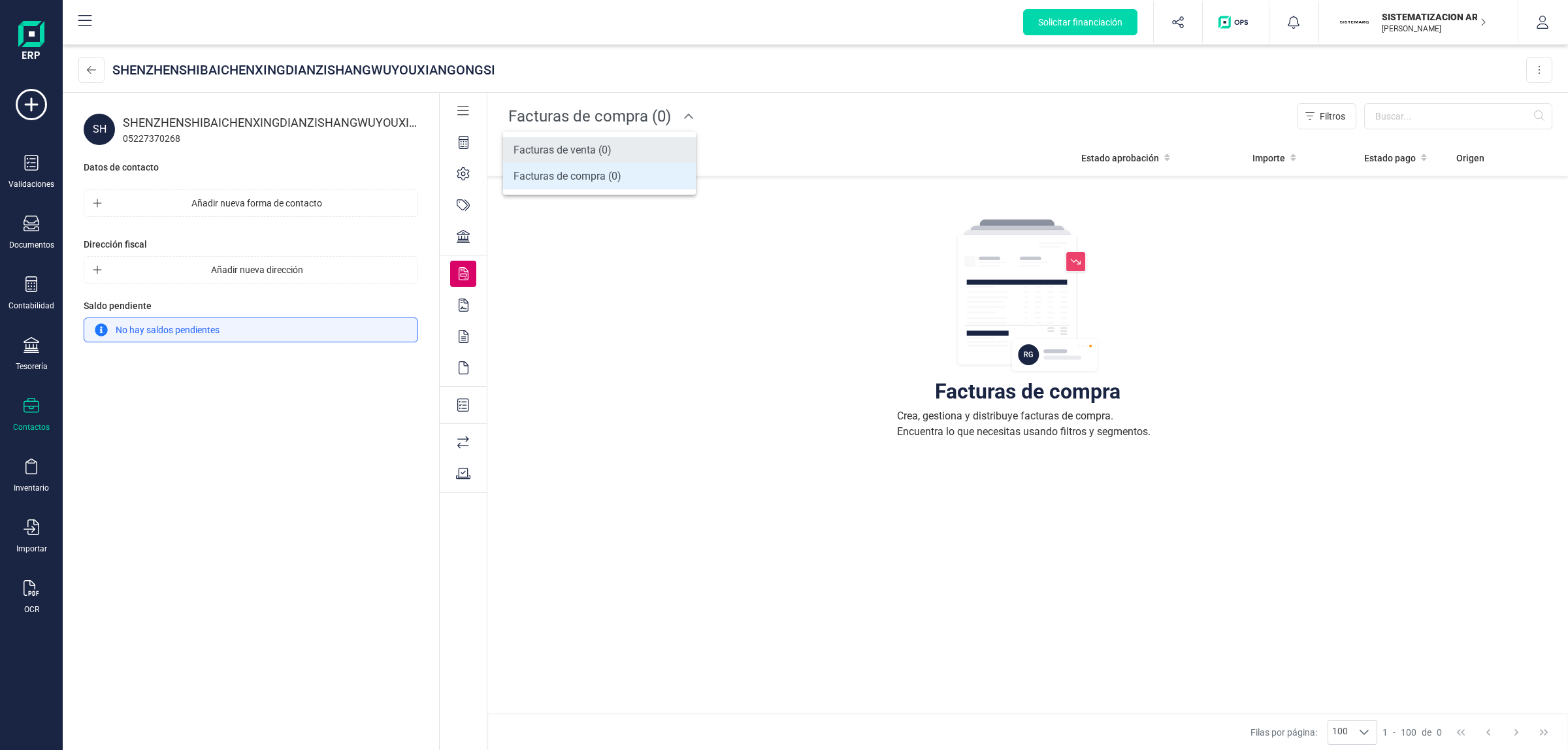
click at [607, 148] on span "Facturas de venta (0)" at bounding box center [562, 151] width 98 height 16
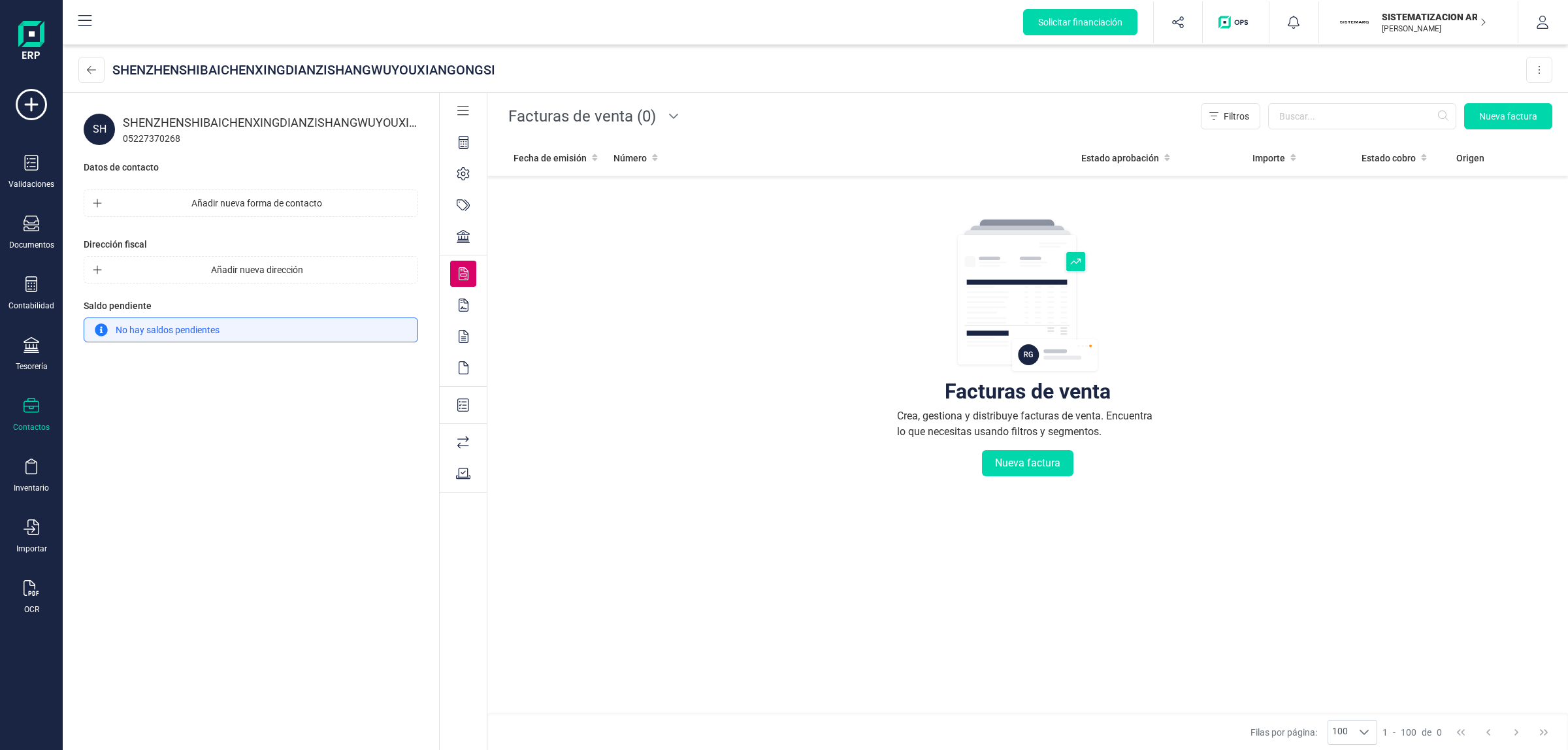
click at [465, 118] on div at bounding box center [463, 111] width 26 height 26
click at [465, 109] on icon at bounding box center [463, 111] width 12 height 13
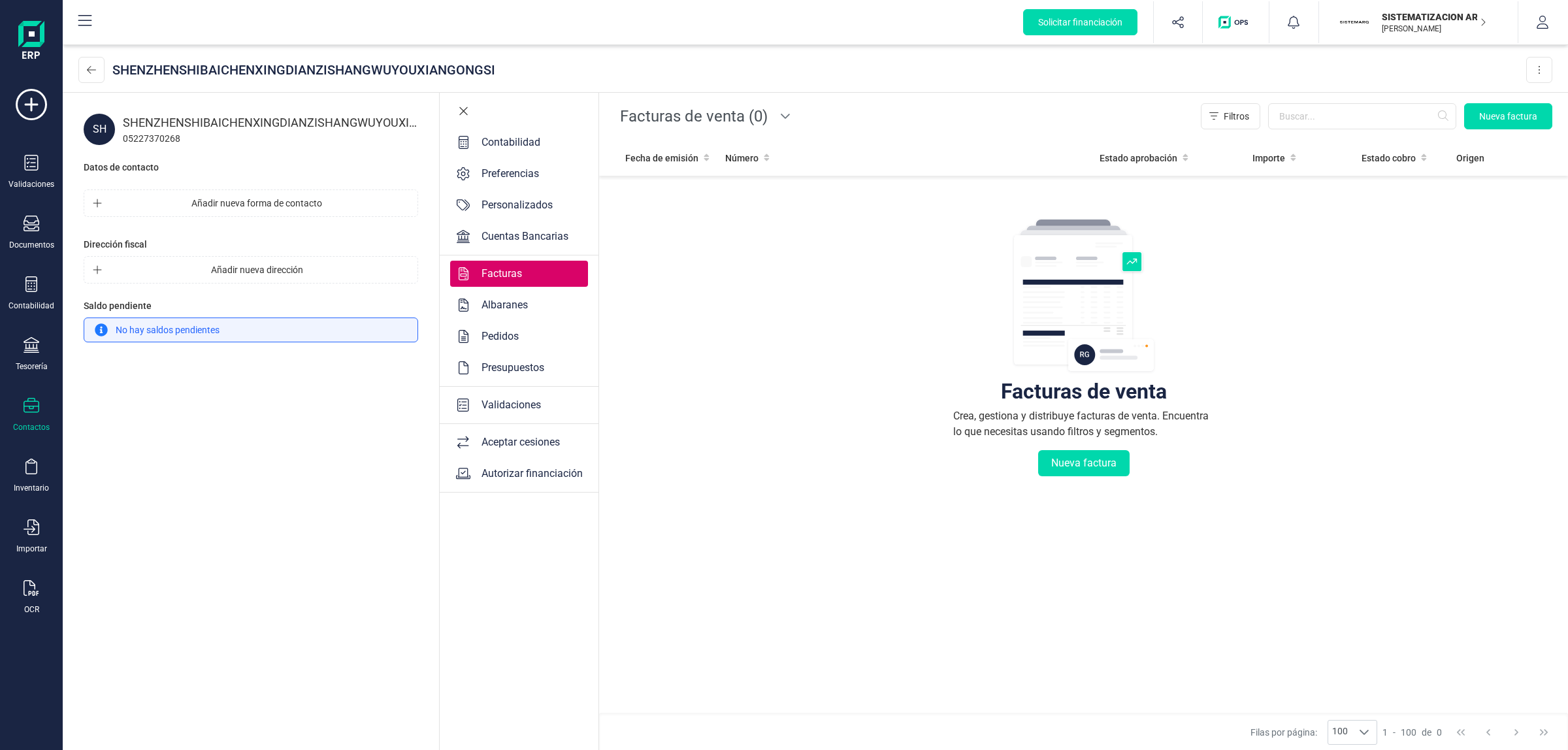
click at [465, 109] on icon at bounding box center [463, 111] width 8 height 8
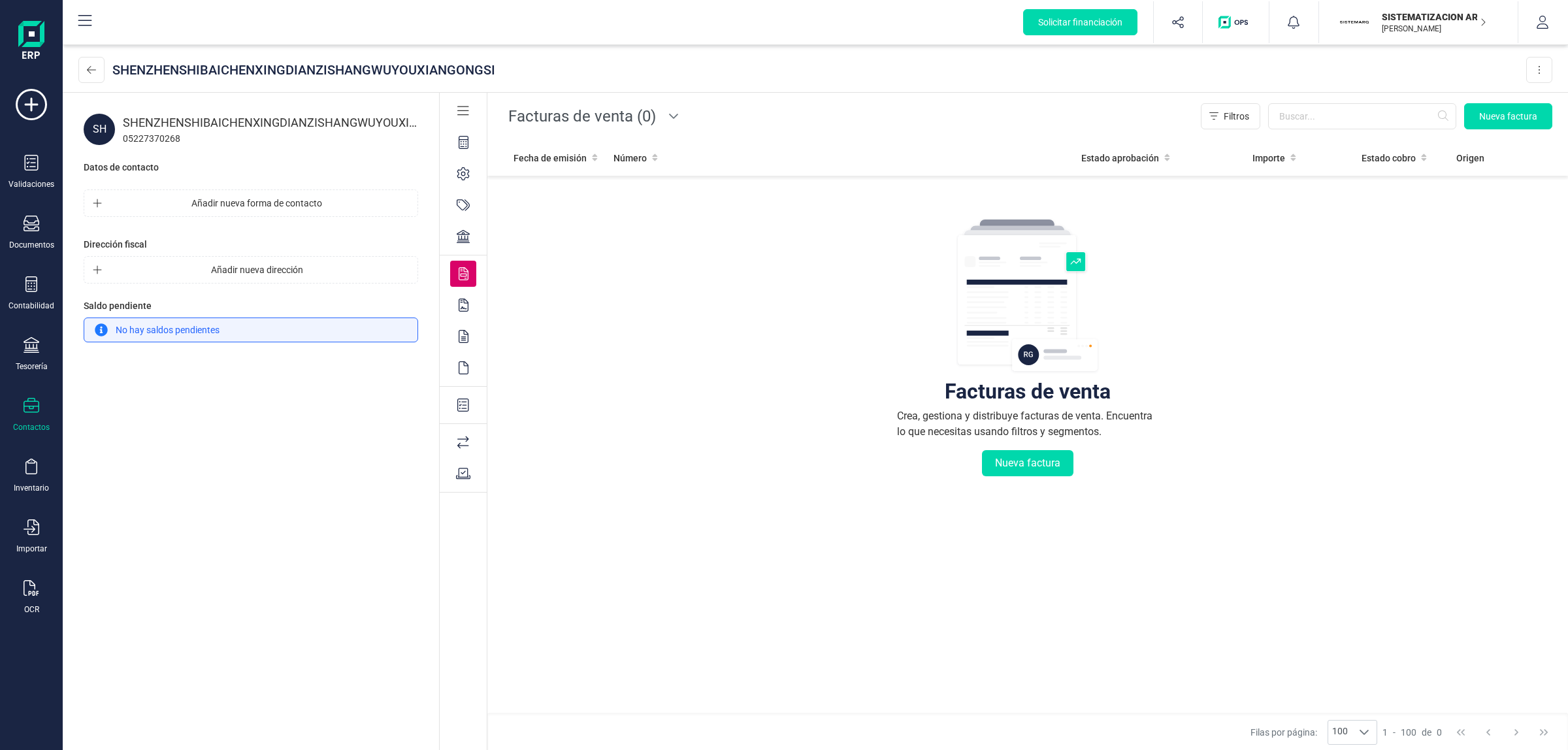
click at [616, 133] on div "Facturas de venta (0) Facturas de venta (0) Facturas de venta (0) Filtros Nueva…" at bounding box center [1027, 116] width 1081 height 47
click at [609, 117] on span "Facturas de venta (0)" at bounding box center [582, 116] width 158 height 31
click at [593, 183] on span "Facturas de compra (0)" at bounding box center [567, 177] width 108 height 16
click at [469, 106] on div at bounding box center [463, 111] width 26 height 26
click at [465, 113] on icon at bounding box center [463, 111] width 12 height 13
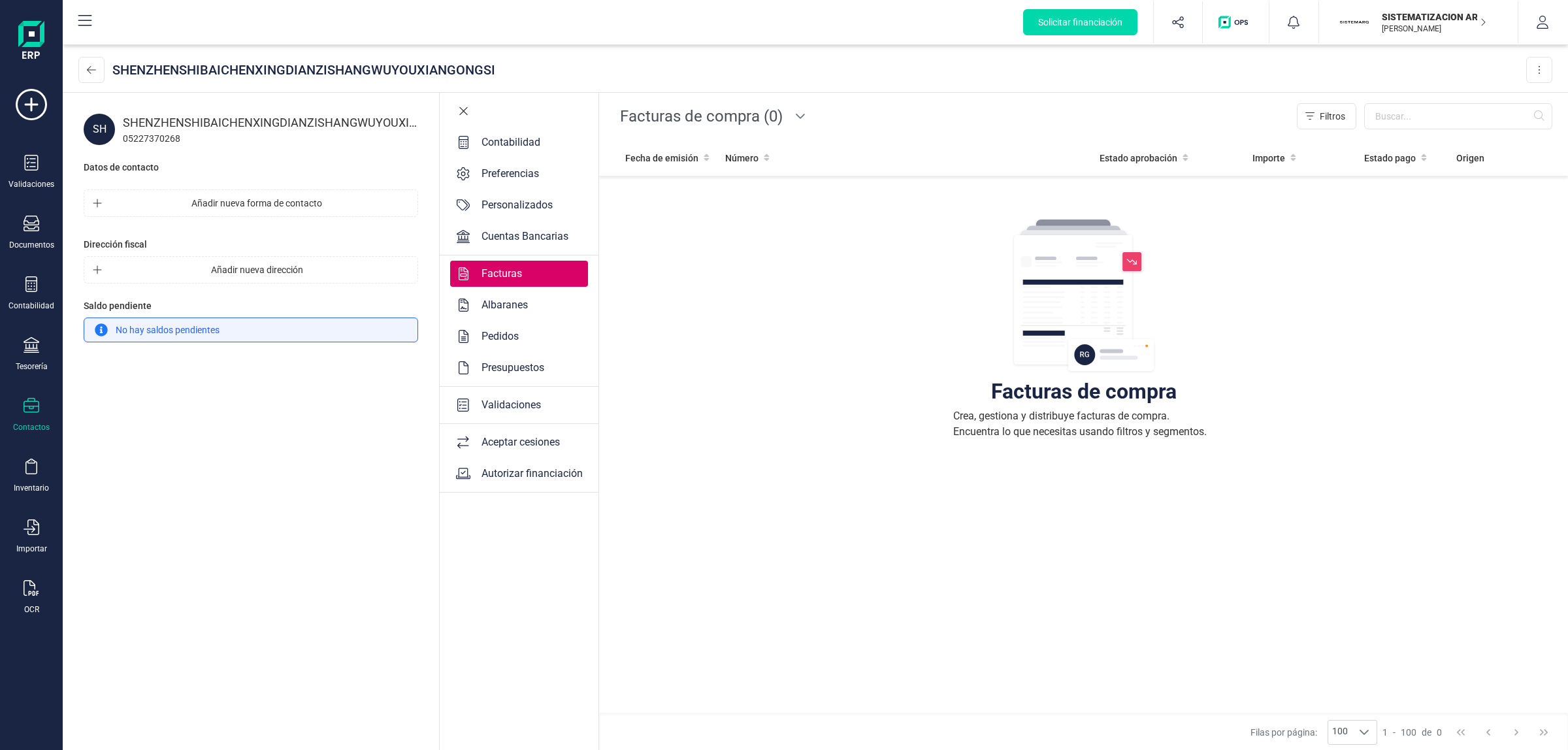
click at [529, 301] on div "Albaranes" at bounding box center [505, 305] width 57 height 16
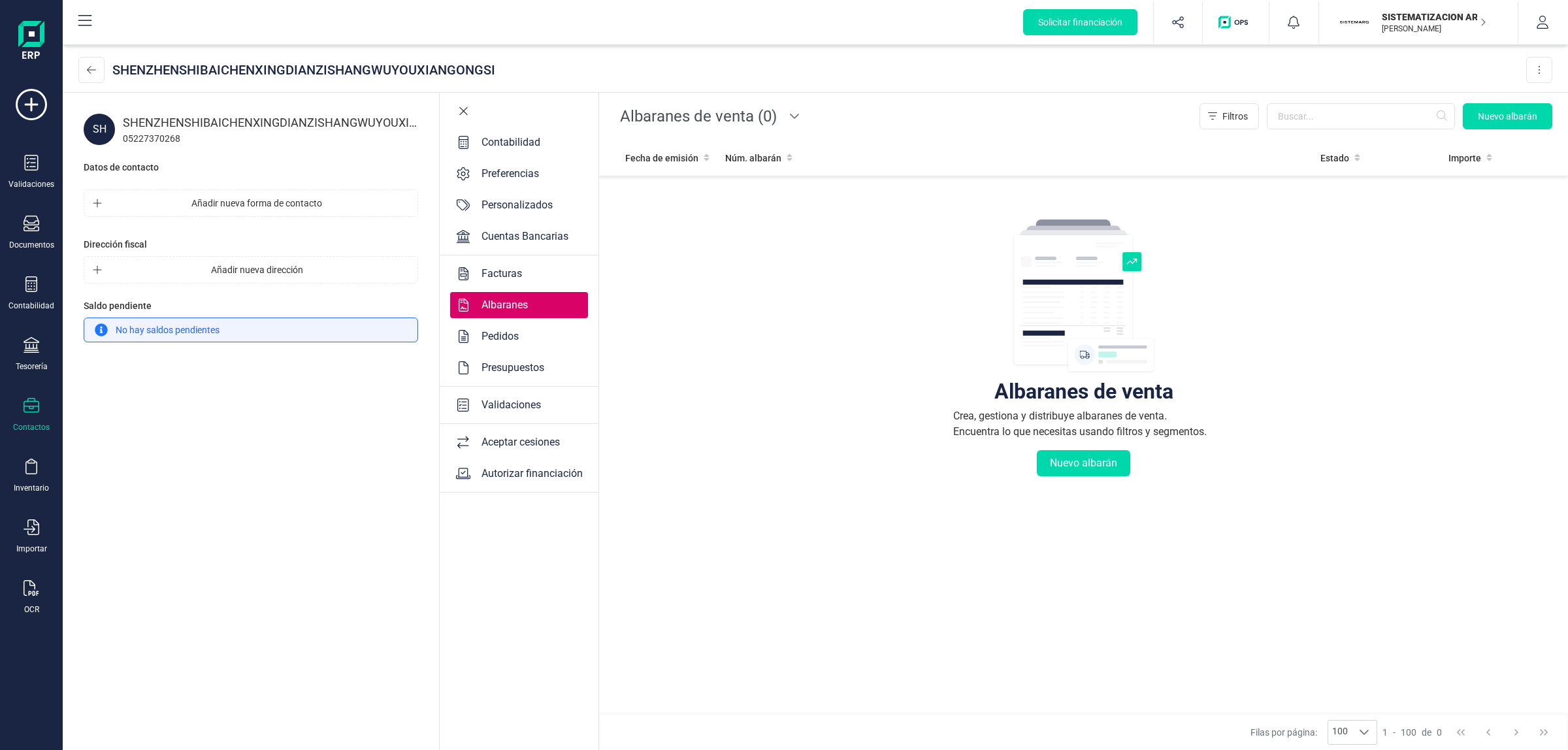
click at [529, 332] on div "Pedidos" at bounding box center [519, 336] width 138 height 26
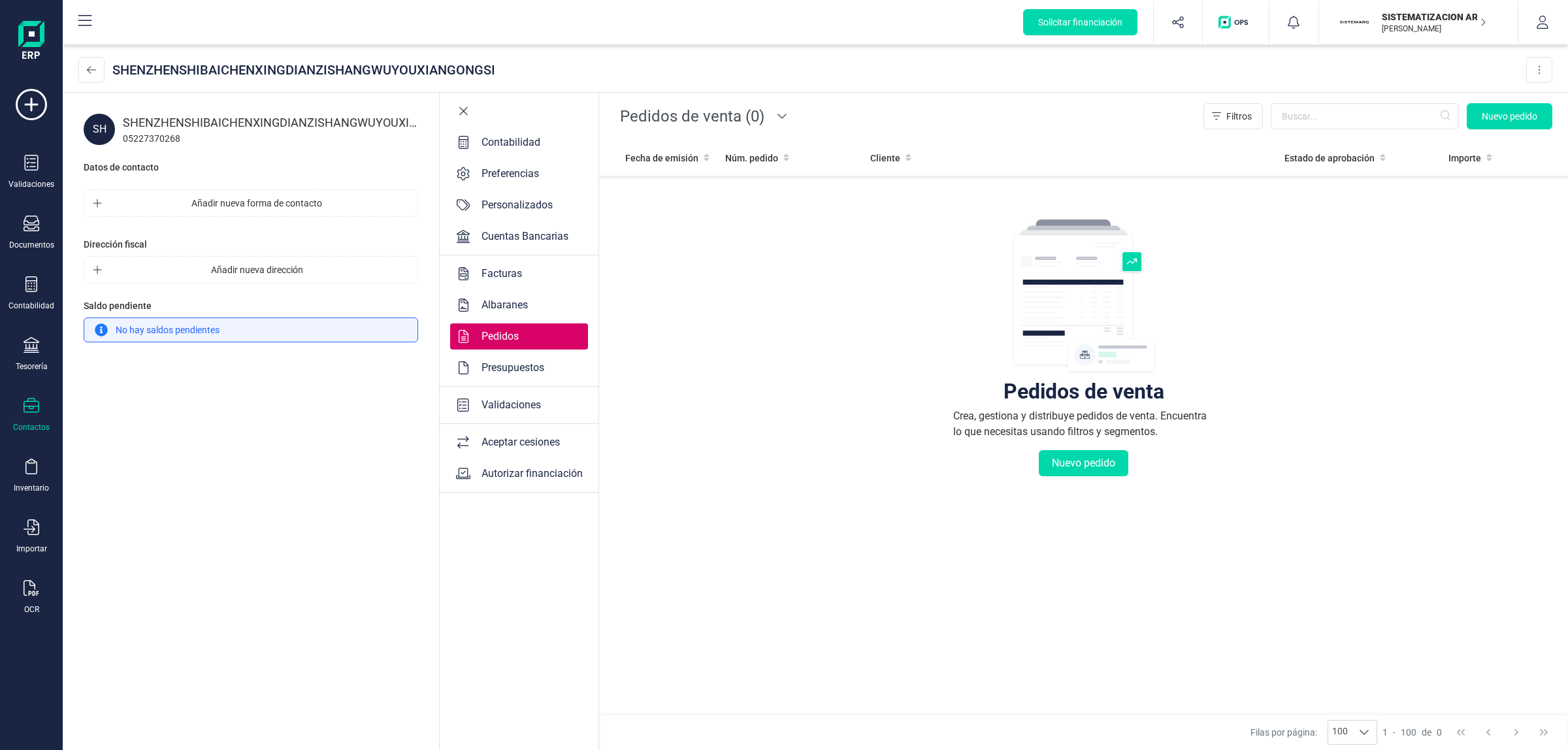
drag, startPoint x: 713, startPoint y: 121, endPoint x: 547, endPoint y: 197, distance: 182.6
click at [703, 124] on span "Pedidos de venta (0)" at bounding box center [692, 116] width 155 height 31
click at [536, 259] on div "Contabilidad Preferencias Personalizados Cuentas Bancarias Facturas Albaranes P…" at bounding box center [519, 422] width 160 height 659
click at [537, 267] on div "Facturas" at bounding box center [519, 273] width 138 height 26
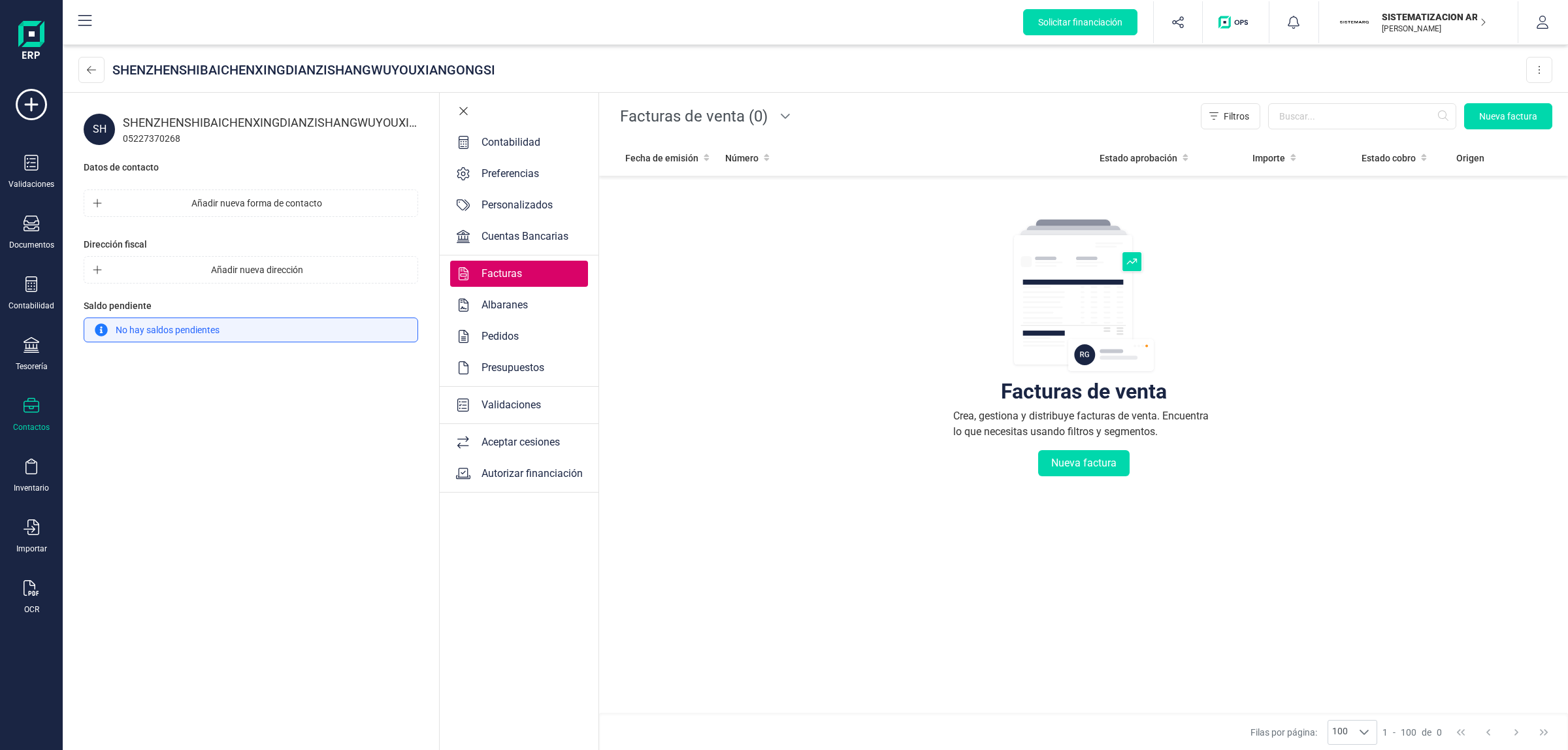
click at [654, 121] on span "Facturas de venta (0)" at bounding box center [693, 116] width 158 height 31
click at [87, 65] on icon at bounding box center [91, 70] width 9 height 11
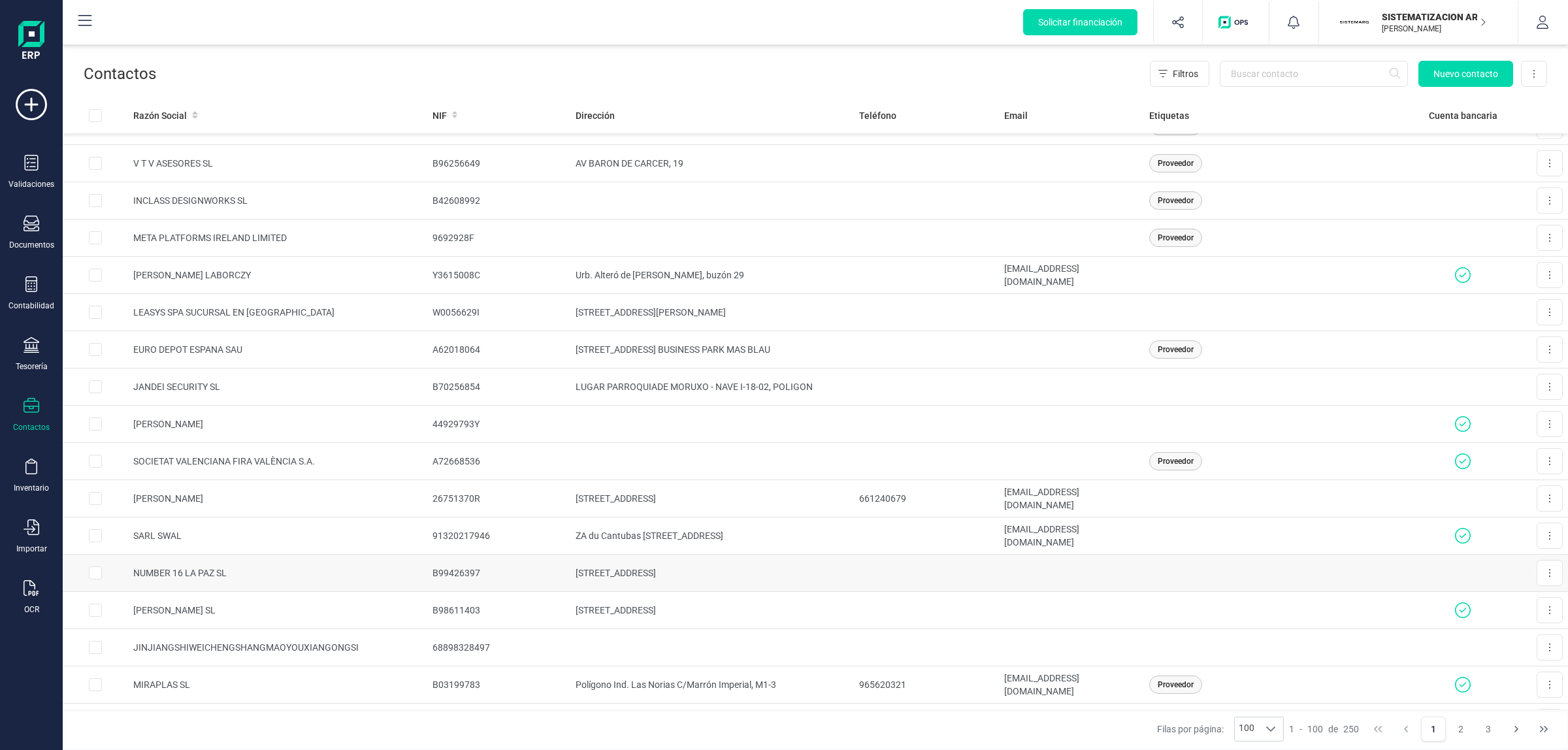
scroll to position [1879, 0]
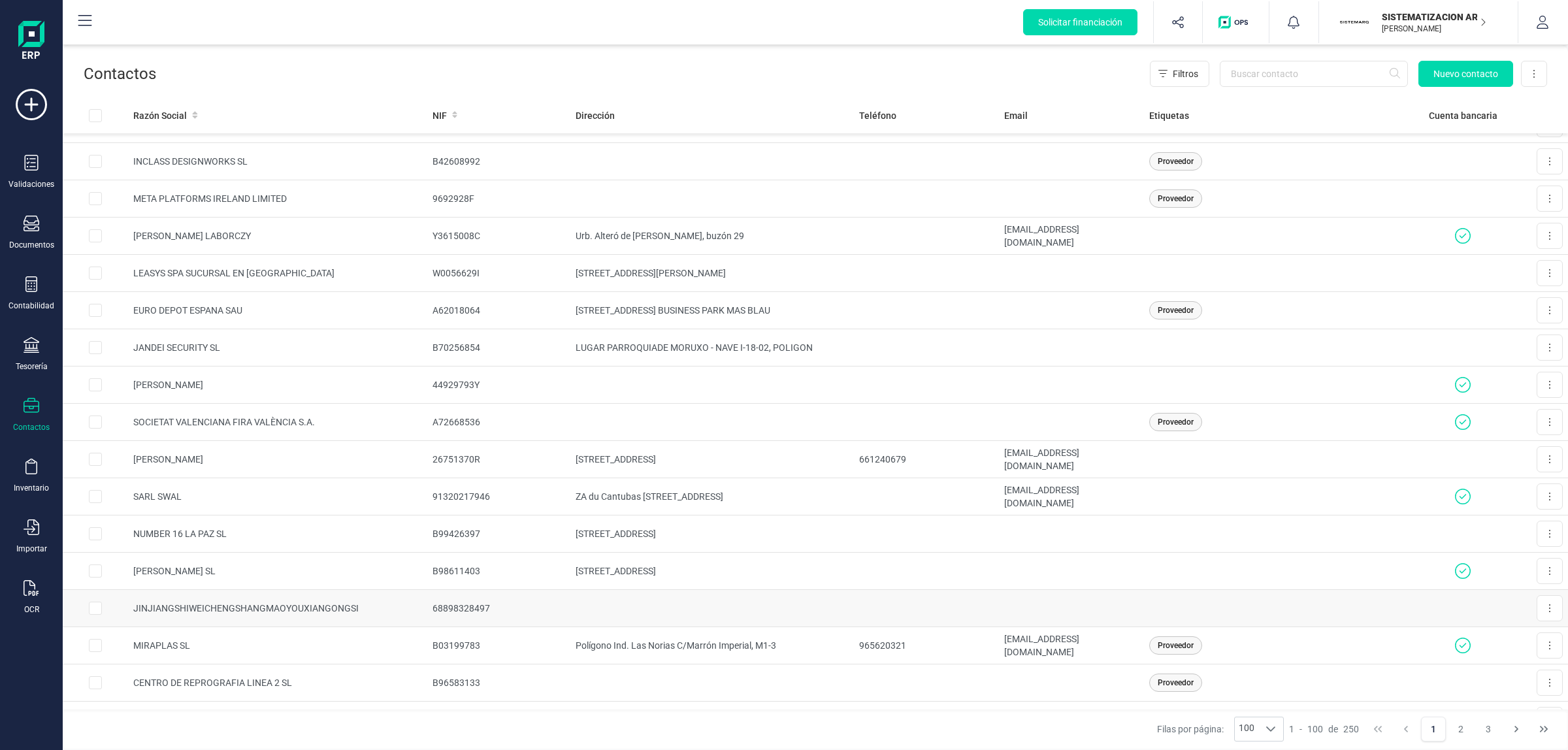
click at [354, 510] on td "JINJIANGSHIWEICHENGSHANGMAOYOUXIANGONGSI" at bounding box center [277, 609] width 299 height 37
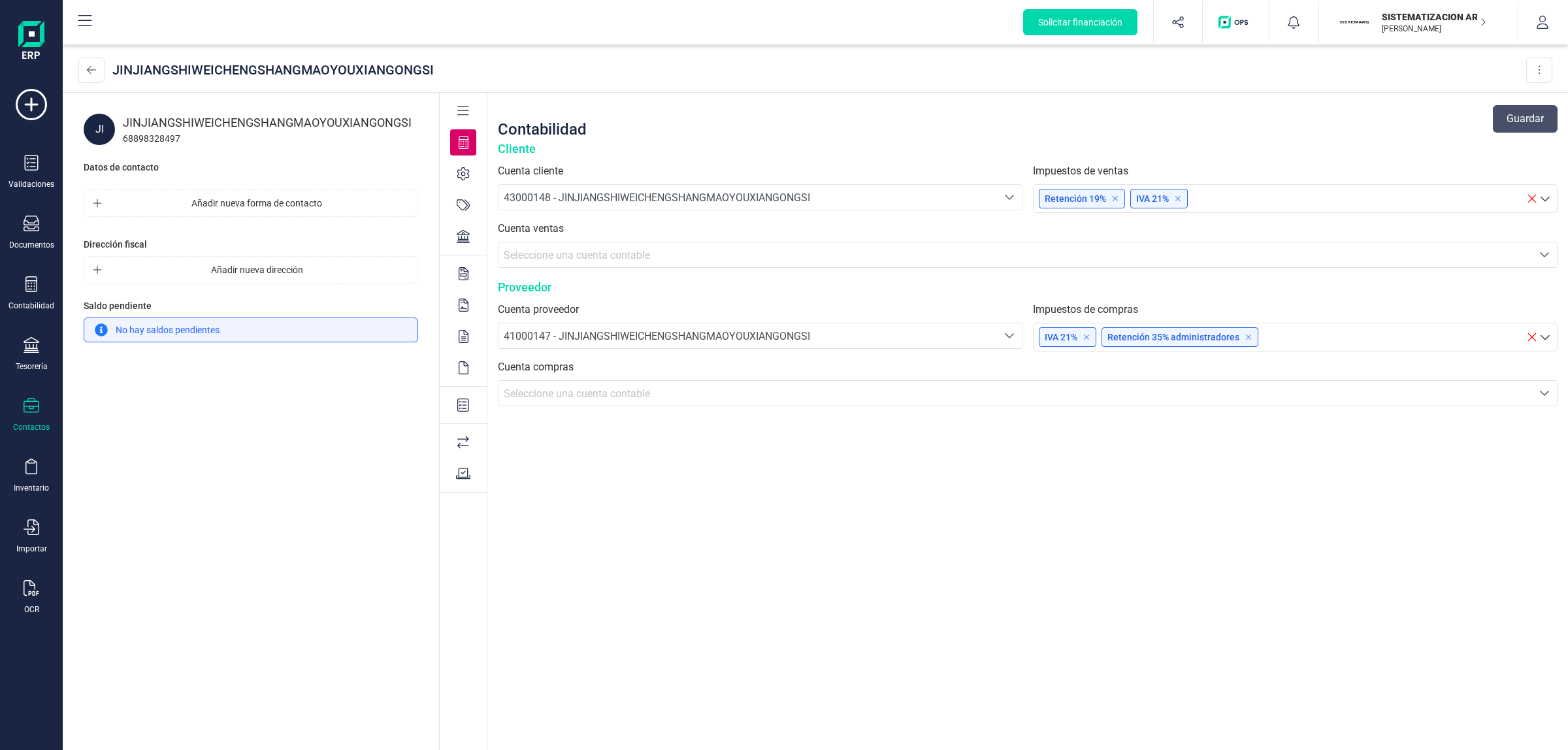
click at [468, 265] on div at bounding box center [463, 273] width 26 height 26
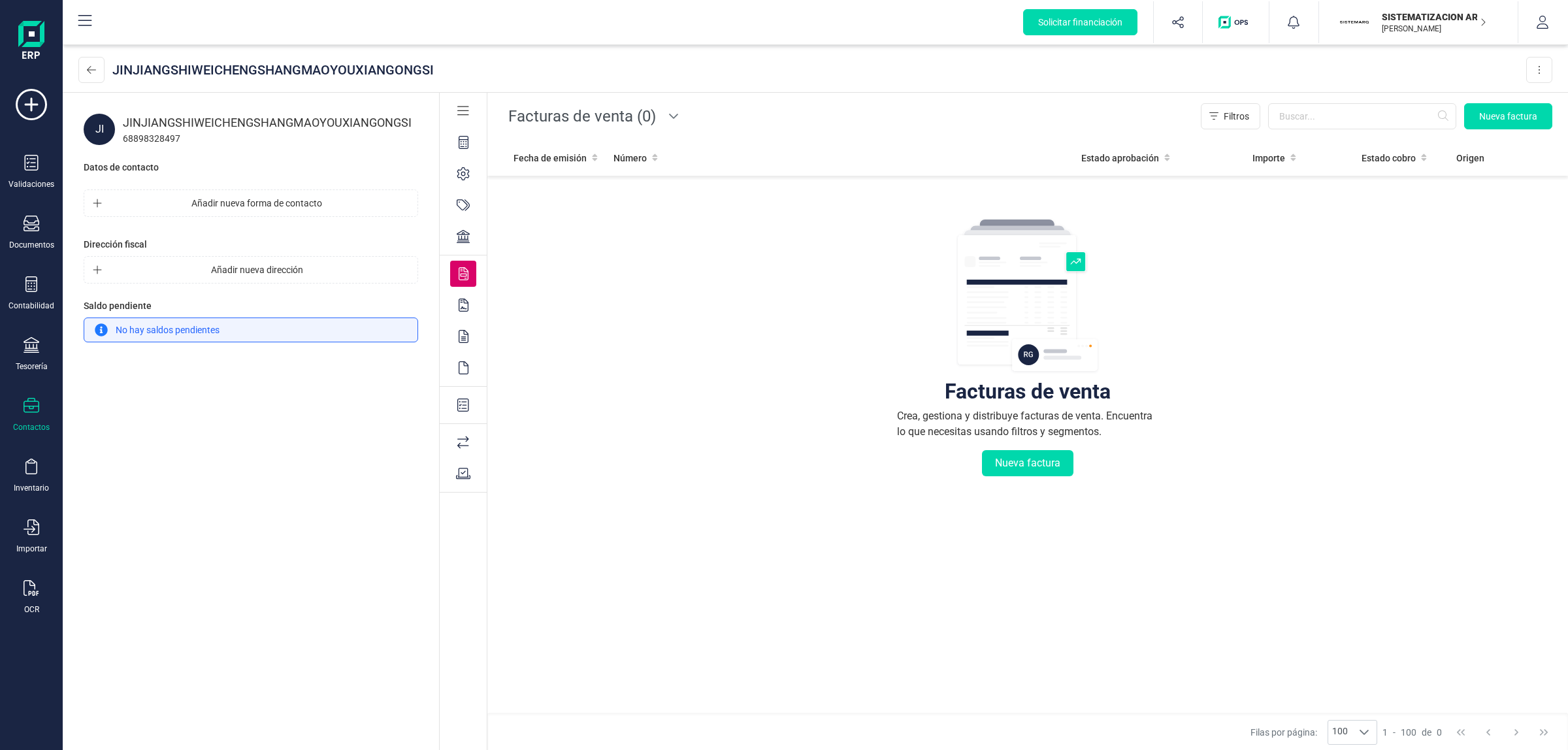
click at [595, 125] on span "Facturas de venta (0)" at bounding box center [582, 116] width 158 height 31
click at [580, 185] on li "Facturas de compra (2)" at bounding box center [592, 176] width 178 height 26
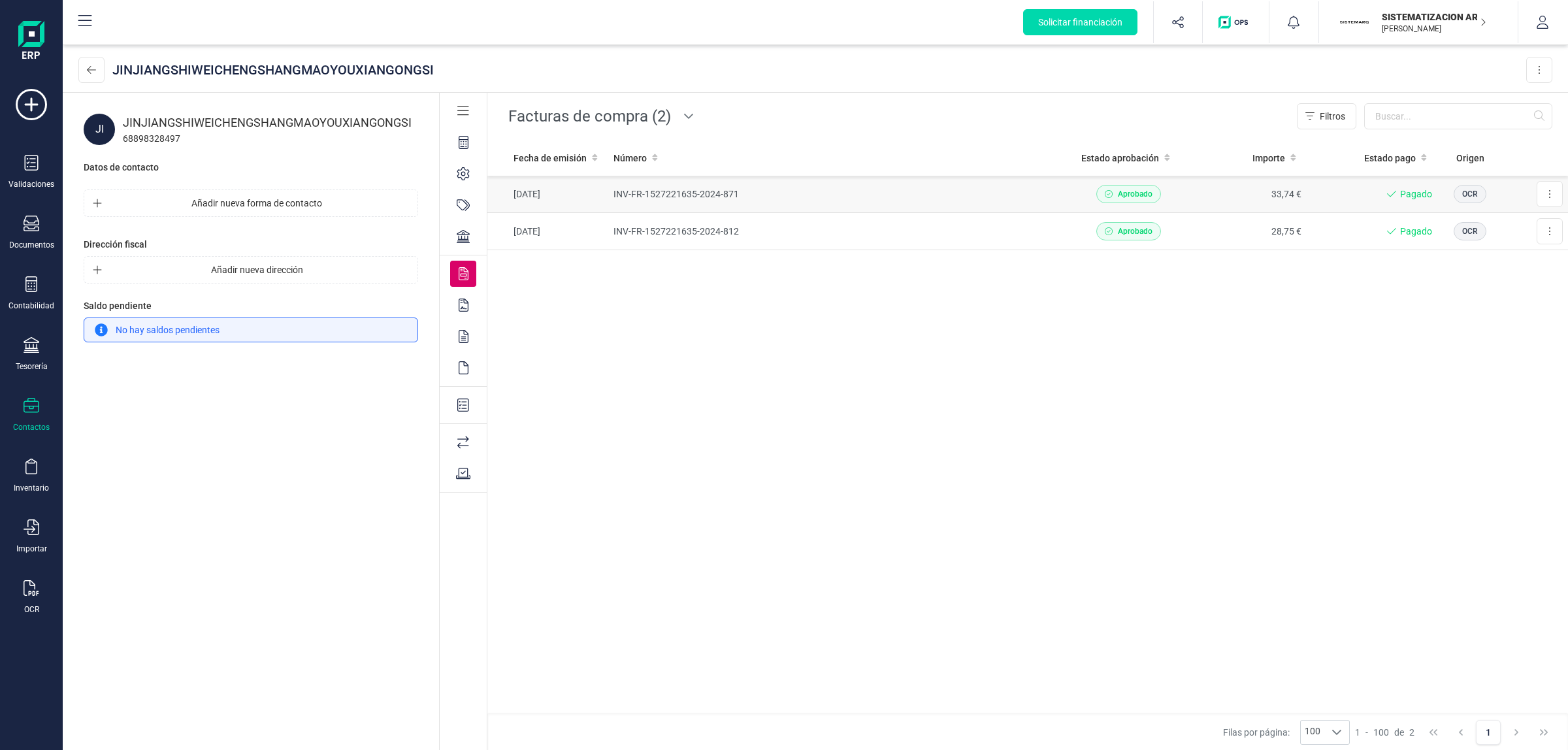
click at [655, 195] on td "INV-FR-1527221635-2024-871" at bounding box center [689, 195] width 162 height 37
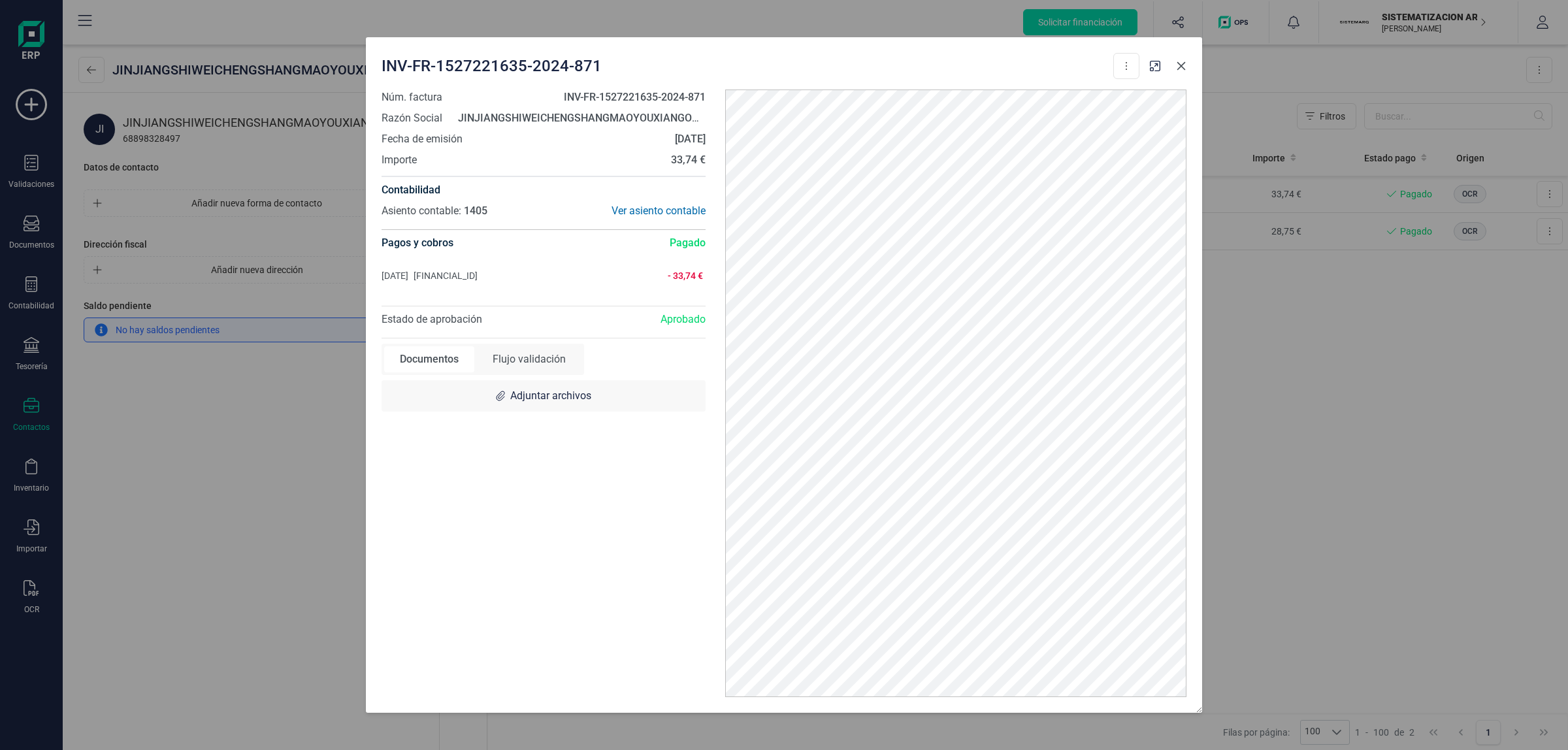
click at [1115, 73] on button "Close" at bounding box center [1181, 65] width 21 height 21
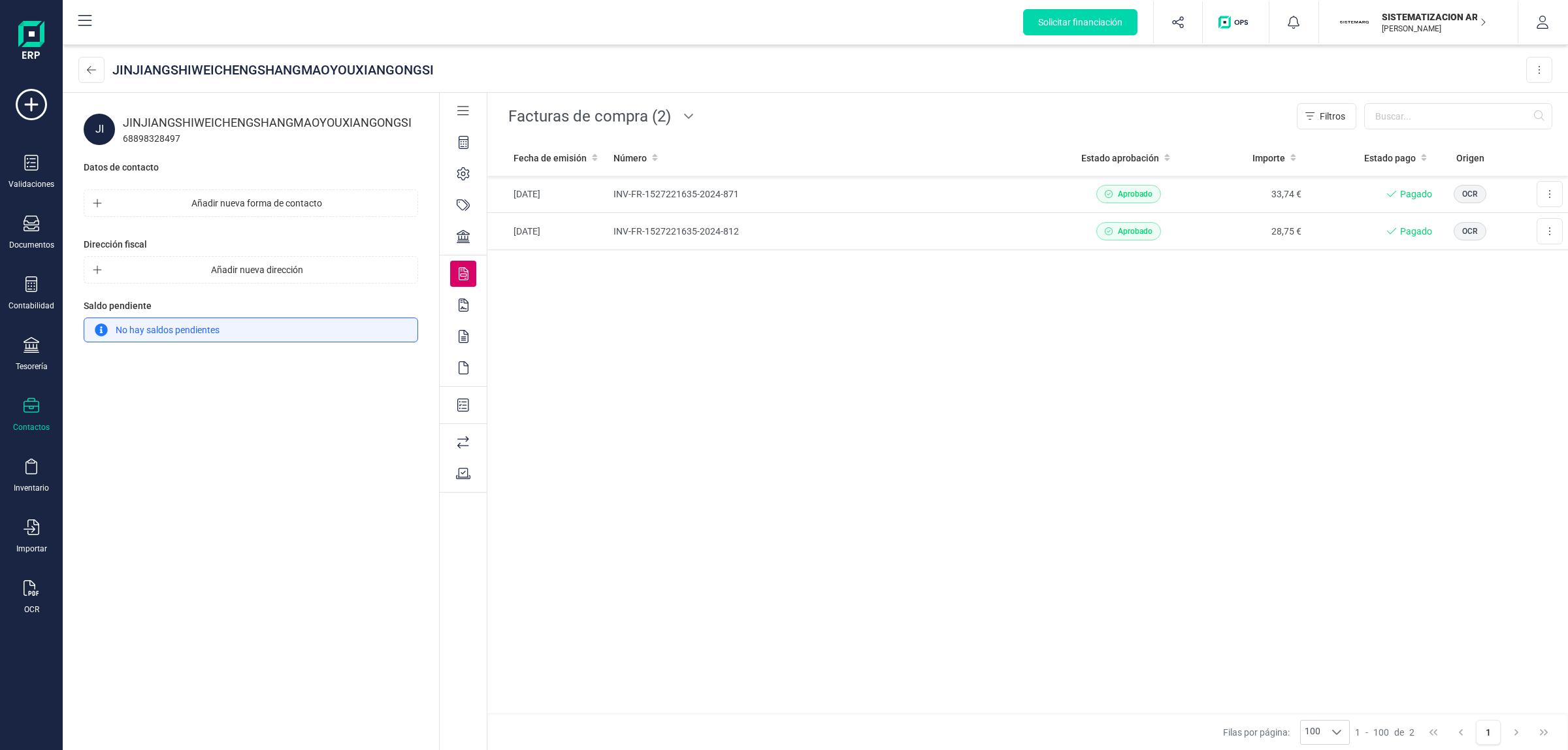
click at [99, 51] on div "JINJIANGSHIWEICHENGSHANGMAOYOUXIANGONGSI Eliminar contacto" at bounding box center [815, 71] width 1505 height 45
click at [99, 62] on button at bounding box center [91, 69] width 26 height 26
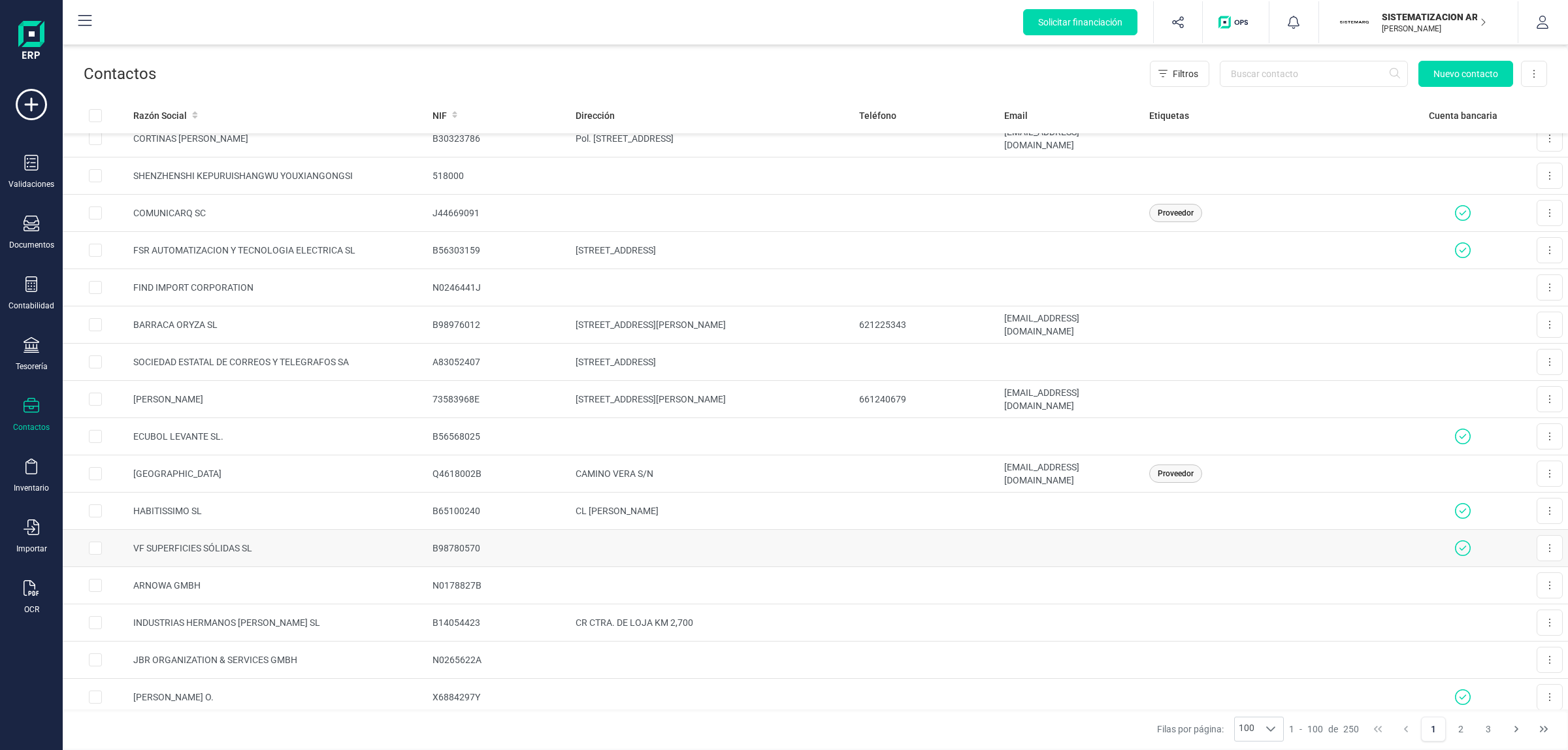
scroll to position [3216, 0]
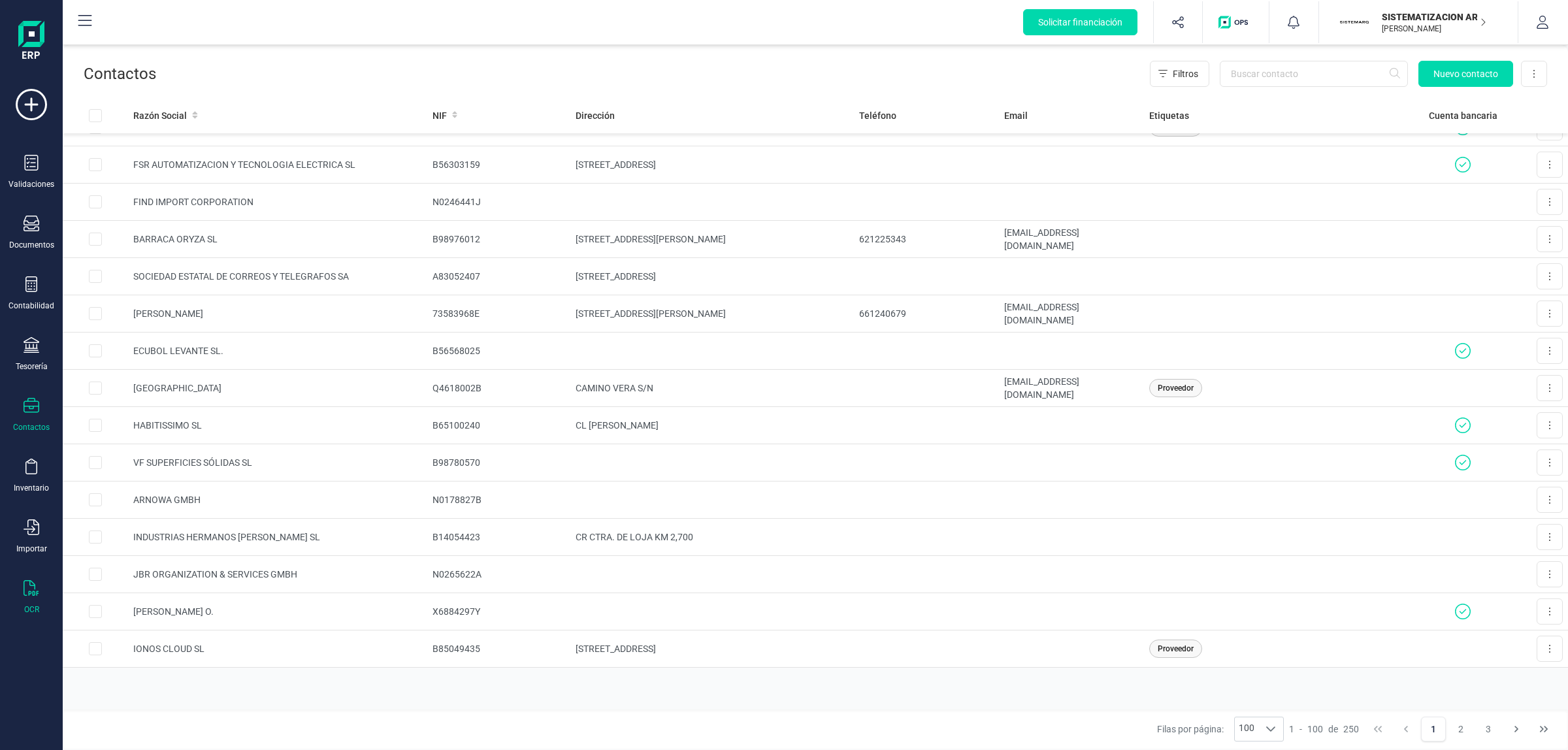
click at [37, 510] on icon at bounding box center [31, 588] width 16 height 16
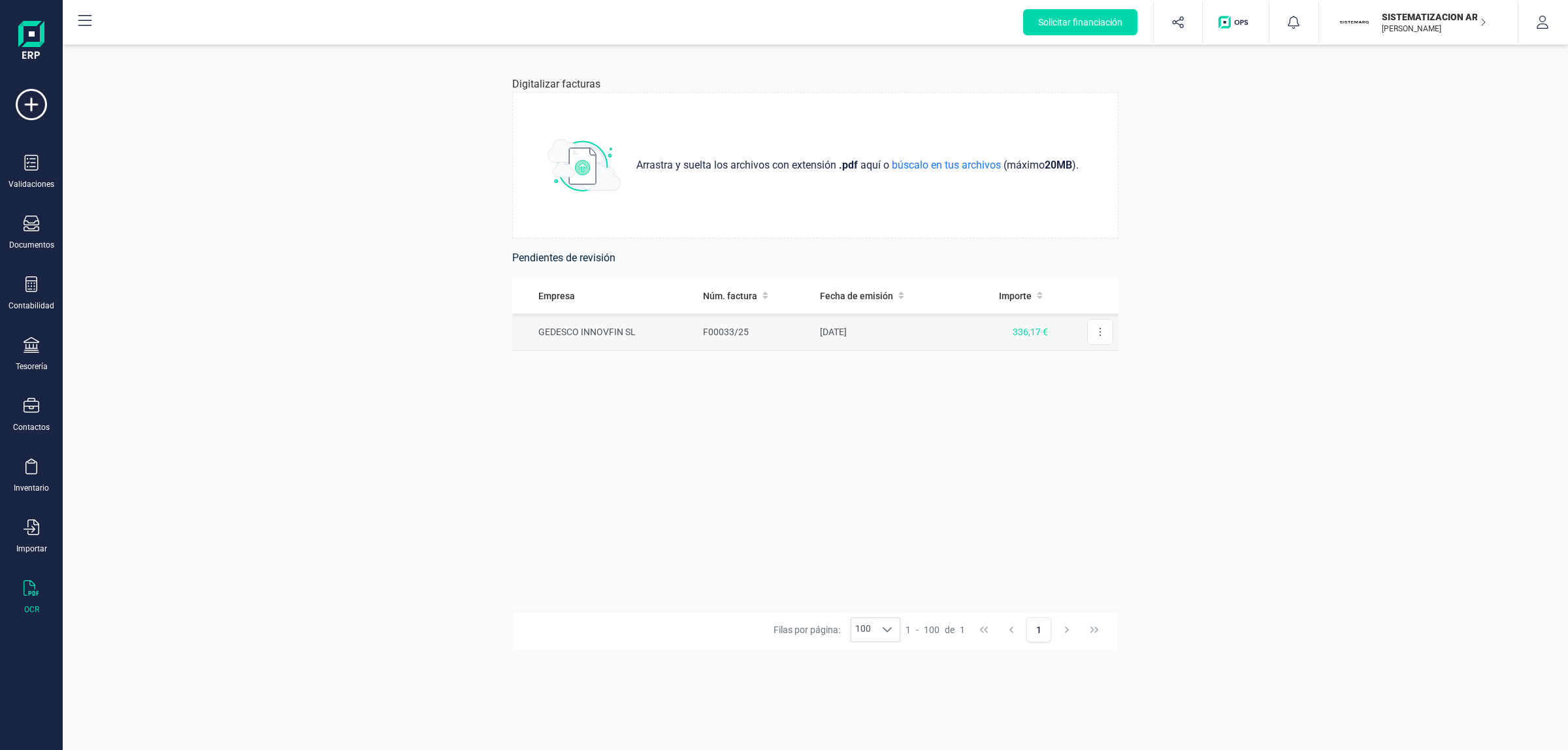
click at [722, 346] on td "F00033/25" at bounding box center [756, 332] width 117 height 37
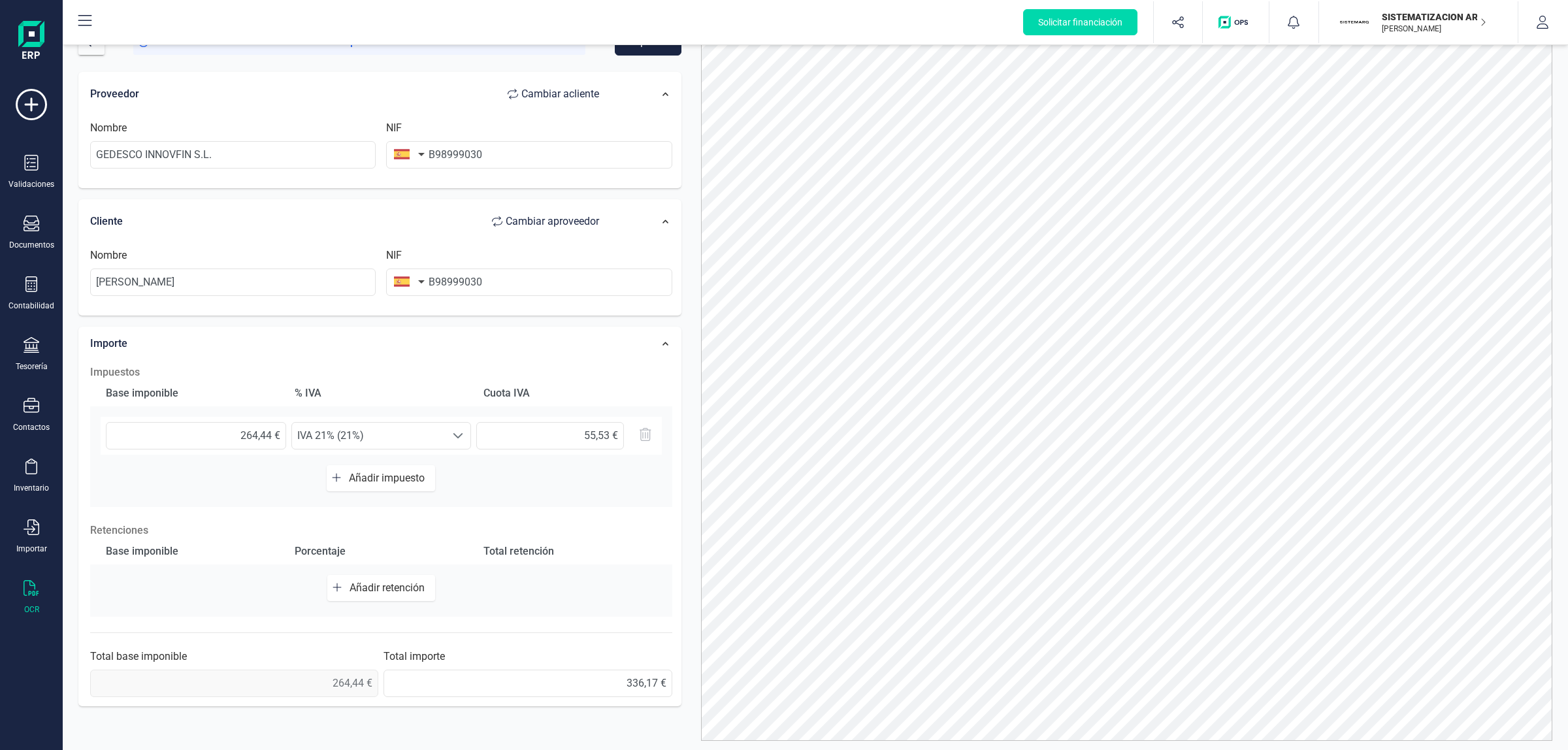
scroll to position [61, 0]
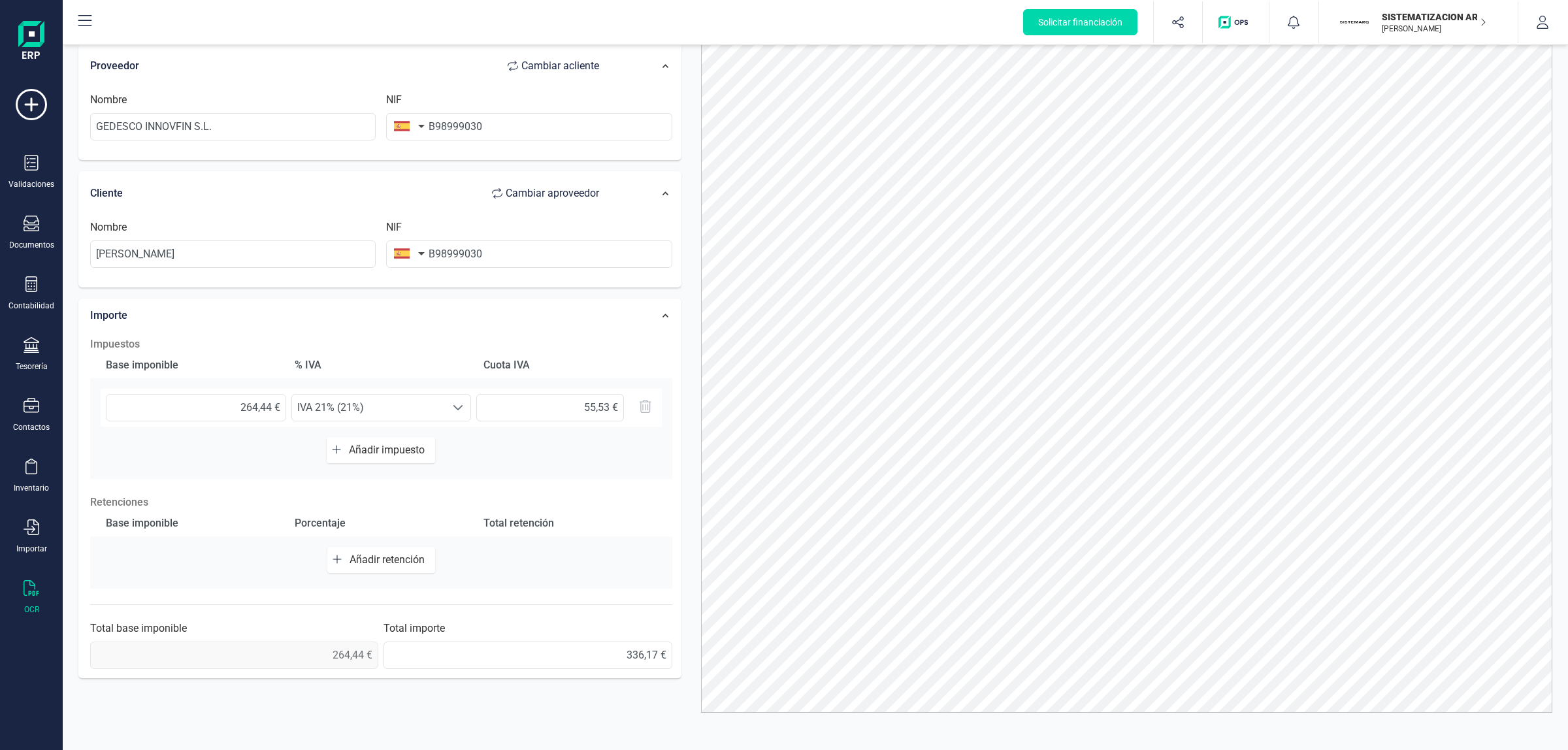
click at [382, 510] on span "Añadir retención" at bounding box center [389, 559] width 81 height 13
click at [396, 510] on span "Seleccione un %" at bounding box center [369, 564] width 154 height 26
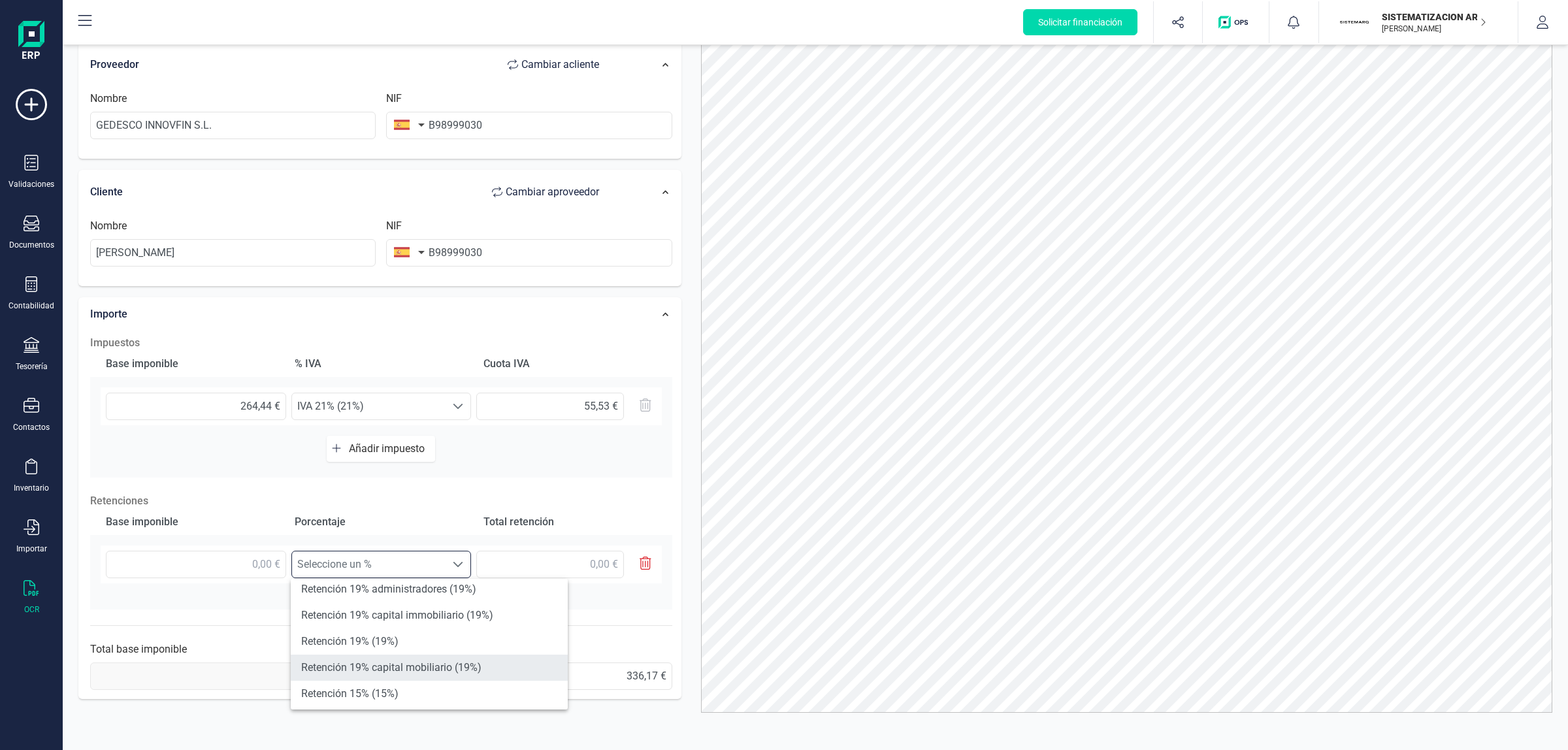
scroll to position [55, 0]
click at [423, 510] on li "Retención 19% capital mobiliario (19%)" at bounding box center [429, 672] width 277 height 26
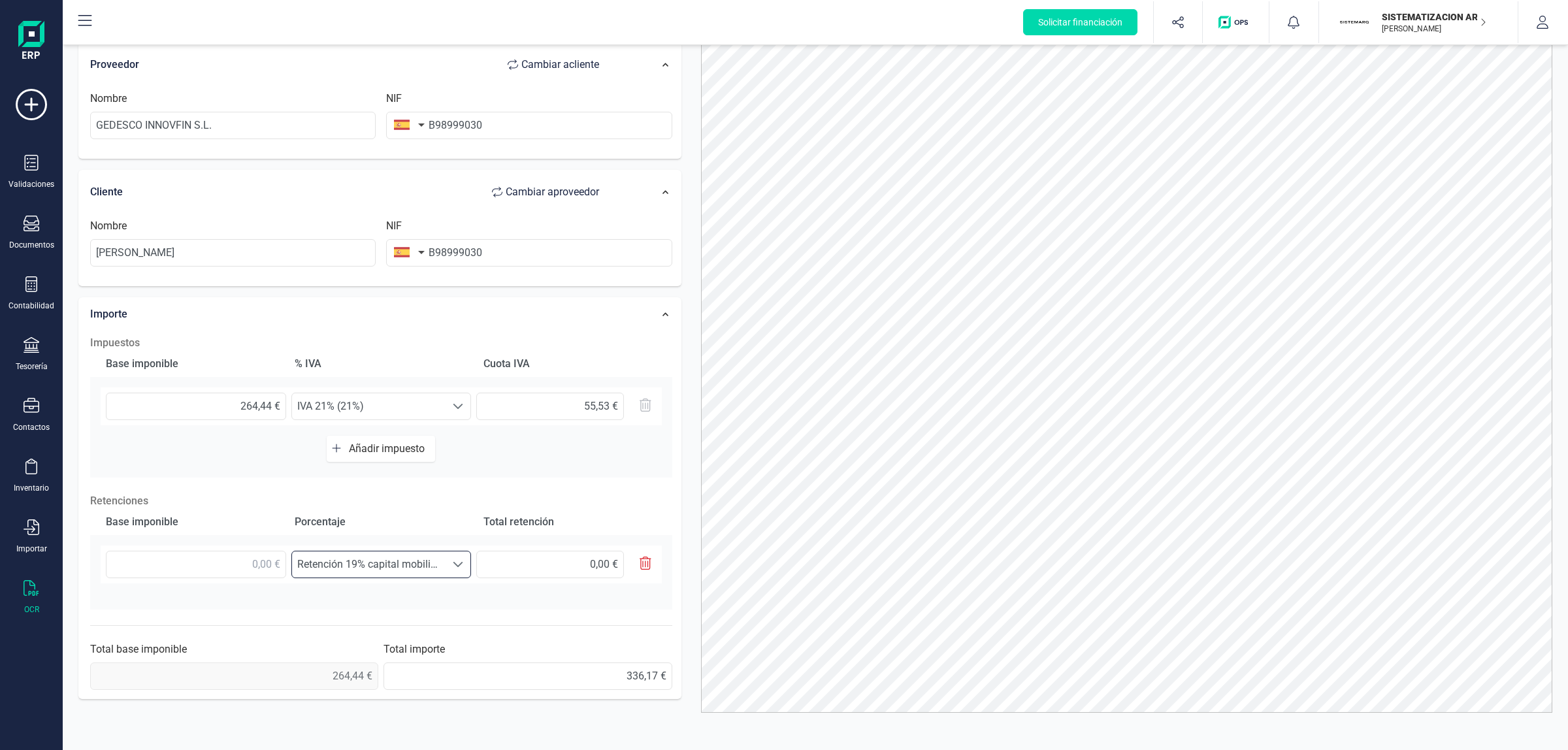
click at [403, 510] on span "Retención 19% capital mobiliario (19%)" at bounding box center [369, 564] width 154 height 26
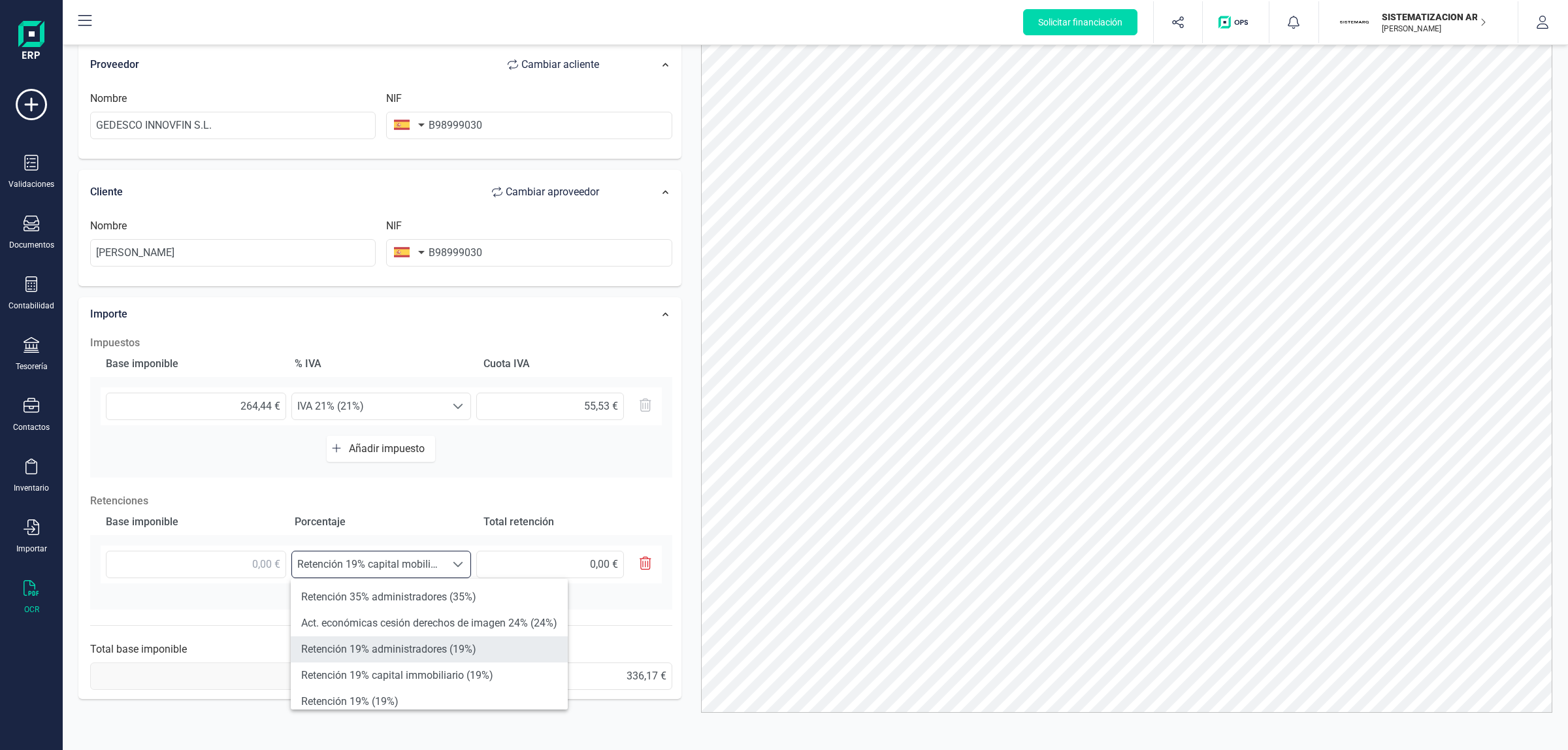
scroll to position [82, 0]
click at [376, 510] on li "Retención 15% (15%)" at bounding box center [429, 672] width 277 height 26
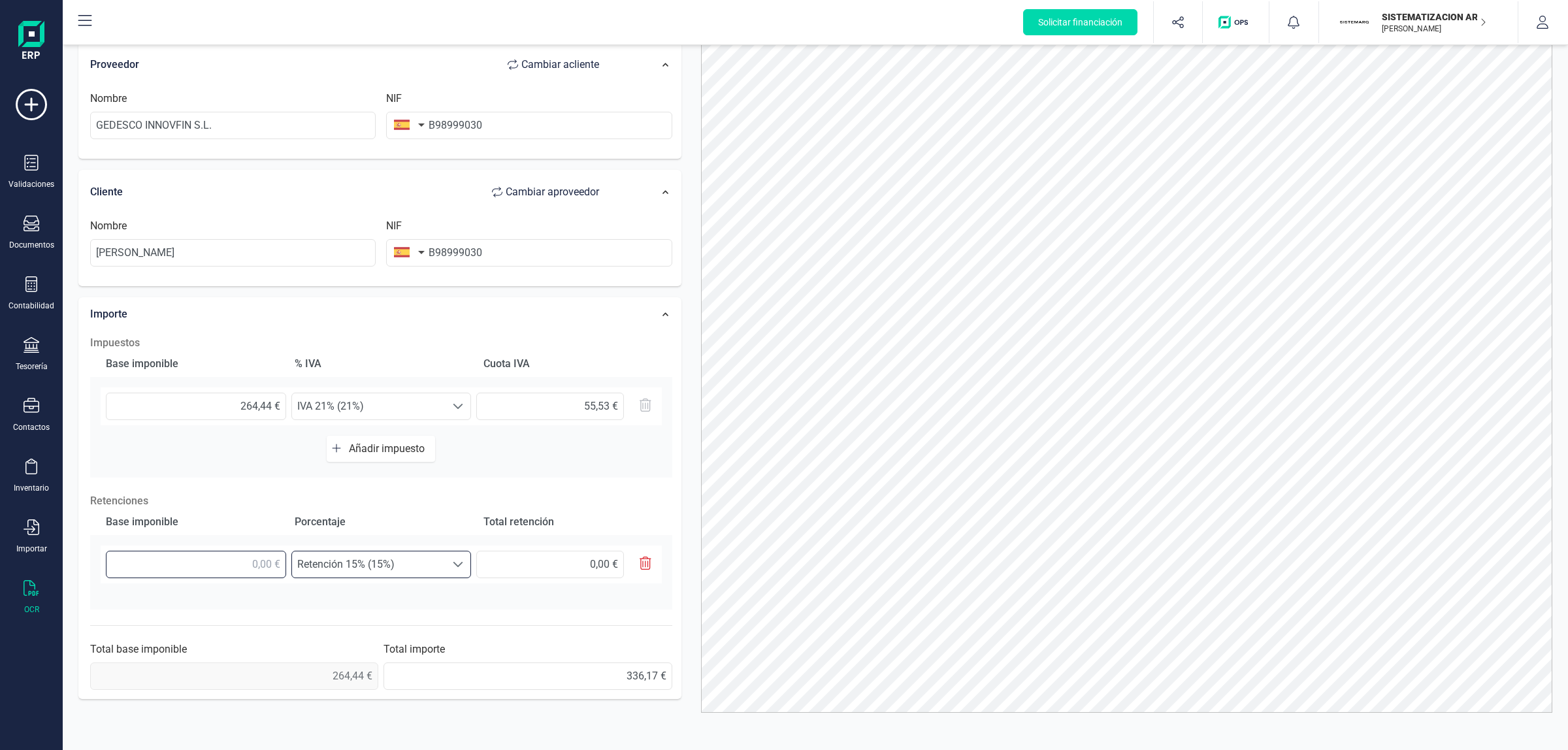
click at [236, 510] on input "text" at bounding box center [196, 564] width 181 height 27
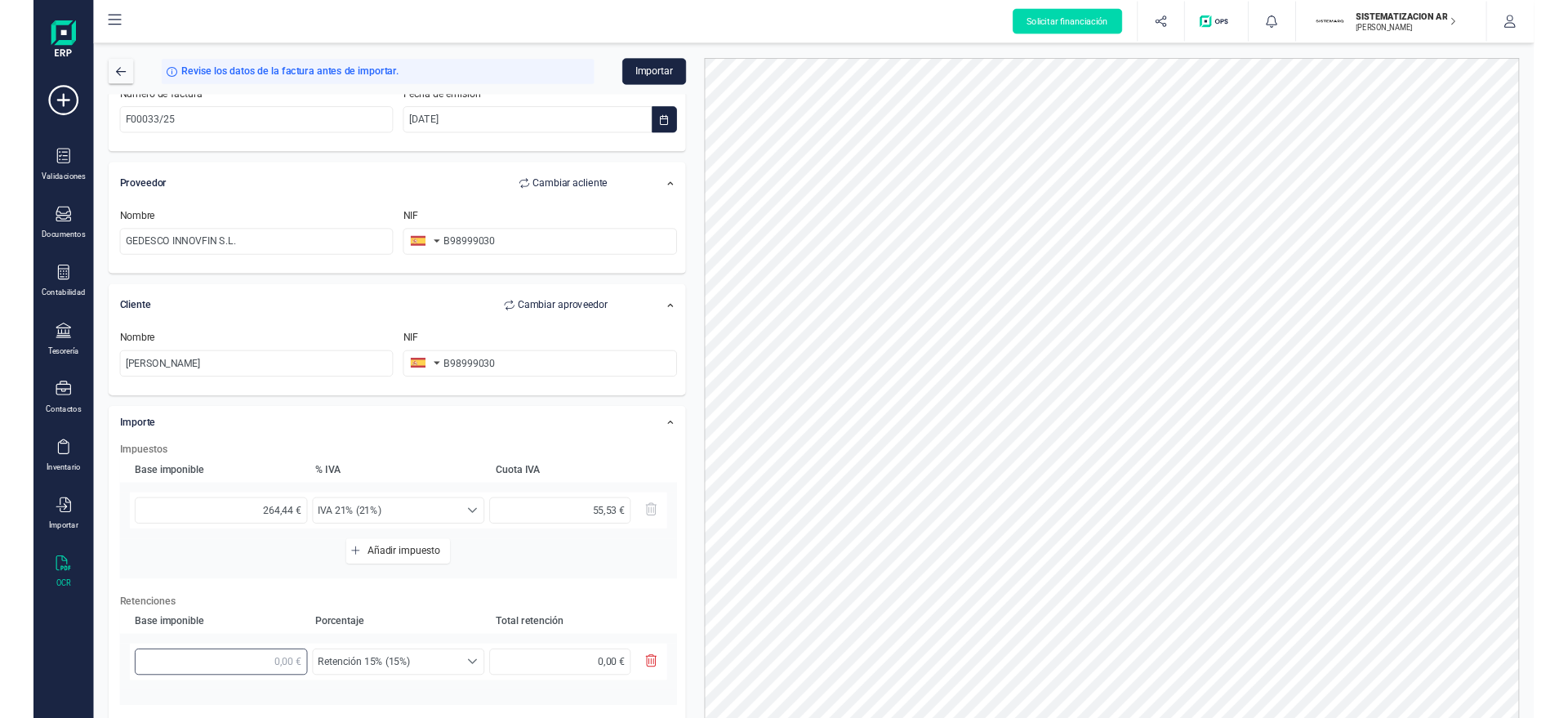
scroll to position [0, 0]
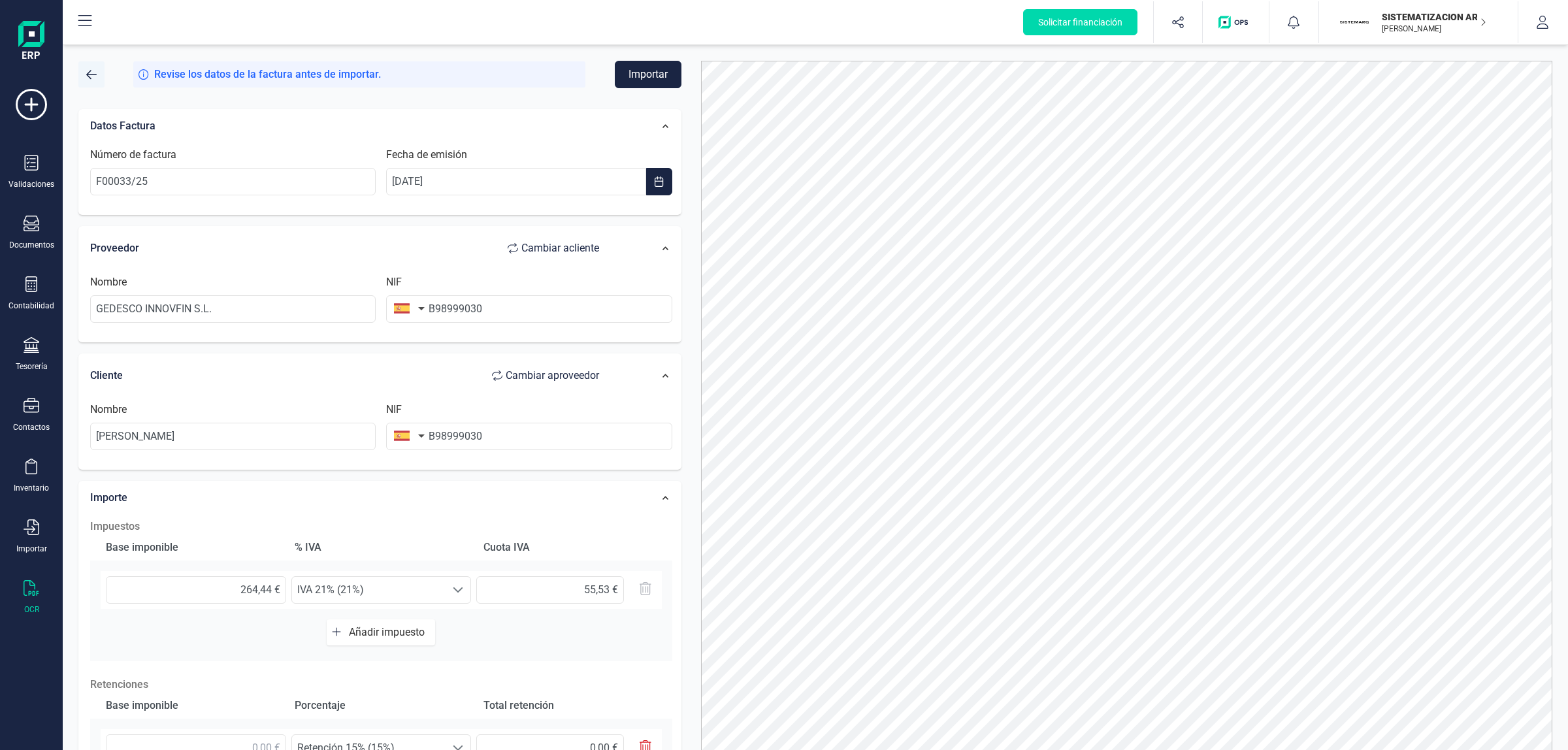
click at [86, 73] on span "button" at bounding box center [91, 75] width 11 height 11
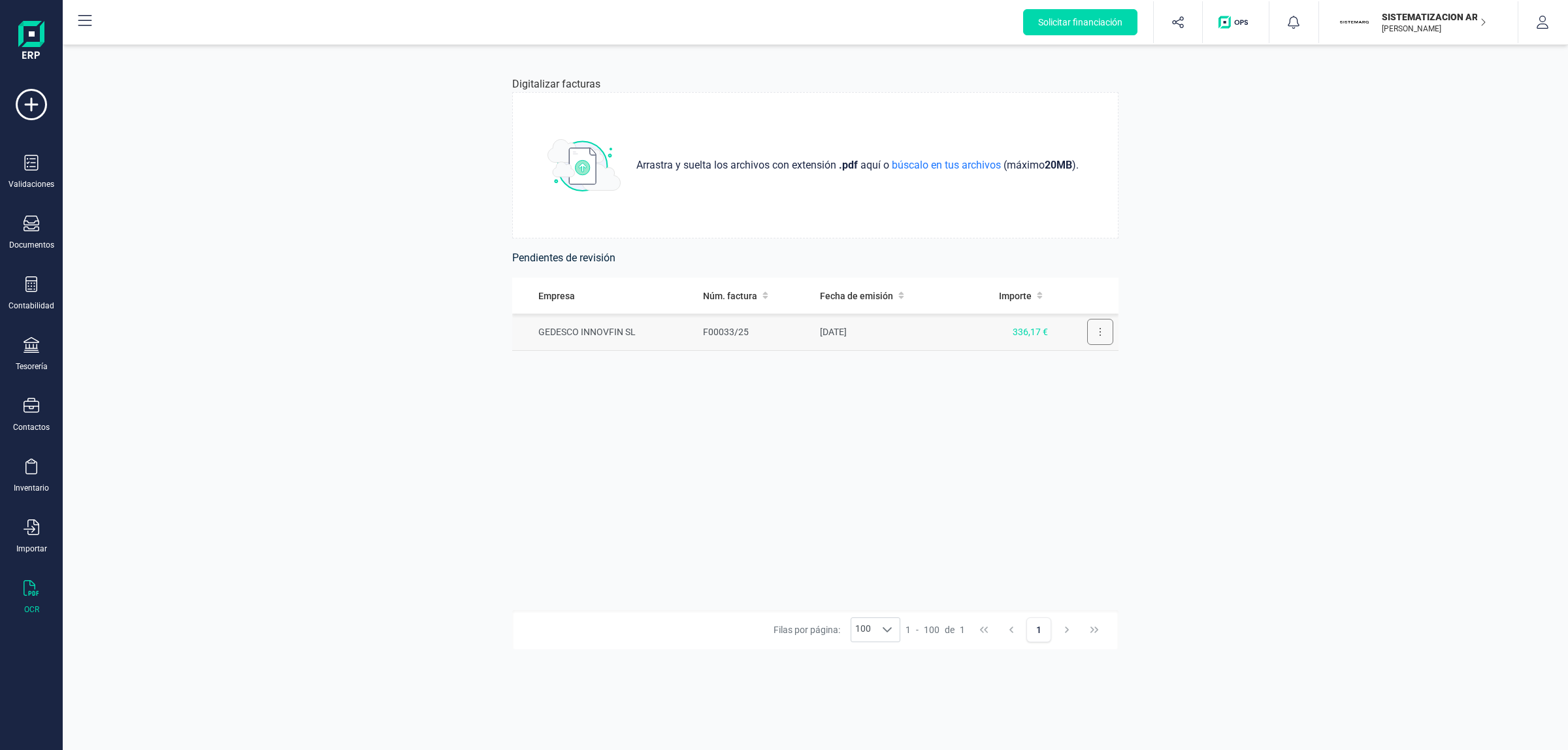
click at [1099, 331] on icon at bounding box center [1101, 332] width 3 height 11
click at [1115, 275] on div "Digitalizar facturas Arrastra y suelta los archivos con extensión .pdf aquí o b…" at bounding box center [815, 398] width 1505 height 705
